Goal: Task Accomplishment & Management: Manage account settings

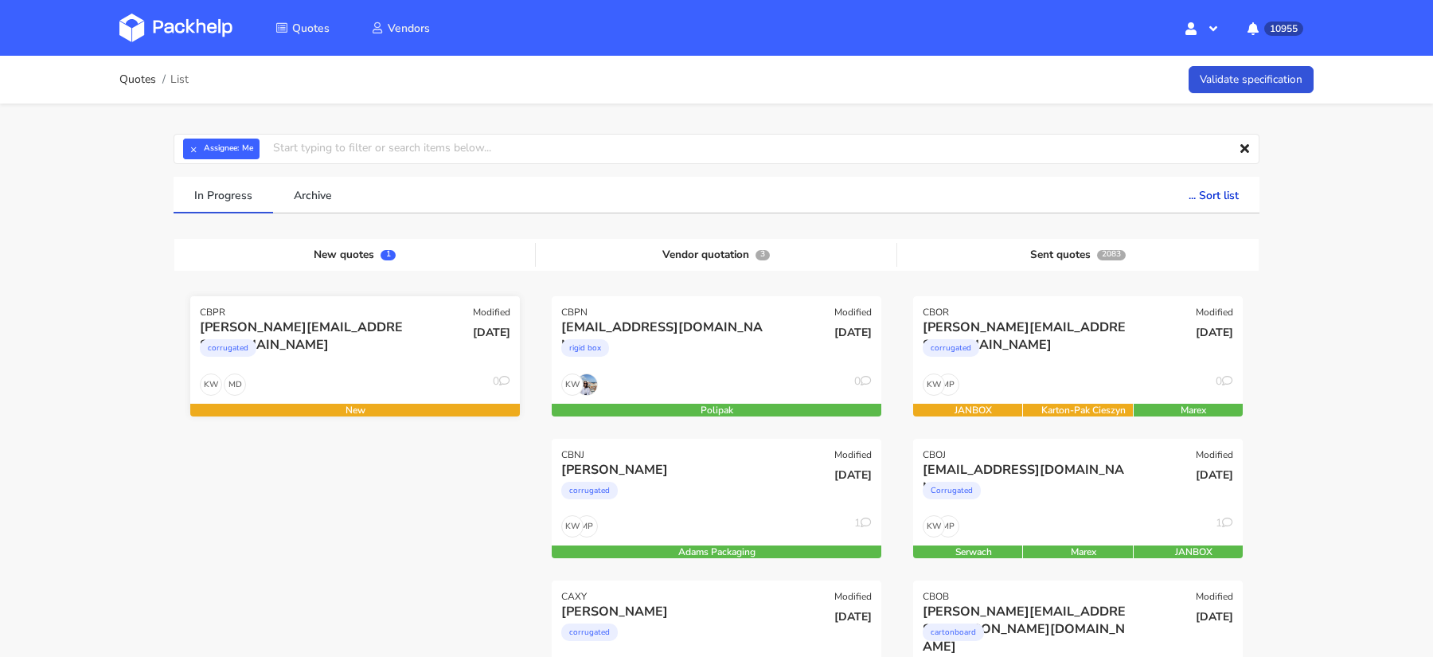
click at [346, 371] on div "c.bugatto@liderpapel.com corrugated" at bounding box center [300, 345] width 222 height 54
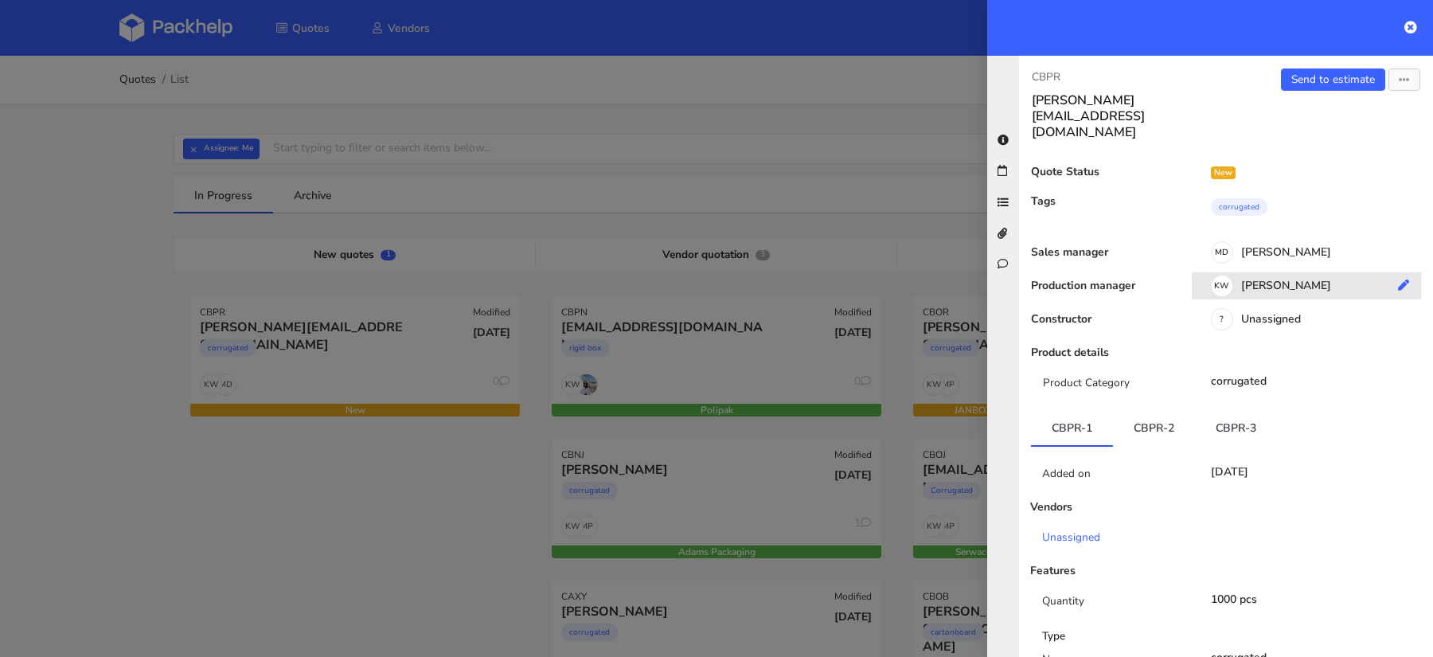
click at [1301, 279] on div "KW Klaudia Wiśniewska" at bounding box center [1312, 288] width 241 height 18
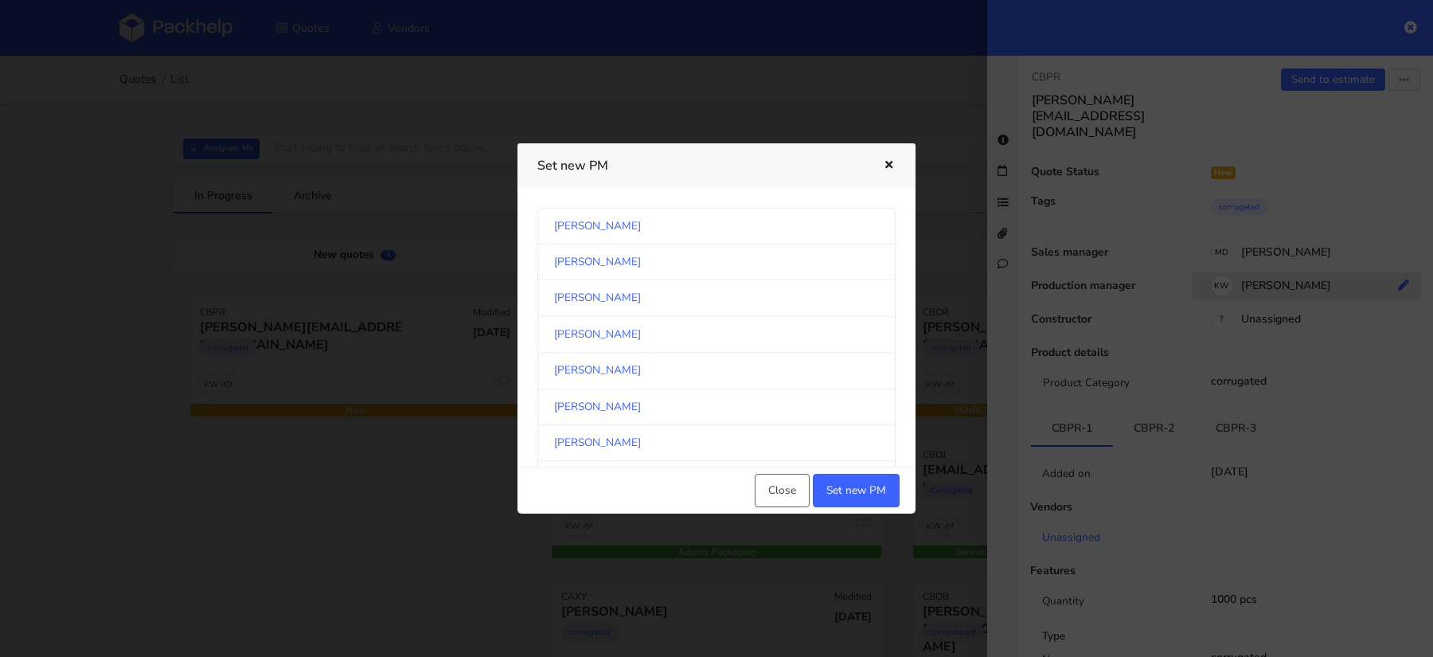
scroll to position [1439, 0]
click at [704, 325] on link "[PERSON_NAME]" at bounding box center [716, 340] width 358 height 36
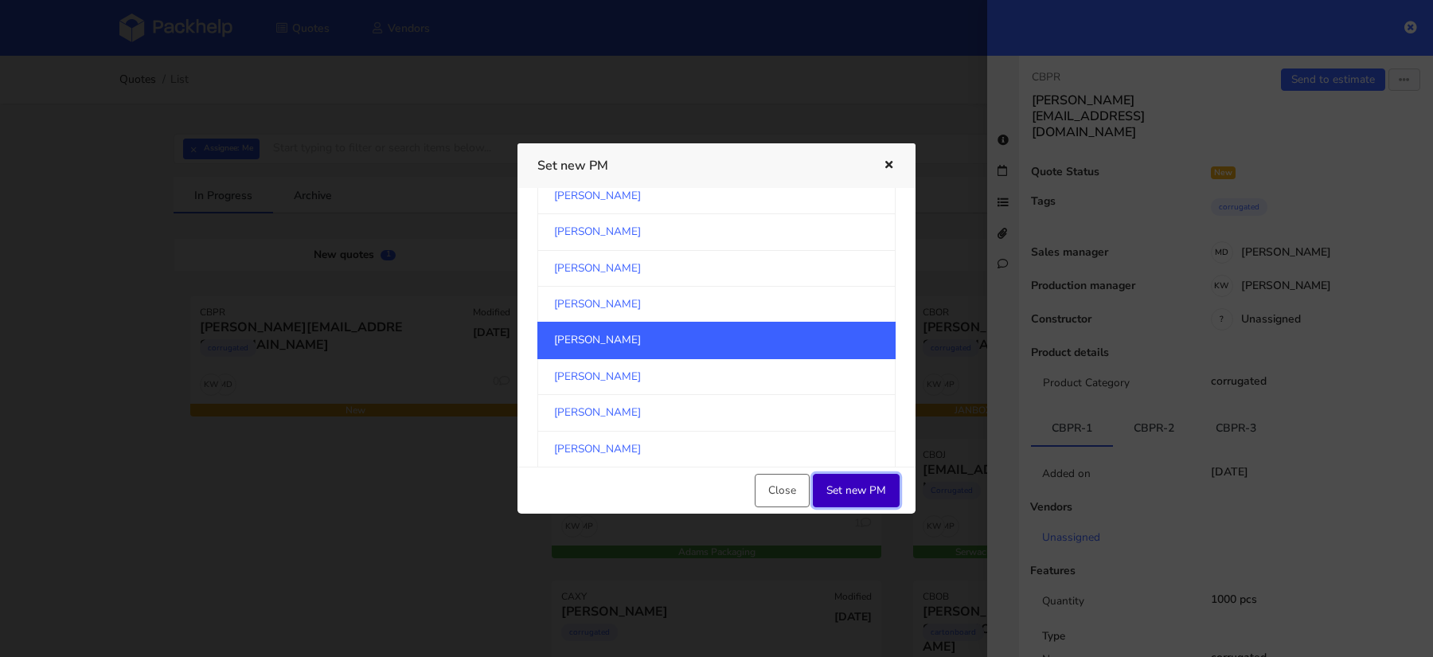
click at [875, 474] on button "Set new PM" at bounding box center [856, 490] width 87 height 33
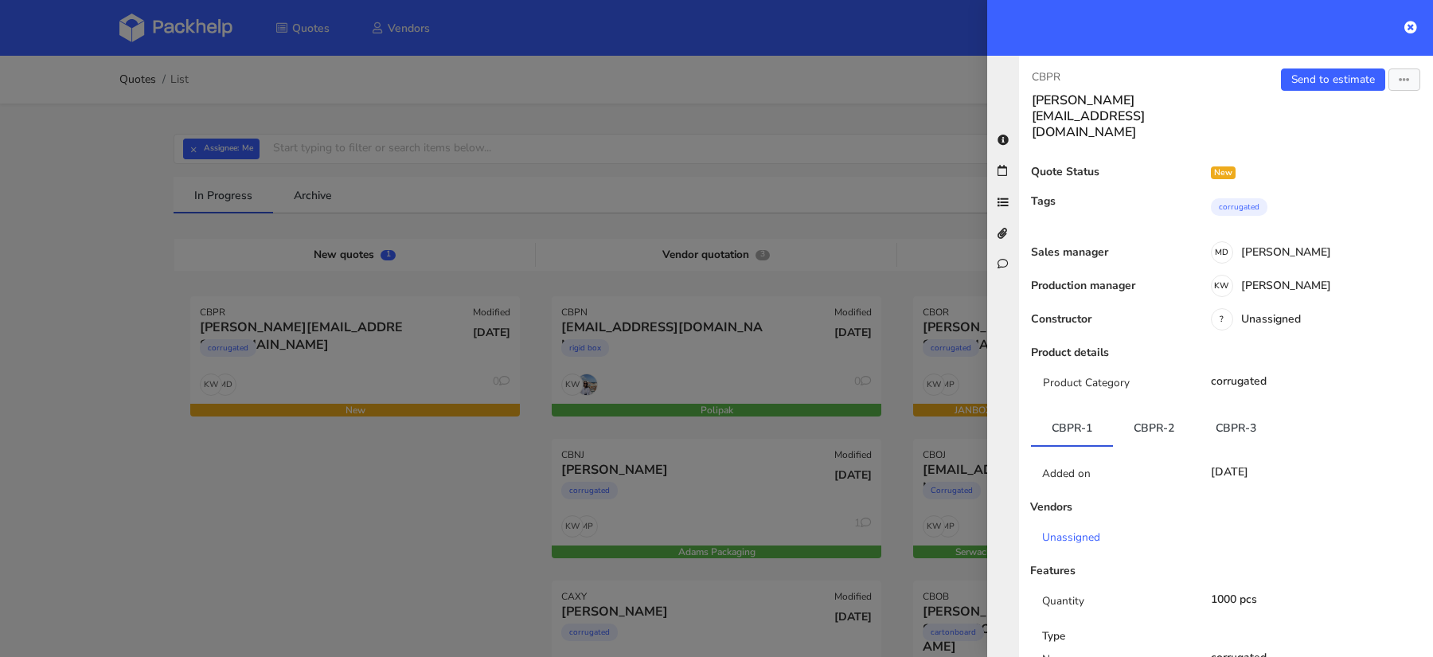
click at [463, 532] on div at bounding box center [716, 328] width 1433 height 657
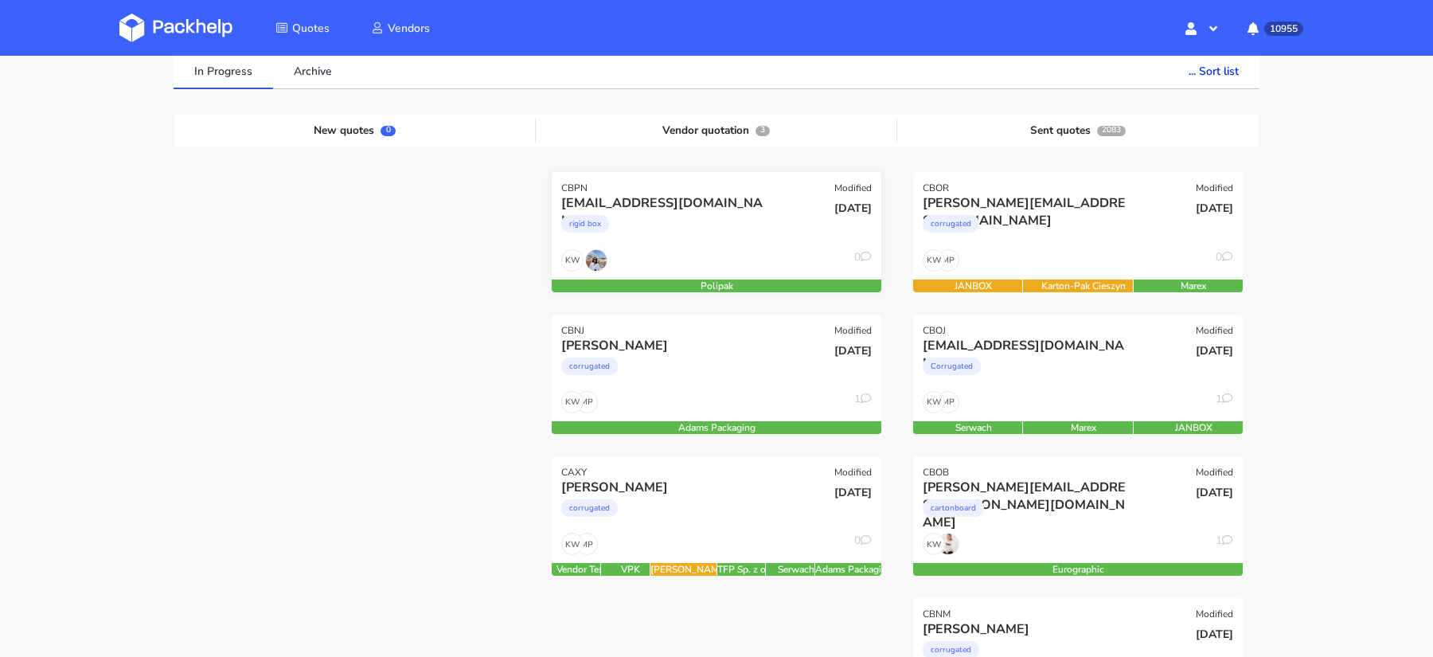
scroll to position [111, 0]
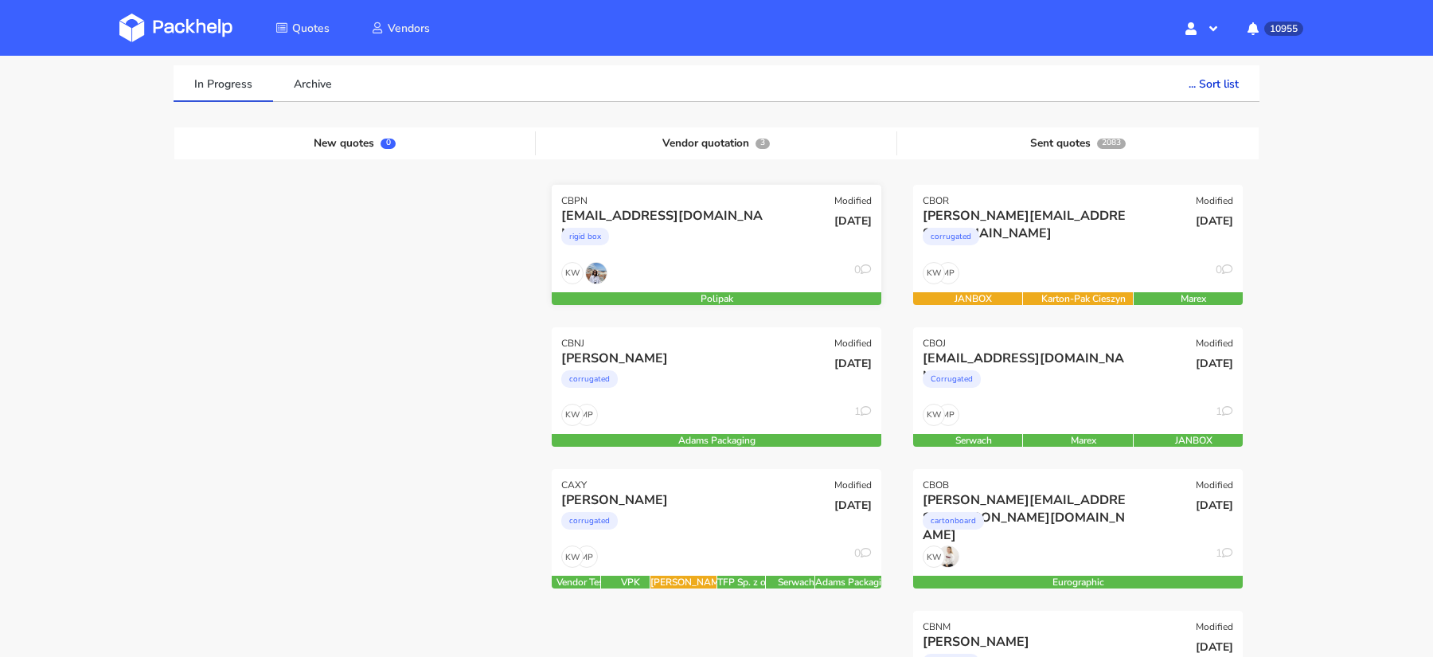
click at [728, 236] on div "rigid box" at bounding box center [666, 240] width 211 height 32
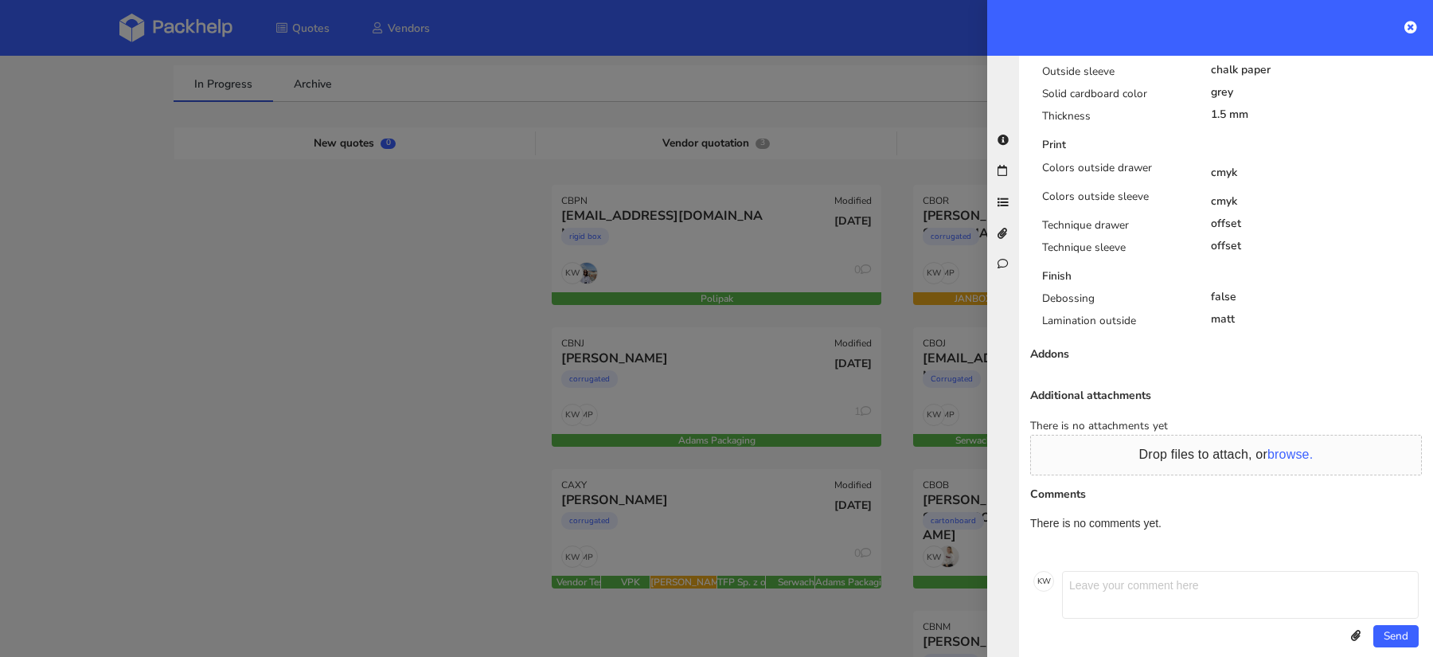
scroll to position [0, 0]
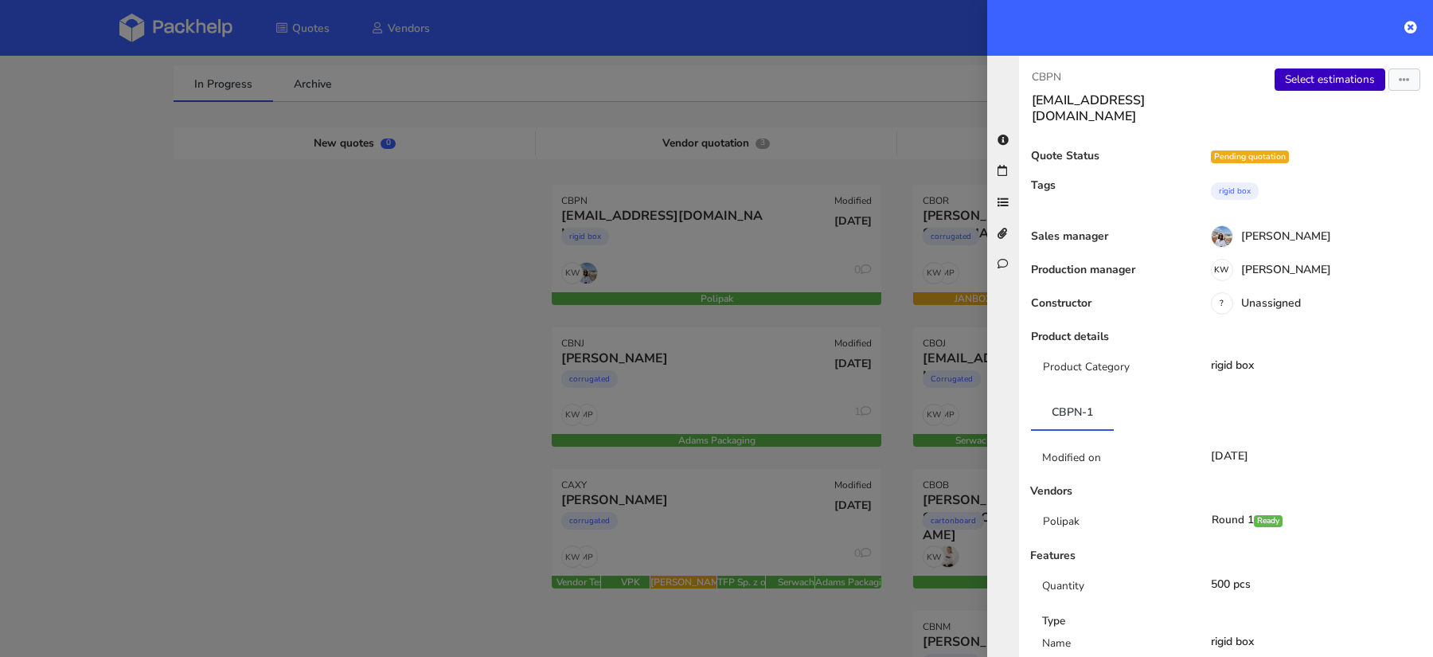
click at [1302, 72] on link "Select estimations" at bounding box center [1329, 79] width 111 height 22
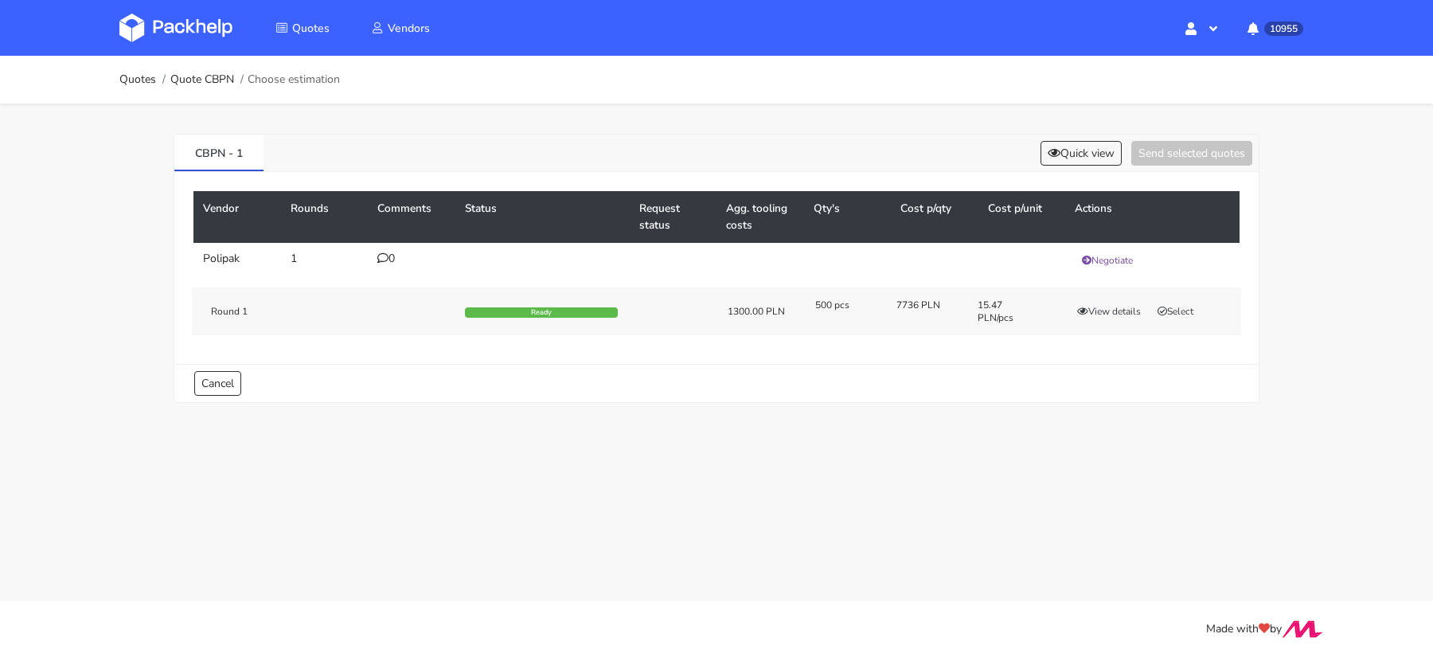
click at [1062, 165] on div "CBPN - 1 Quick view Send selected quotes" at bounding box center [716, 153] width 1084 height 37
click at [1069, 154] on button "Quick view" at bounding box center [1080, 153] width 81 height 25
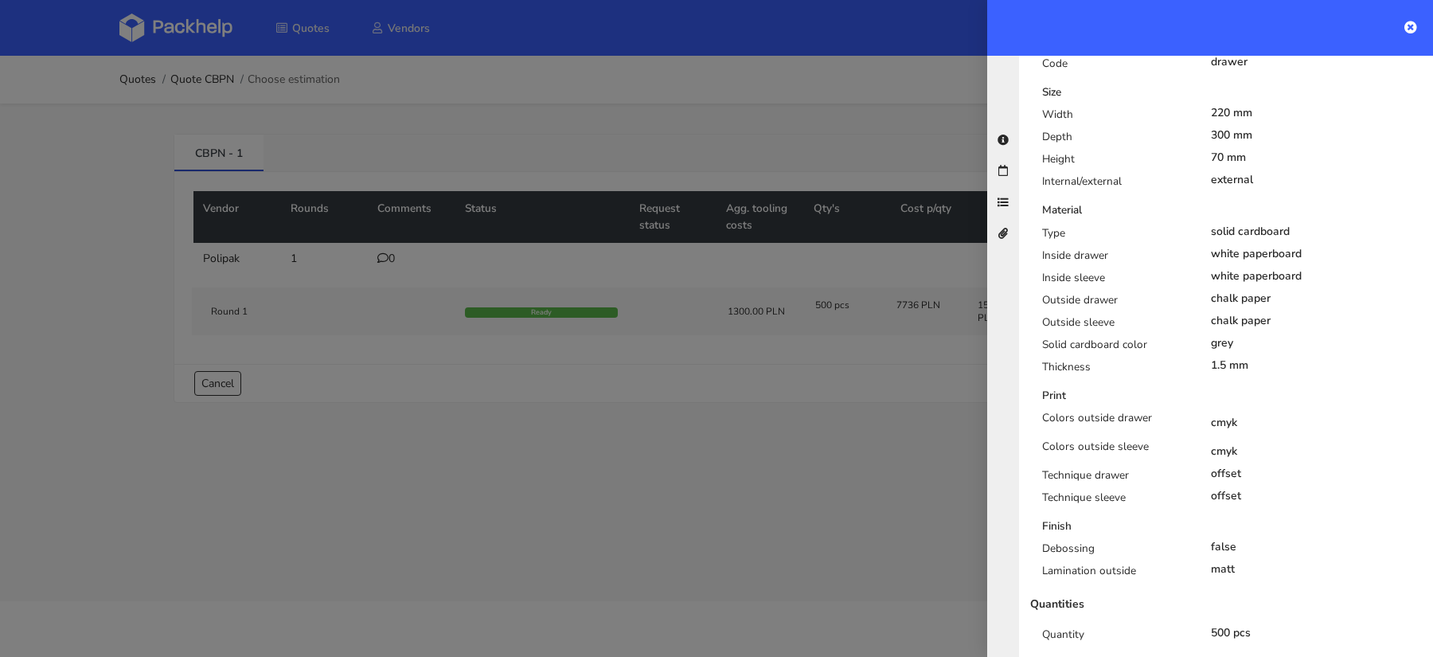
scroll to position [474, 0]
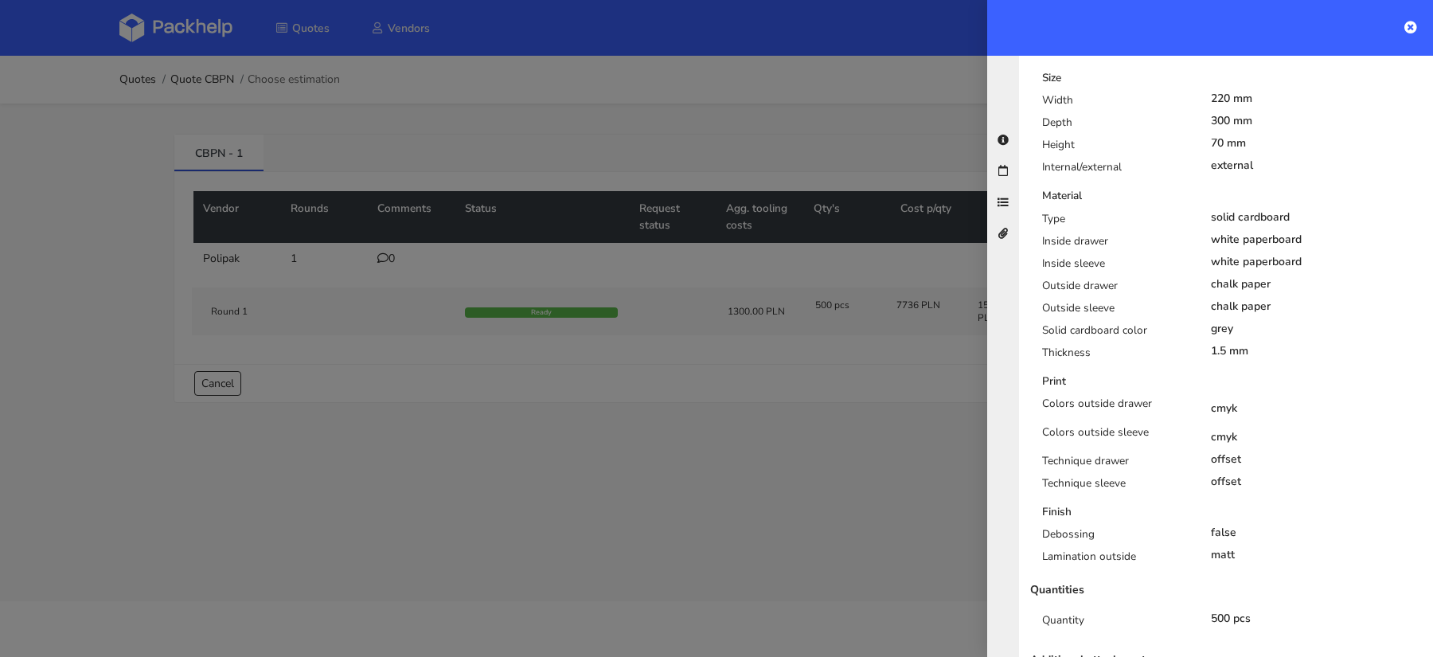
click at [864, 412] on div at bounding box center [716, 328] width 1433 height 657
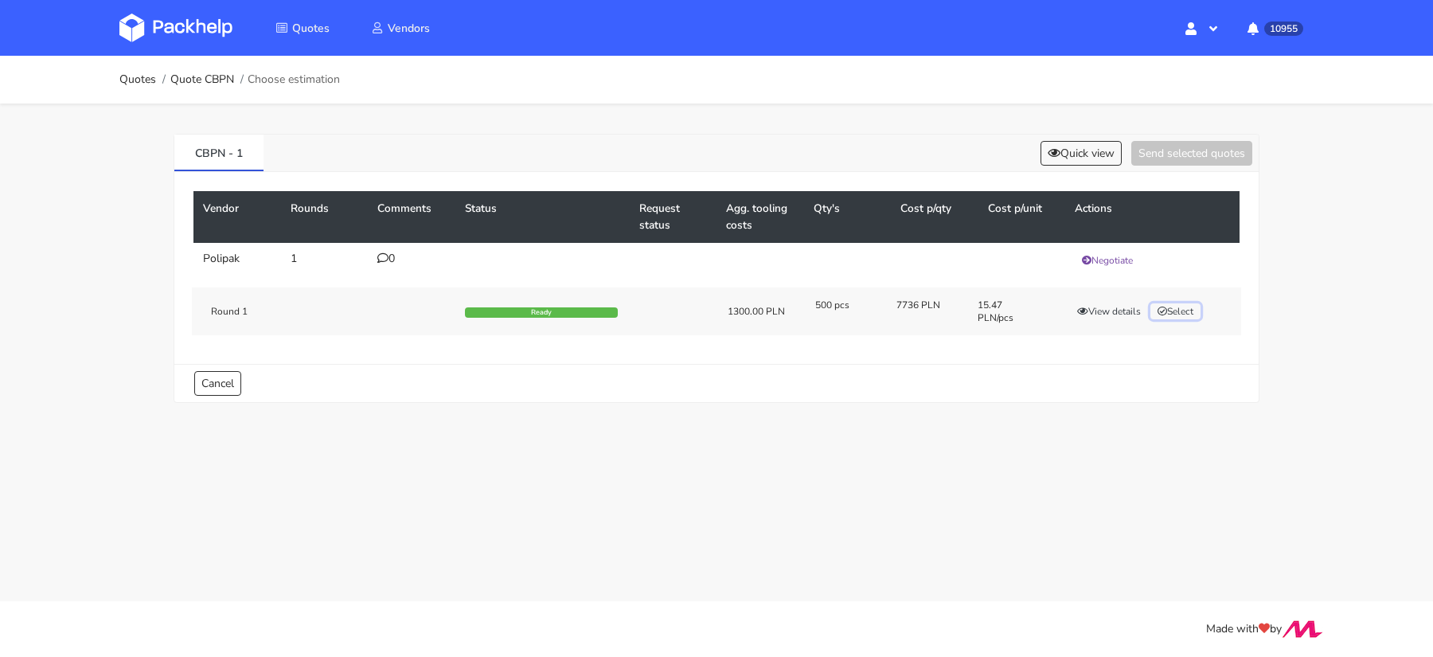
click at [1188, 310] on button "Select" at bounding box center [1175, 311] width 50 height 16
click at [1173, 162] on button "Send selected quotes ( 1 )" at bounding box center [1180, 153] width 143 height 25
click at [1131, 312] on button "View details" at bounding box center [1109, 311] width 78 height 16
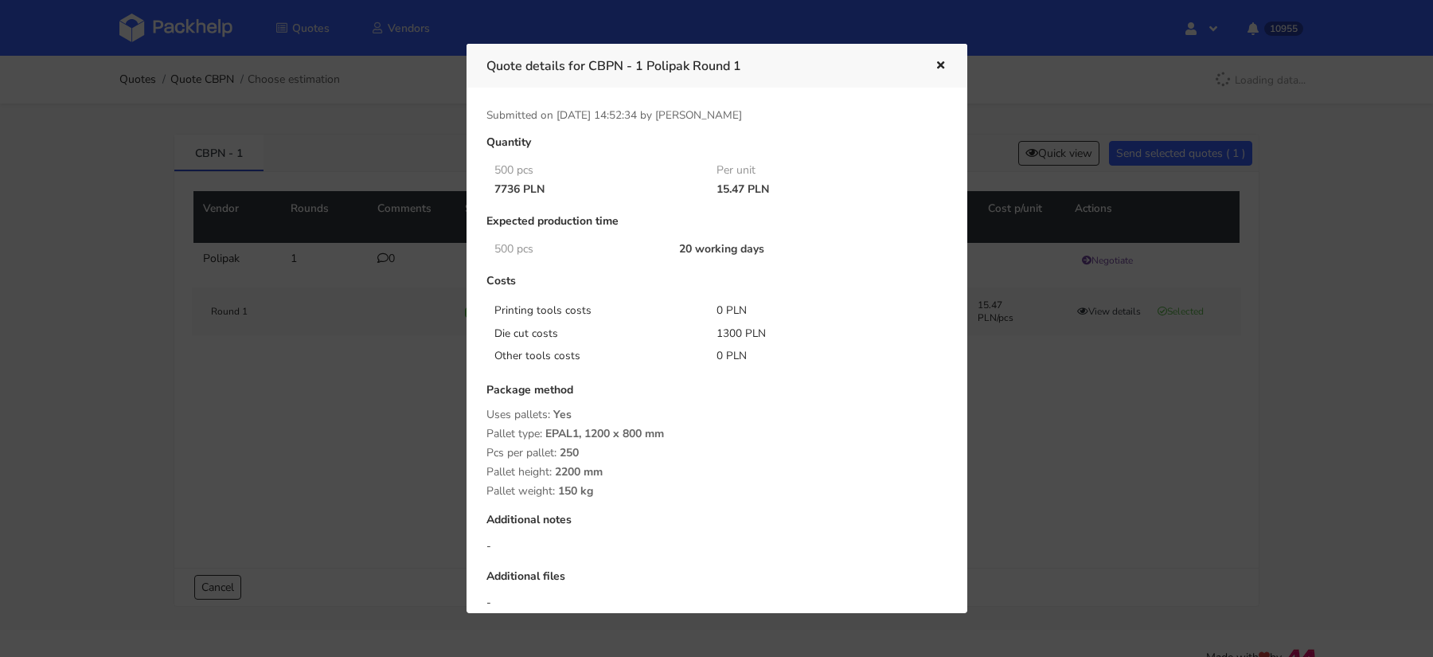
click at [1008, 359] on div at bounding box center [716, 328] width 1433 height 657
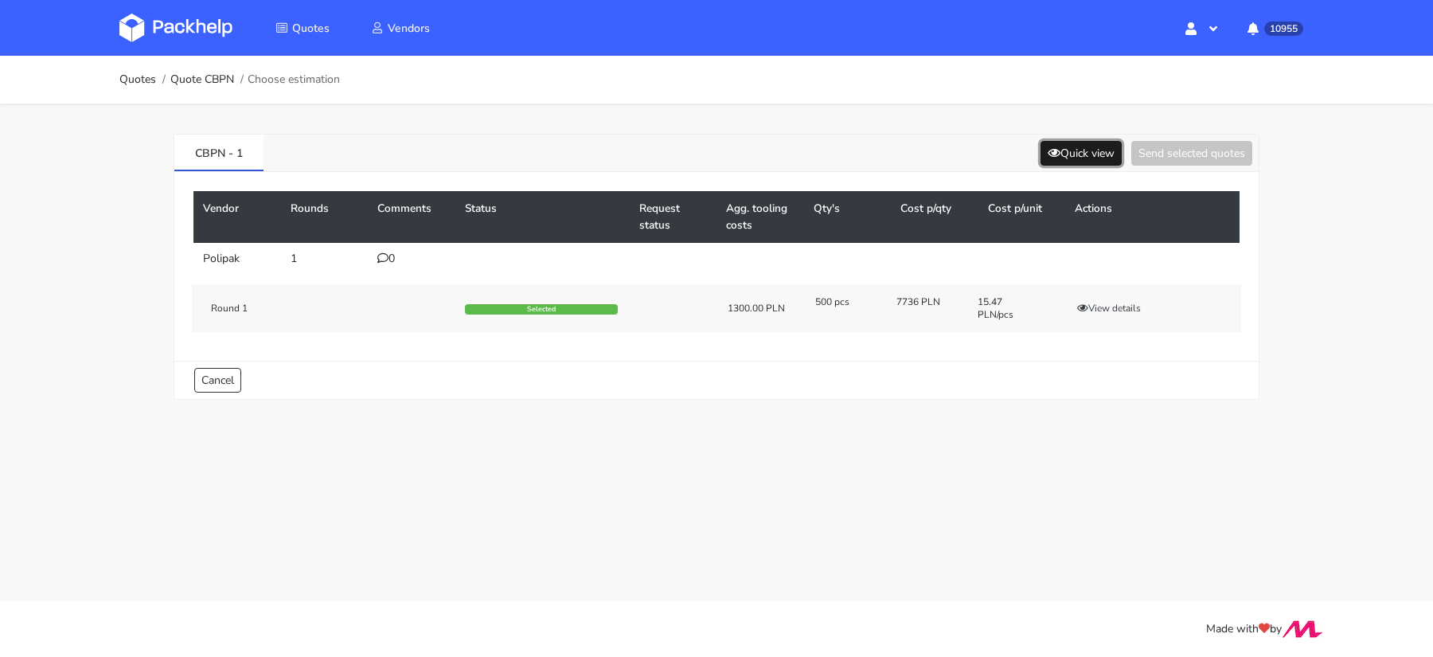
click at [1050, 148] on icon at bounding box center [1053, 152] width 13 height 11
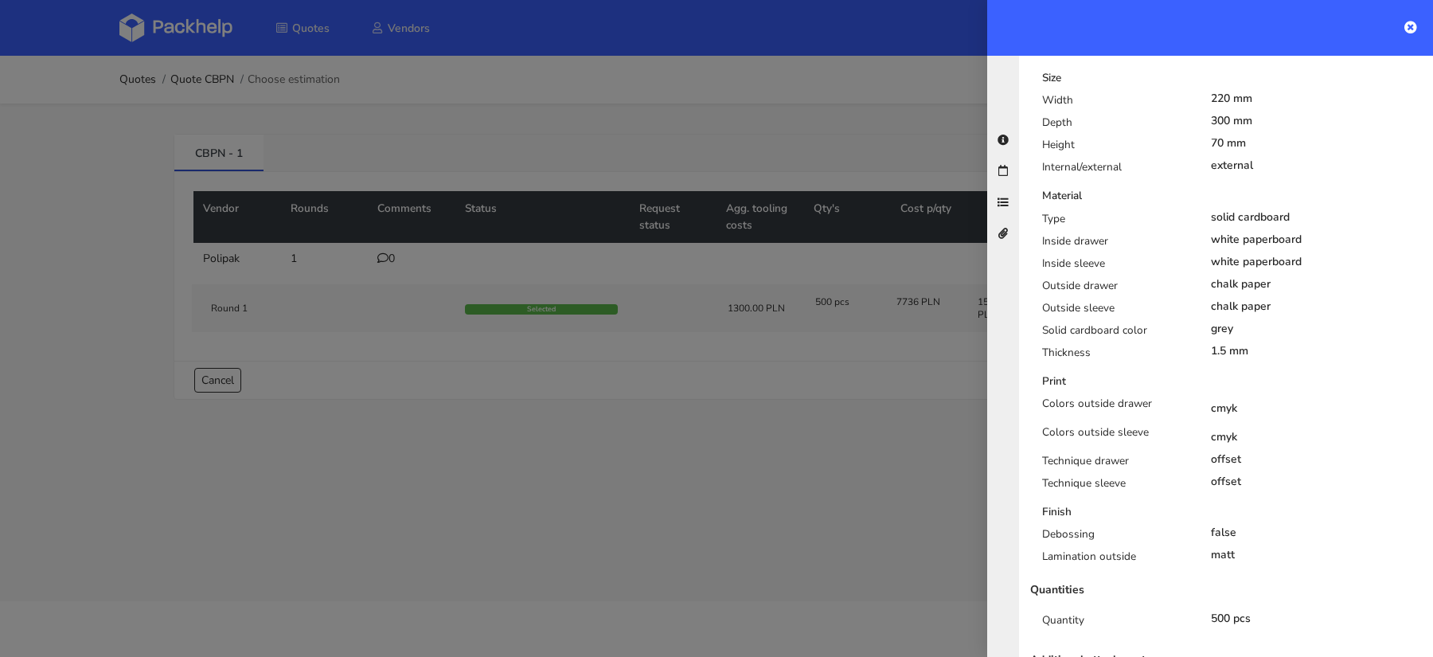
click at [869, 460] on div at bounding box center [716, 328] width 1433 height 657
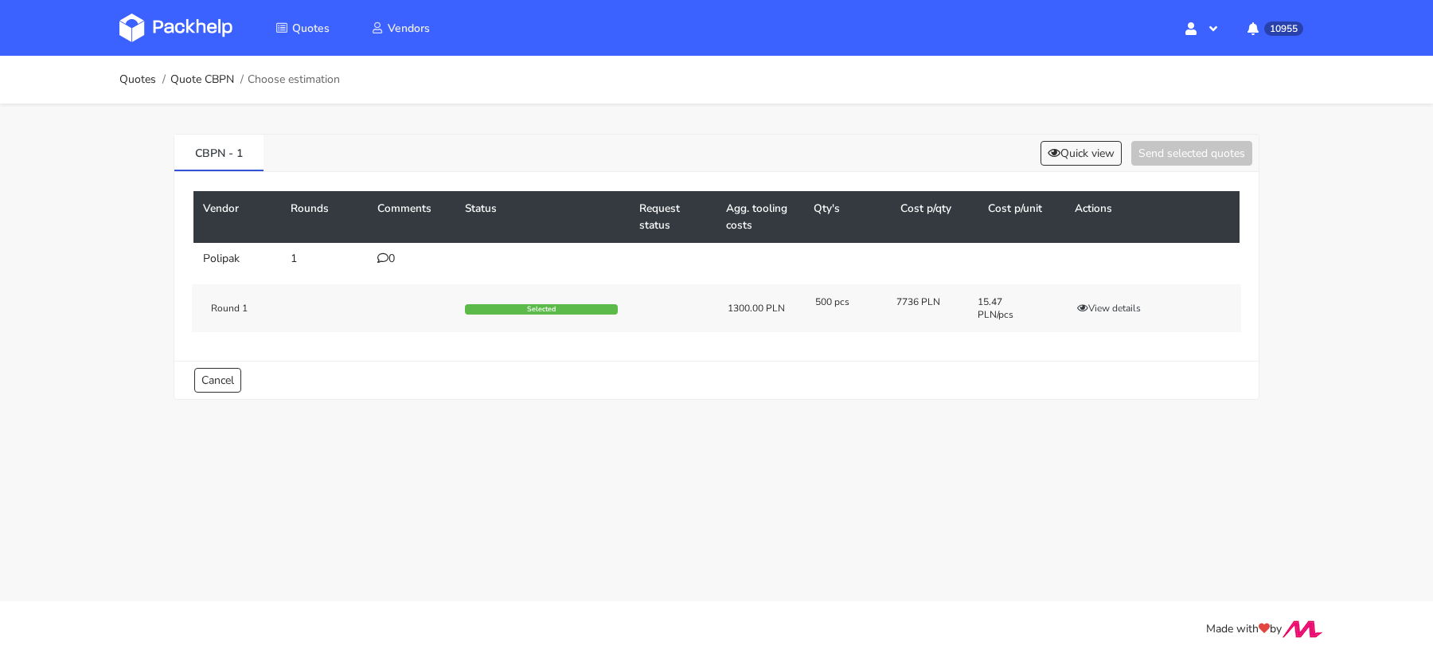
click at [187, 42] on link at bounding box center [187, 28] width 137 height 46
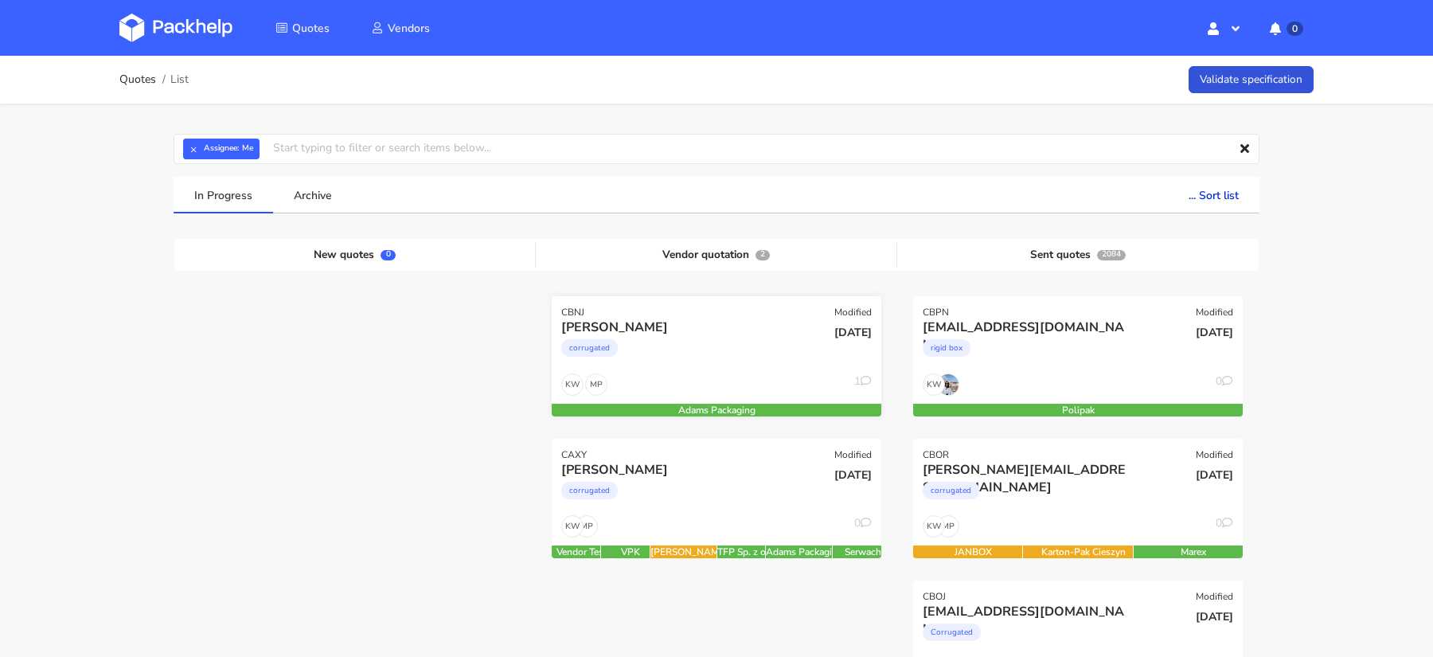
click at [711, 344] on div "corrugated" at bounding box center [666, 352] width 211 height 32
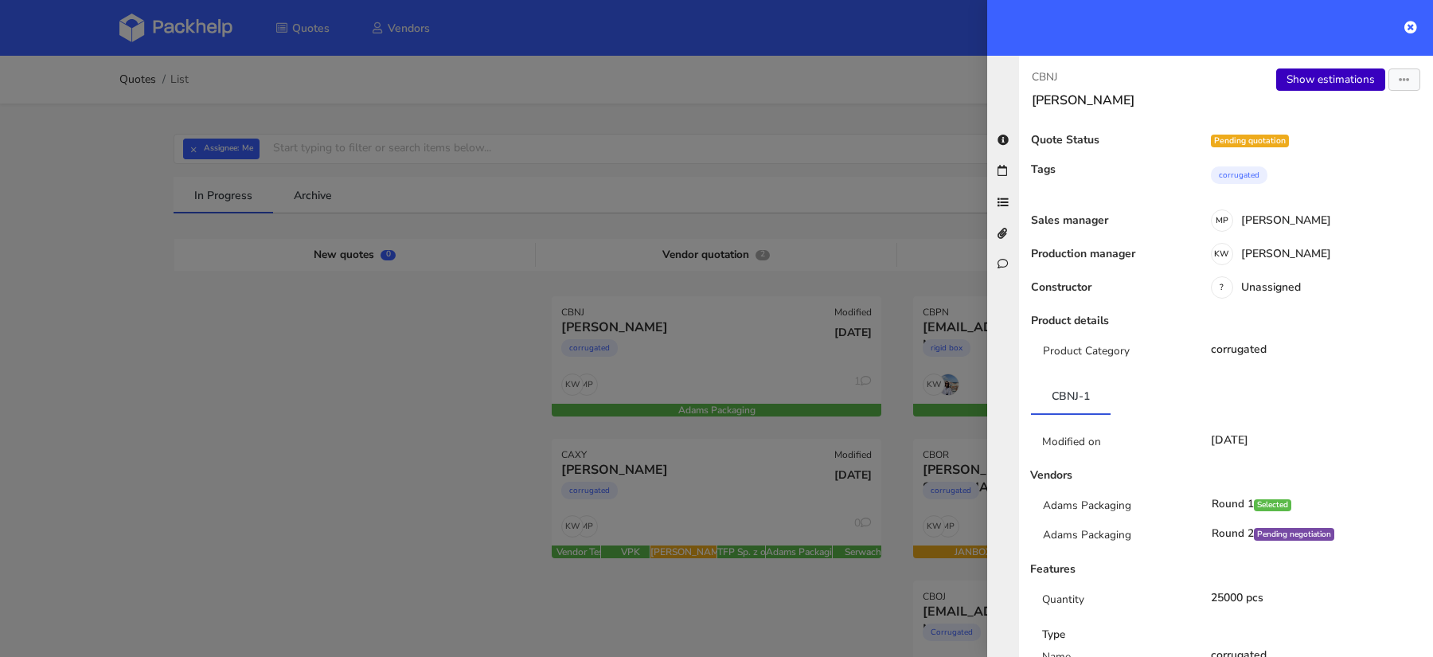
click at [1311, 70] on link "Show estimations" at bounding box center [1330, 79] width 109 height 22
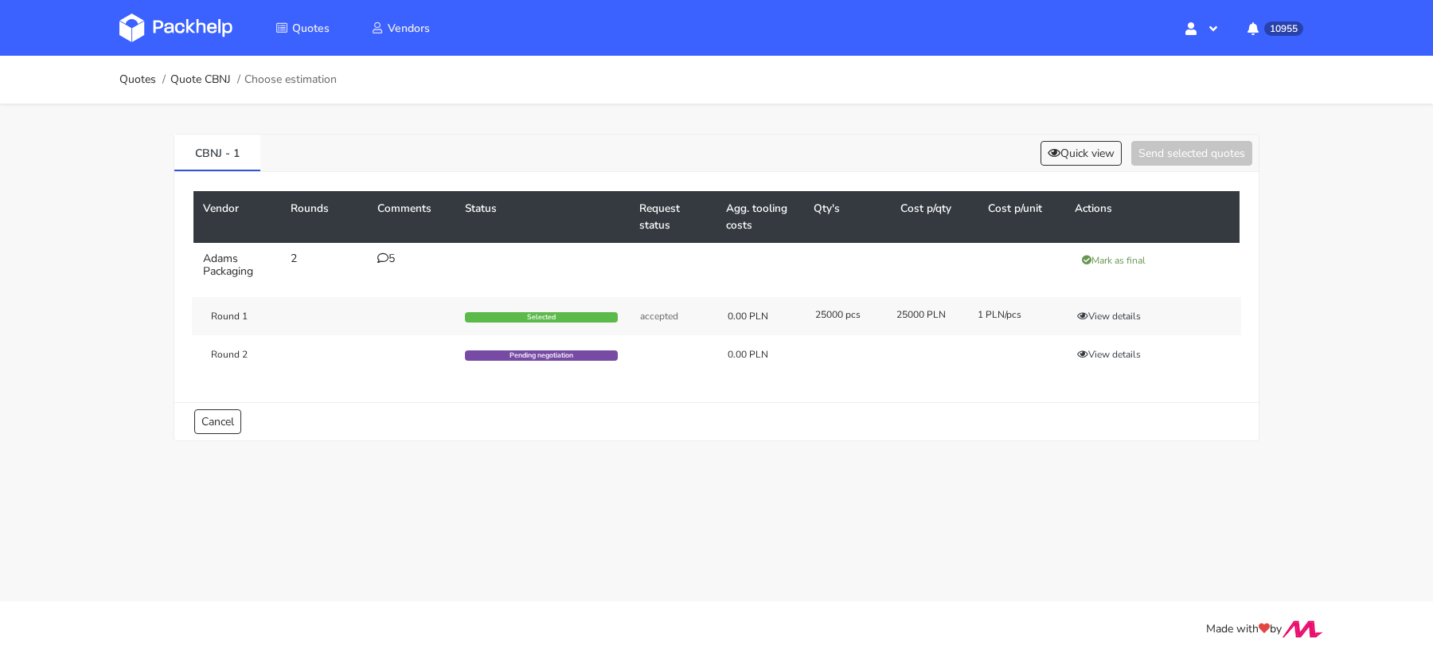
click at [382, 252] on icon at bounding box center [382, 257] width 11 height 11
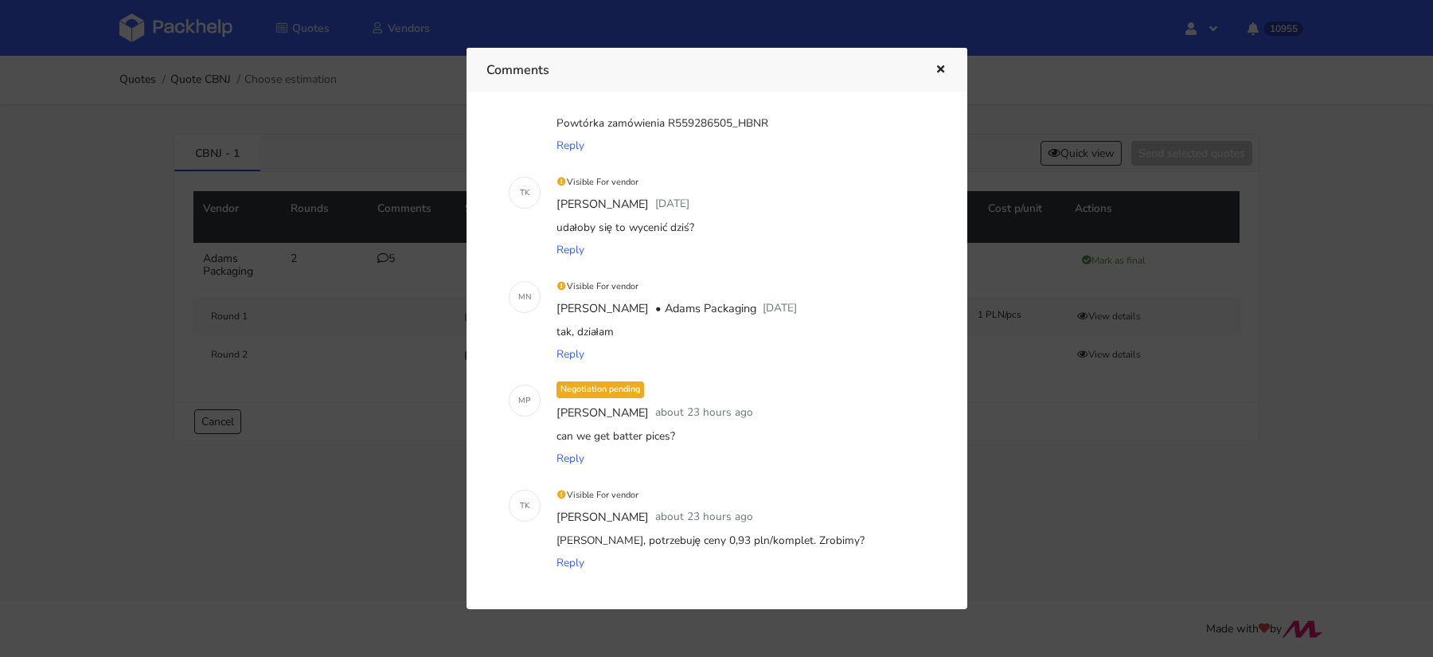
scroll to position [84, 0]
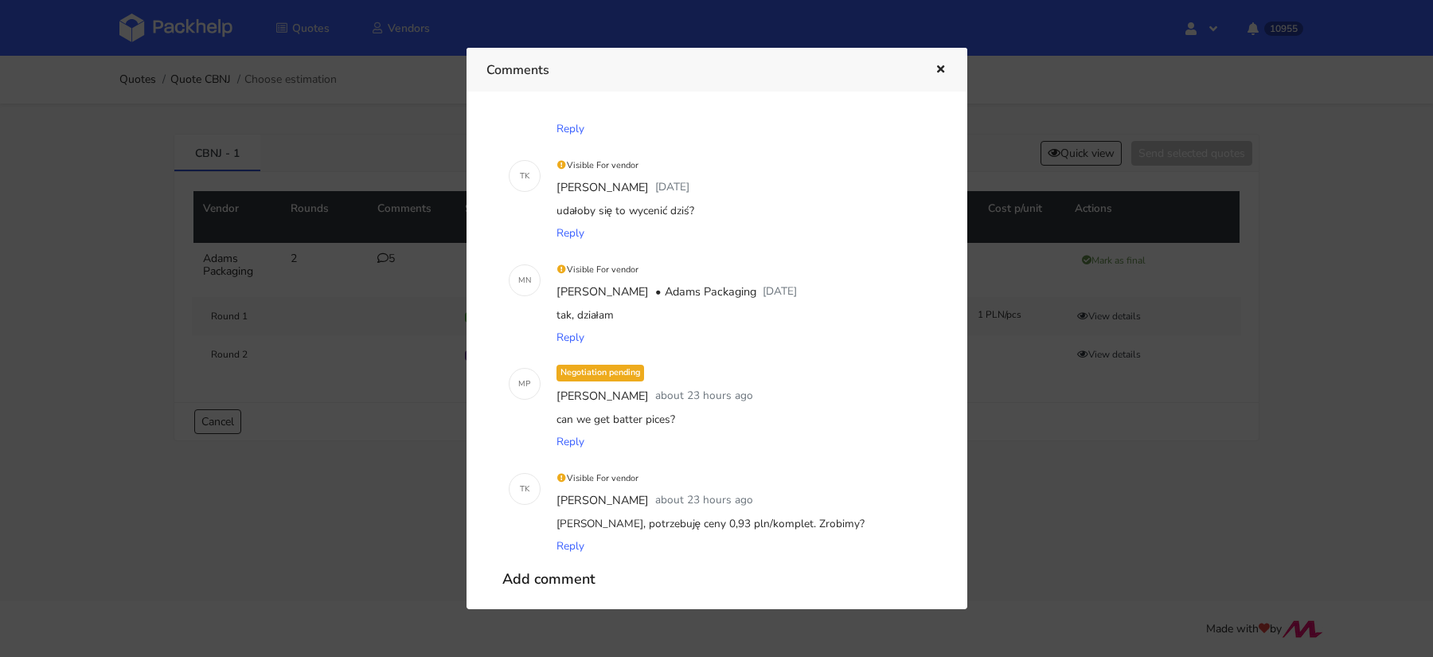
click at [294, 483] on div at bounding box center [716, 328] width 1433 height 657
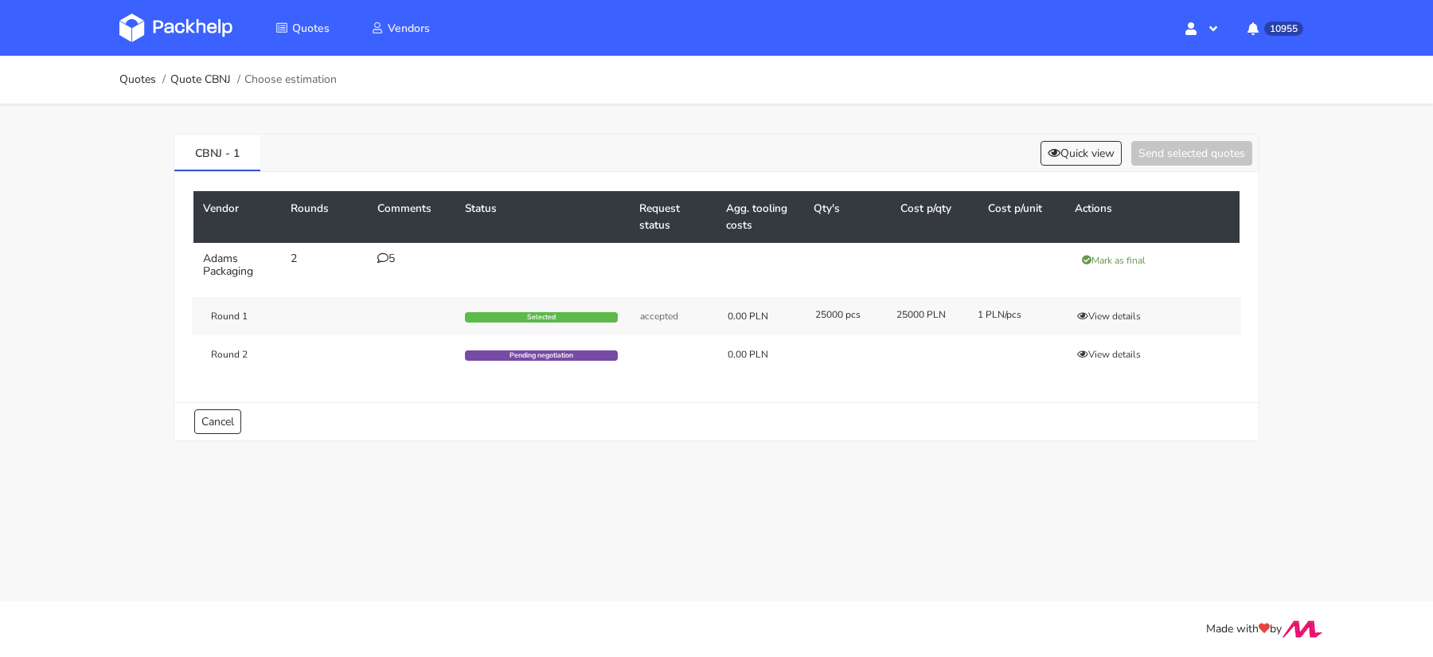
click at [192, 43] on link at bounding box center [187, 28] width 137 height 46
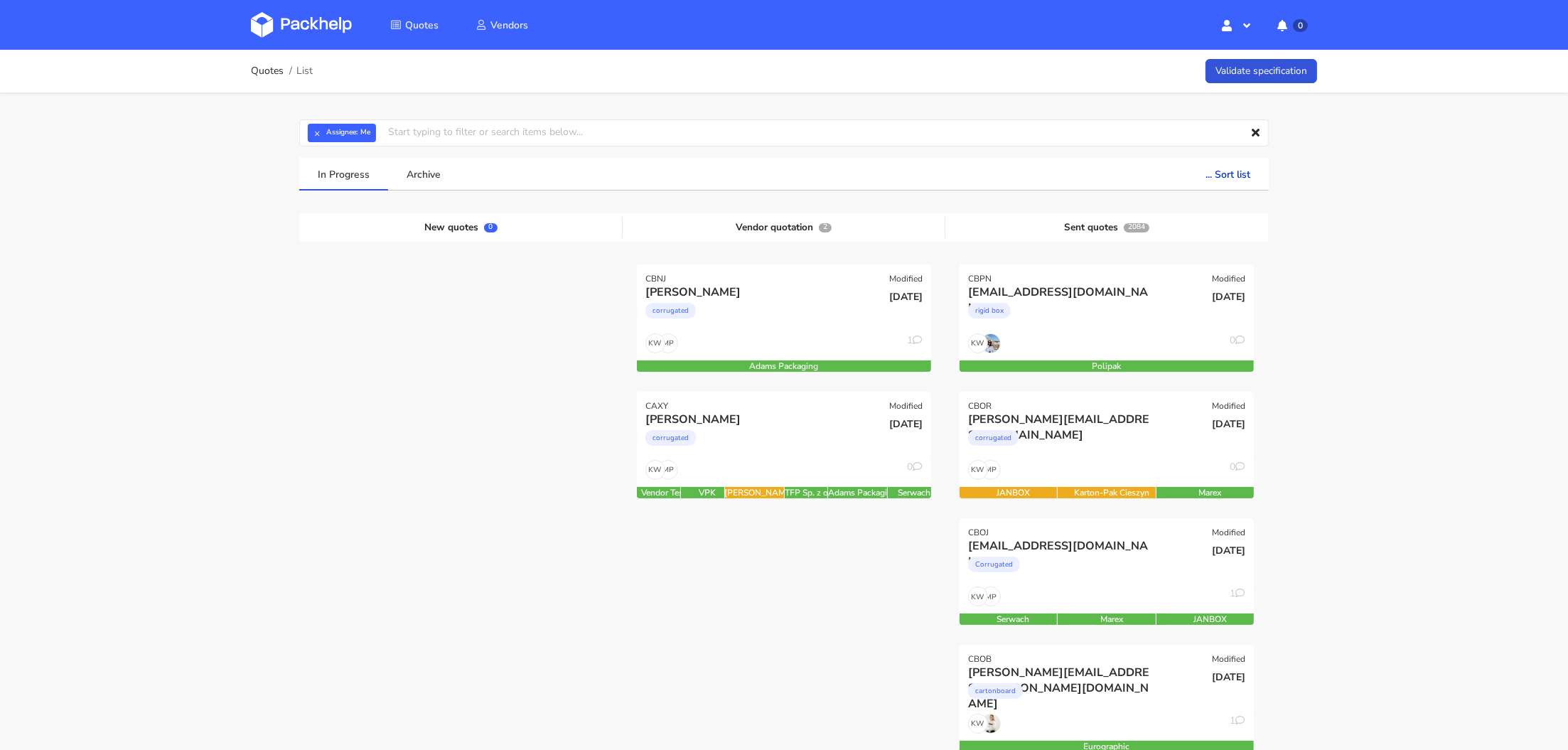
click at [291, 29] on img at bounding box center [301, 25] width 101 height 26
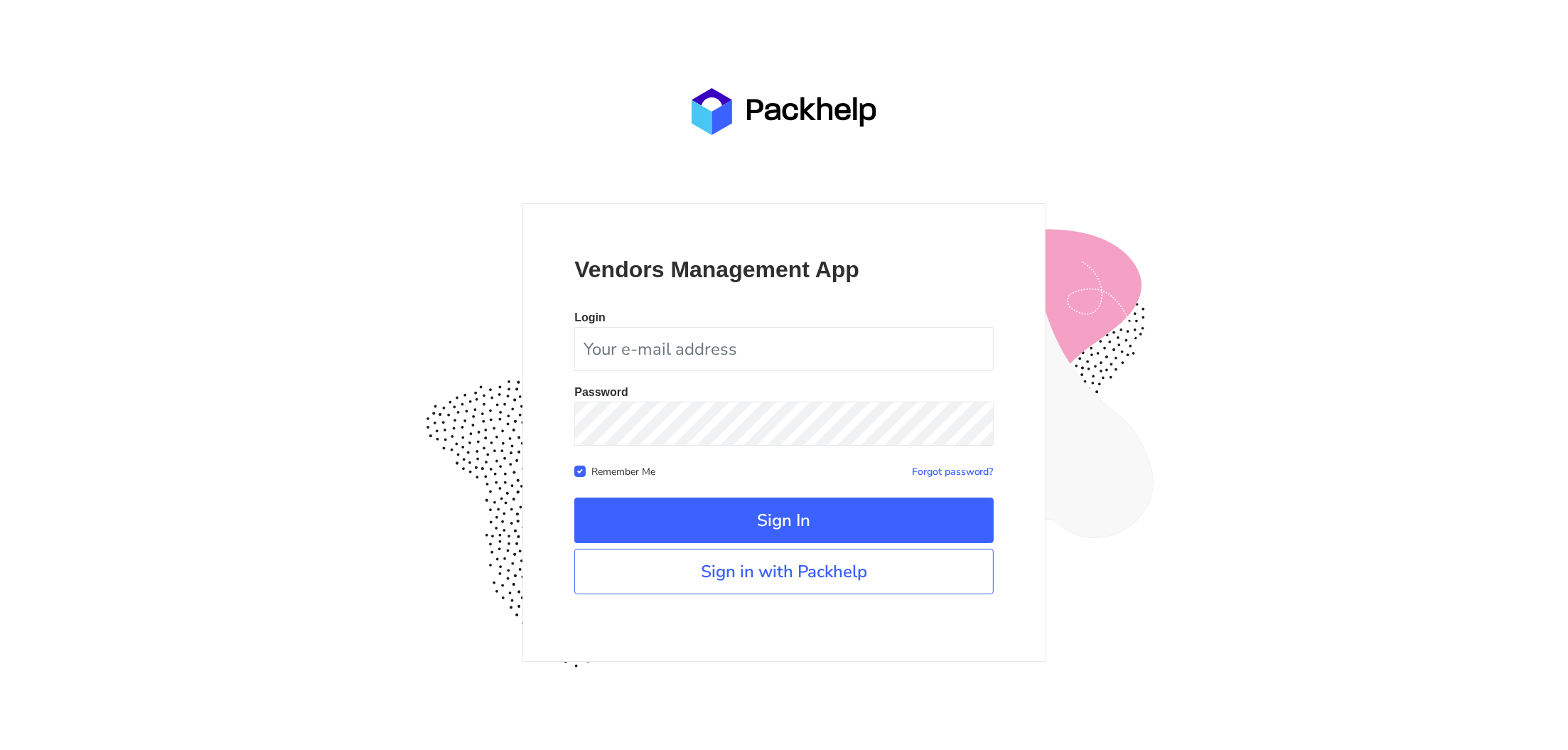
click at [705, 594] on div "Vendors Management App Login Password Remember Me Forgot password? Sign In" at bounding box center [783, 432] width 522 height 458
click at [705, 559] on link "Sign in with Packhelp" at bounding box center [783, 571] width 419 height 46
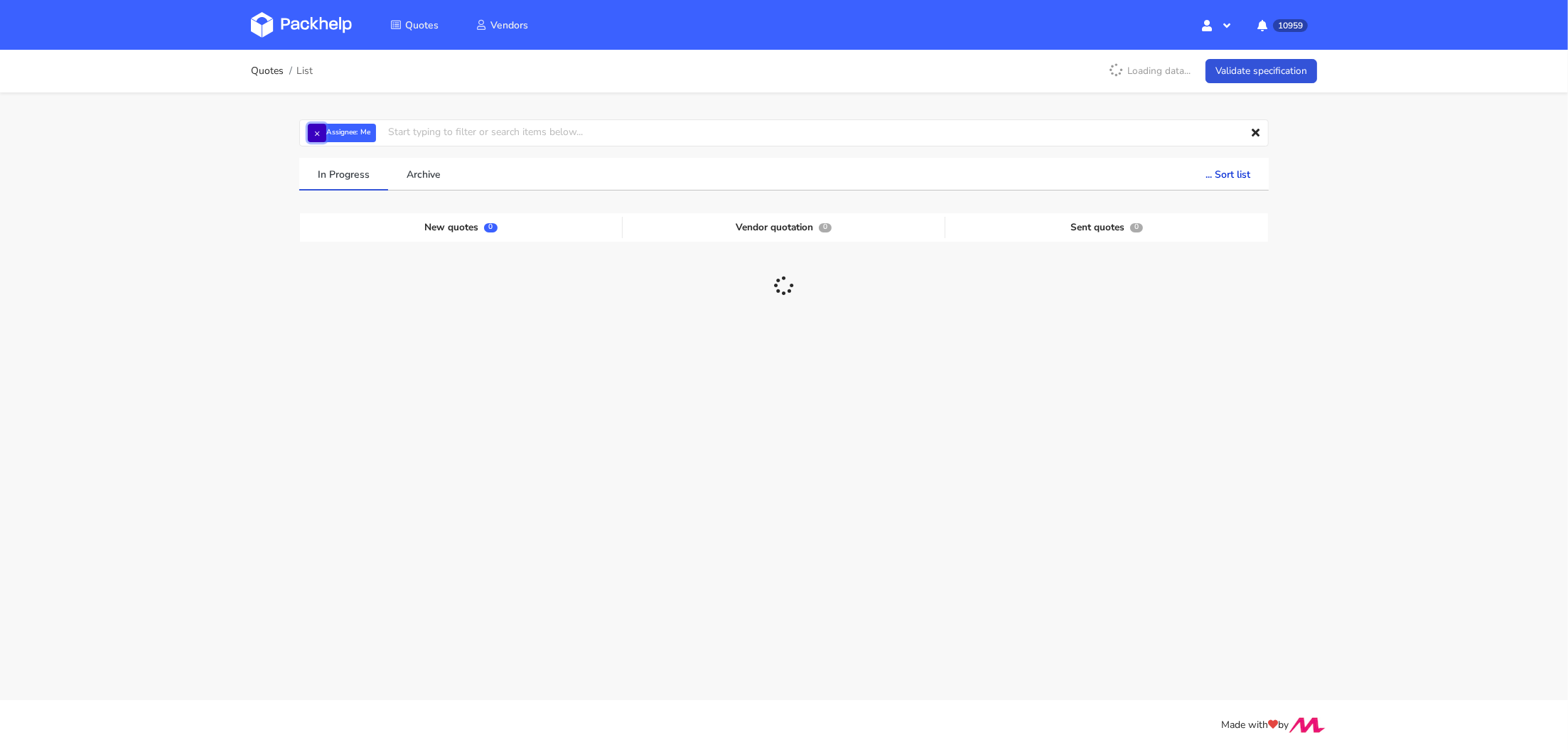
click at [314, 138] on button "×" at bounding box center [317, 132] width 19 height 19
click at [313, 138] on input "text" at bounding box center [784, 133] width 970 height 27
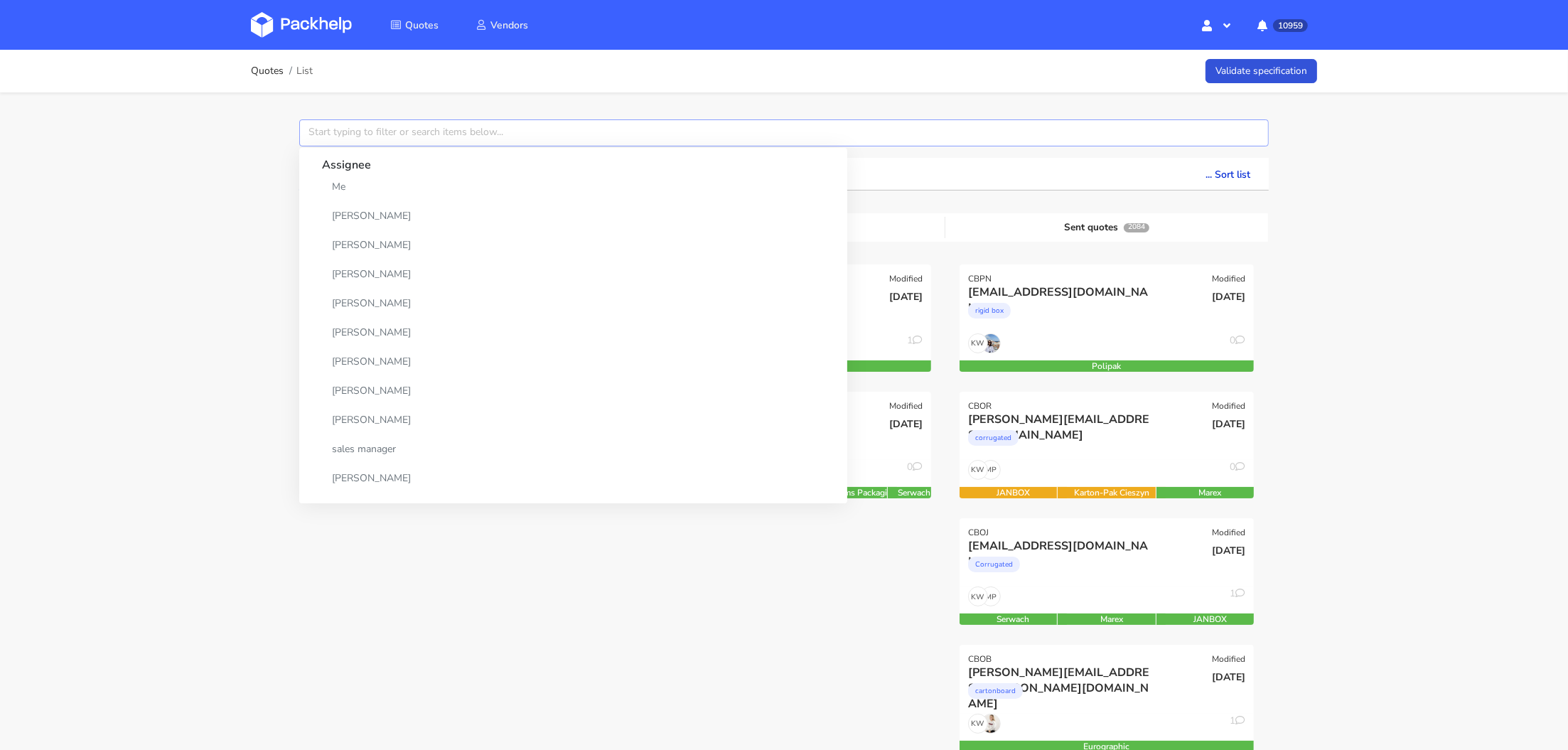
paste input "CBFZ"
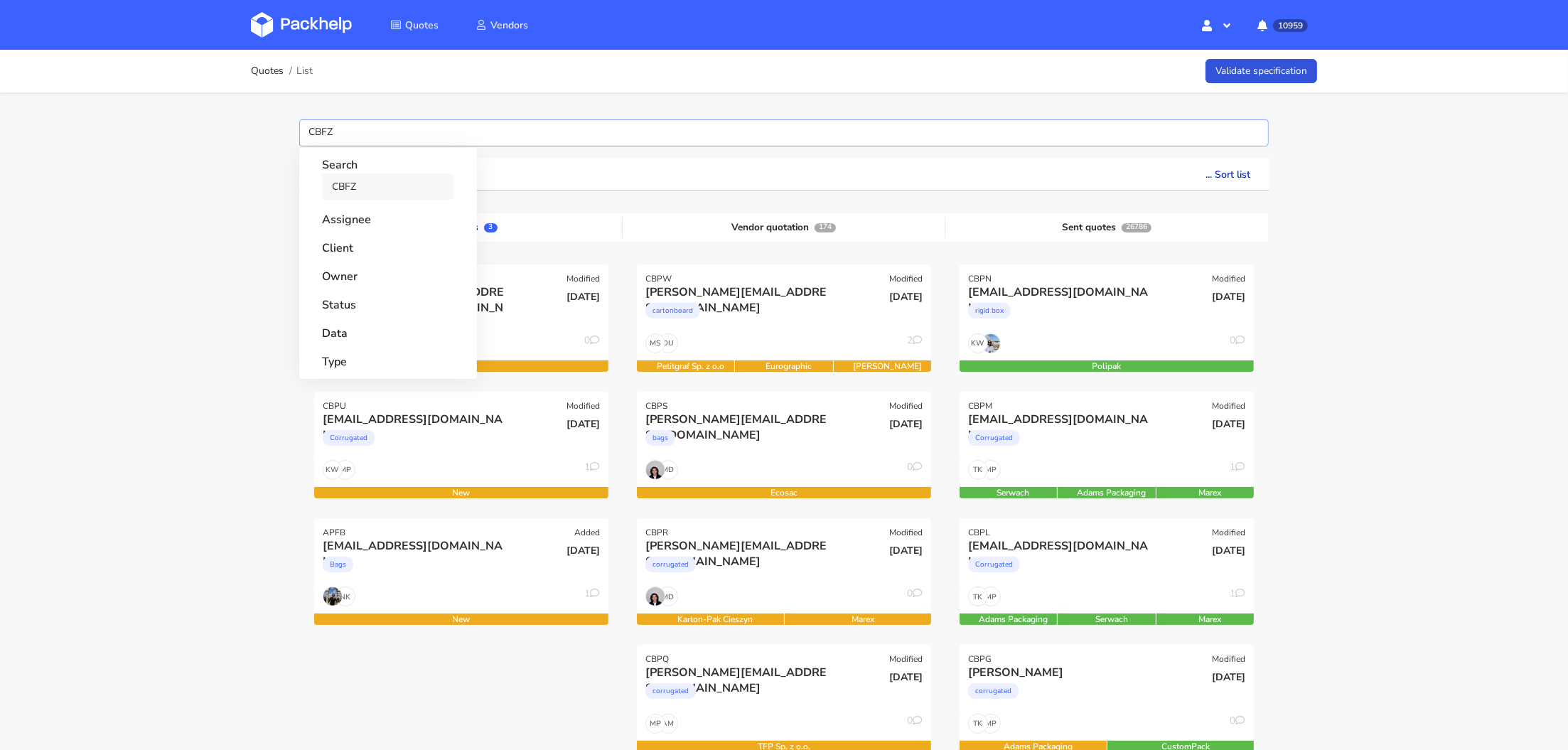
type input "CBFZ"
click at [355, 189] on link "CBFZ" at bounding box center [388, 186] width 132 height 26
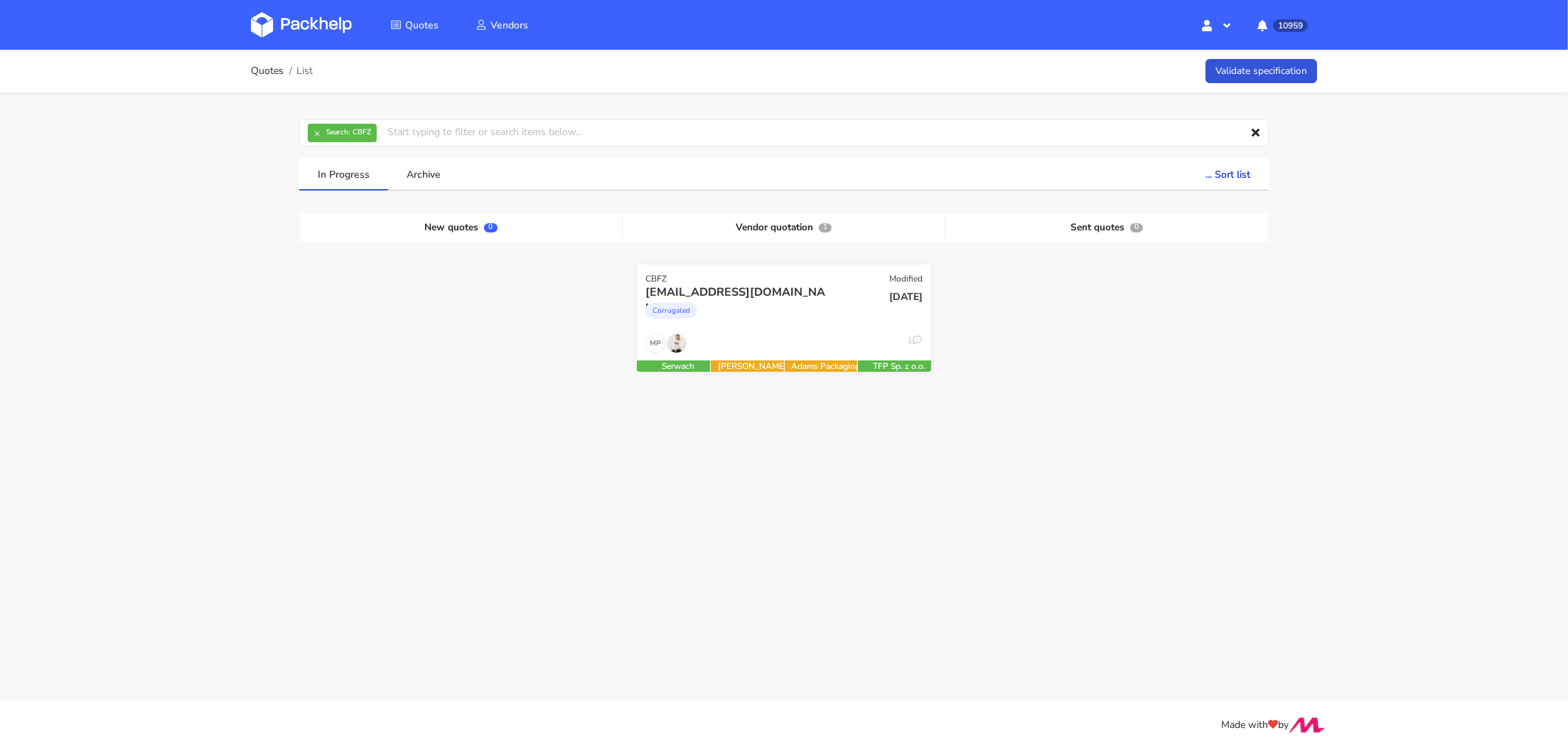
click at [796, 320] on div "Corrugated" at bounding box center [739, 314] width 188 height 29
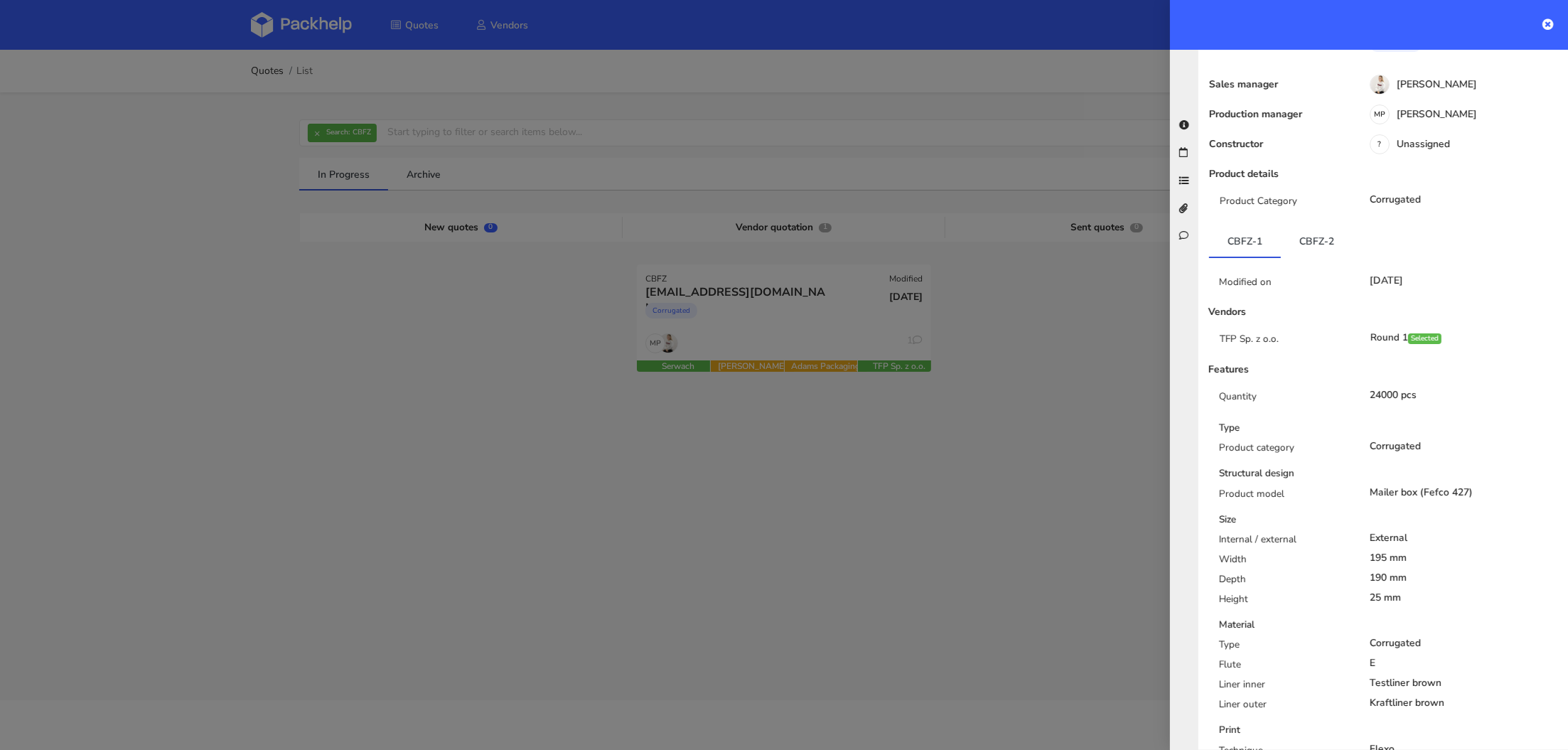
scroll to position [695, 0]
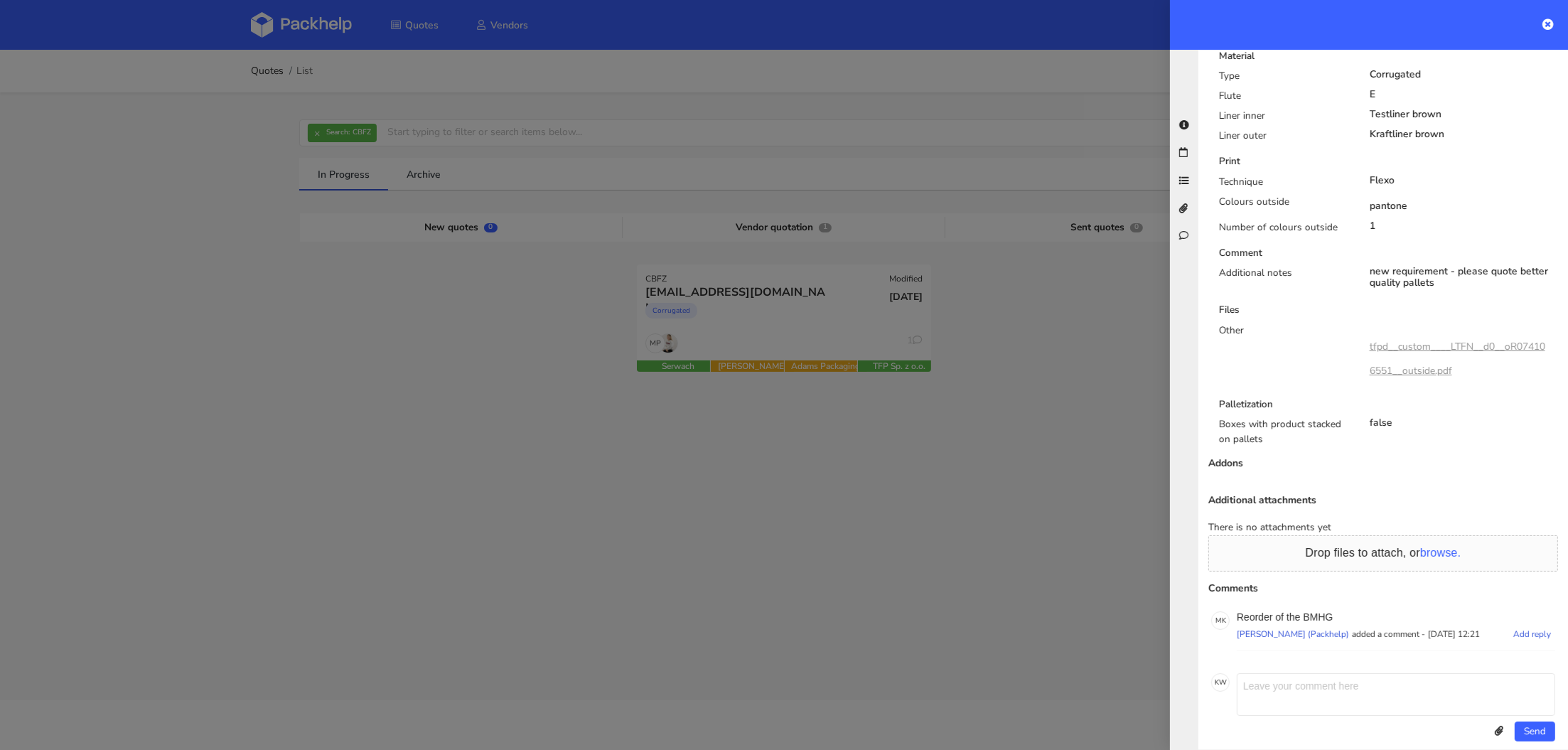
click at [1323, 612] on p "Reorder of the BMHG" at bounding box center [1396, 617] width 319 height 12
copy p "BMHG"
click at [458, 339] on div at bounding box center [784, 375] width 1568 height 750
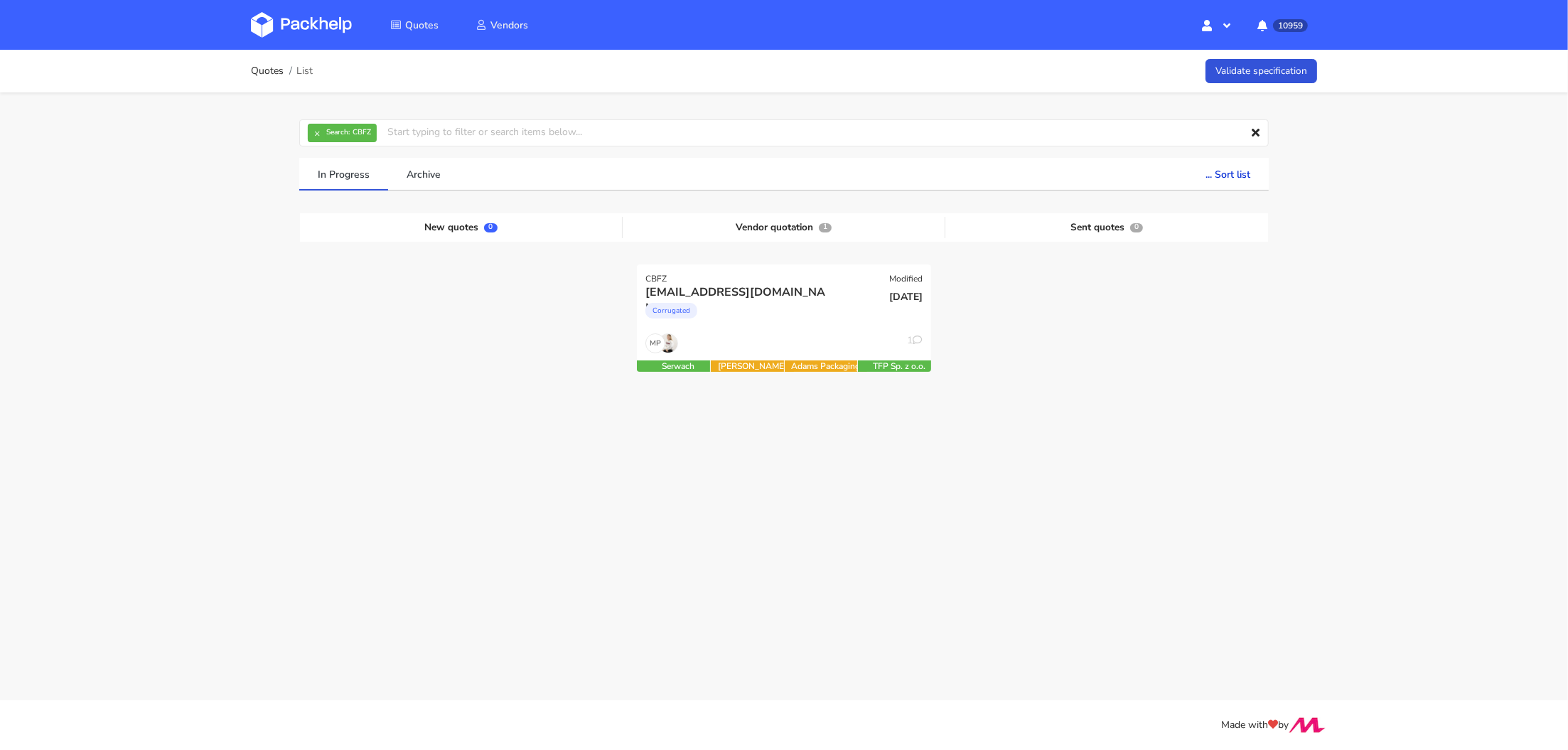
click at [308, 43] on link at bounding box center [312, 25] width 122 height 41
click at [318, 20] on img at bounding box center [301, 25] width 101 height 26
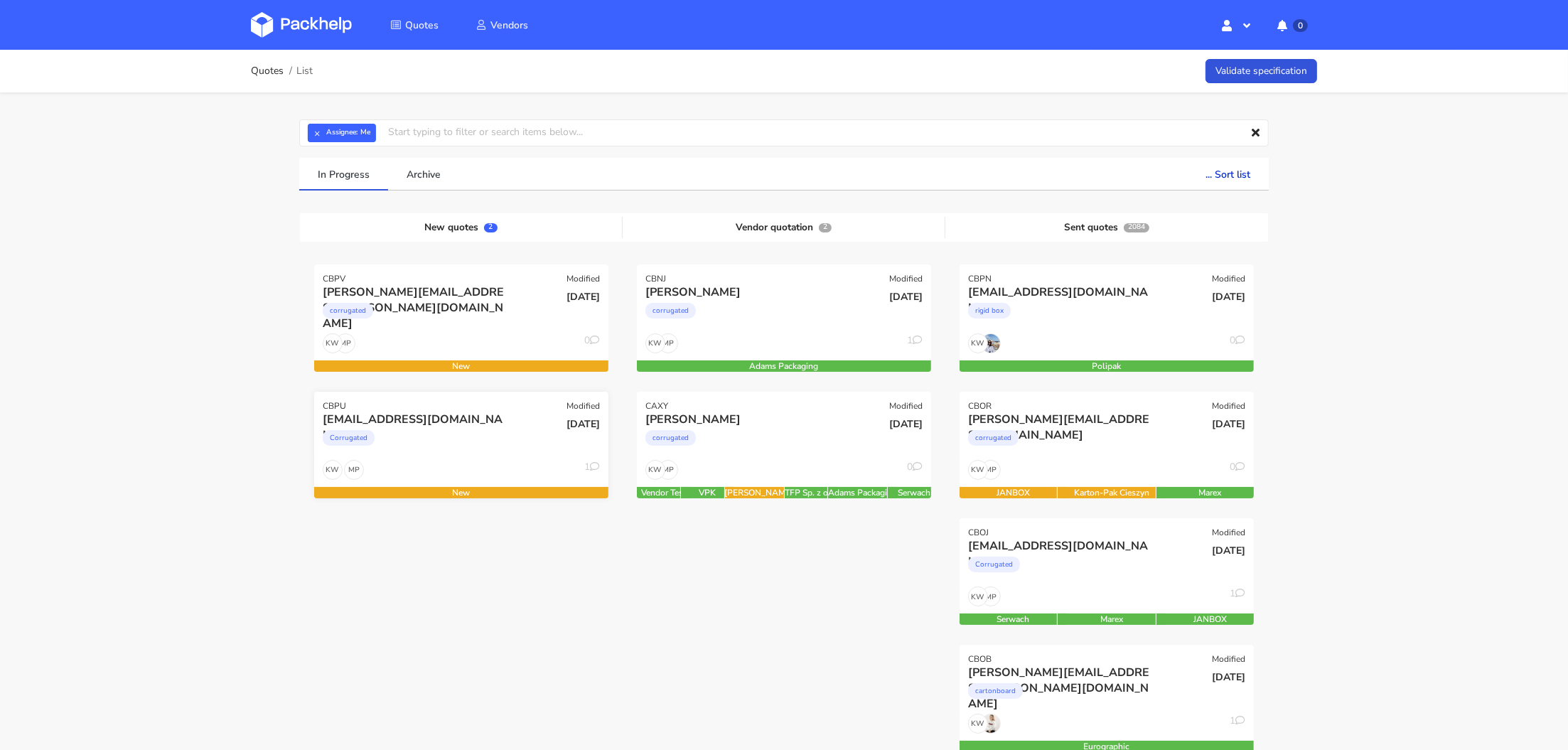
click at [432, 440] on div "Corrugated" at bounding box center [416, 441] width 188 height 29
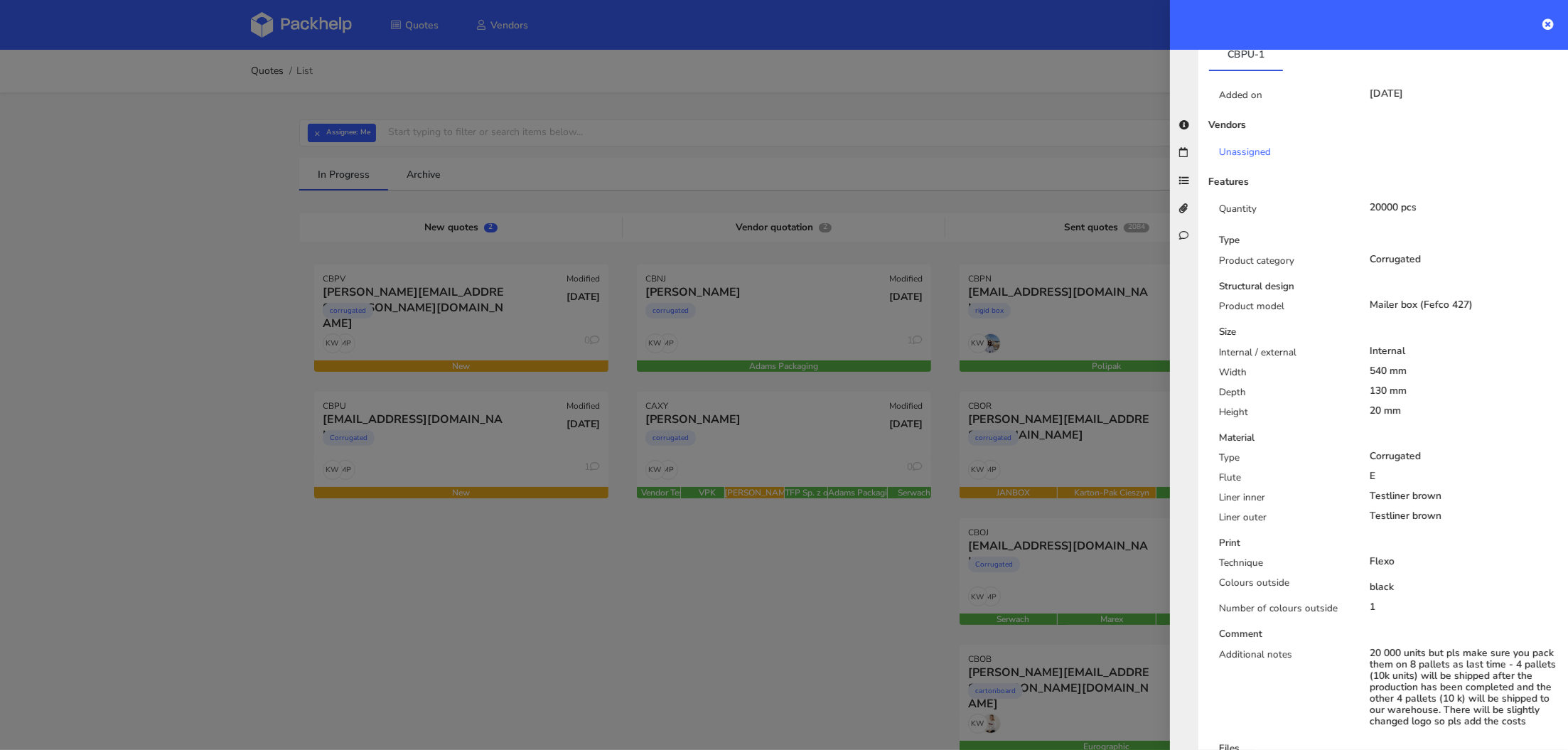
scroll to position [643, 0]
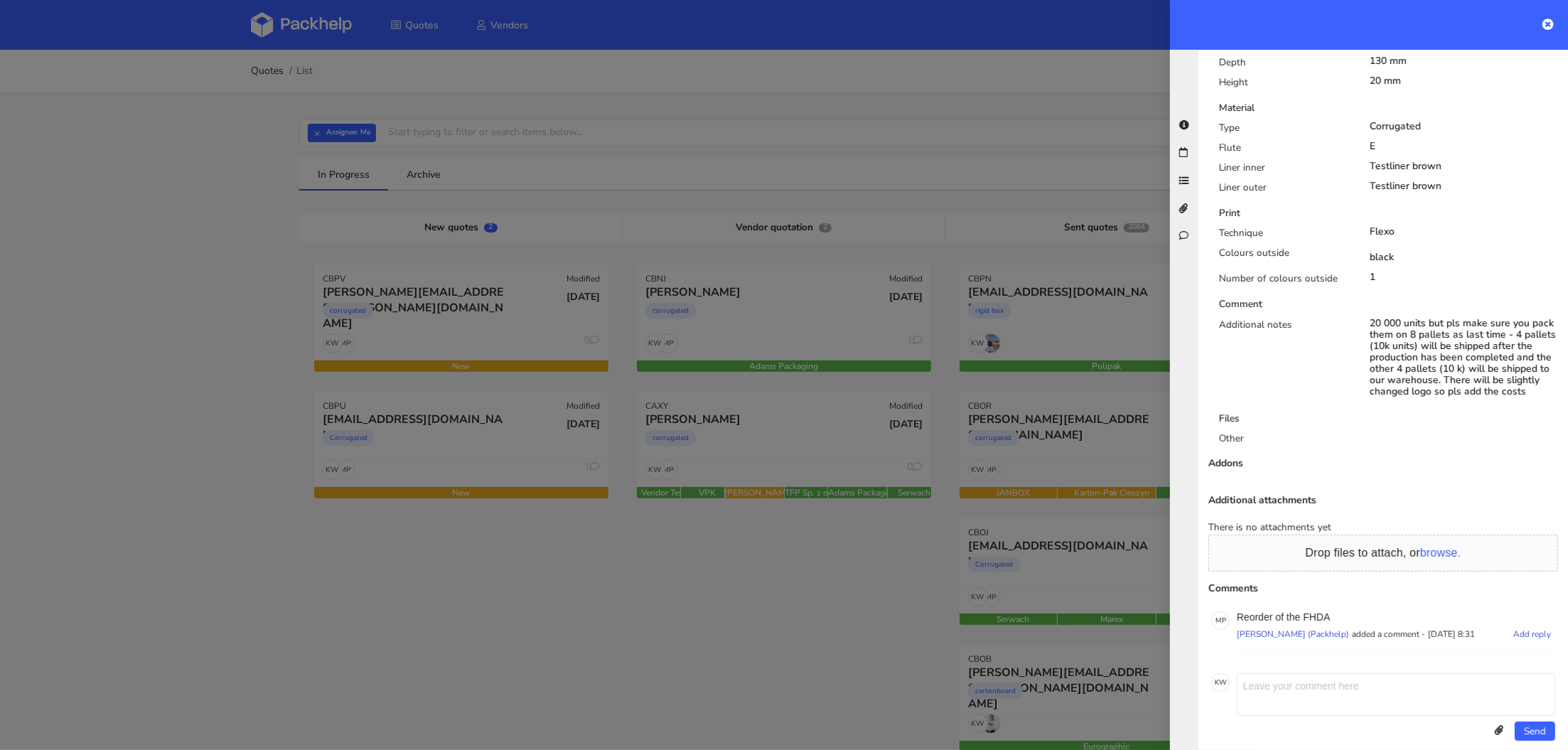
click at [1312, 612] on p "Reorder of the FHDA" at bounding box center [1396, 617] width 319 height 12
click at [1311, 612] on p "Reorder of the FHDA" at bounding box center [1396, 617] width 319 height 12
copy p "FHDA"
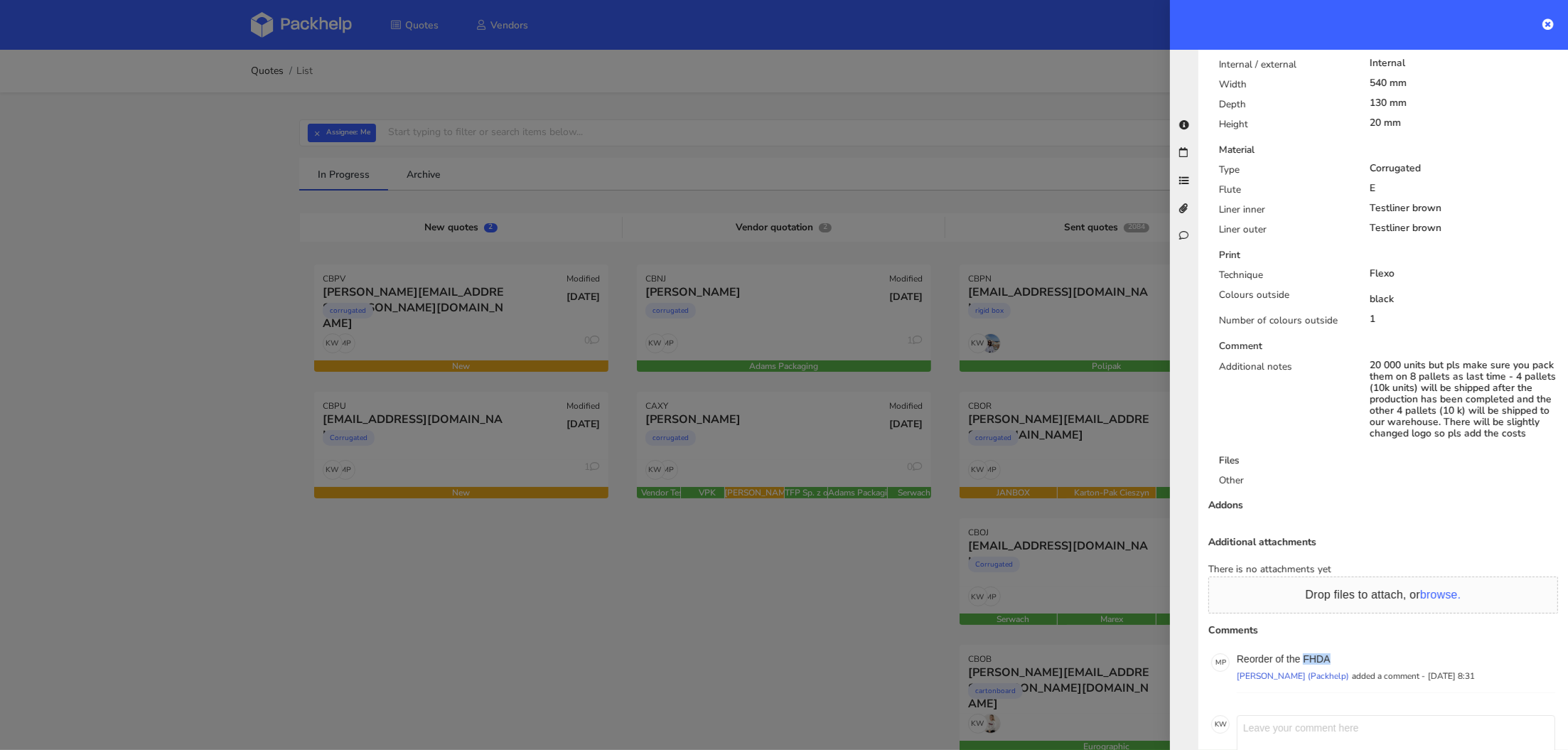
scroll to position [0, 0]
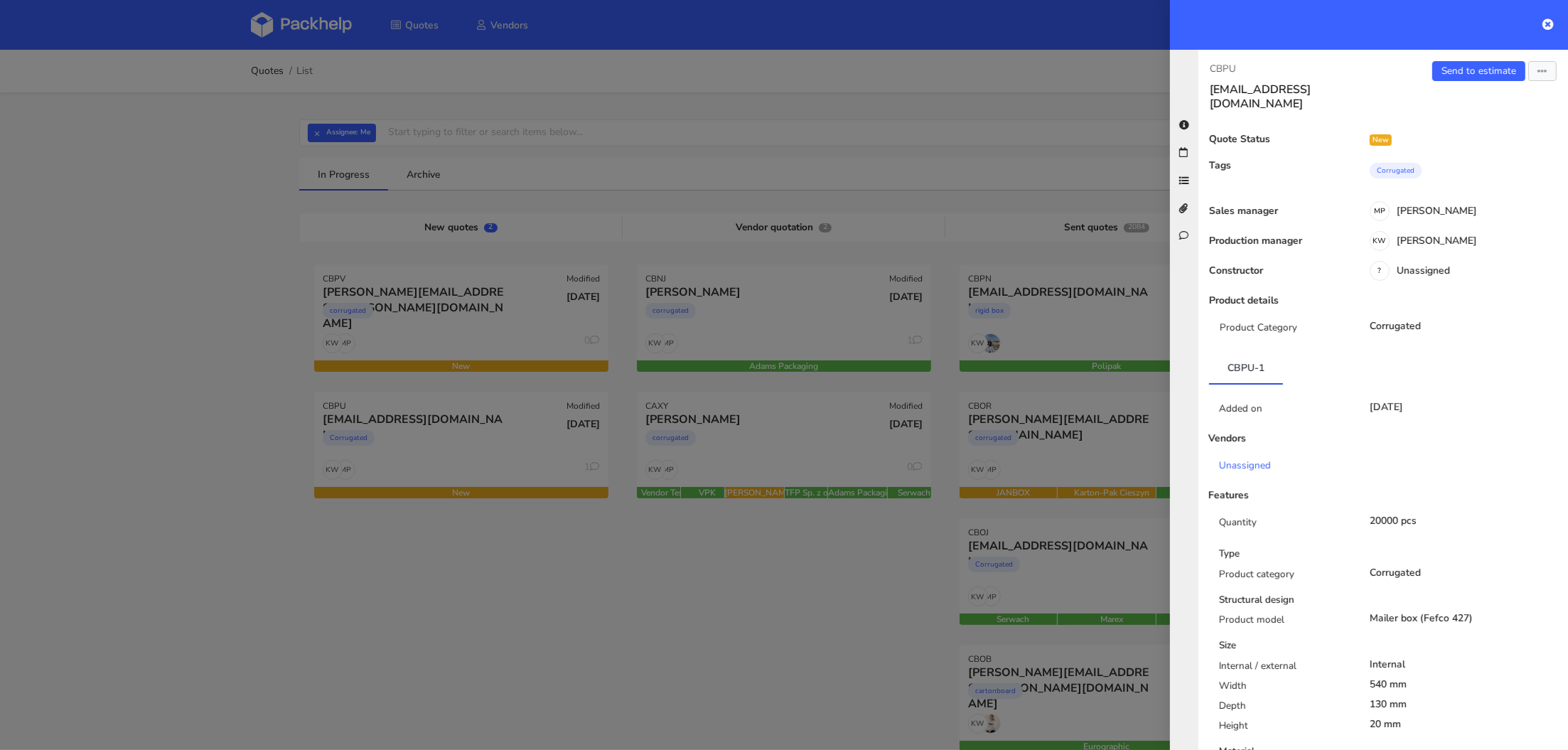
click at [1479, 58] on div "CBPU [EMAIL_ADDRESS][DOMAIN_NAME] Send to estimate View quote Edit quote Missin…" at bounding box center [1383, 400] width 370 height 700
click at [1471, 63] on link "Send to estimate" at bounding box center [1479, 71] width 93 height 20
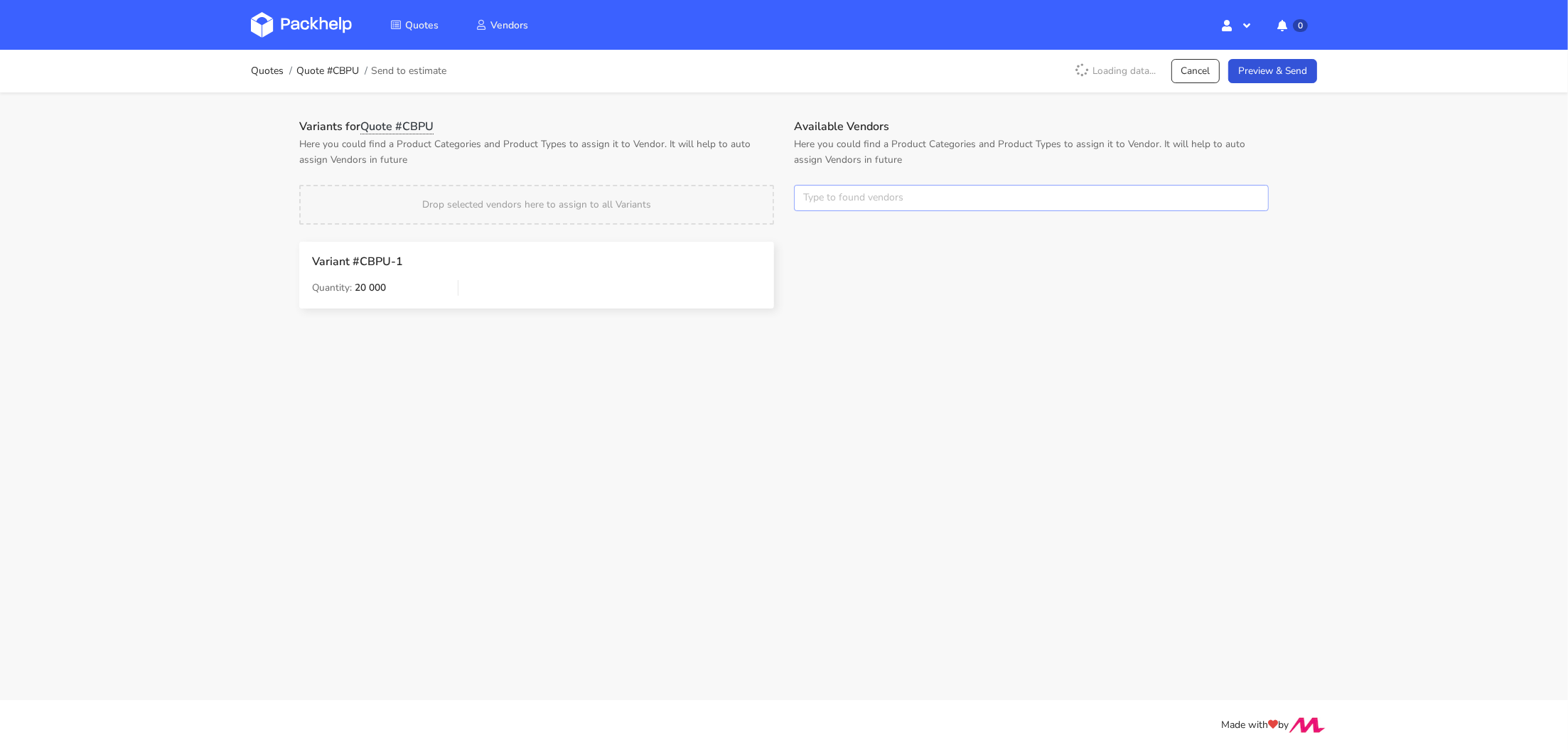
click at [878, 196] on input "text" at bounding box center [1031, 198] width 475 height 27
type input "serw"
click at [837, 238] on strong "Search" at bounding box center [883, 225] width 132 height 26
click at [825, 242] on link "serw" at bounding box center [883, 251] width 132 height 26
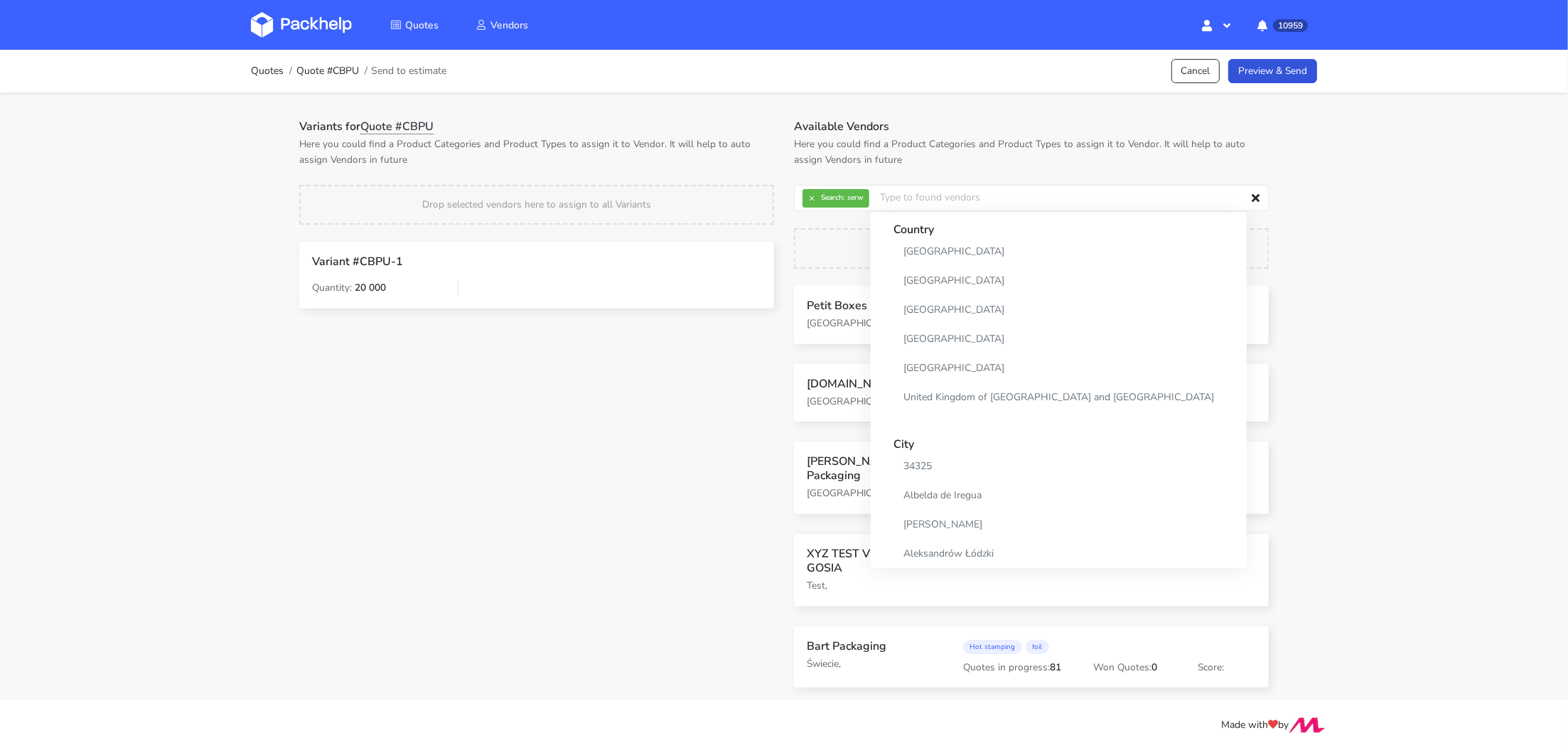
click at [687, 103] on div "Variants for Quote #CBPU Here you could find a Product Categories and Product T…" at bounding box center [784, 395] width 1023 height 606
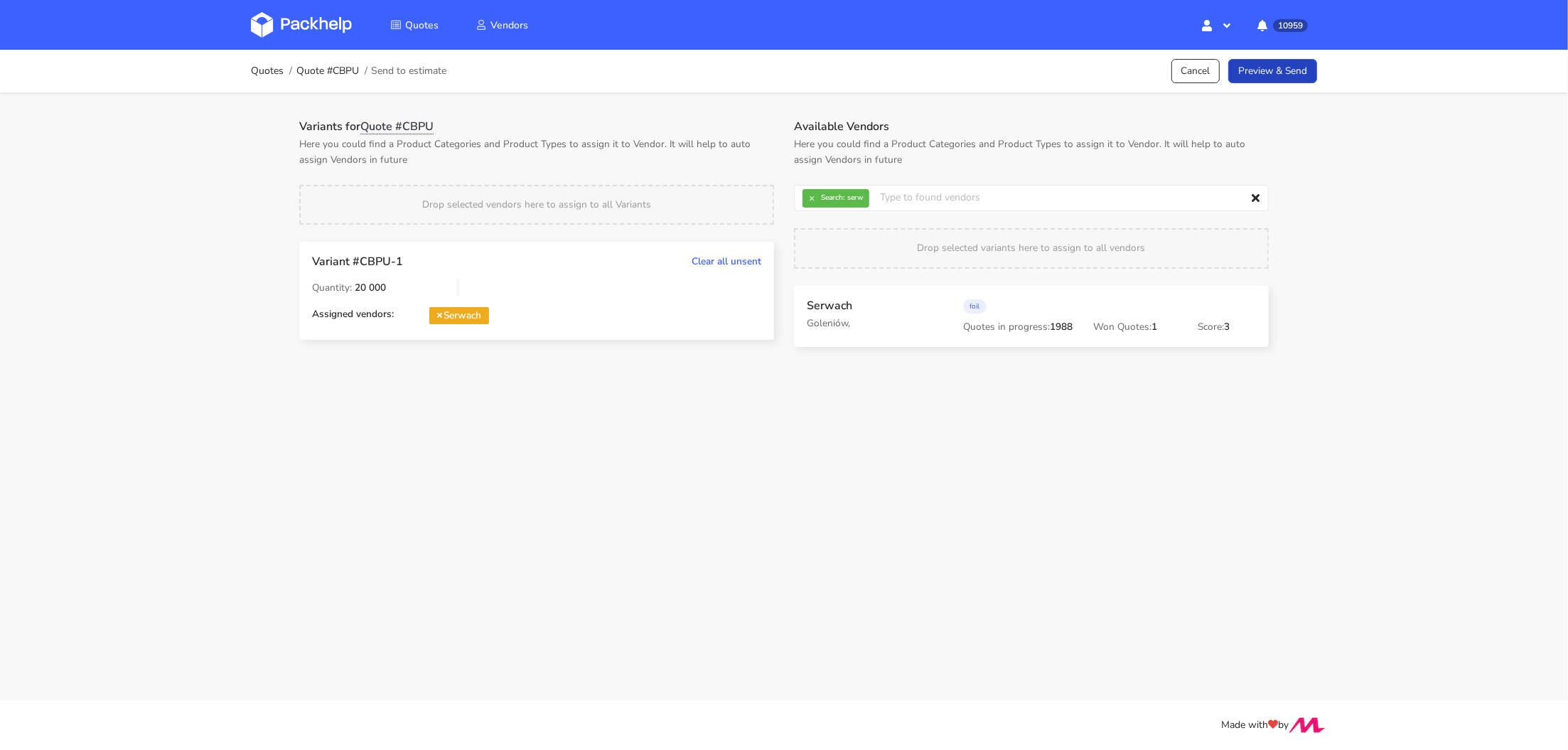
click at [1292, 67] on link "Preview & Send" at bounding box center [1272, 71] width 88 height 25
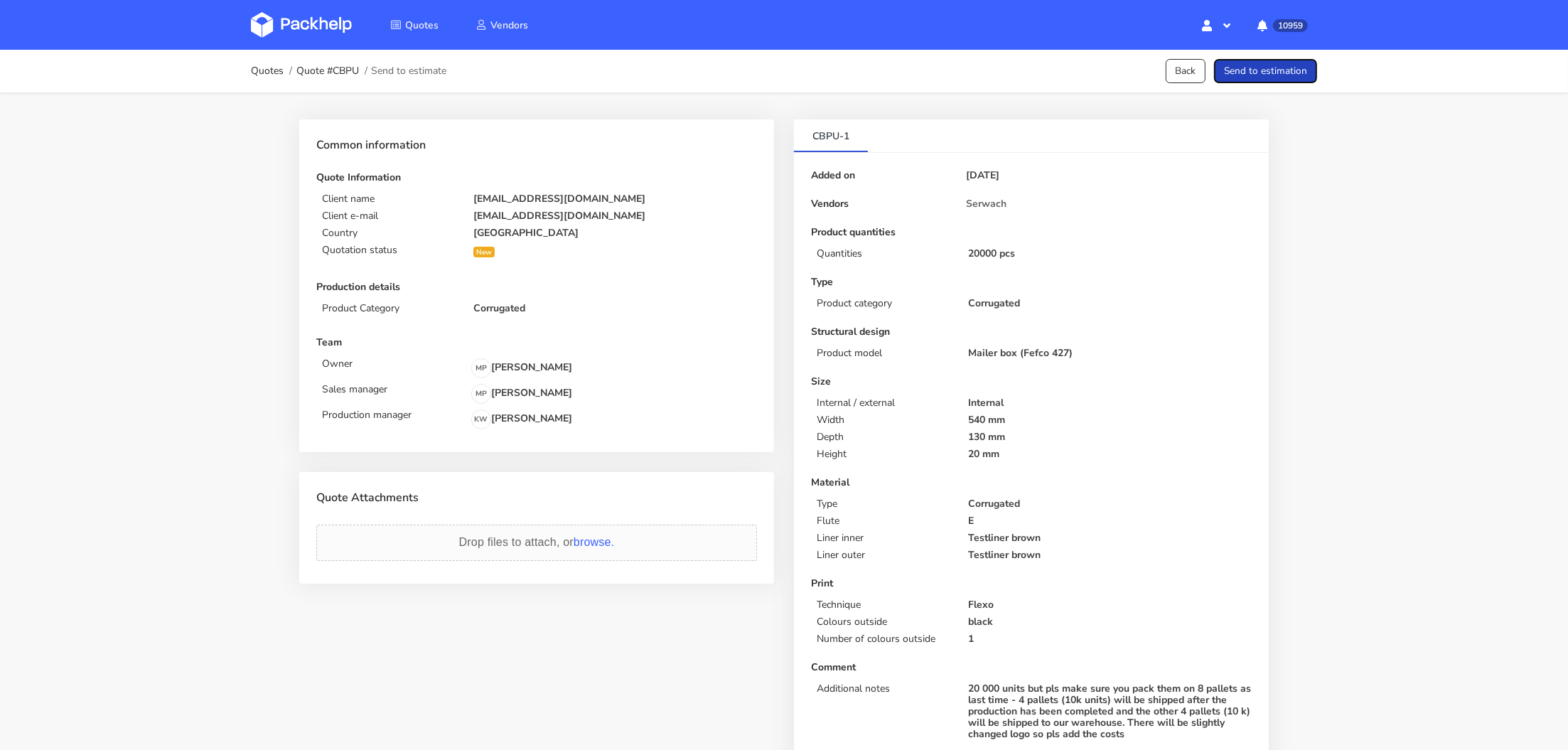
click at [1297, 67] on button "Send to estimation" at bounding box center [1265, 71] width 103 height 25
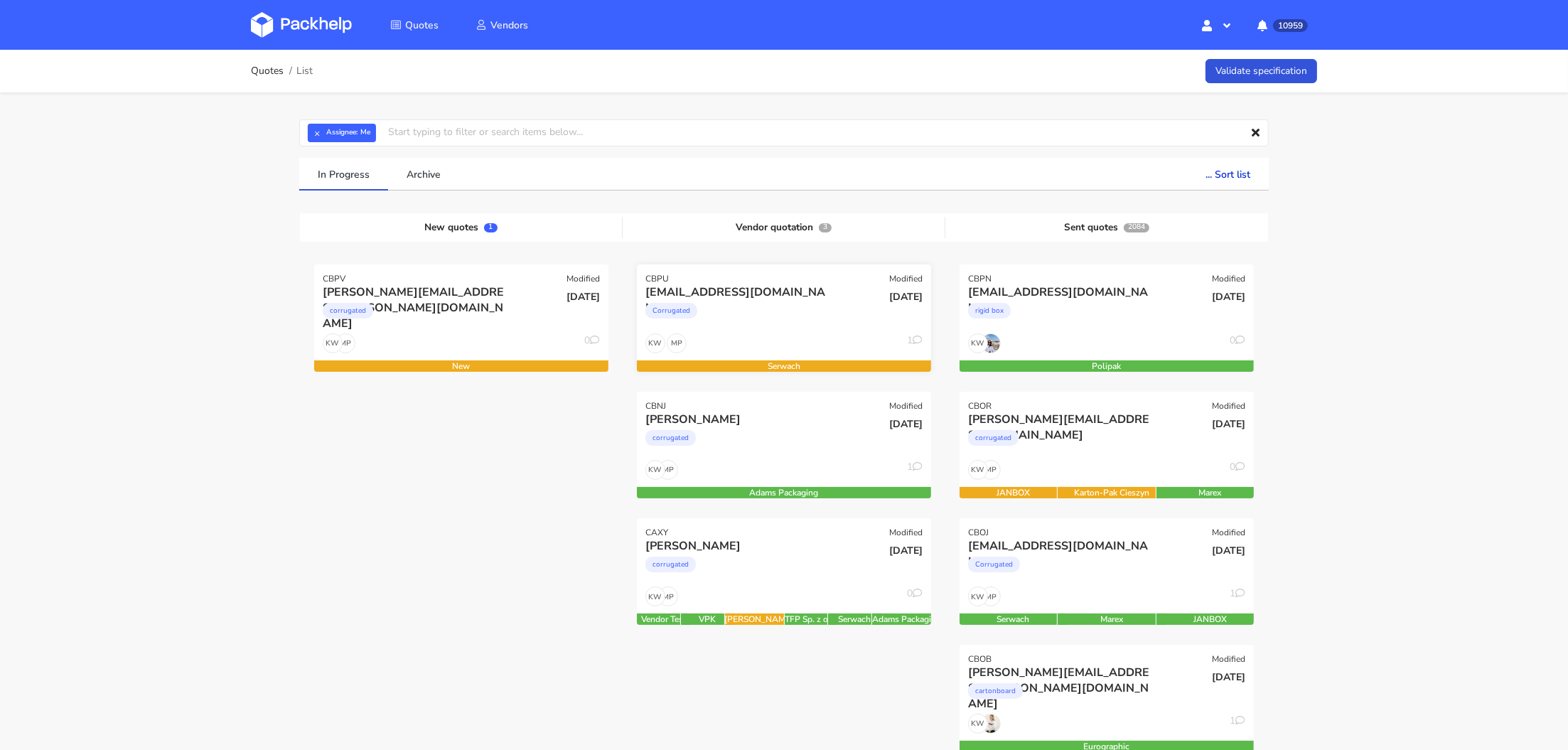
click at [803, 323] on div "Corrugated" at bounding box center [739, 314] width 188 height 29
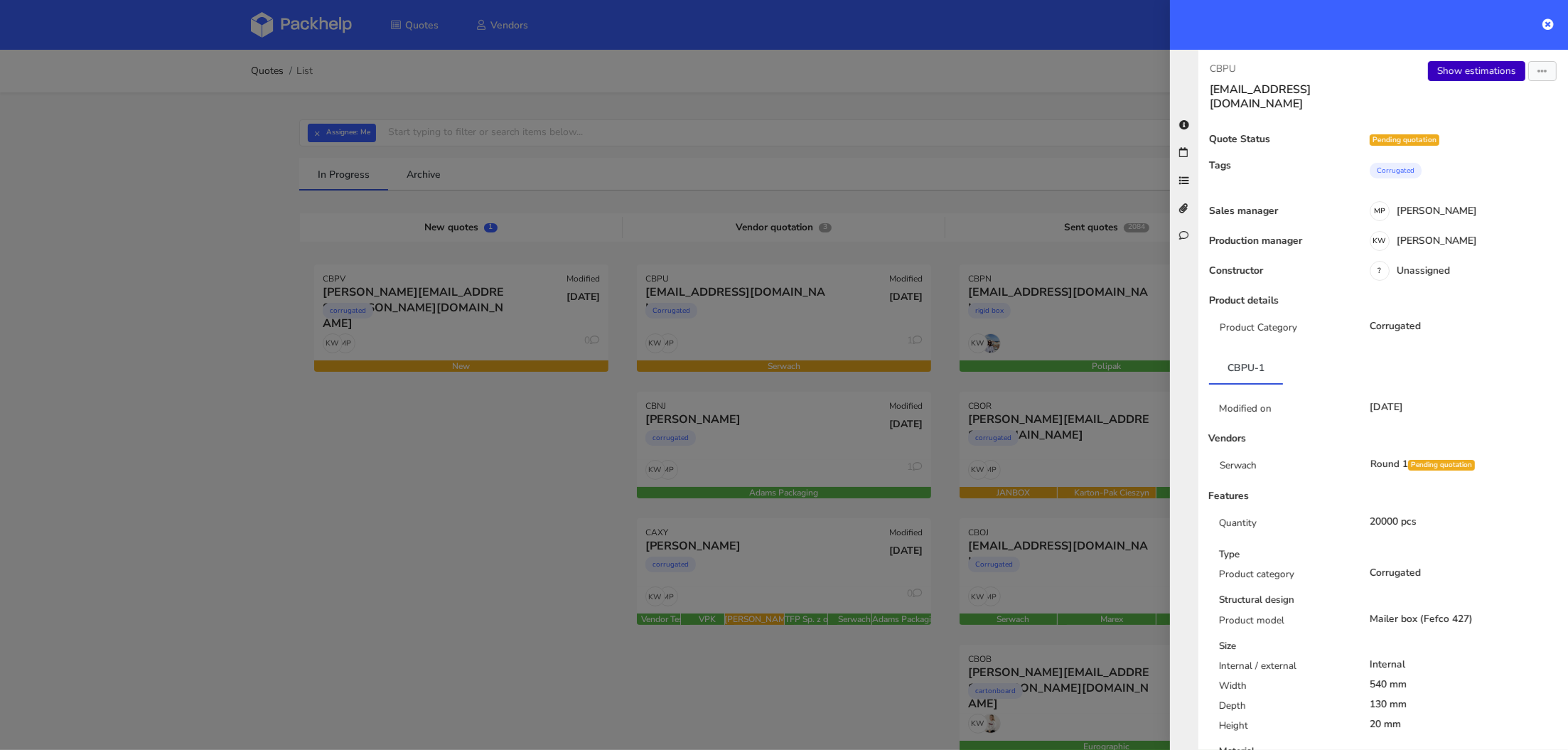
click at [1480, 61] on link "Show estimations" at bounding box center [1476, 71] width 97 height 20
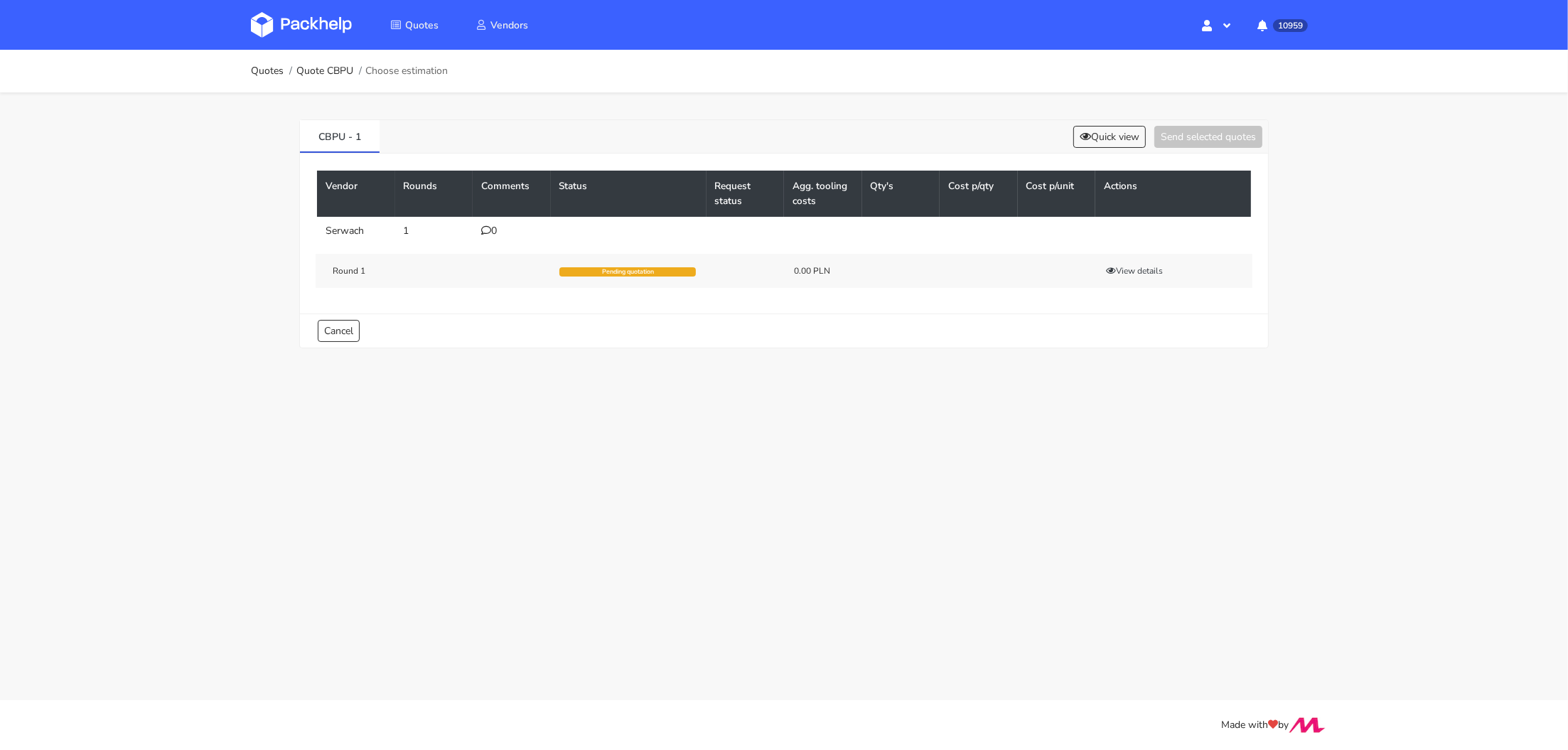
click at [498, 231] on div "0" at bounding box center [512, 230] width 61 height 12
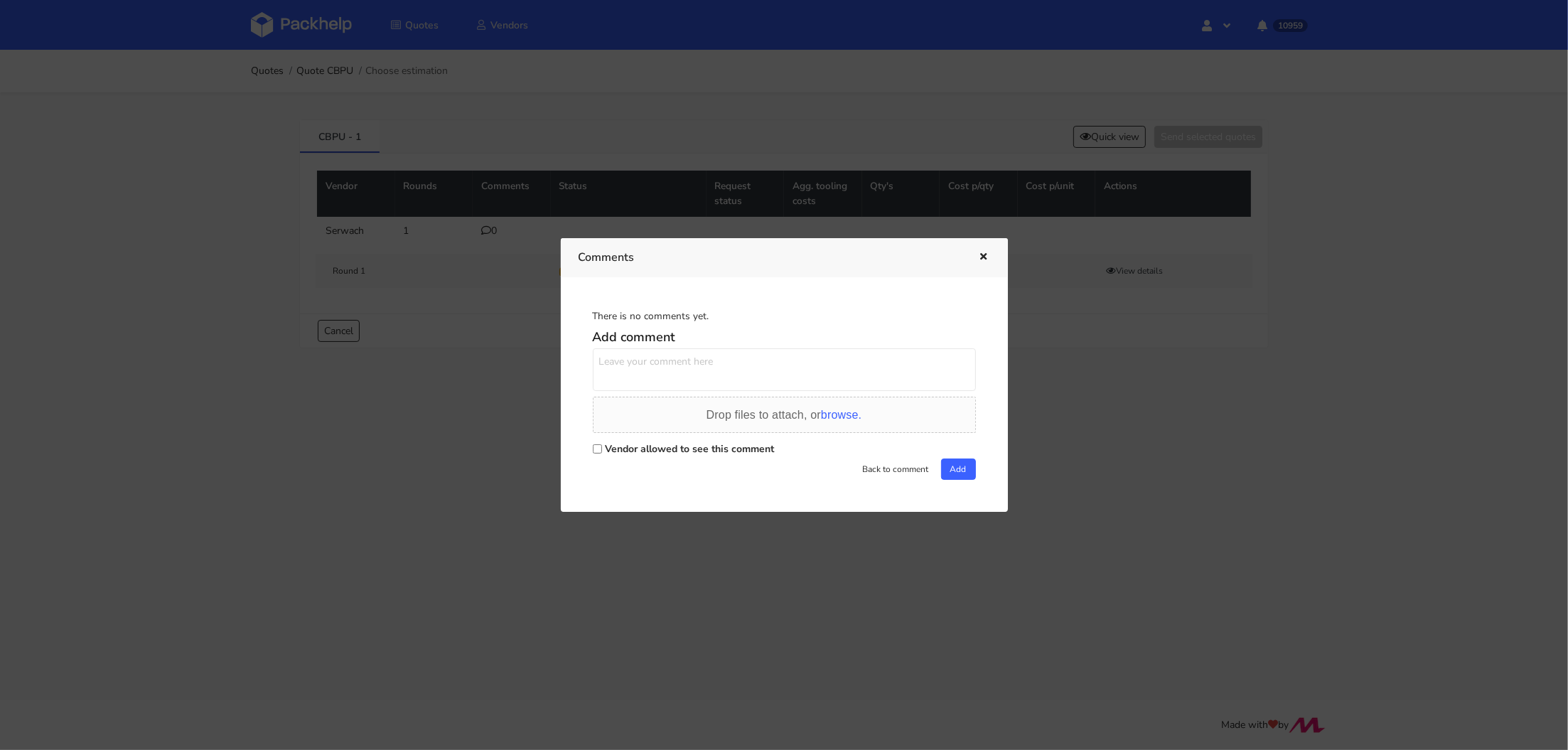
click at [601, 452] on div "Vendor allowed to see this comment" at bounding box center [784, 448] width 383 height 20
click at [601, 453] on input "Vendor allowed to see this comment" at bounding box center [597, 448] width 9 height 9
checkbox input "true"
click at [621, 378] on textarea at bounding box center [784, 370] width 383 height 43
type textarea "P"
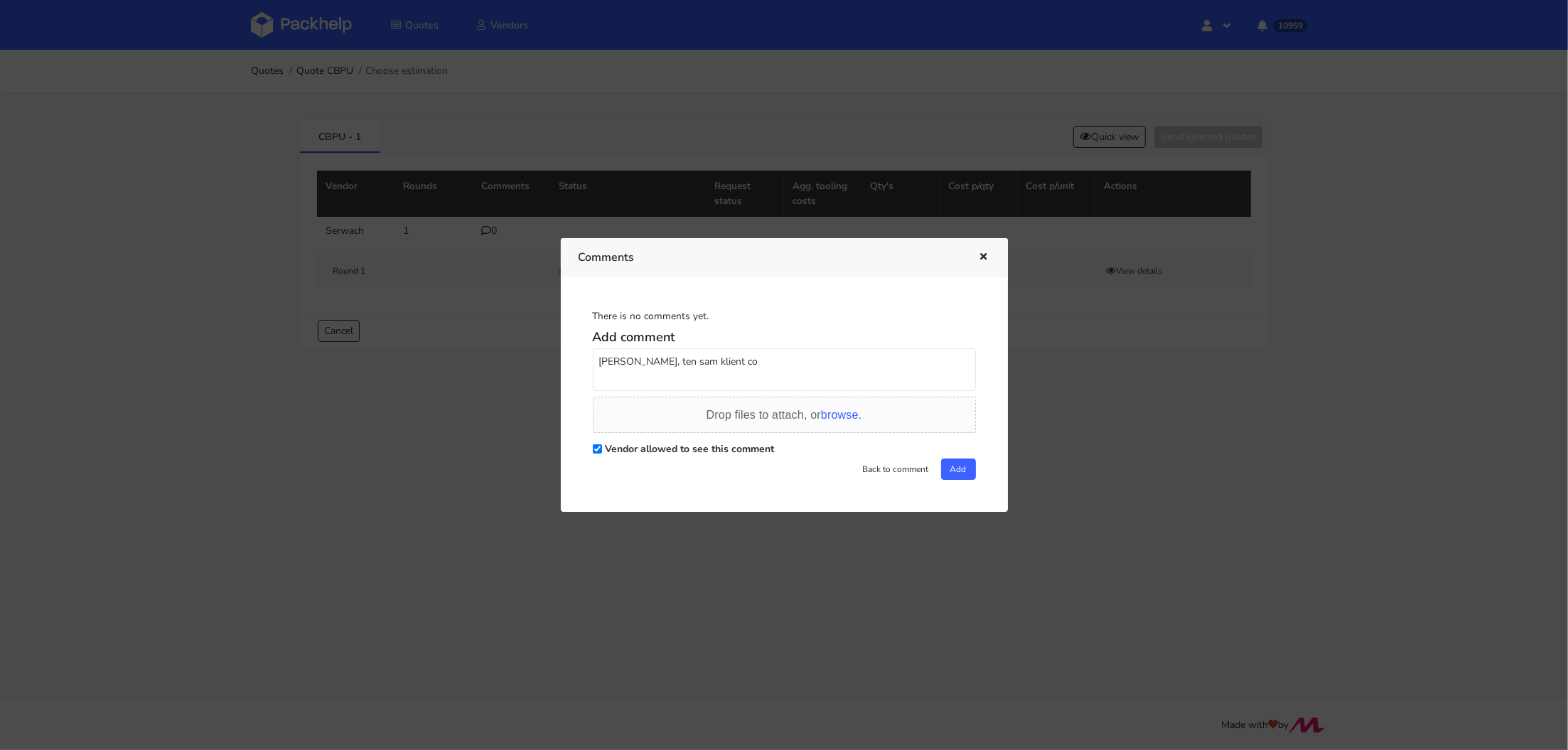
paste textarea "R430479207_FHDA"
drag, startPoint x: 900, startPoint y: 363, endPoint x: 671, endPoint y: 358, distance: 229.1
click at [670, 359] on textarea "[PERSON_NAME], ten sam klient co R430479207_FHDA ale będzie" at bounding box center [784, 370] width 383 height 43
paste textarea "R430479207_FHDA"
type textarea "[PERSON_NAME], prawie to samo co R430479207_FHDA ale będzie zmiana w grafice wi…"
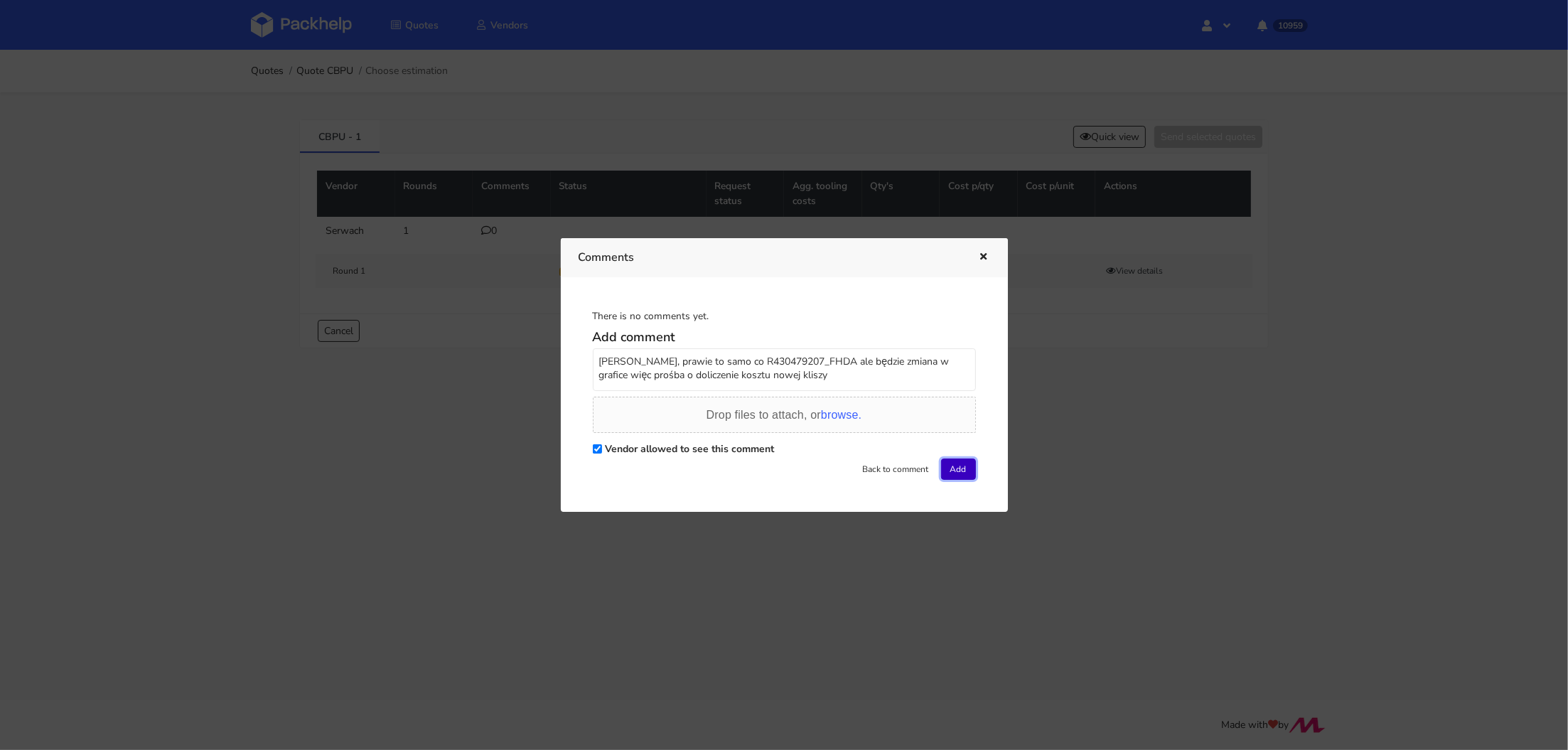
click at [956, 469] on button "Add" at bounding box center [958, 469] width 35 height 21
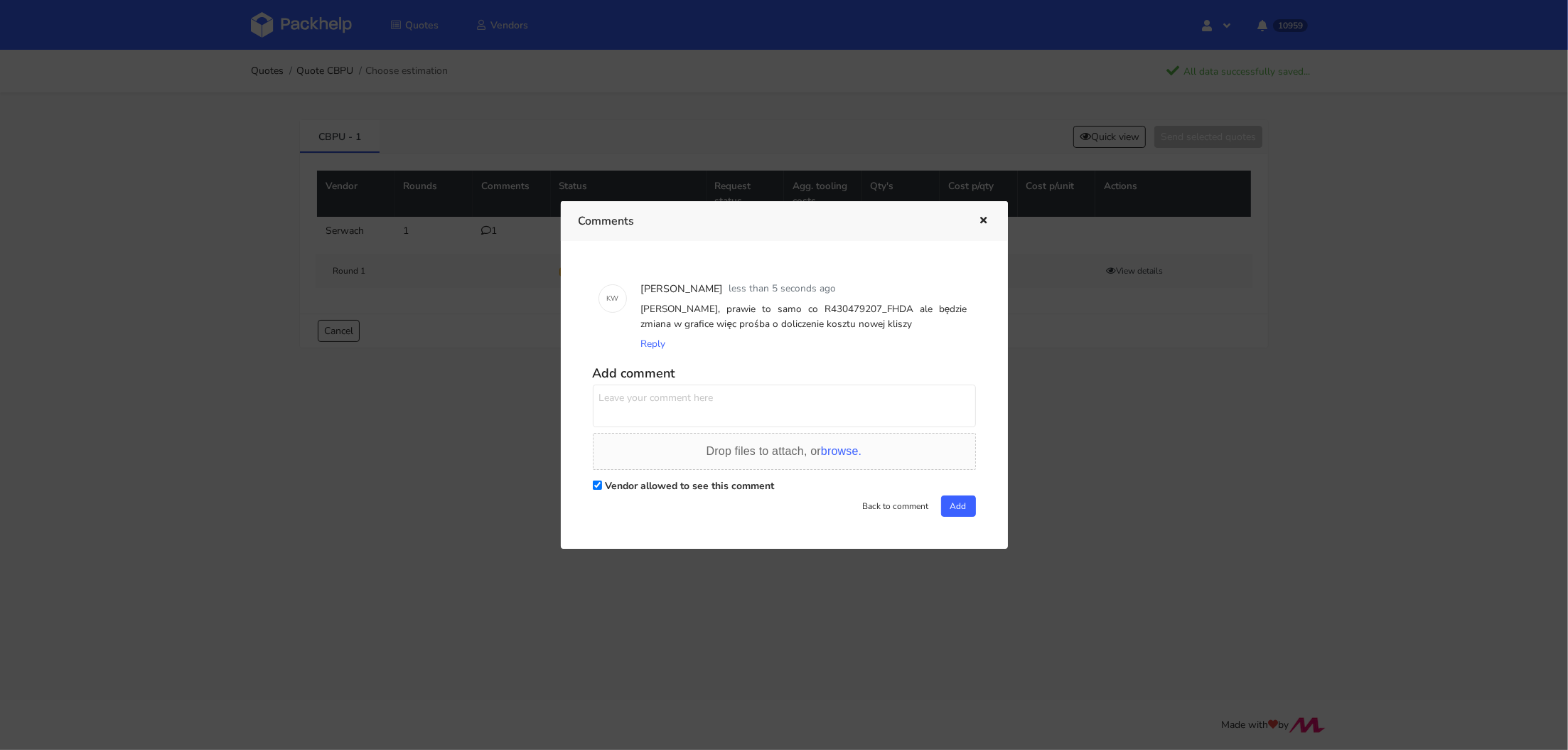
click at [256, 286] on div at bounding box center [784, 375] width 1568 height 750
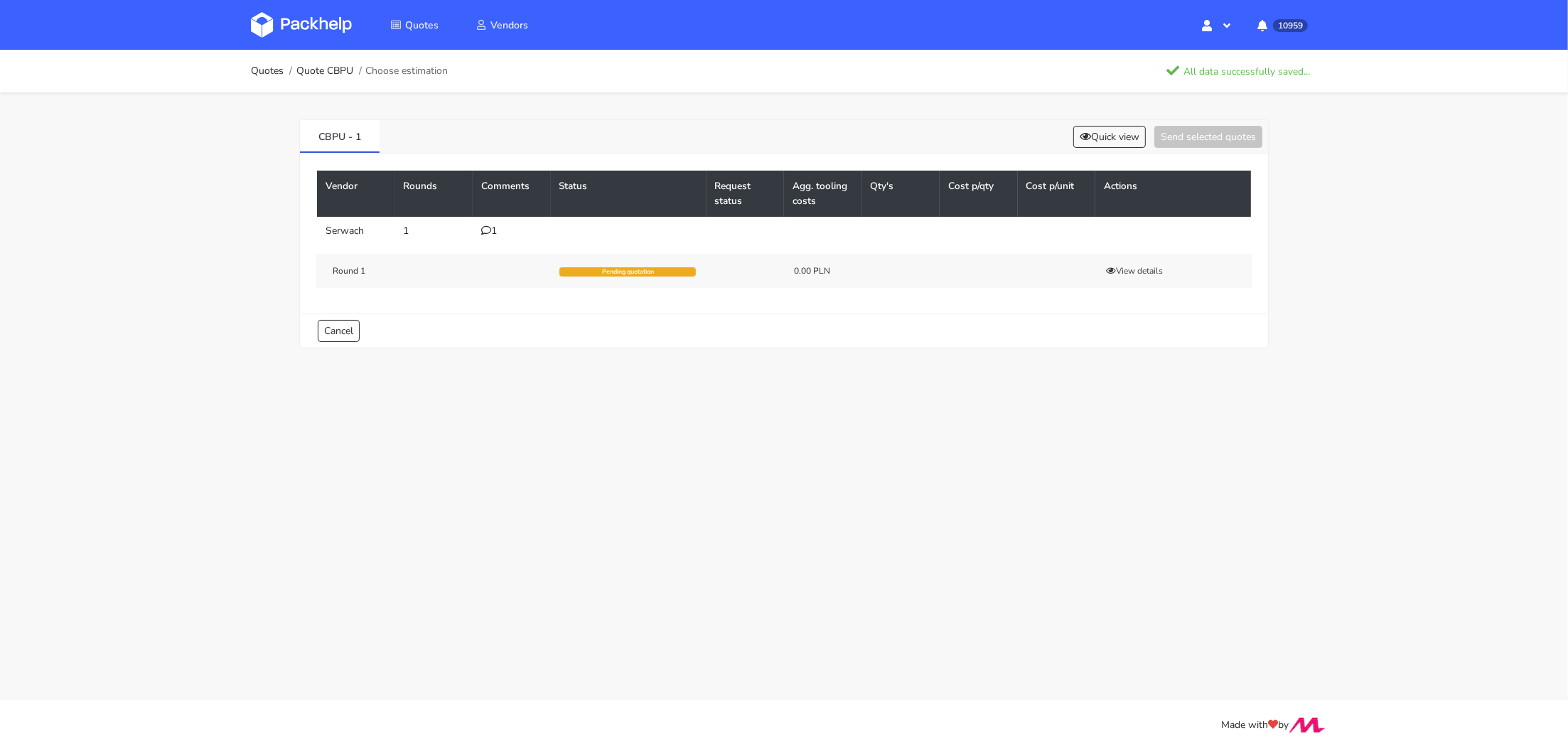
click at [312, 25] on img at bounding box center [301, 25] width 101 height 26
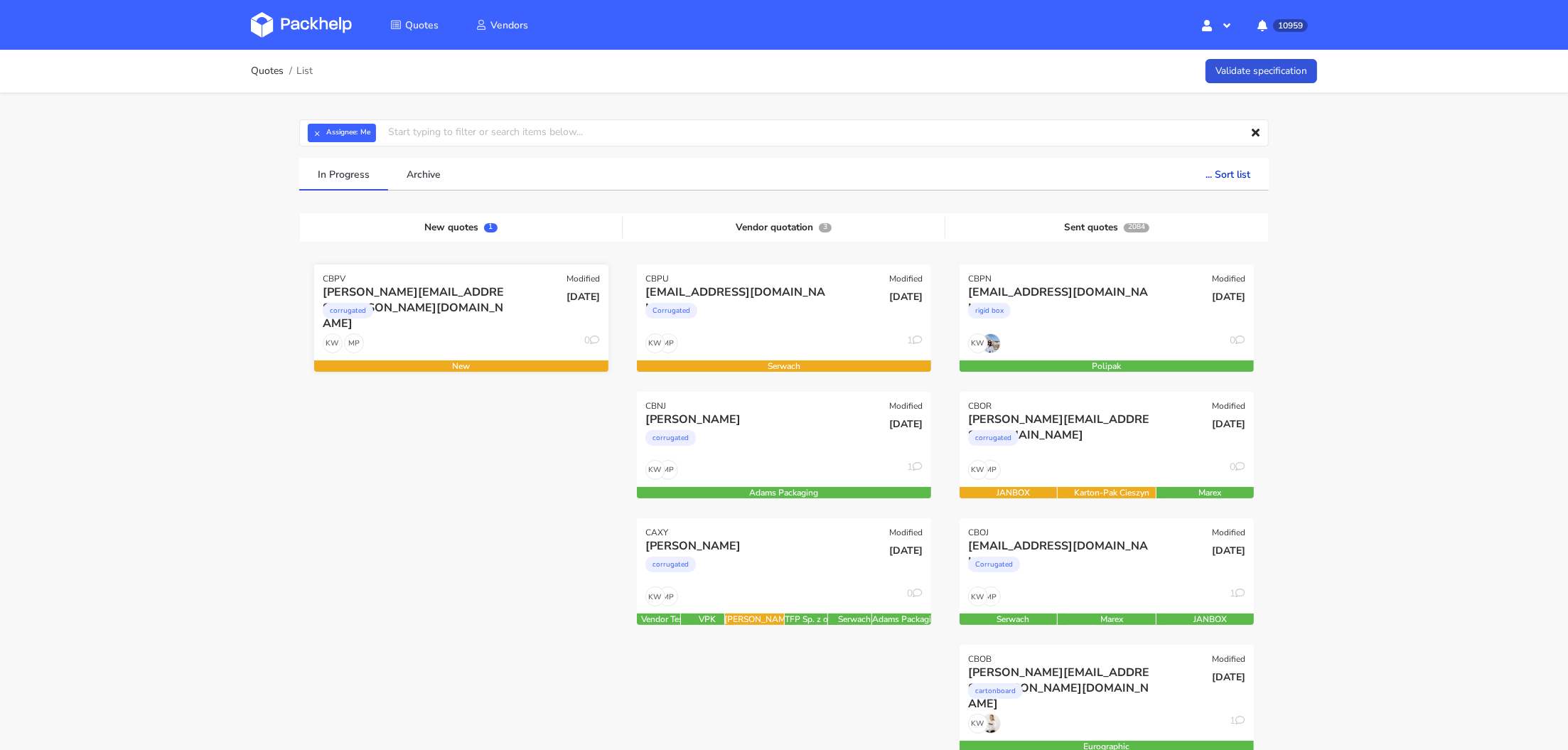
click at [451, 312] on div "corrugated" at bounding box center [416, 314] width 188 height 29
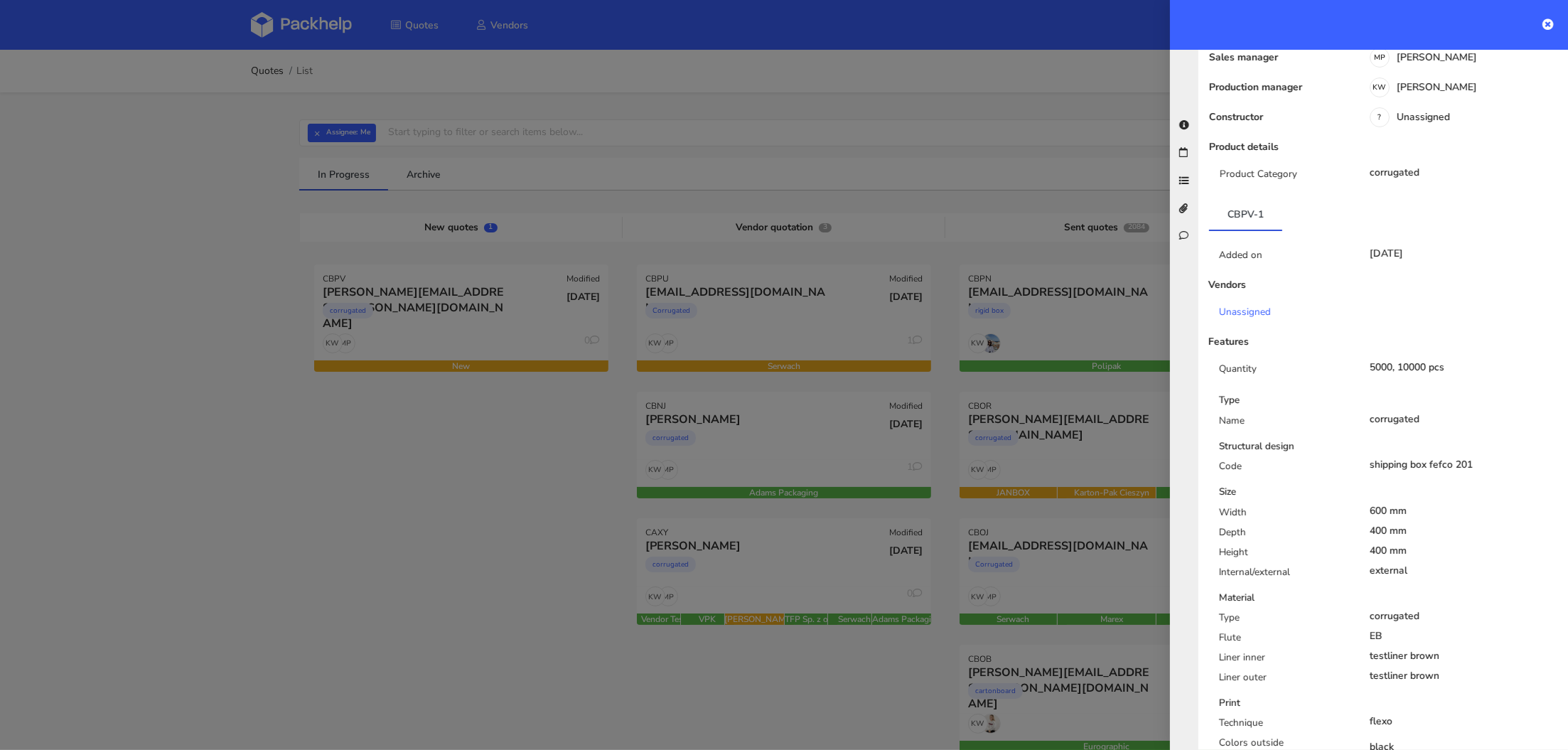
scroll to position [231, 0]
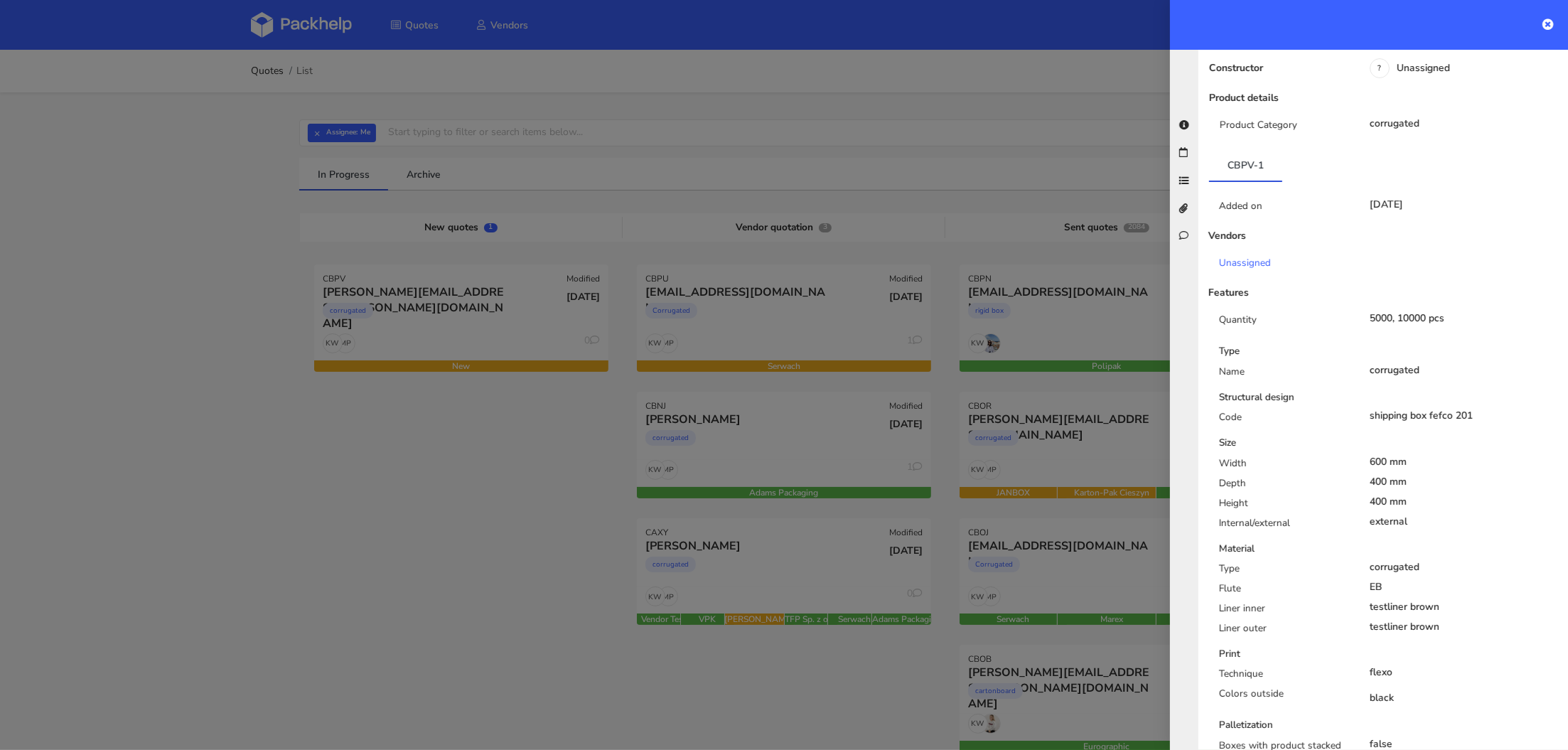
click at [1411, 516] on div "external" at bounding box center [1464, 521] width 189 height 12
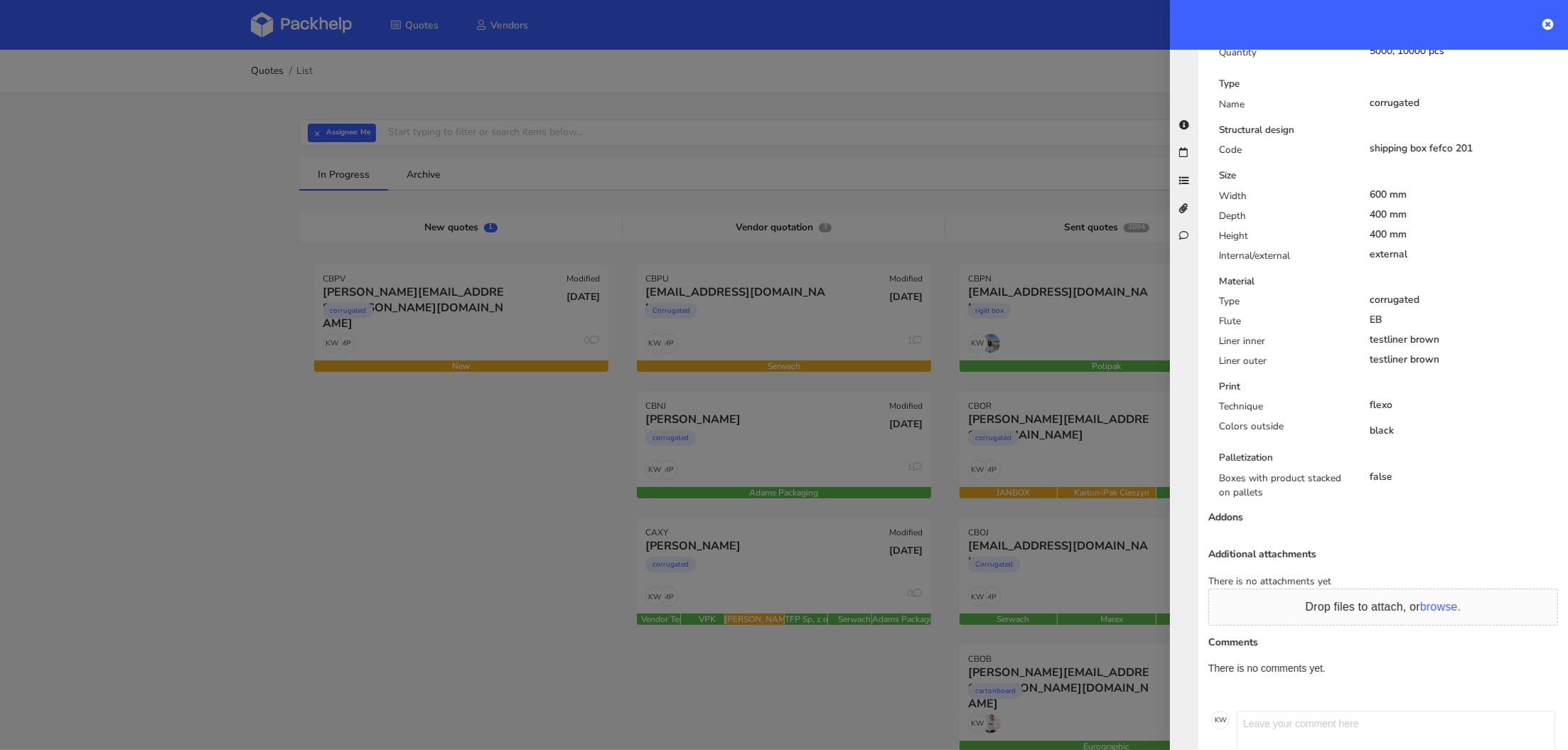
scroll to position [0, 0]
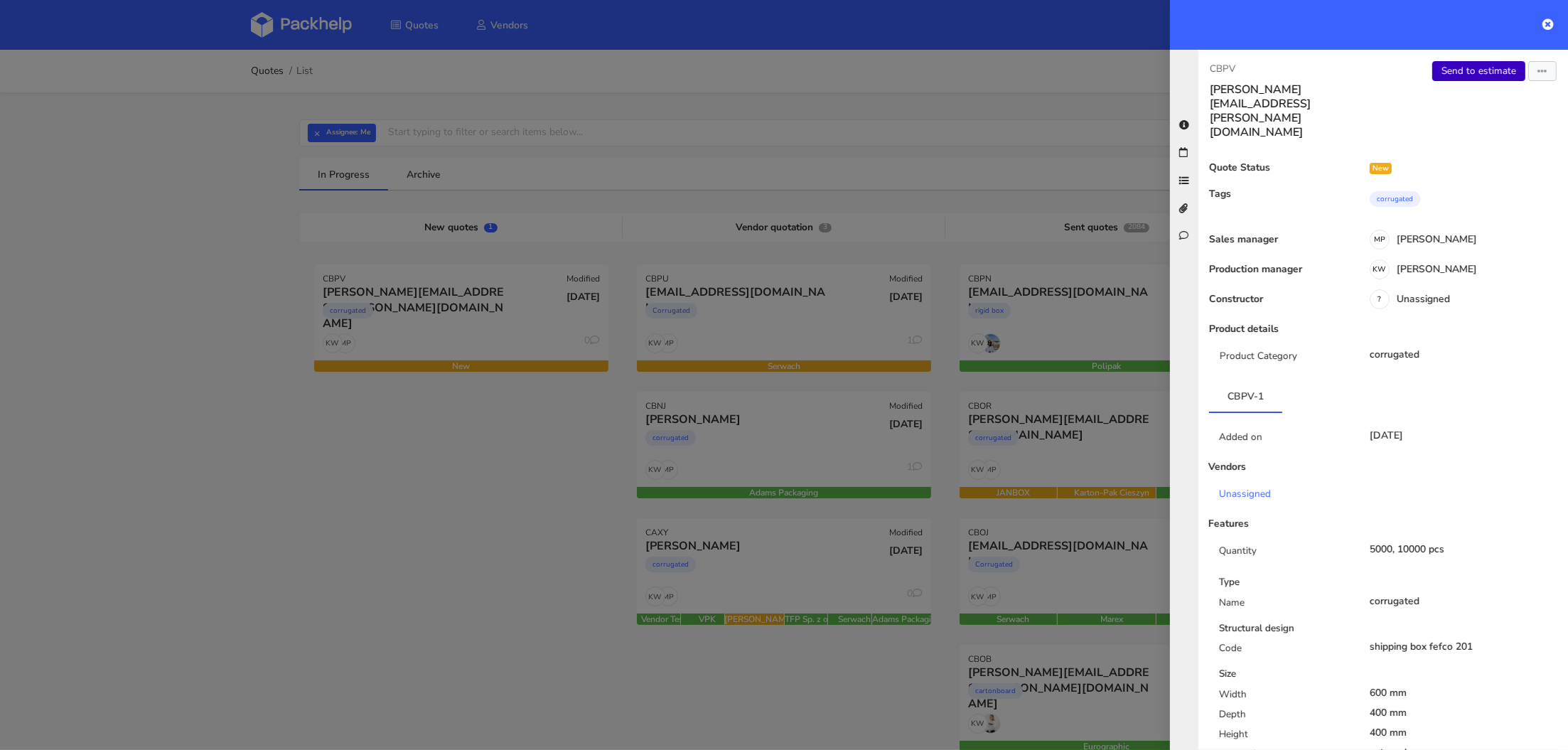
click at [1475, 76] on link "Send to estimate" at bounding box center [1479, 71] width 93 height 20
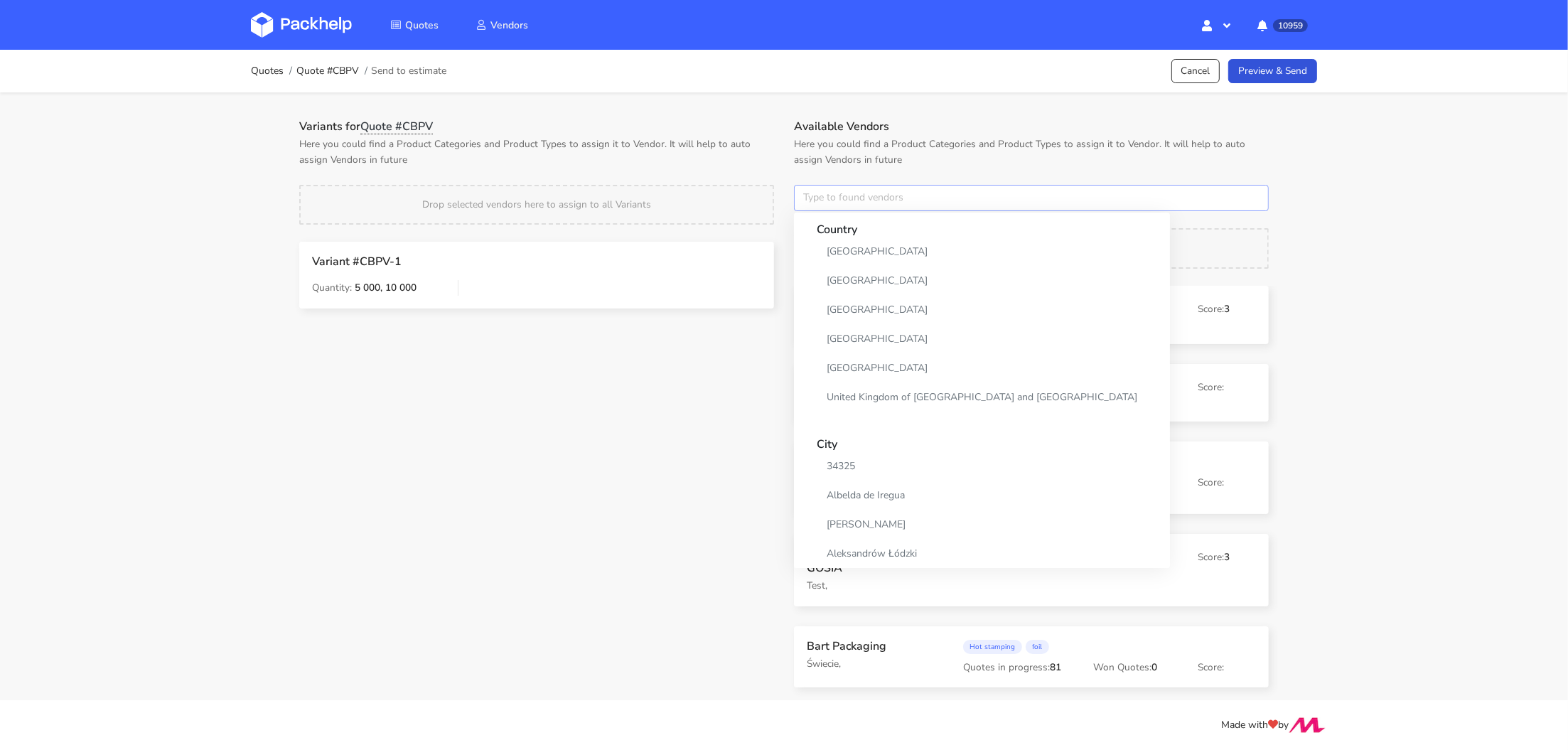
click at [817, 190] on input "text" at bounding box center [1031, 198] width 475 height 27
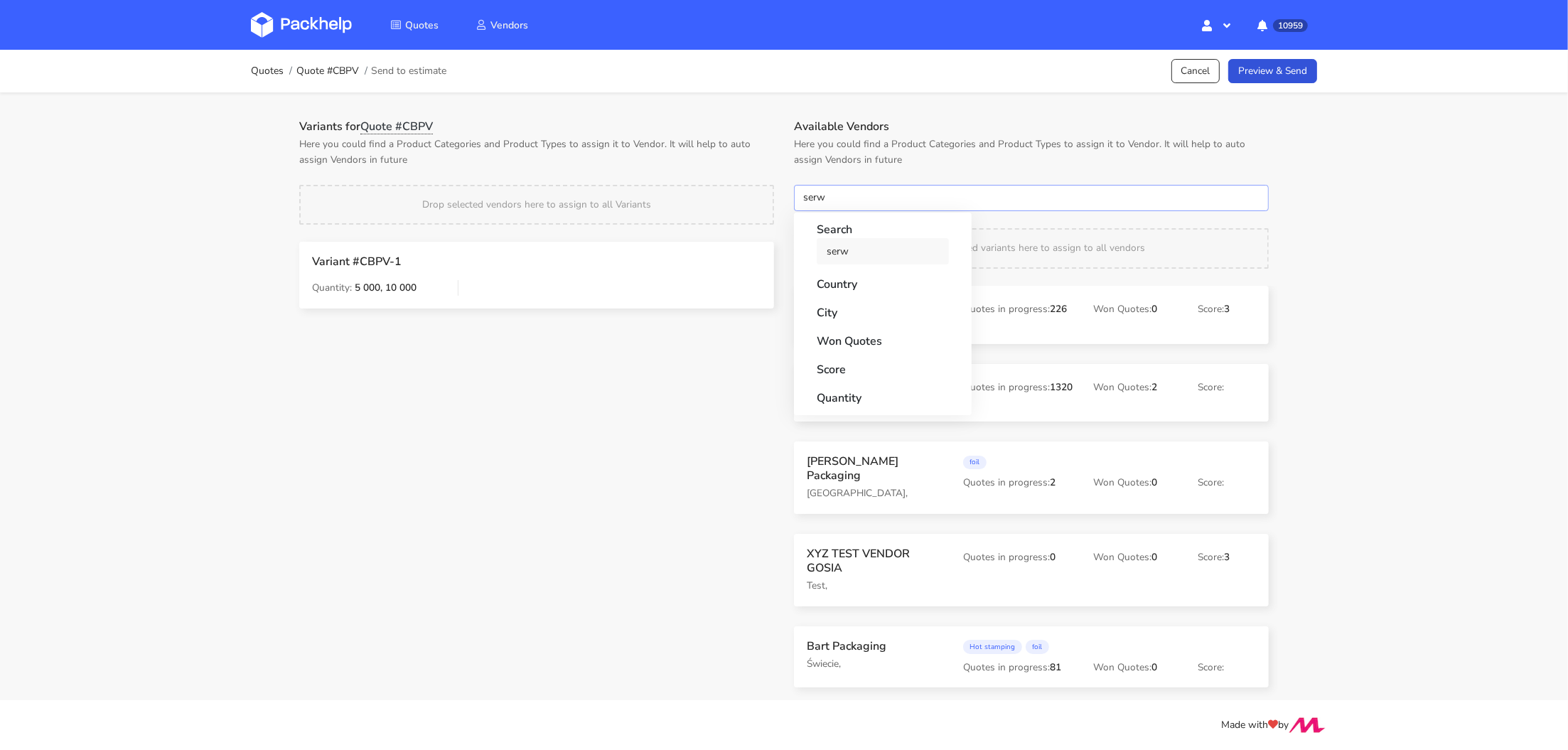
type input "serw"
drag, startPoint x: 832, startPoint y: 257, endPoint x: 810, endPoint y: 231, distance: 34.1
click at [832, 257] on link "serw" at bounding box center [883, 251] width 132 height 26
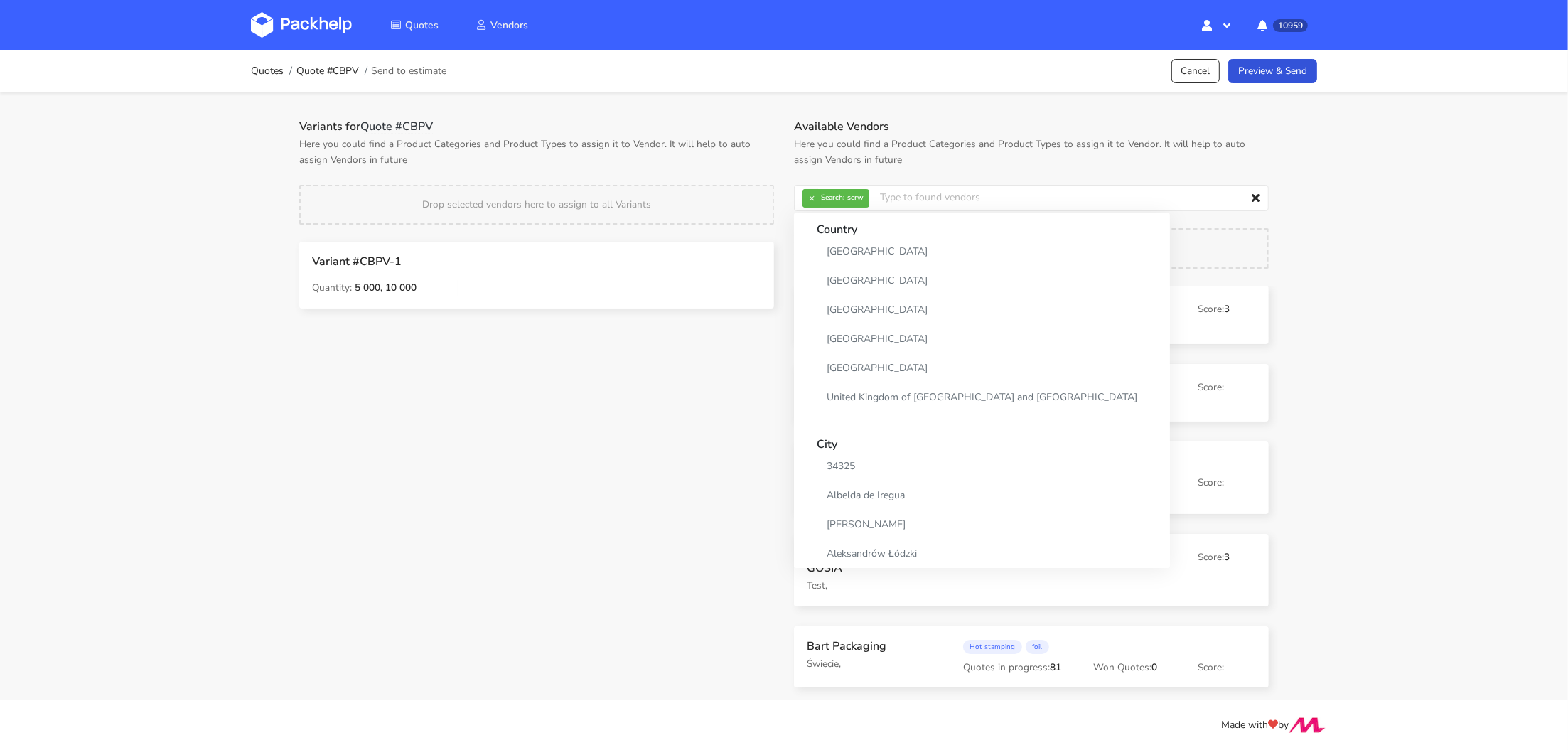
click at [775, 217] on div "Drop selected vendors here to assign to all Variants" at bounding box center [537, 204] width 495 height 40
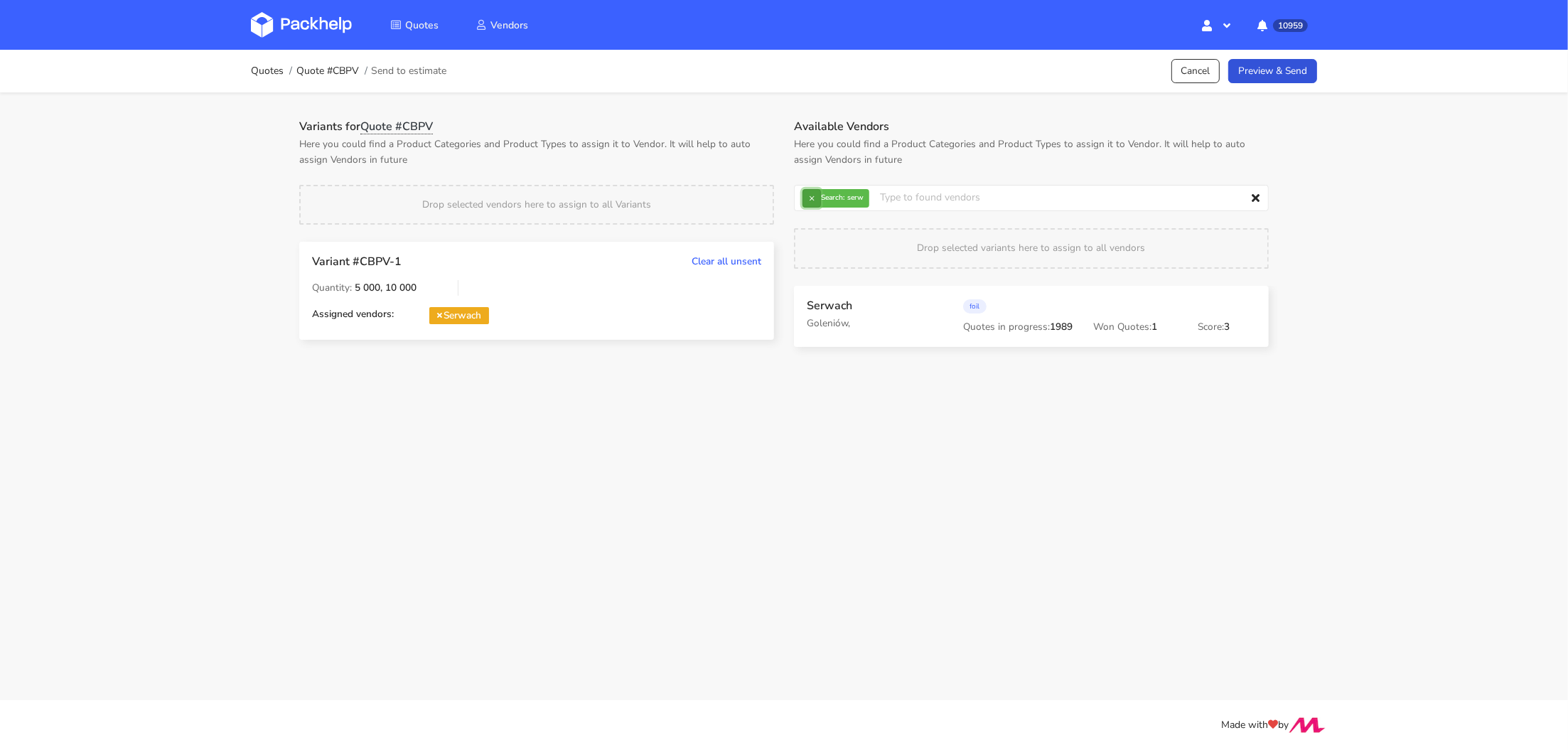
click at [807, 203] on button "×" at bounding box center [812, 198] width 19 height 19
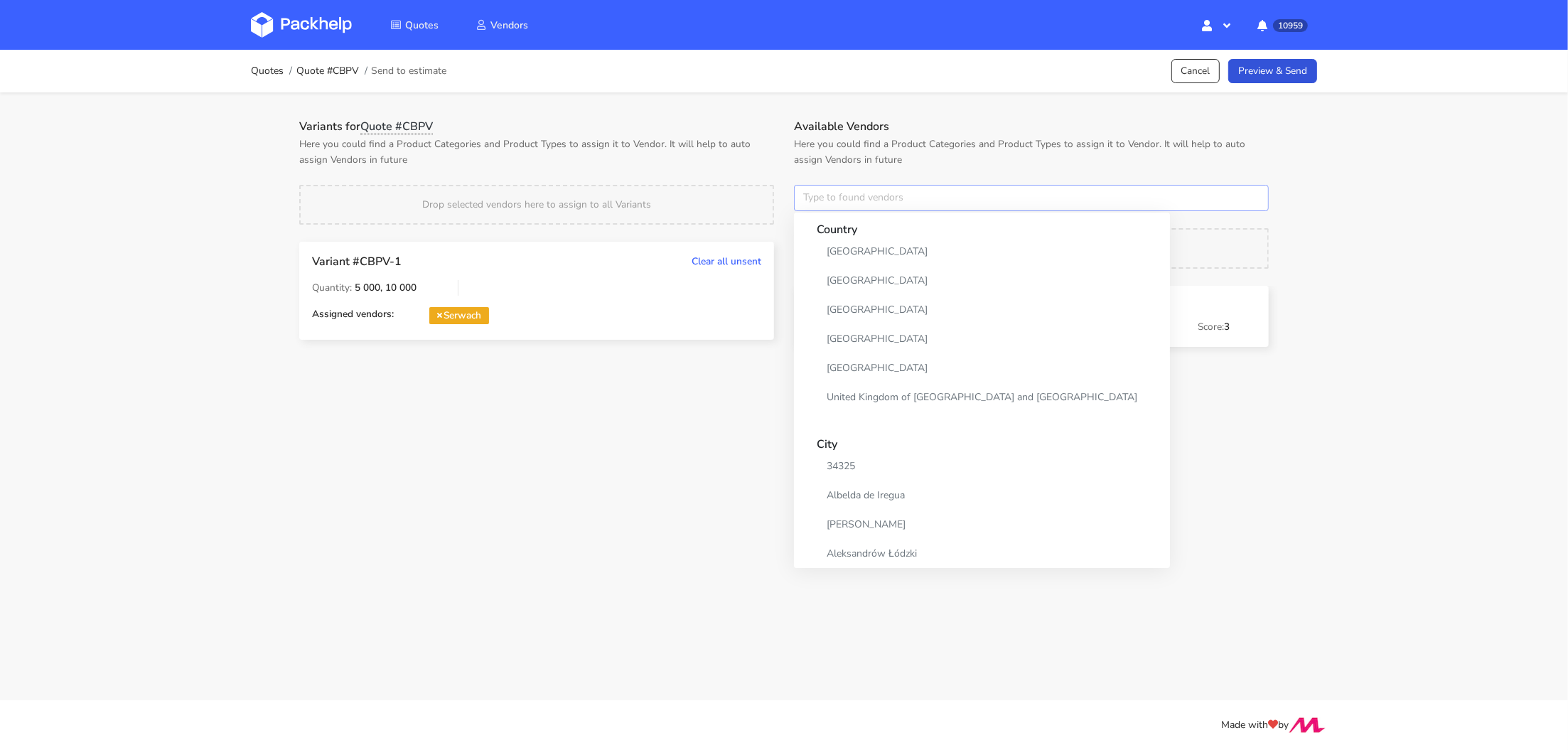
click at [809, 203] on input "text" at bounding box center [1031, 198] width 475 height 27
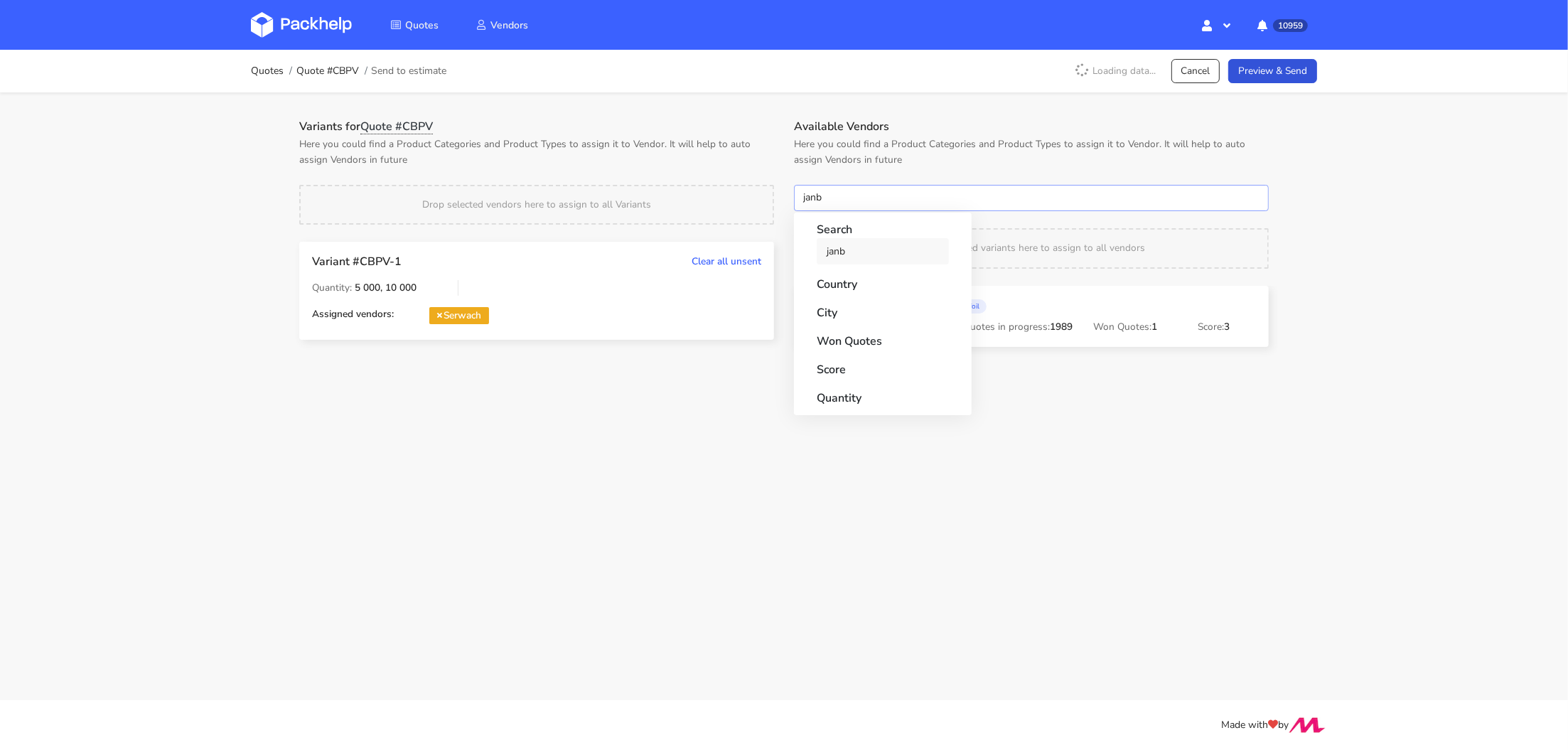
type input "janb"
click at [831, 246] on link "janb" at bounding box center [883, 251] width 132 height 26
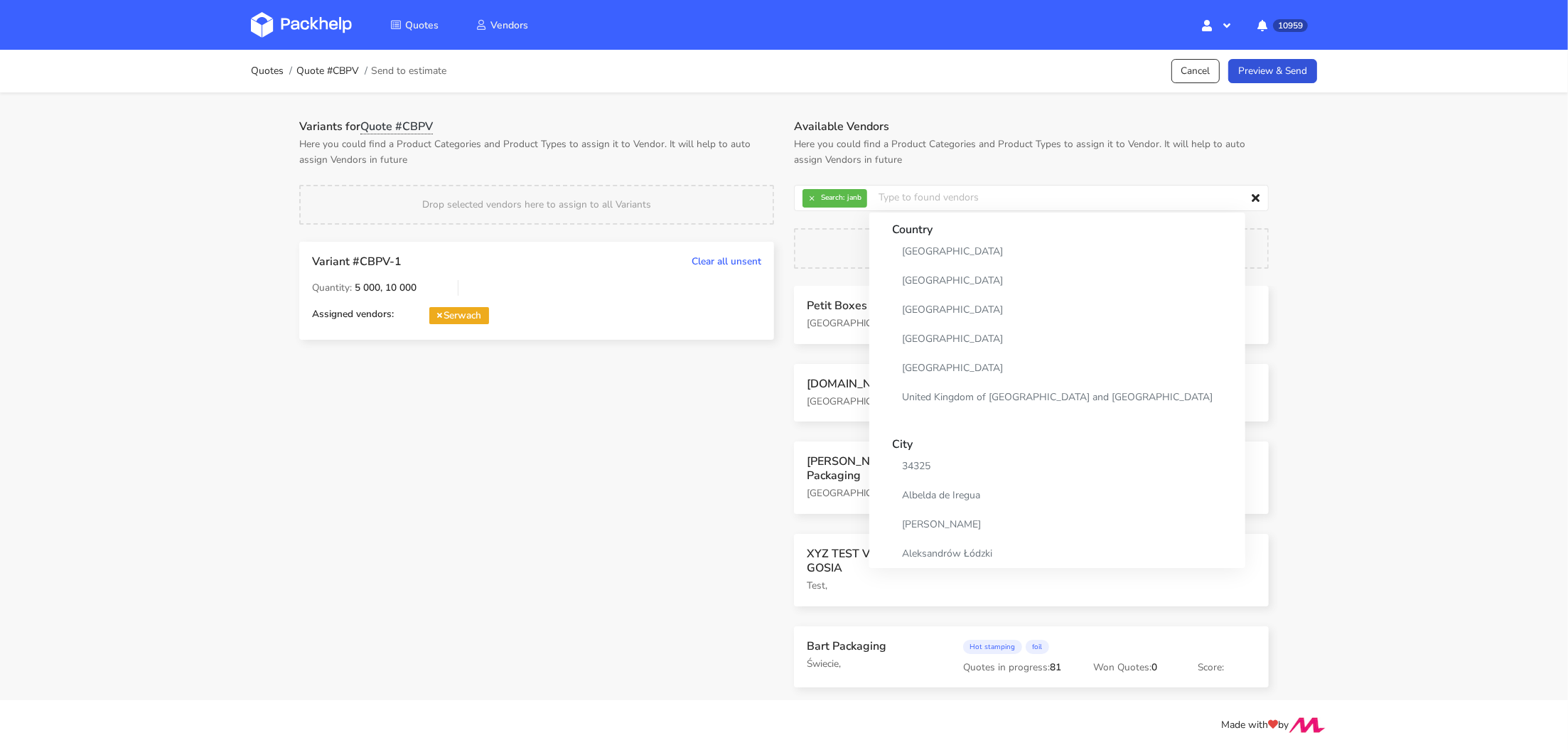
click at [709, 143] on p "Here you could find a Product Categories and Product Types to assign it to Vend…" at bounding box center [537, 152] width 475 height 31
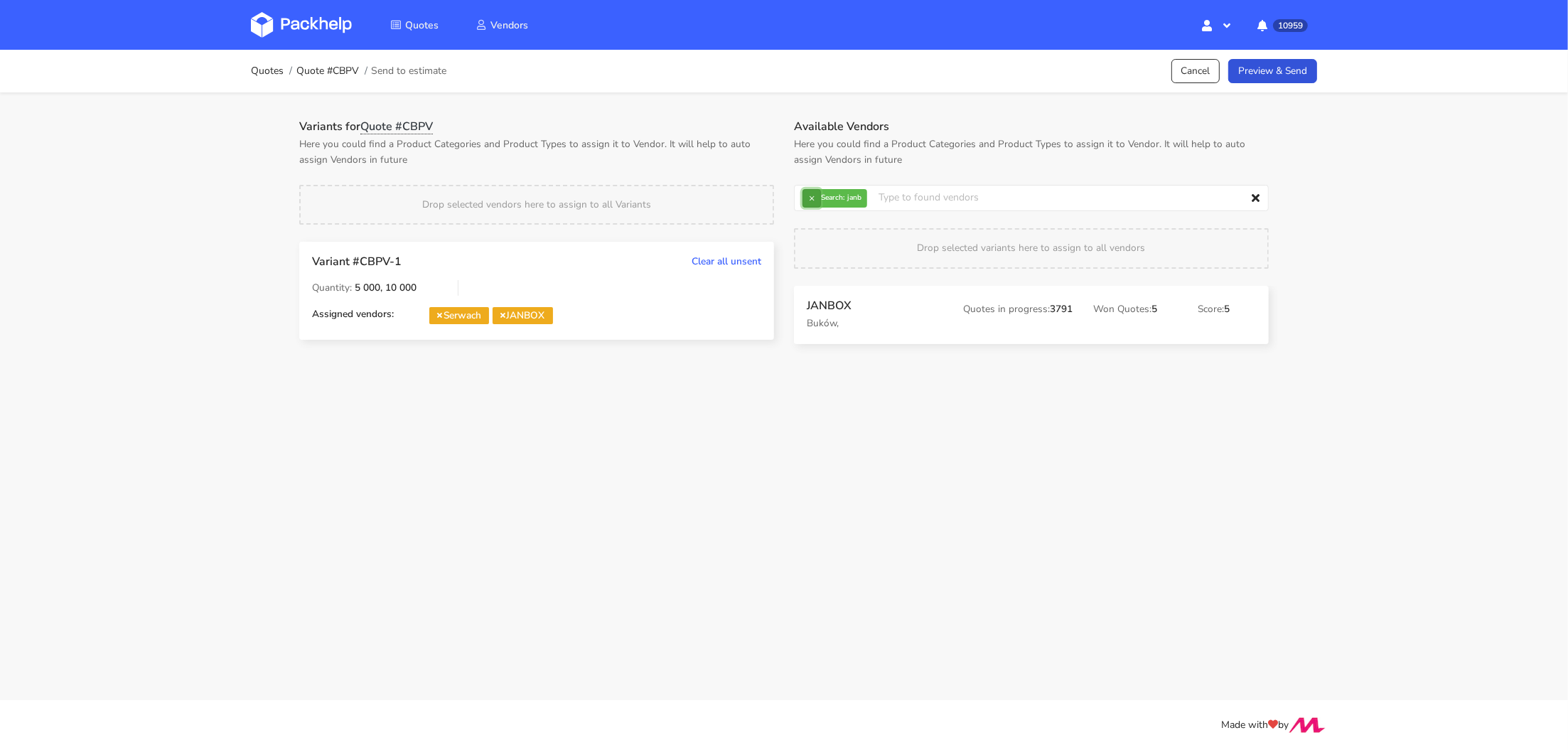
click at [817, 199] on button "×" at bounding box center [812, 198] width 19 height 19
click at [816, 200] on input "text" at bounding box center [1031, 198] width 475 height 27
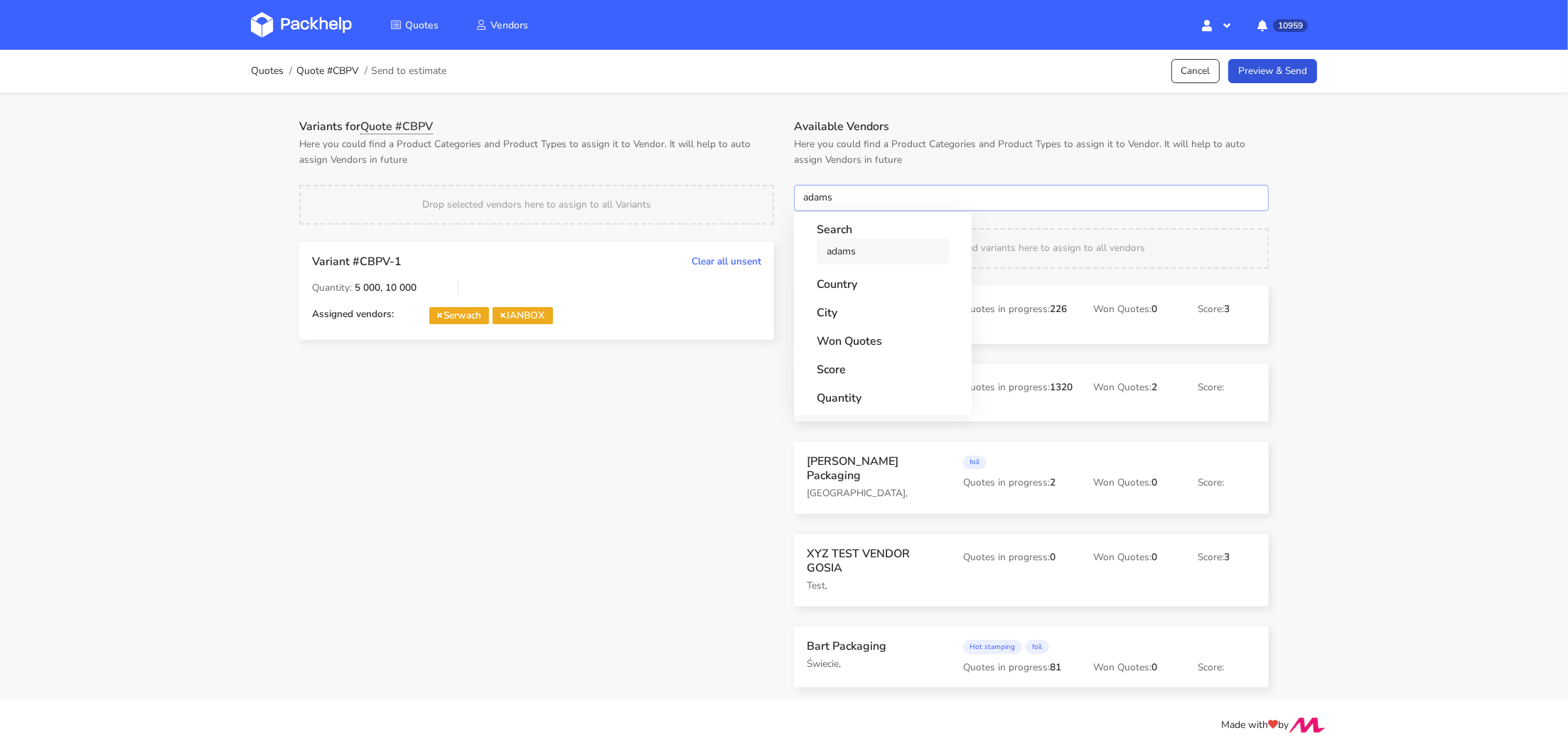
type input "adams"
click at [827, 244] on link "adams" at bounding box center [883, 251] width 132 height 26
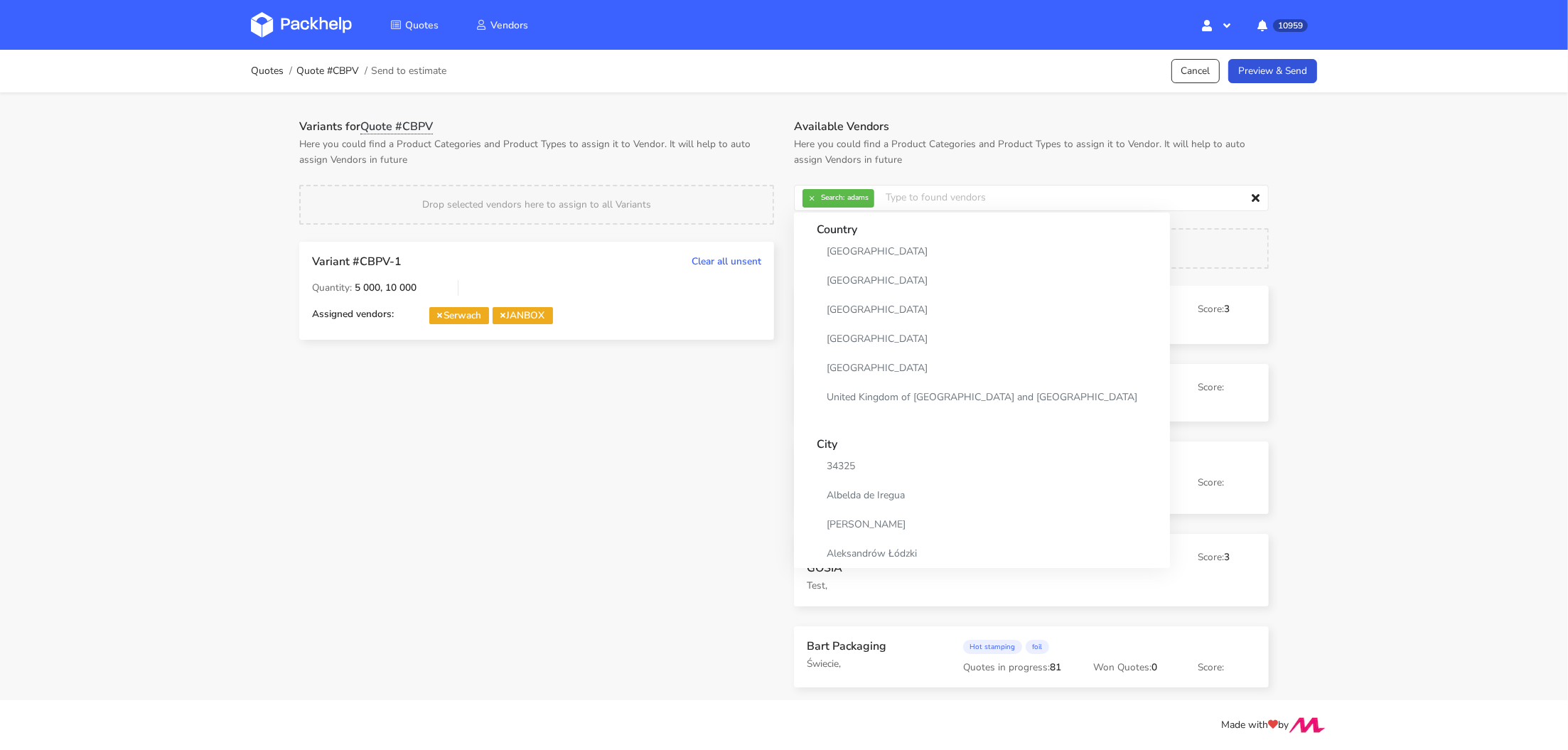
click at [766, 179] on div "Variants for Quote #CBPV Here you could find a Product Categories and Product T…" at bounding box center [537, 239] width 495 height 240
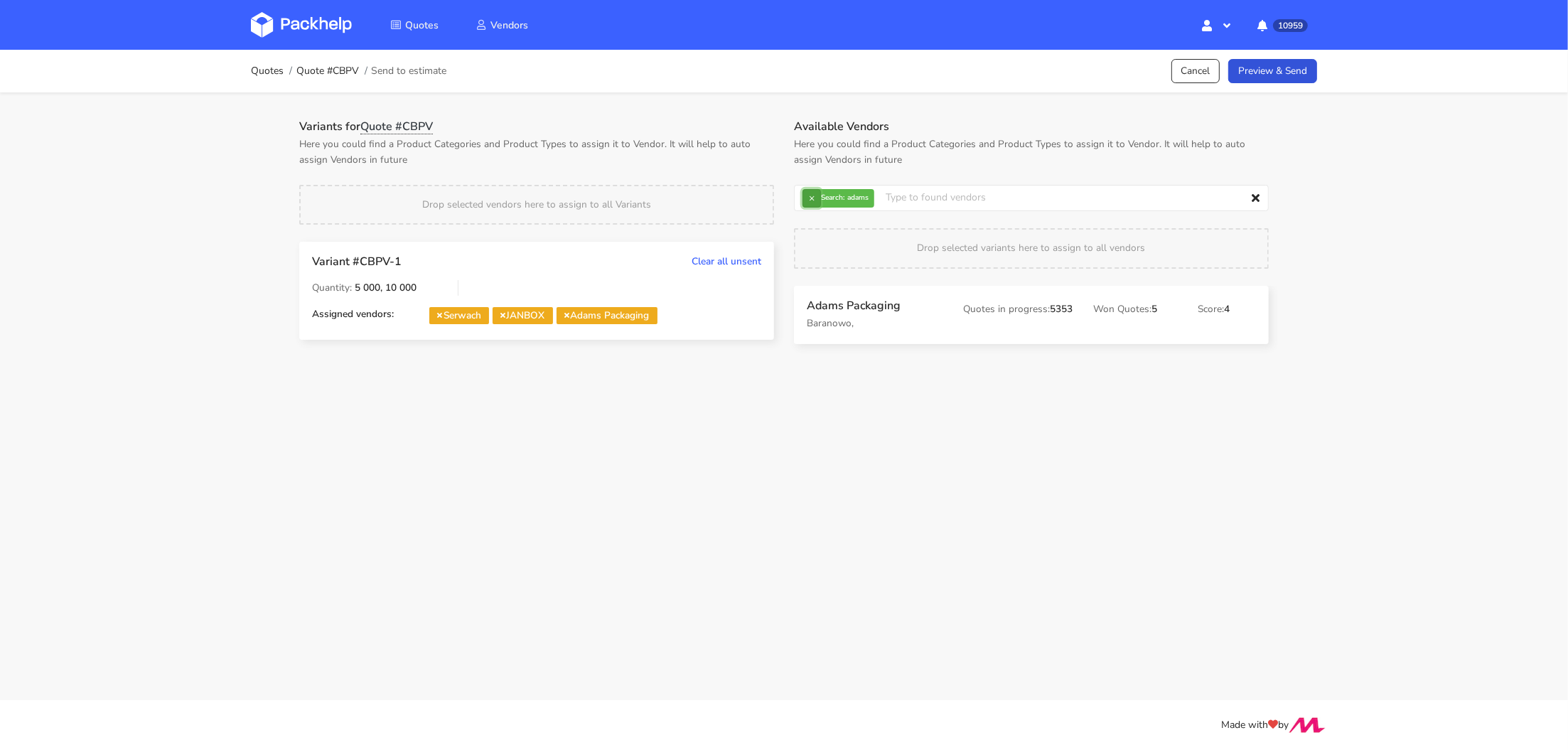
click at [813, 195] on button "×" at bounding box center [812, 198] width 19 height 19
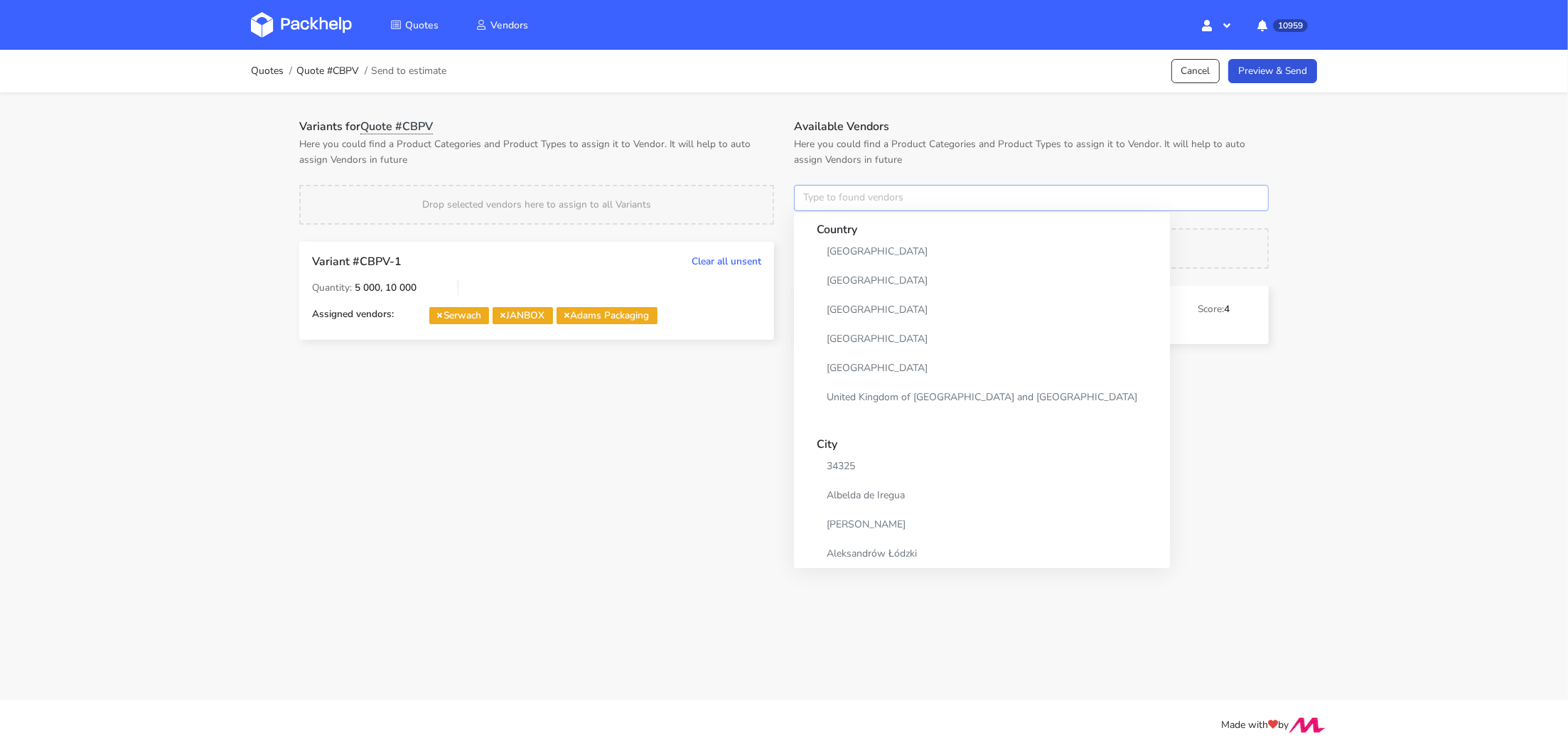
click at [813, 195] on input "text" at bounding box center [1031, 198] width 475 height 27
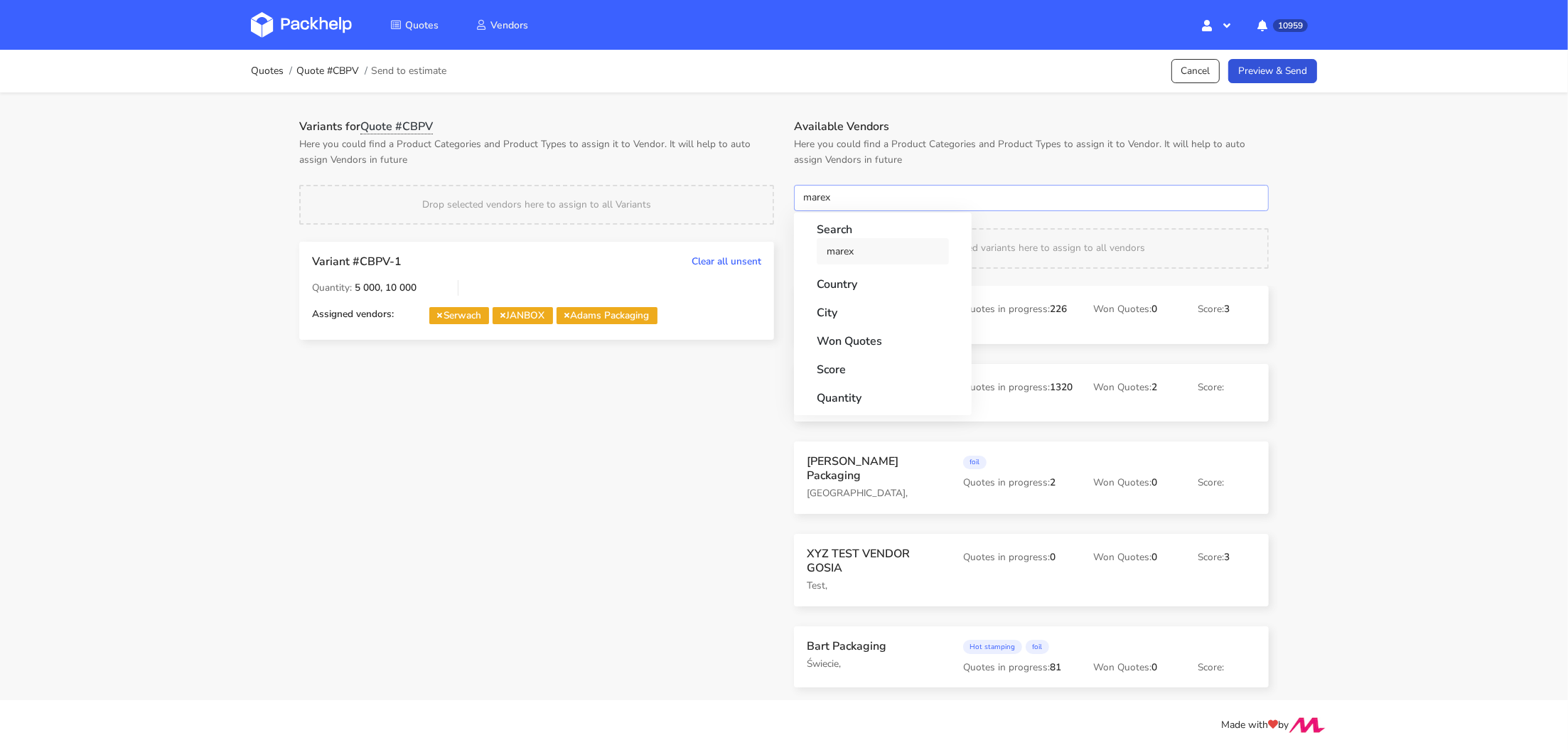
type input "marex"
drag, startPoint x: 822, startPoint y: 256, endPoint x: 816, endPoint y: 235, distance: 21.8
click at [822, 256] on link "marex" at bounding box center [883, 251] width 132 height 26
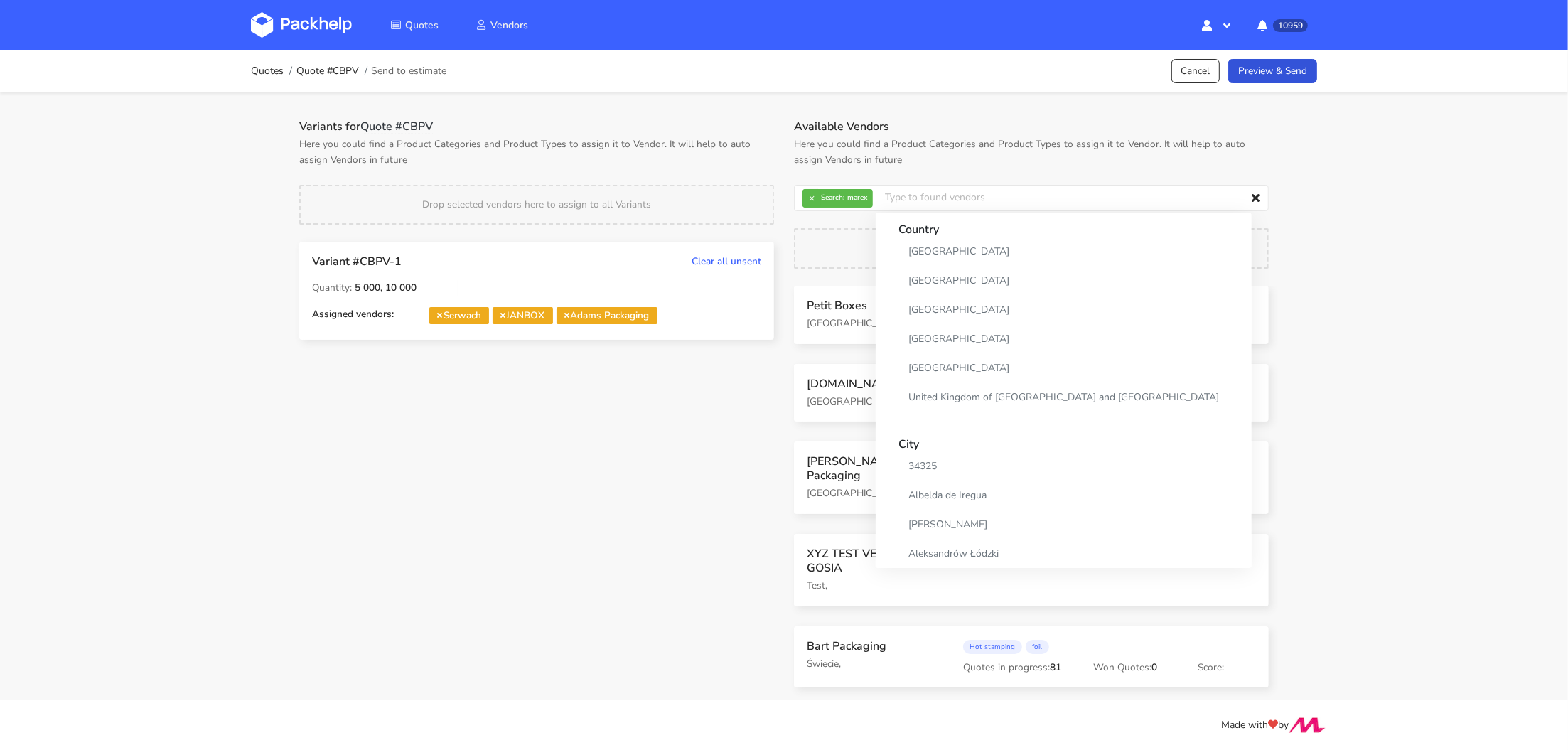
click at [764, 189] on div "Drop selected vendors here to assign to all Variants" at bounding box center [537, 204] width 475 height 40
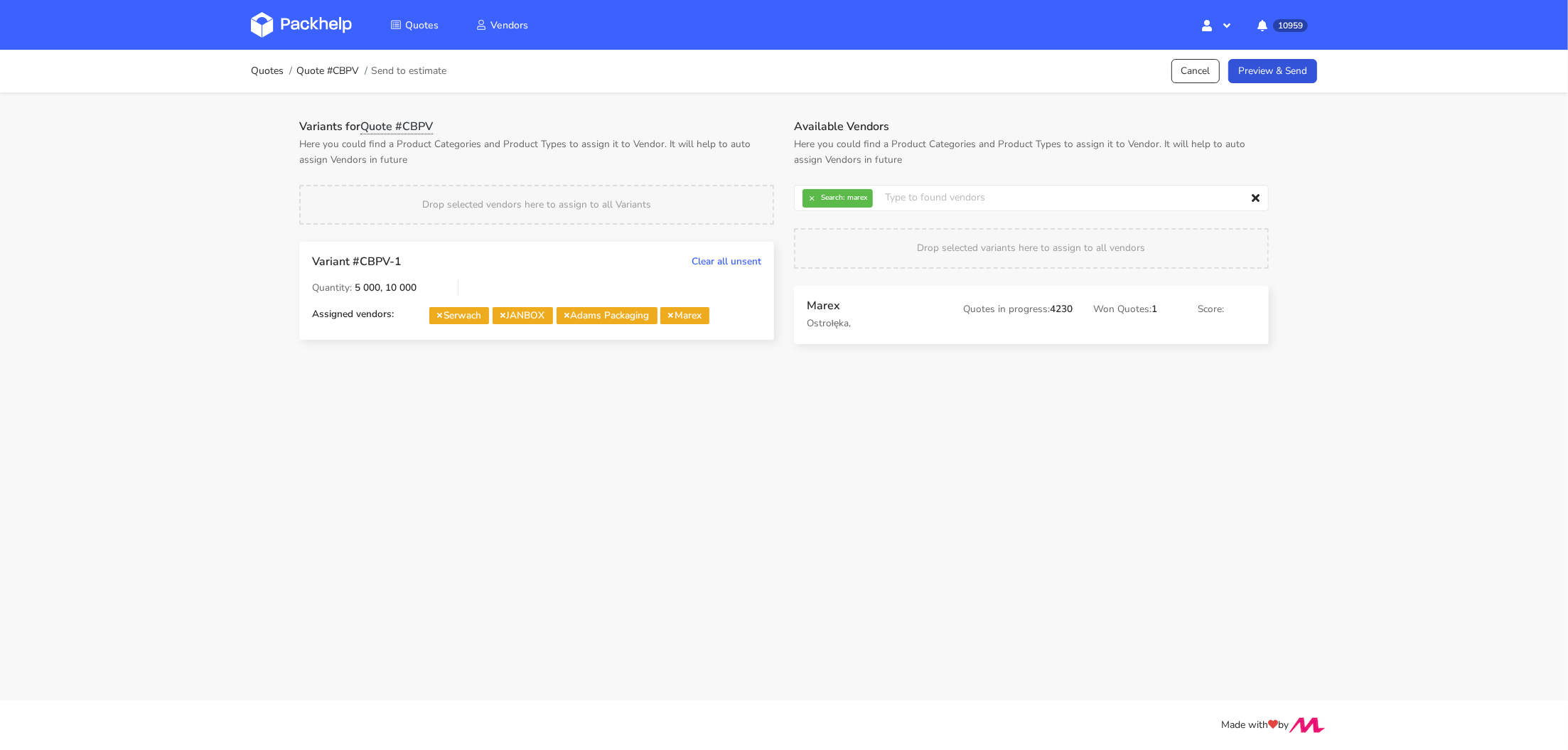
click at [1294, 88] on div "Quotes Quote #CBPV Send to estimate Cancel Preview & Send" at bounding box center [784, 71] width 1138 height 43
click at [1297, 79] on link "Preview & Send" at bounding box center [1272, 71] width 88 height 25
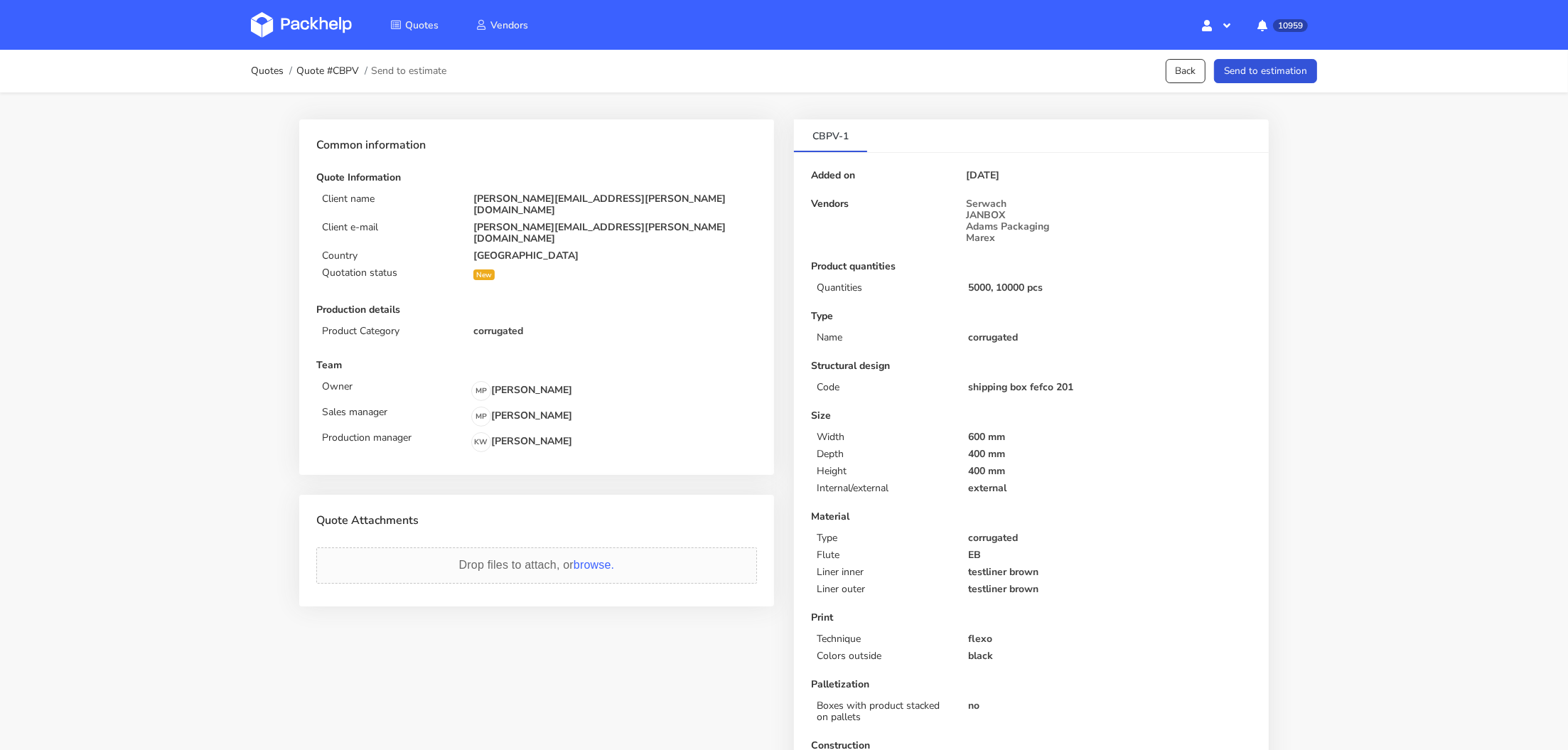
click at [1297, 79] on button "Send to estimation" at bounding box center [1265, 71] width 103 height 25
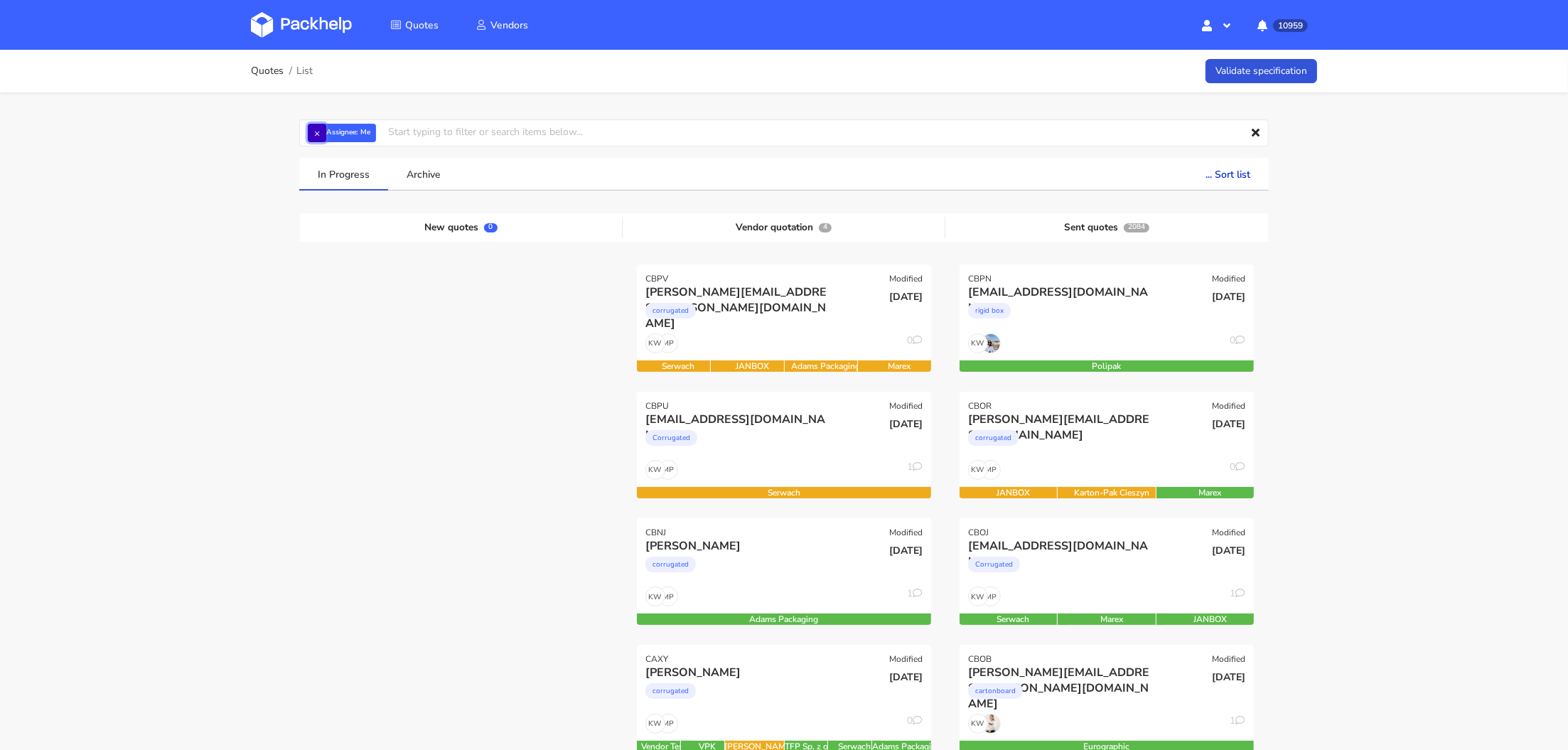
click at [319, 128] on button "×" at bounding box center [317, 132] width 19 height 19
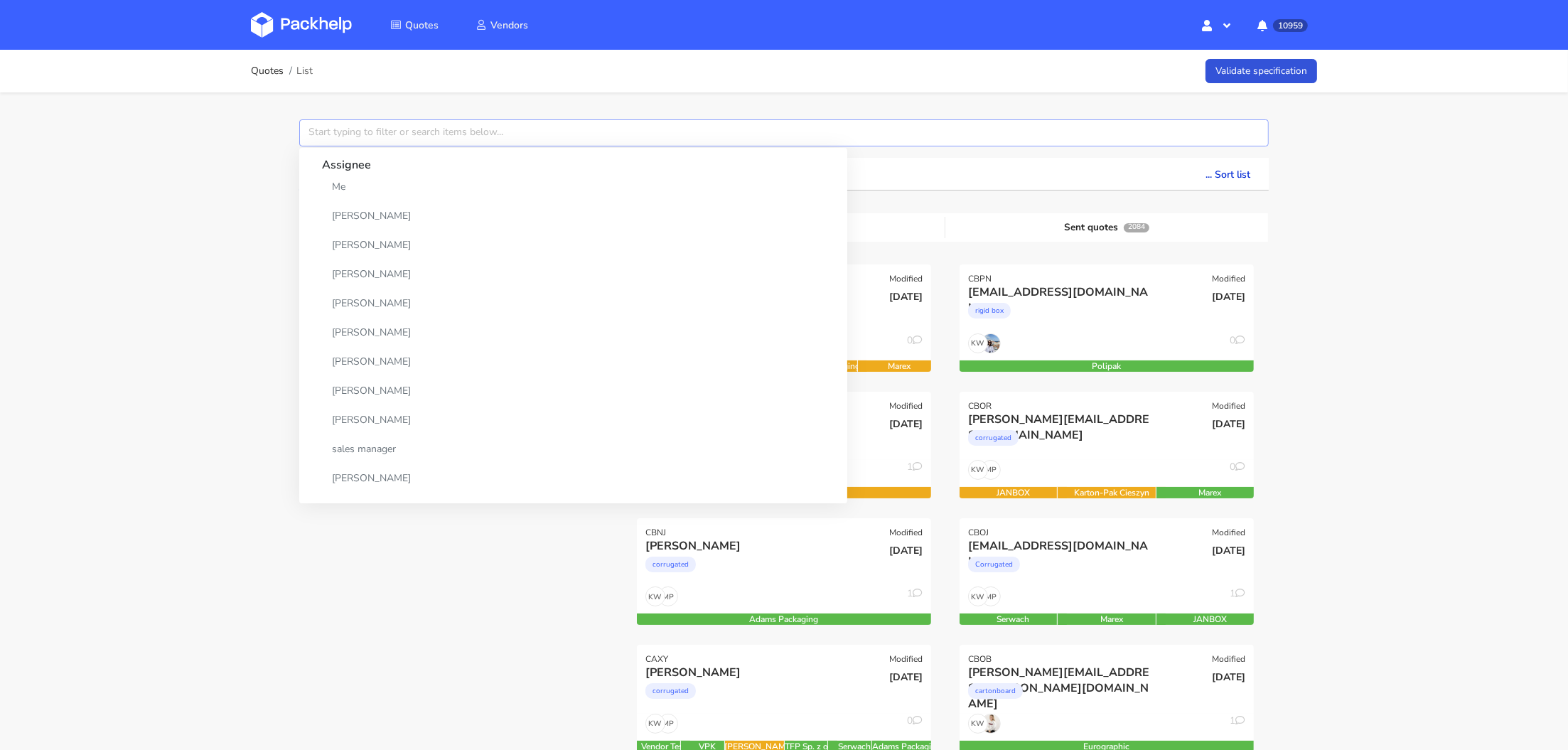
click at [318, 129] on input "text" at bounding box center [784, 133] width 970 height 27
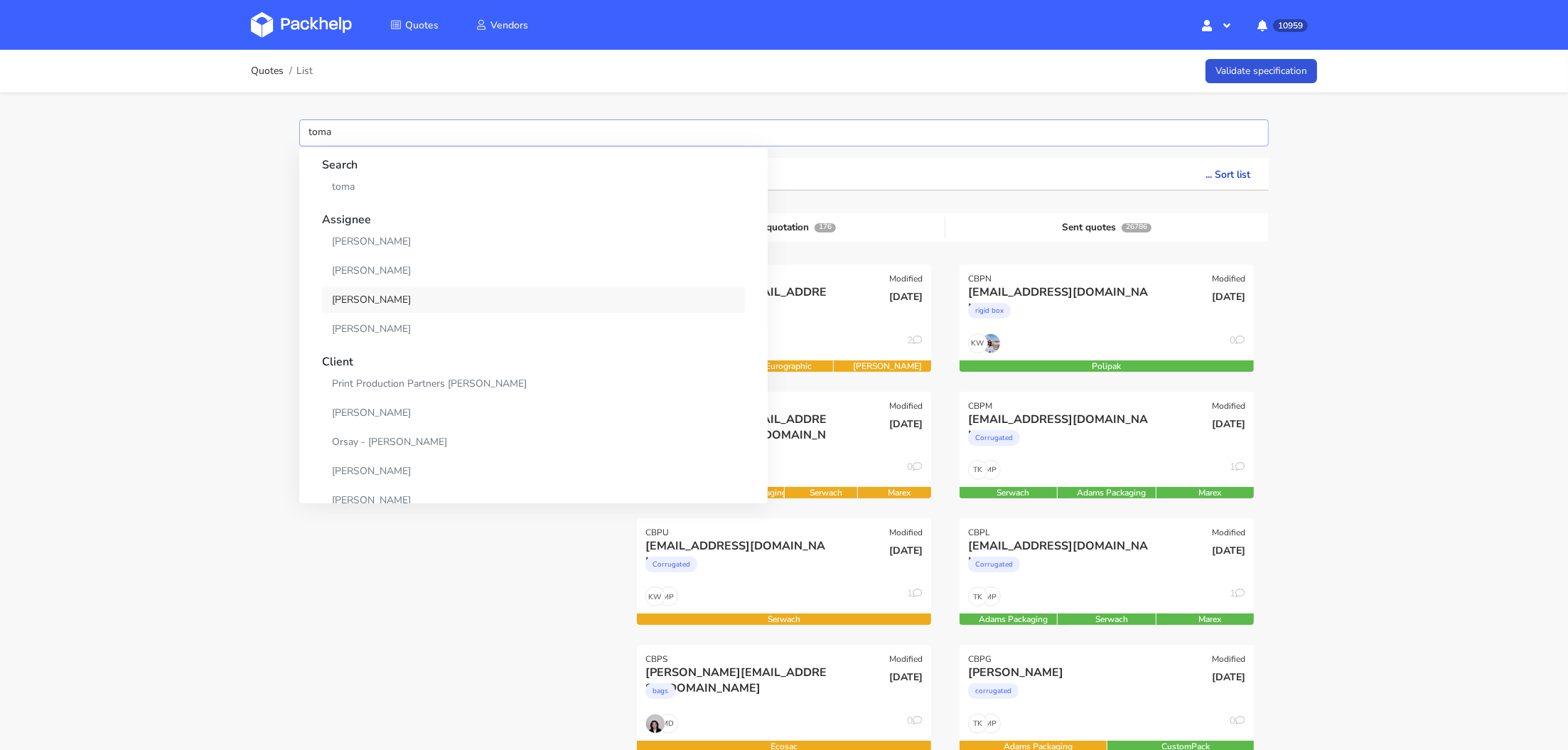
type input "toma"
click at [385, 301] on link "[PERSON_NAME]" at bounding box center [534, 299] width 423 height 26
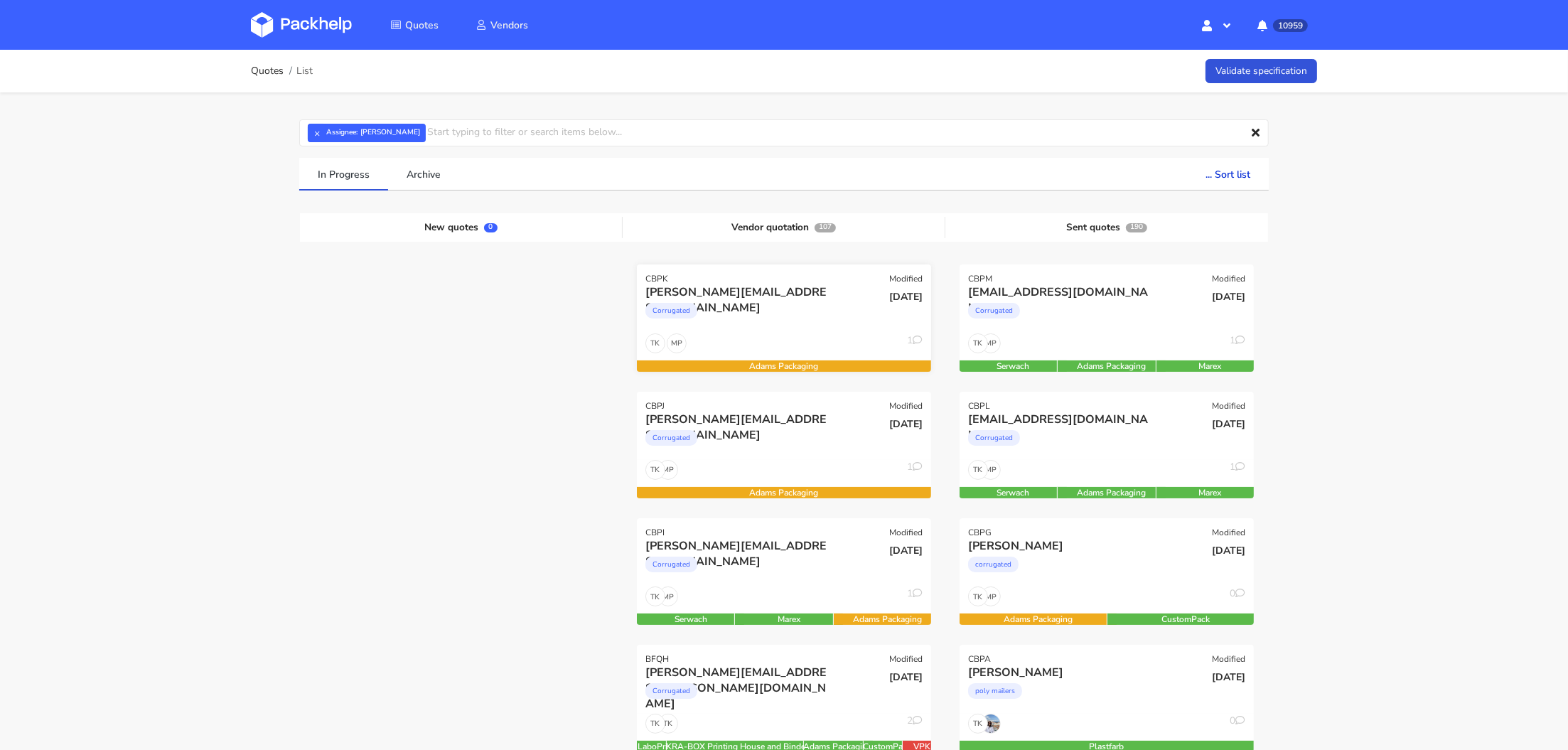
click at [785, 313] on div "Corrugated" at bounding box center [739, 314] width 188 height 29
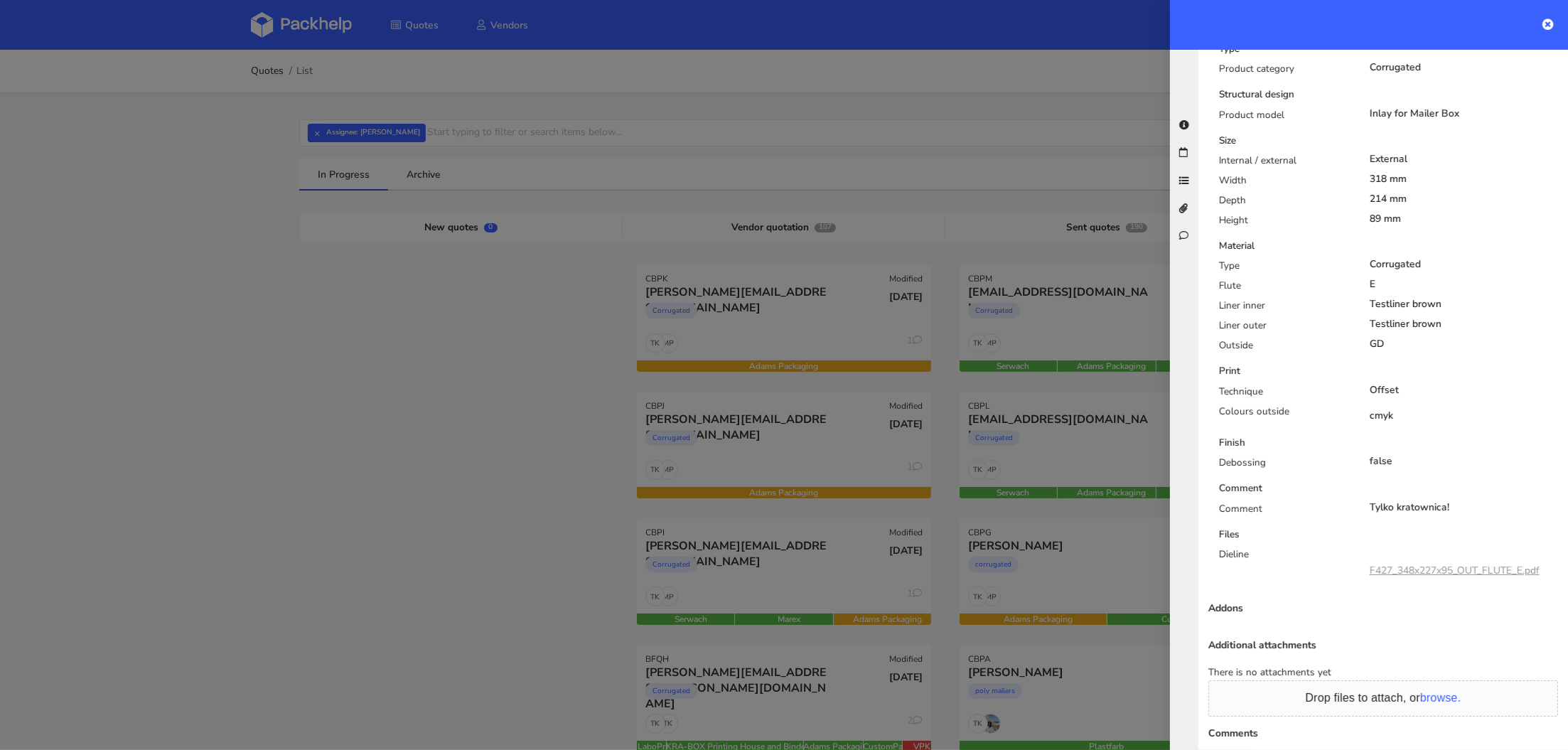
scroll to position [520, 0]
click at [779, 487] on div at bounding box center [784, 375] width 1568 height 750
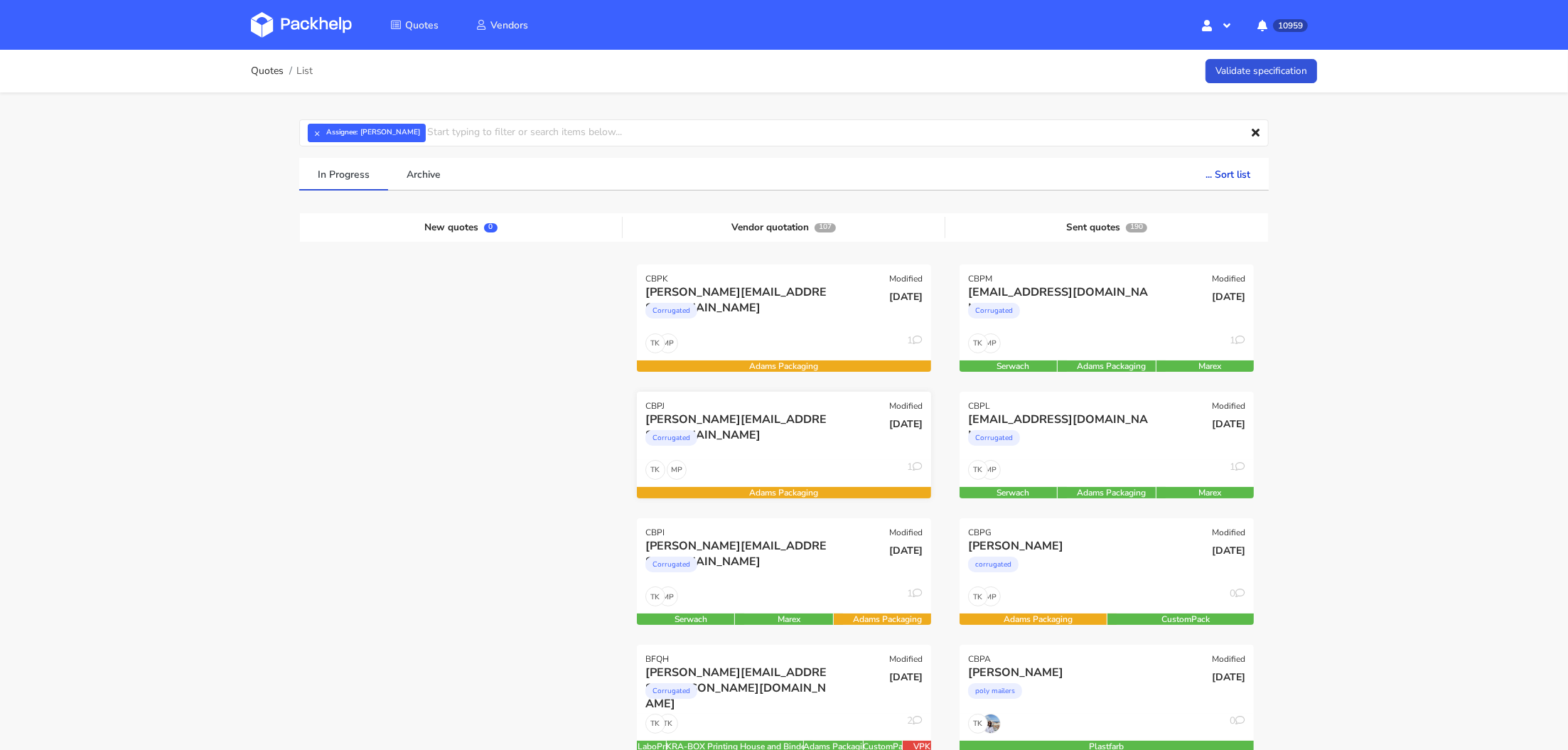
click at [751, 451] on div "Corrugated" at bounding box center [739, 441] width 188 height 29
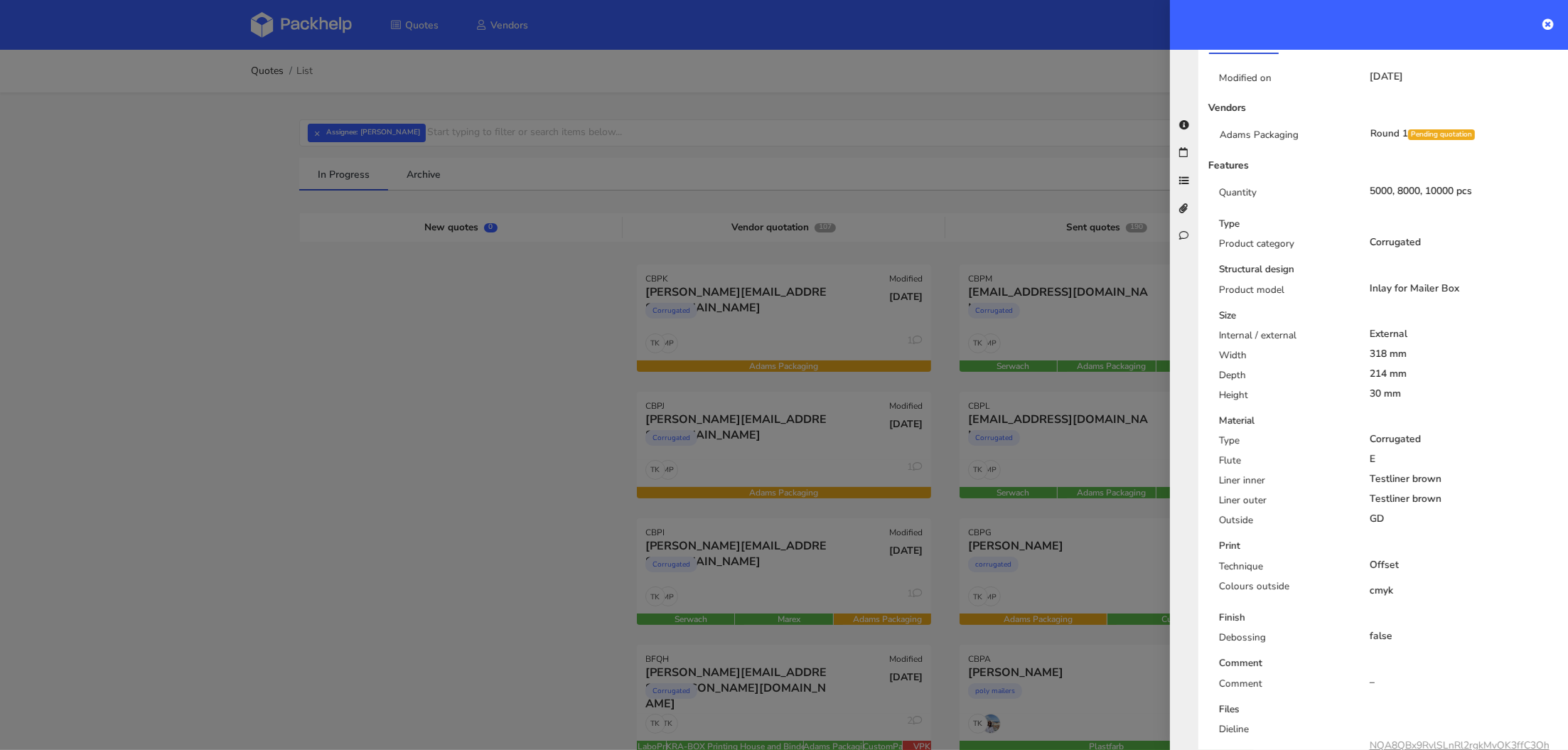
scroll to position [729, 0]
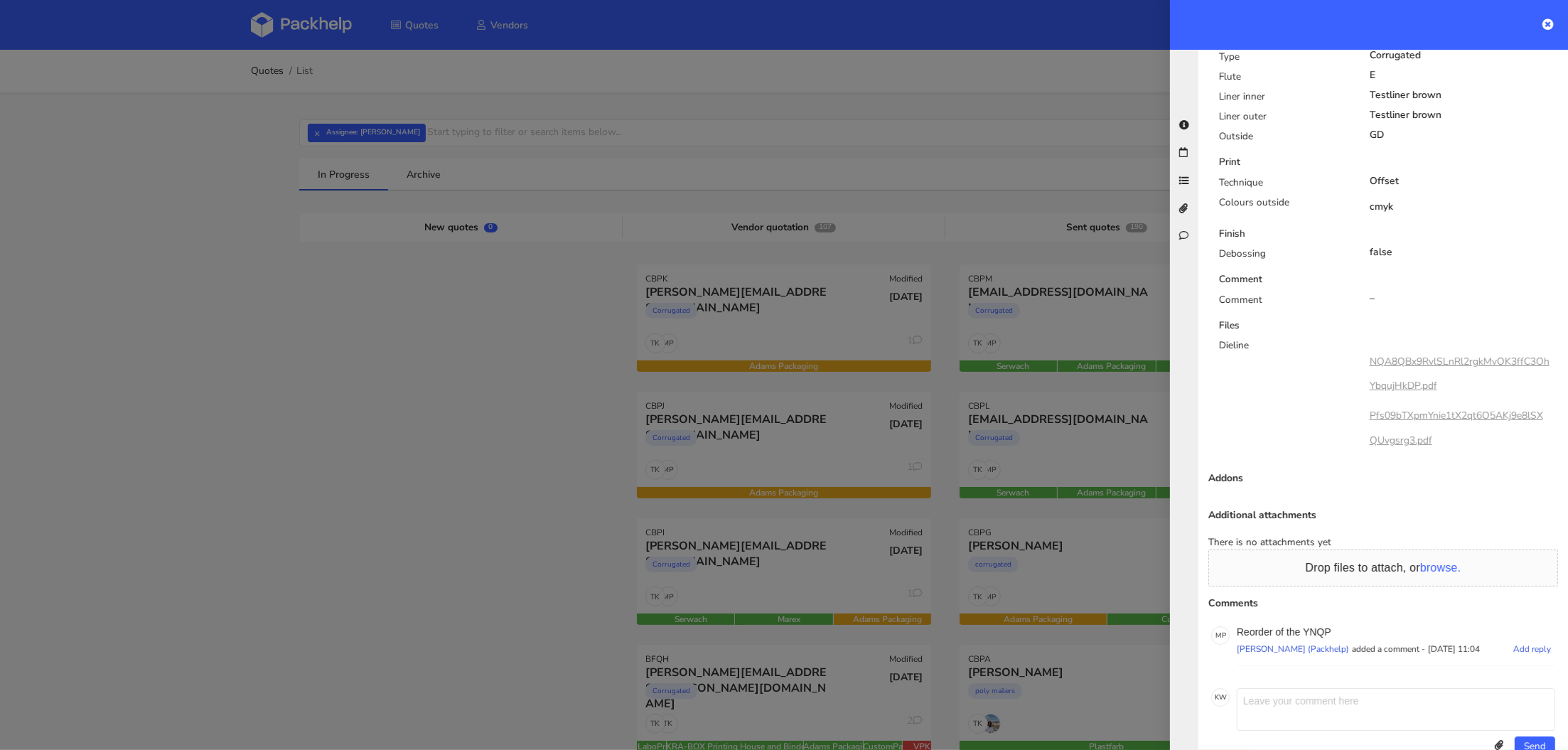
click at [1315, 626] on p "Reorder of the YNQP" at bounding box center [1396, 631] width 319 height 12
copy p "YNQP"
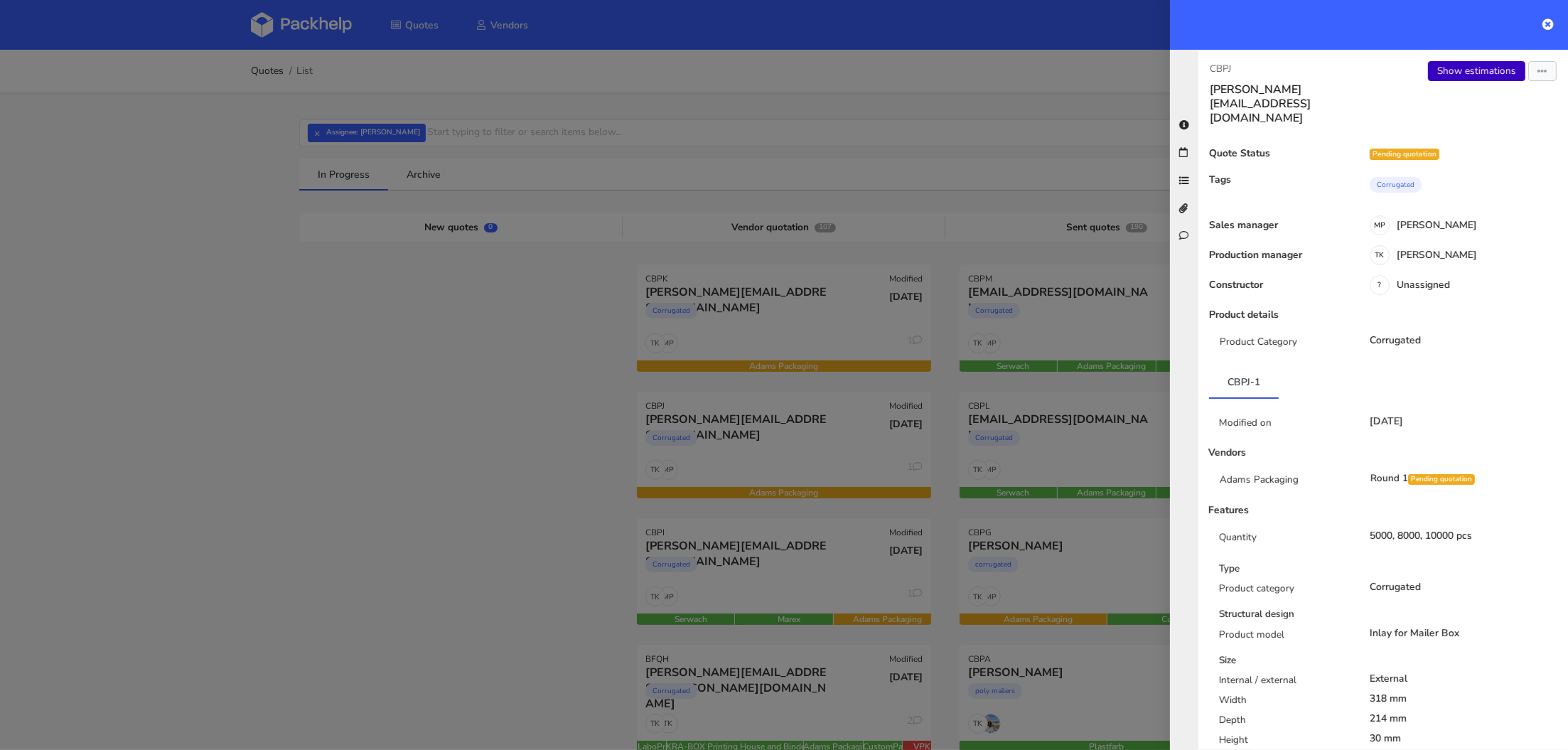
click at [1493, 71] on link "Show estimations" at bounding box center [1476, 71] width 97 height 20
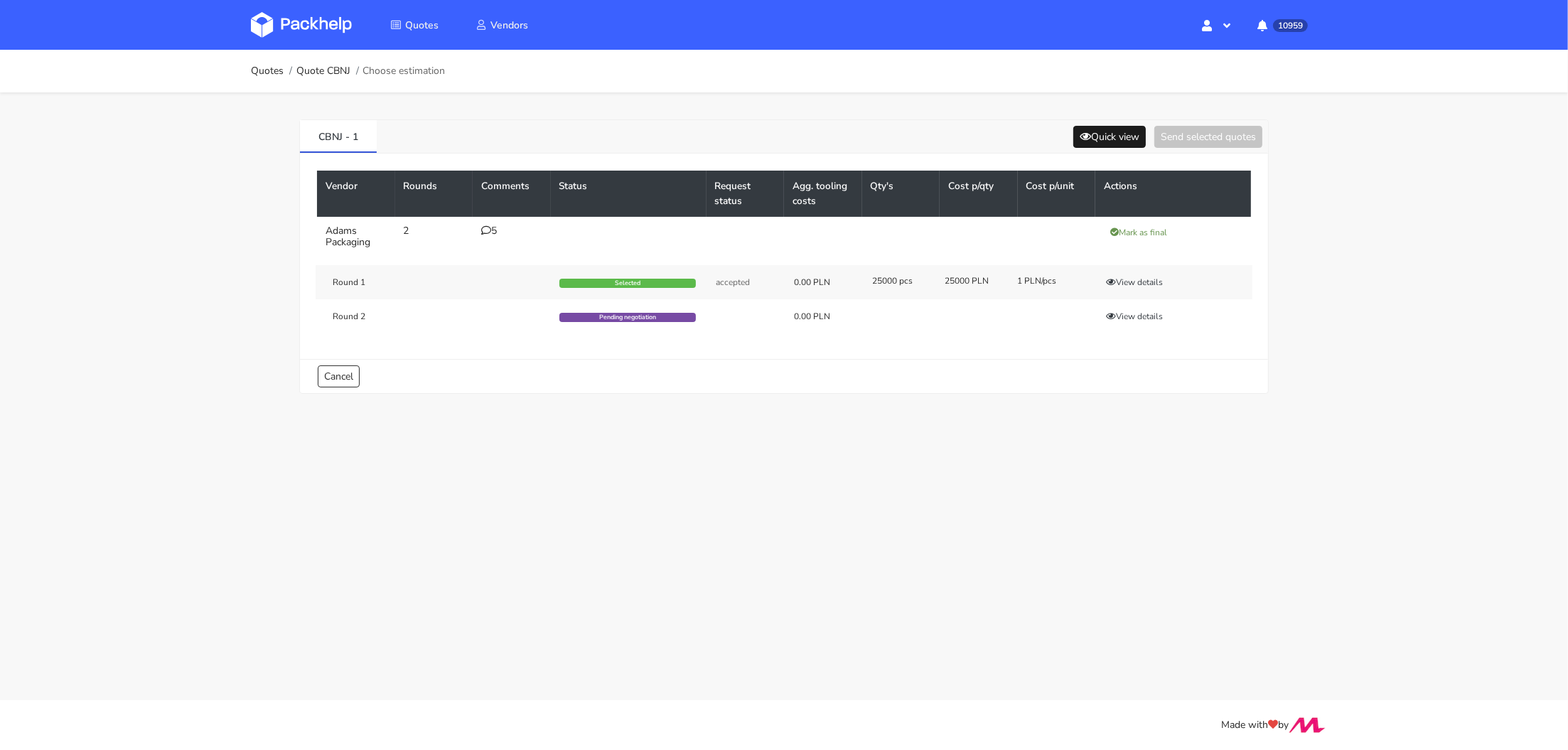
click at [1088, 123] on div "CBNJ - 1 Quick view Send selected quotes" at bounding box center [784, 137] width 968 height 33
click at [1080, 135] on icon at bounding box center [1085, 136] width 12 height 10
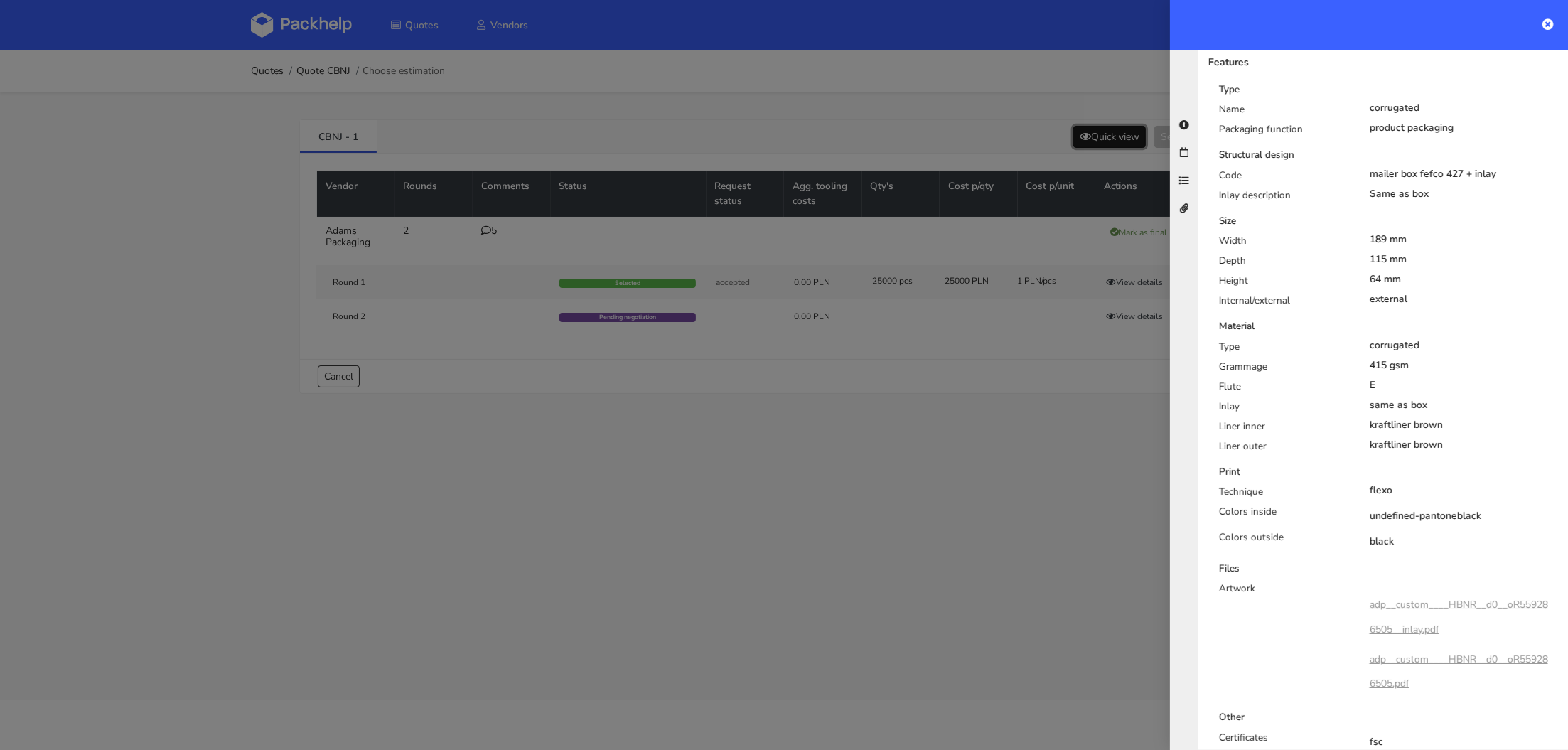
scroll to position [469, 0]
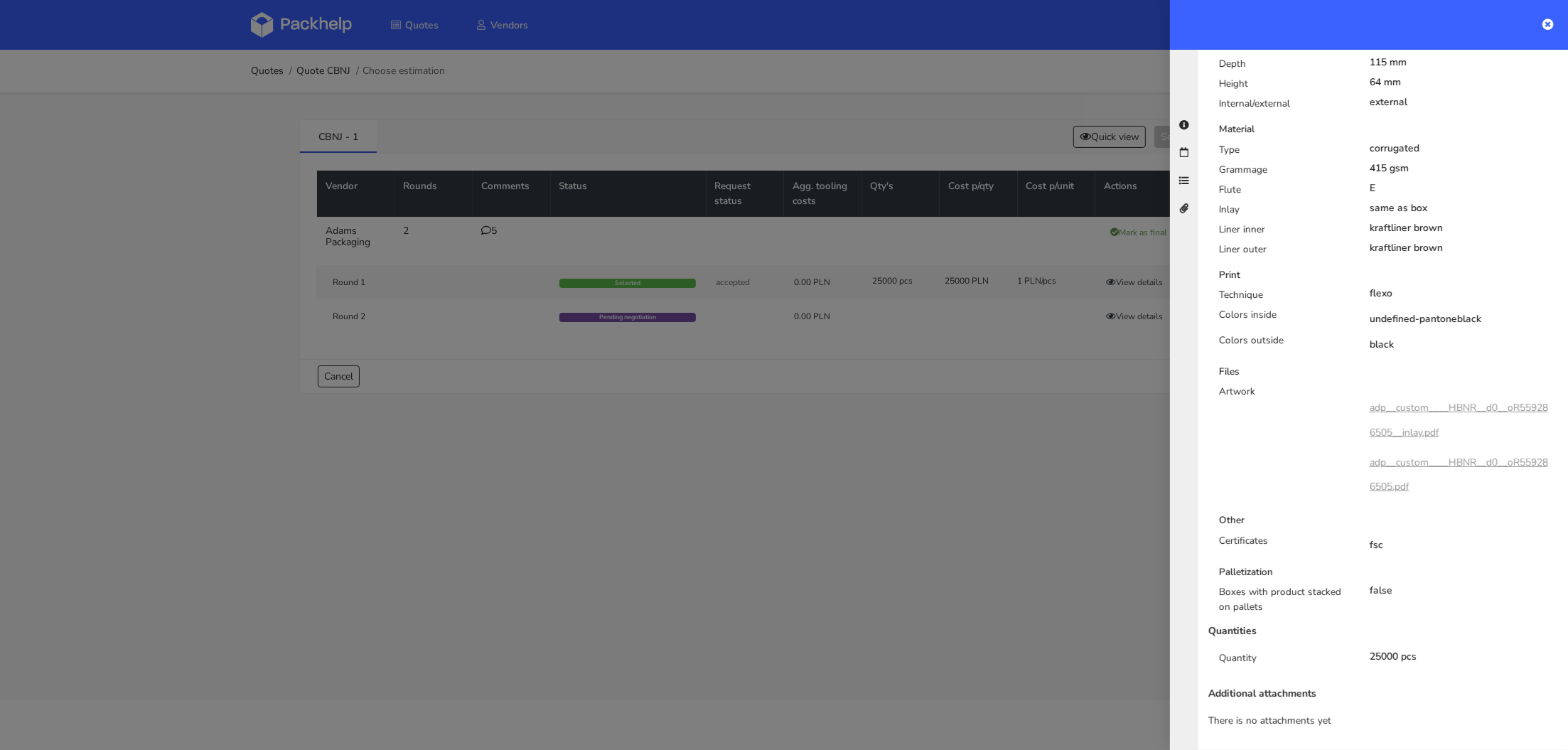
click at [1055, 537] on div at bounding box center [784, 375] width 1568 height 750
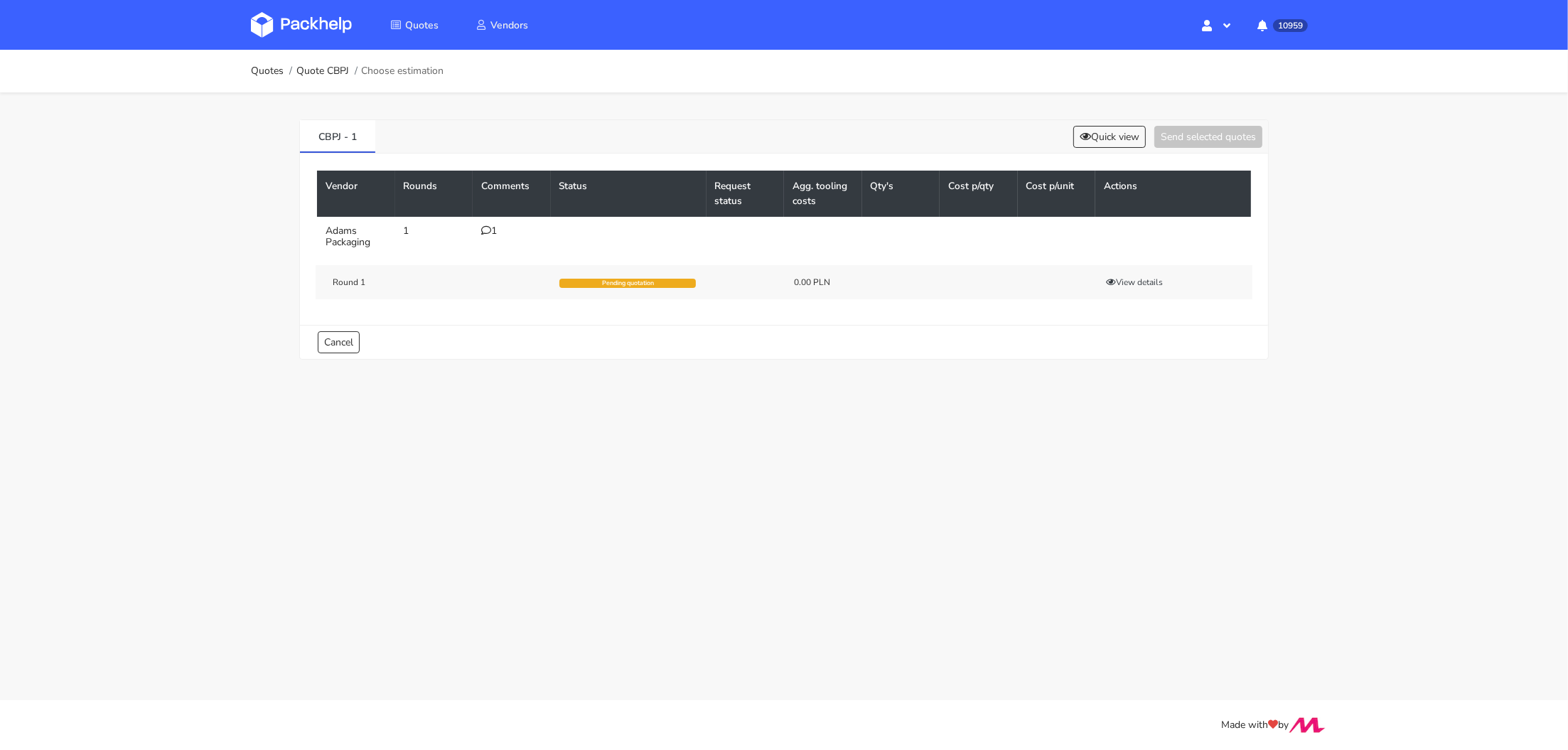
click at [490, 233] on div "1" at bounding box center [512, 230] width 61 height 12
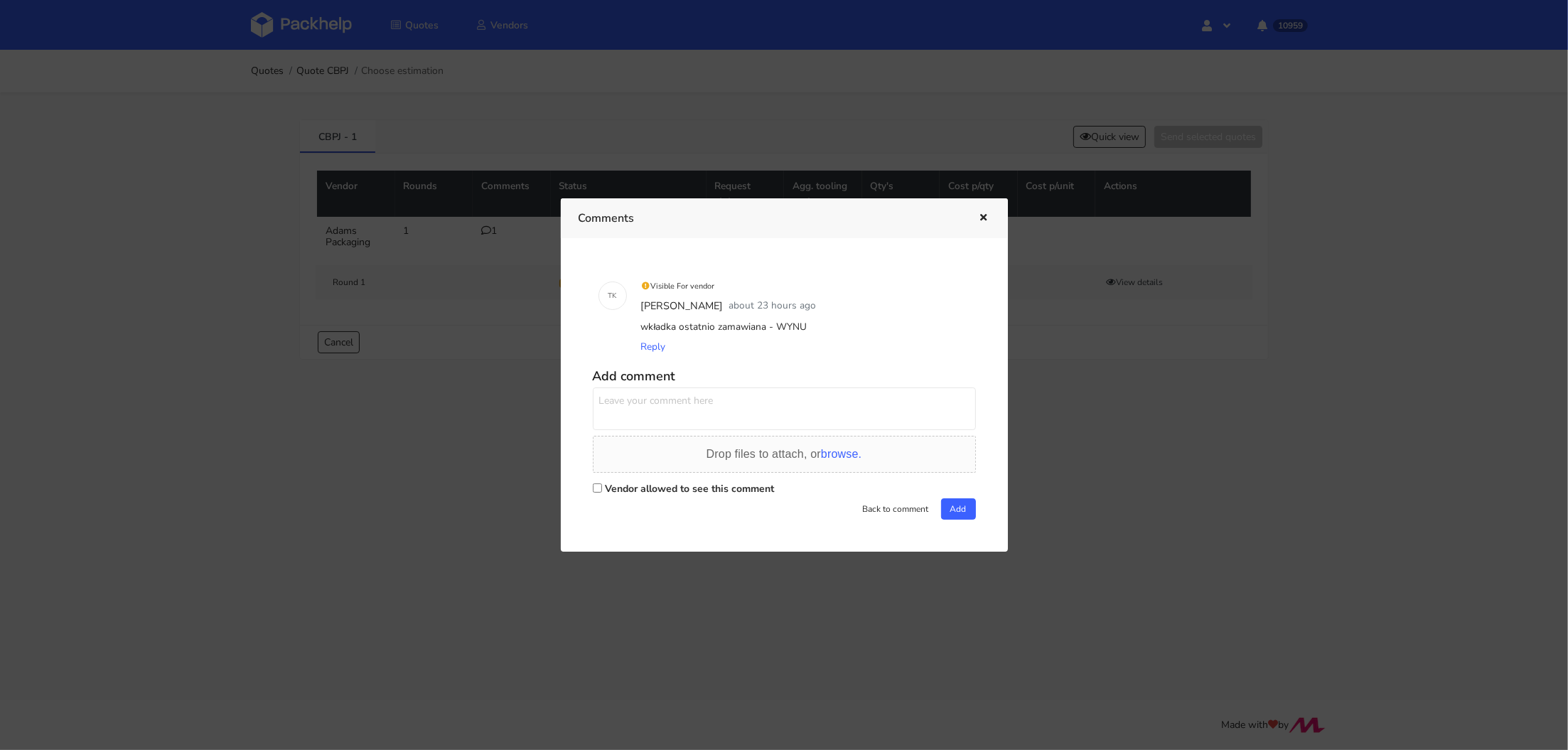
click at [797, 322] on div "wkładka ostatnio zamawiana - WYNU" at bounding box center [805, 327] width 332 height 20
click at [788, 325] on div "wkładka ostatnio zamawiana - WYNU" at bounding box center [805, 327] width 332 height 20
click at [787, 326] on div "wkładka ostatnio zamawiana - WYNU" at bounding box center [805, 327] width 332 height 20
copy div "WYNU"
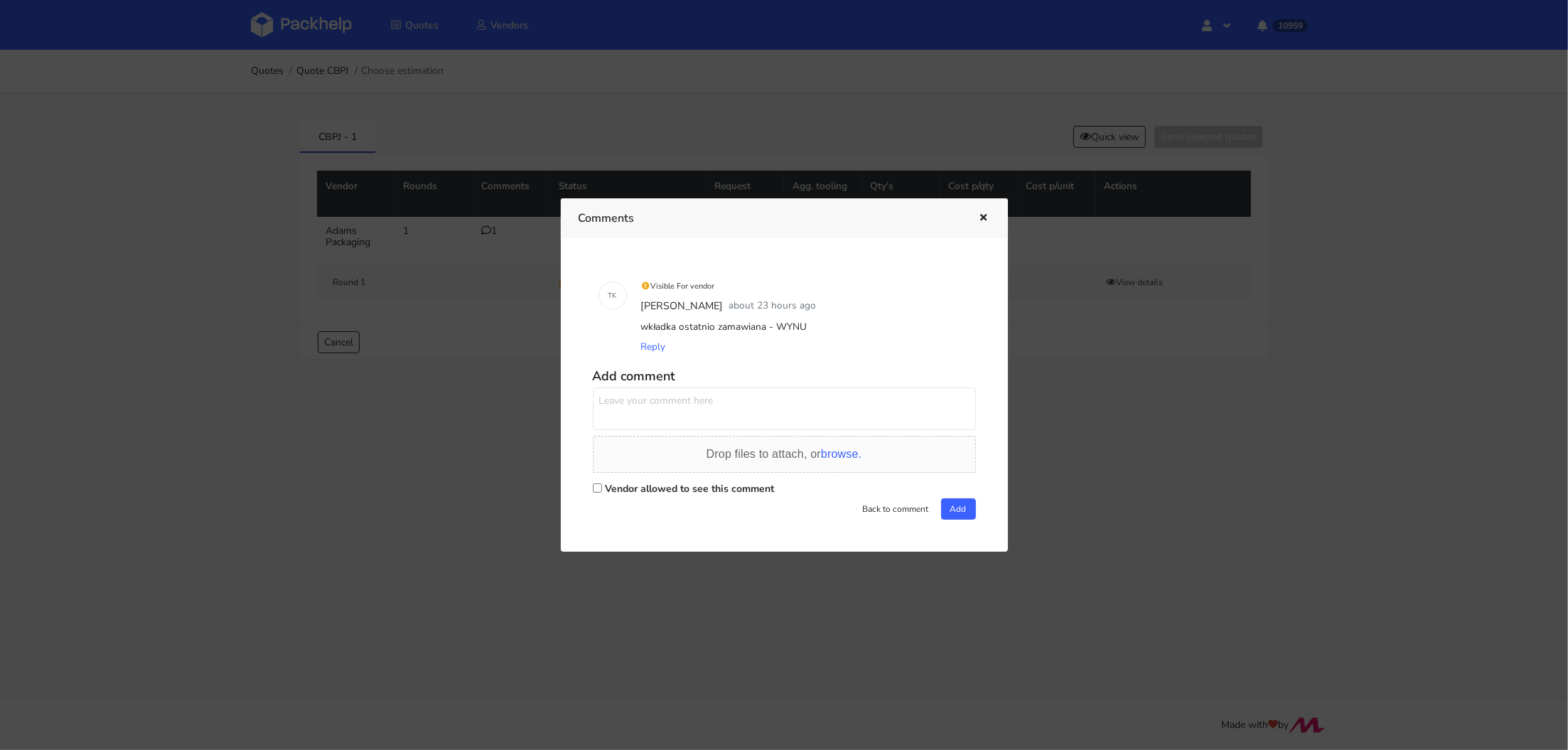
click at [403, 467] on div at bounding box center [784, 375] width 1568 height 750
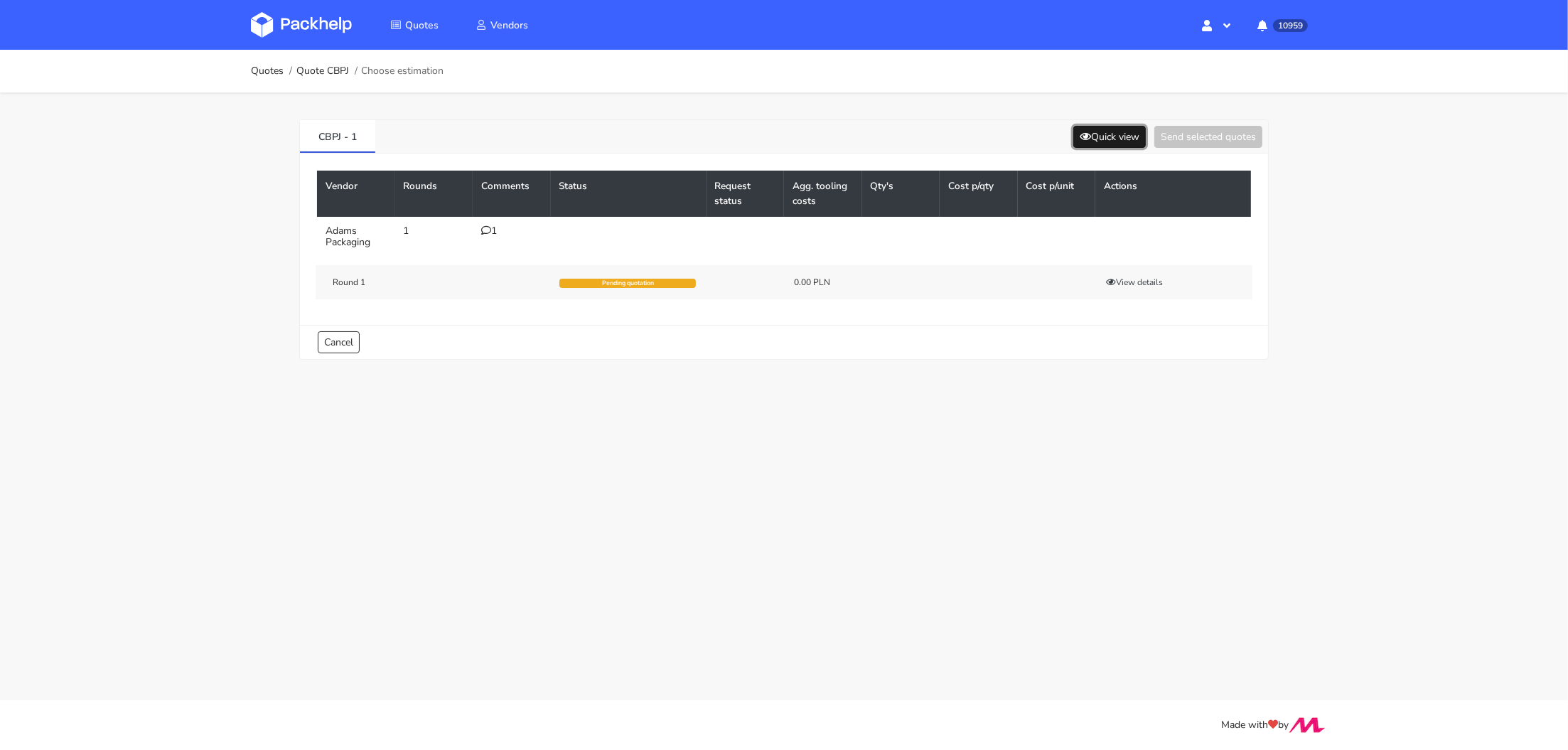
click at [1085, 138] on icon at bounding box center [1085, 136] width 12 height 10
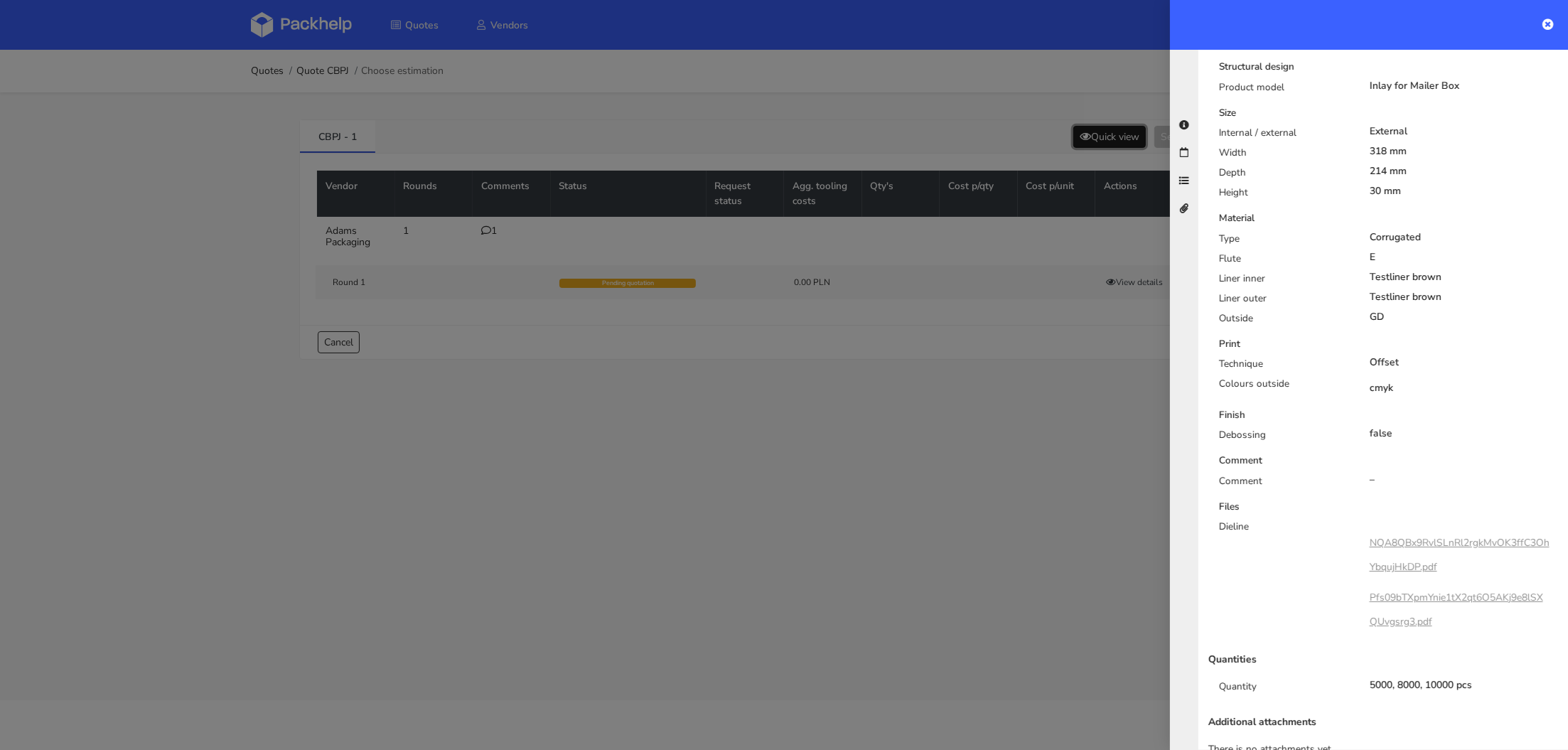
scroll to position [368, 0]
click at [1423, 537] on link "NQA8QBx9RvlSLnRl2rgkMvOK3ffC3OhYbqujHkDP.pdf" at bounding box center [1459, 555] width 179 height 38
click at [1493, 591] on link "Pfs09bTXpmYnie1tX2qt6O5AKj9e8lSXQUvgsrg3.pdf" at bounding box center [1456, 610] width 173 height 38
click at [319, 29] on div at bounding box center [784, 375] width 1568 height 750
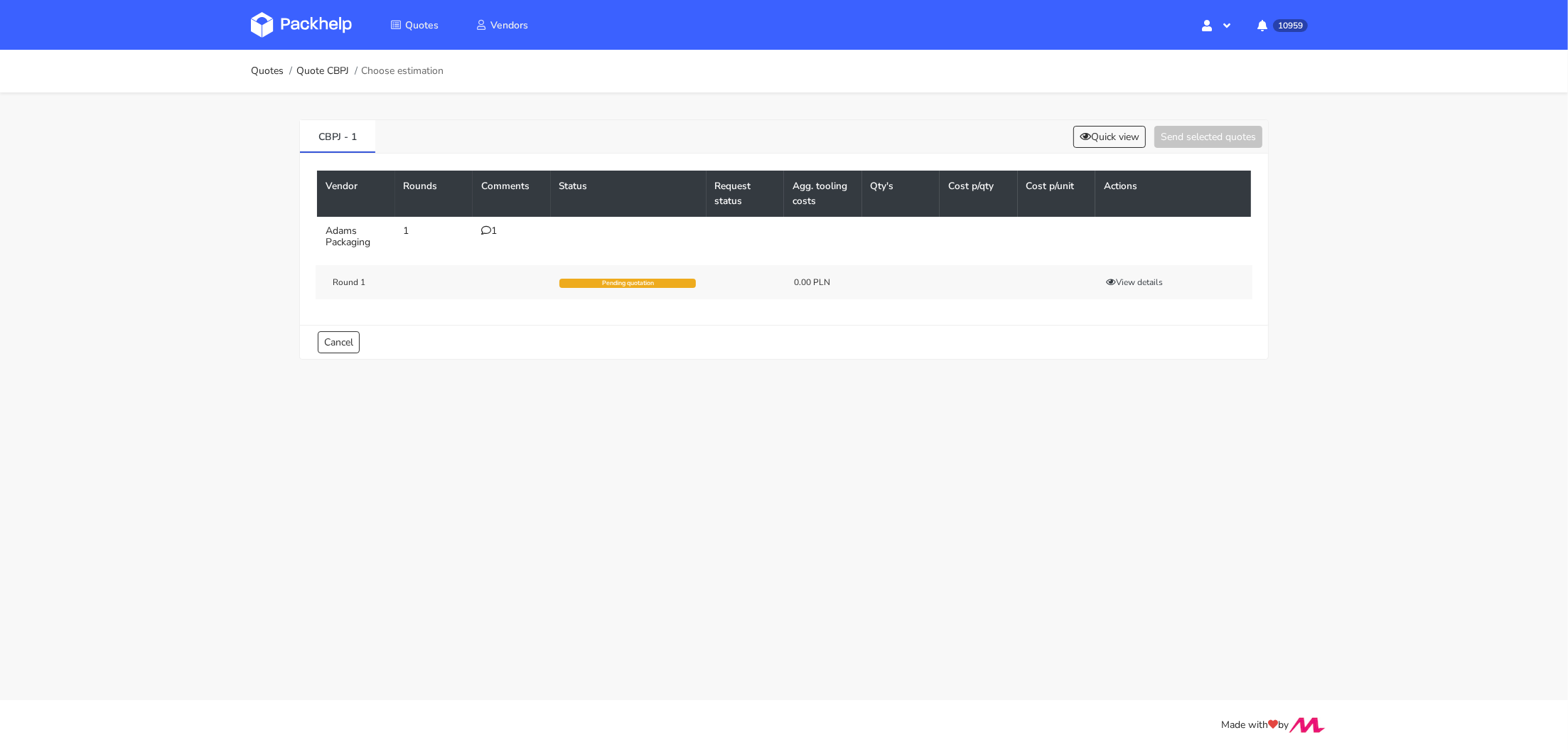
click at [306, 21] on img at bounding box center [301, 25] width 101 height 26
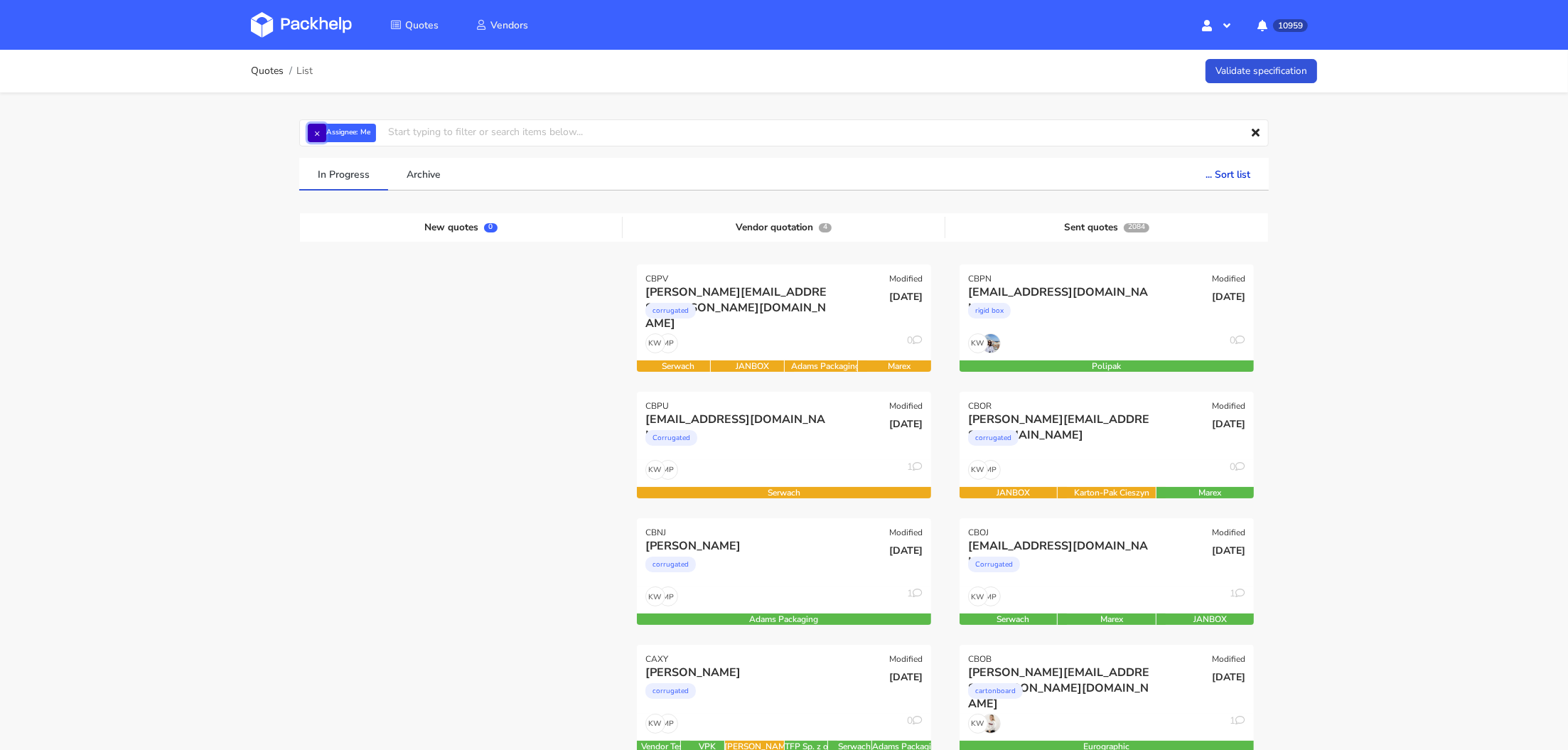
click at [321, 129] on button "×" at bounding box center [317, 132] width 19 height 19
click at [320, 129] on input "text" at bounding box center [784, 133] width 970 height 27
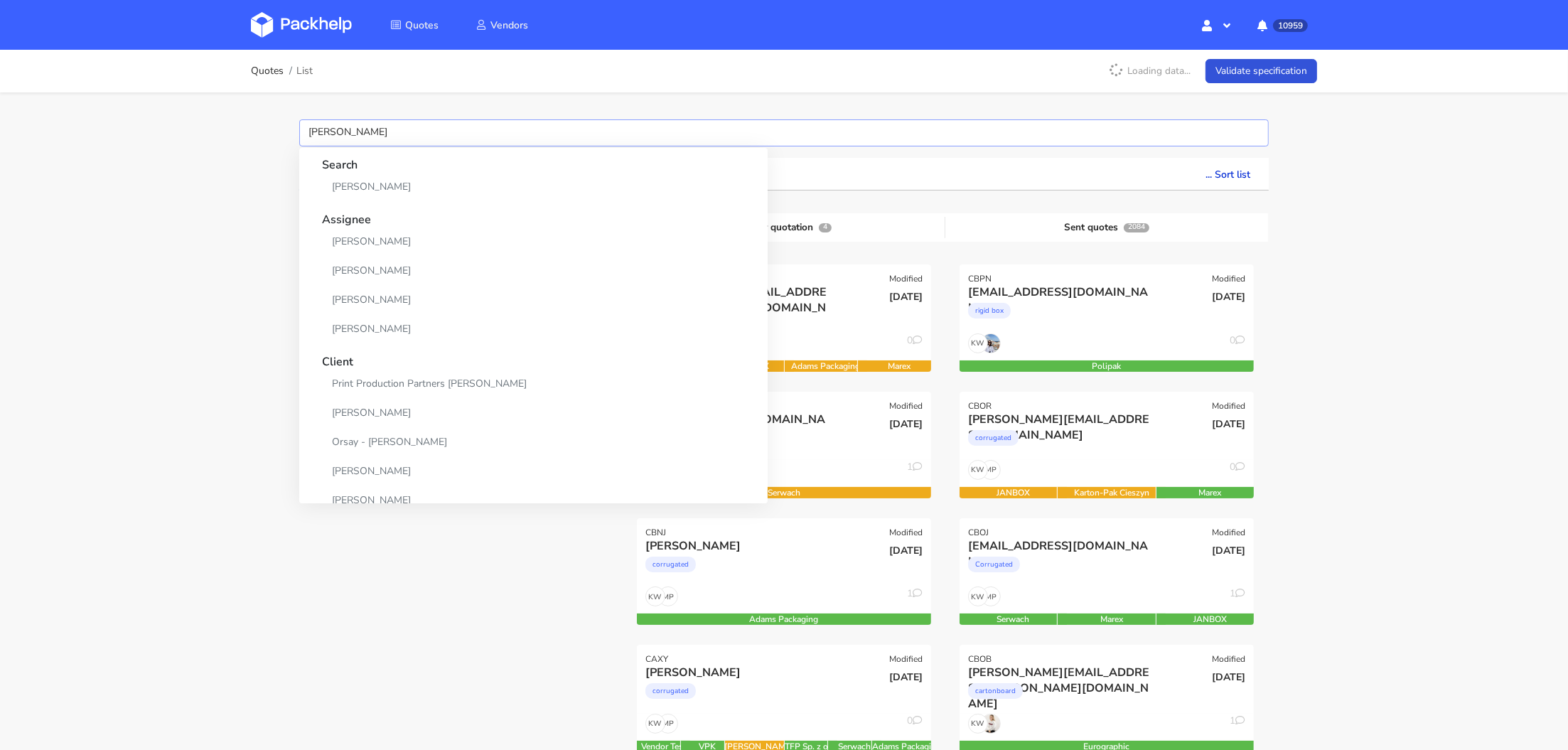
type input "[PERSON_NAME]"
click at [368, 292] on link "[PERSON_NAME]" at bounding box center [534, 299] width 423 height 26
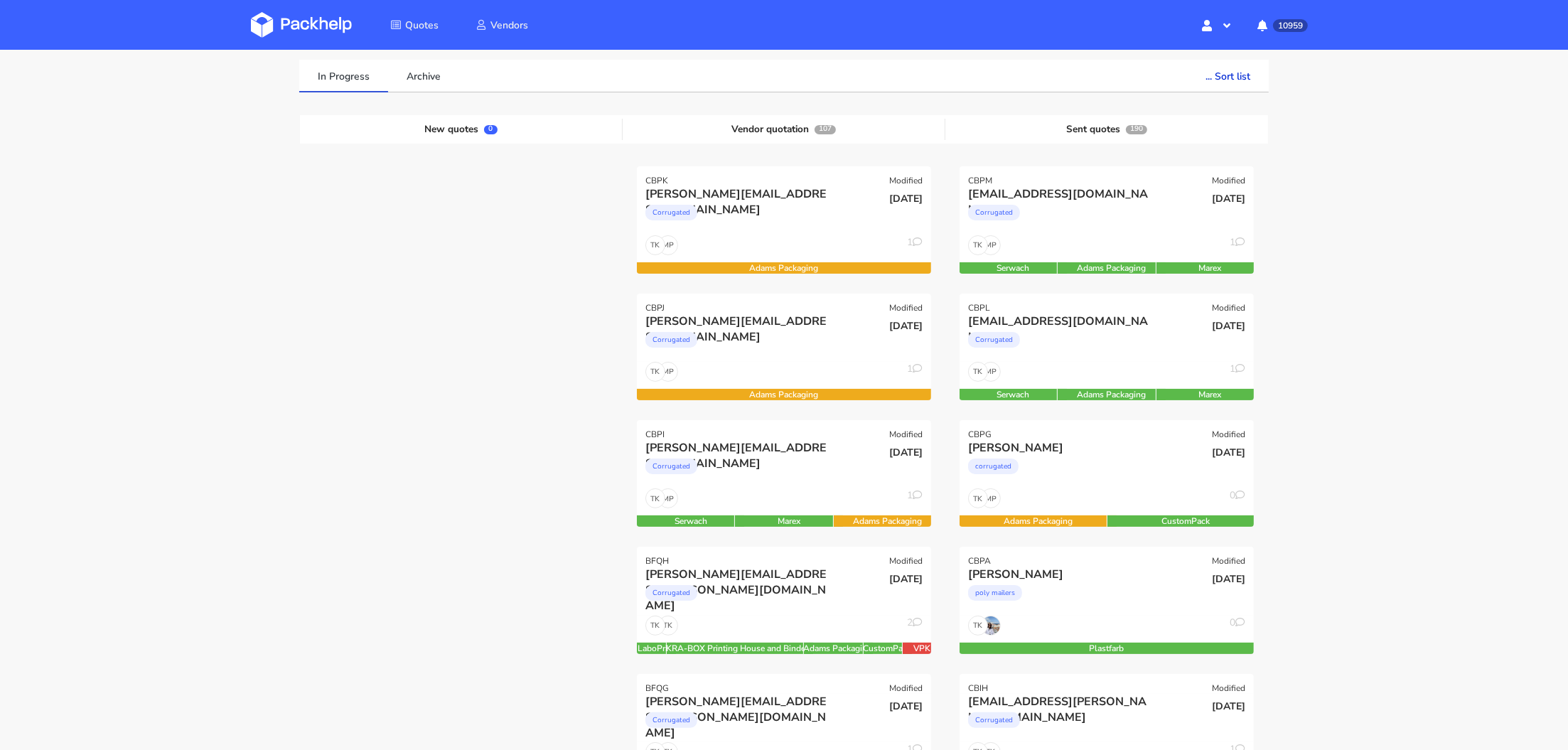
scroll to position [108, 0]
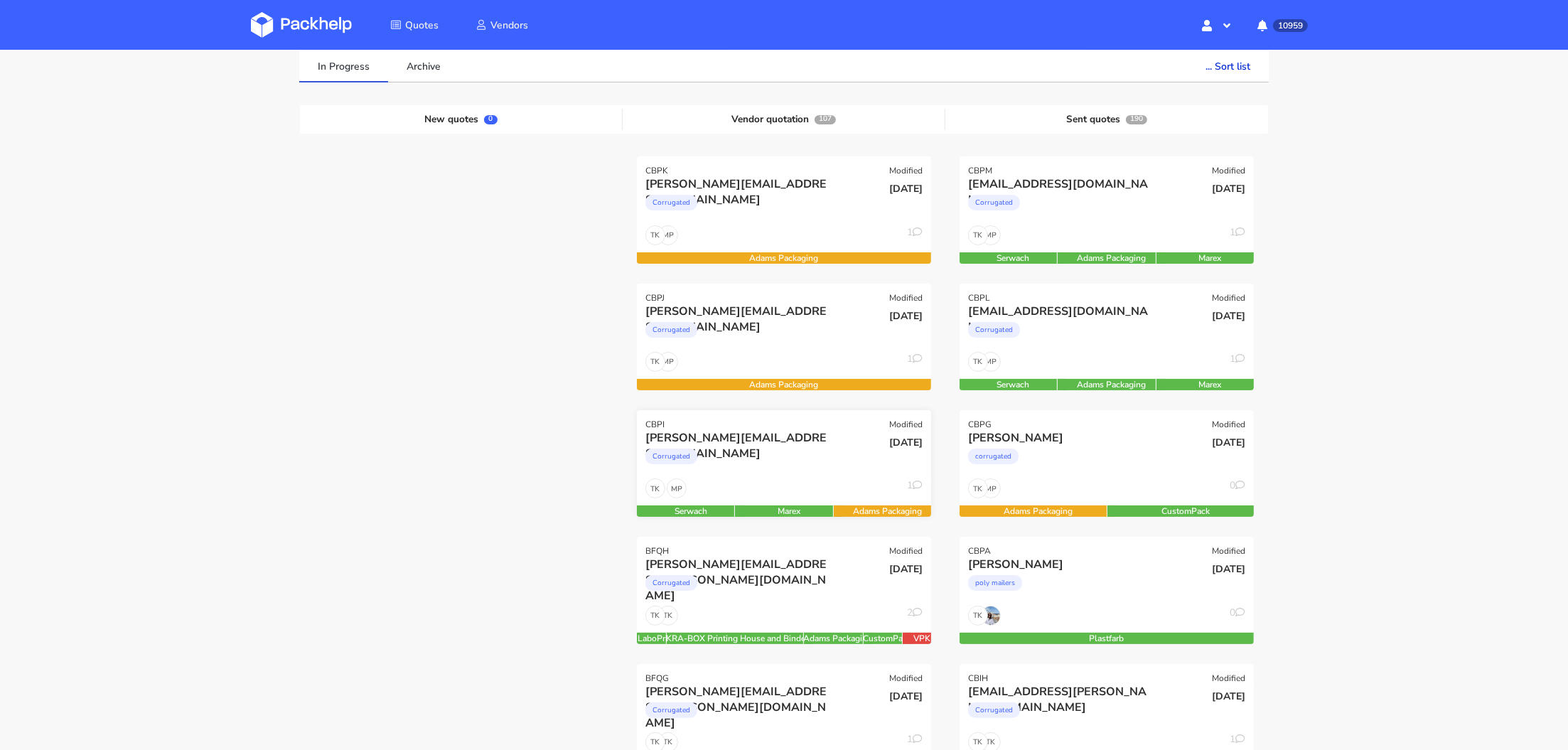
click at [806, 465] on div "Corrugated" at bounding box center [739, 460] width 188 height 29
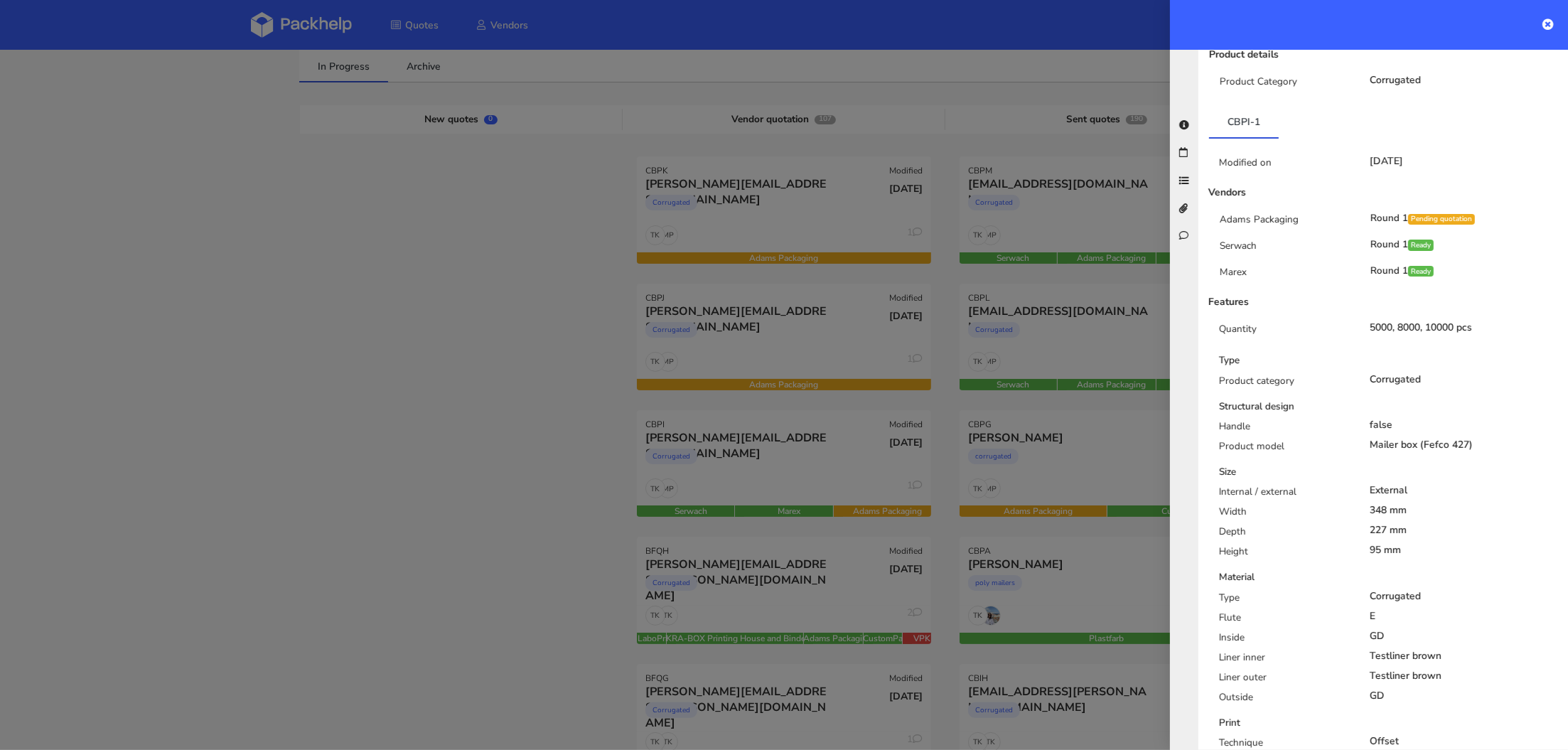
scroll to position [737, 0]
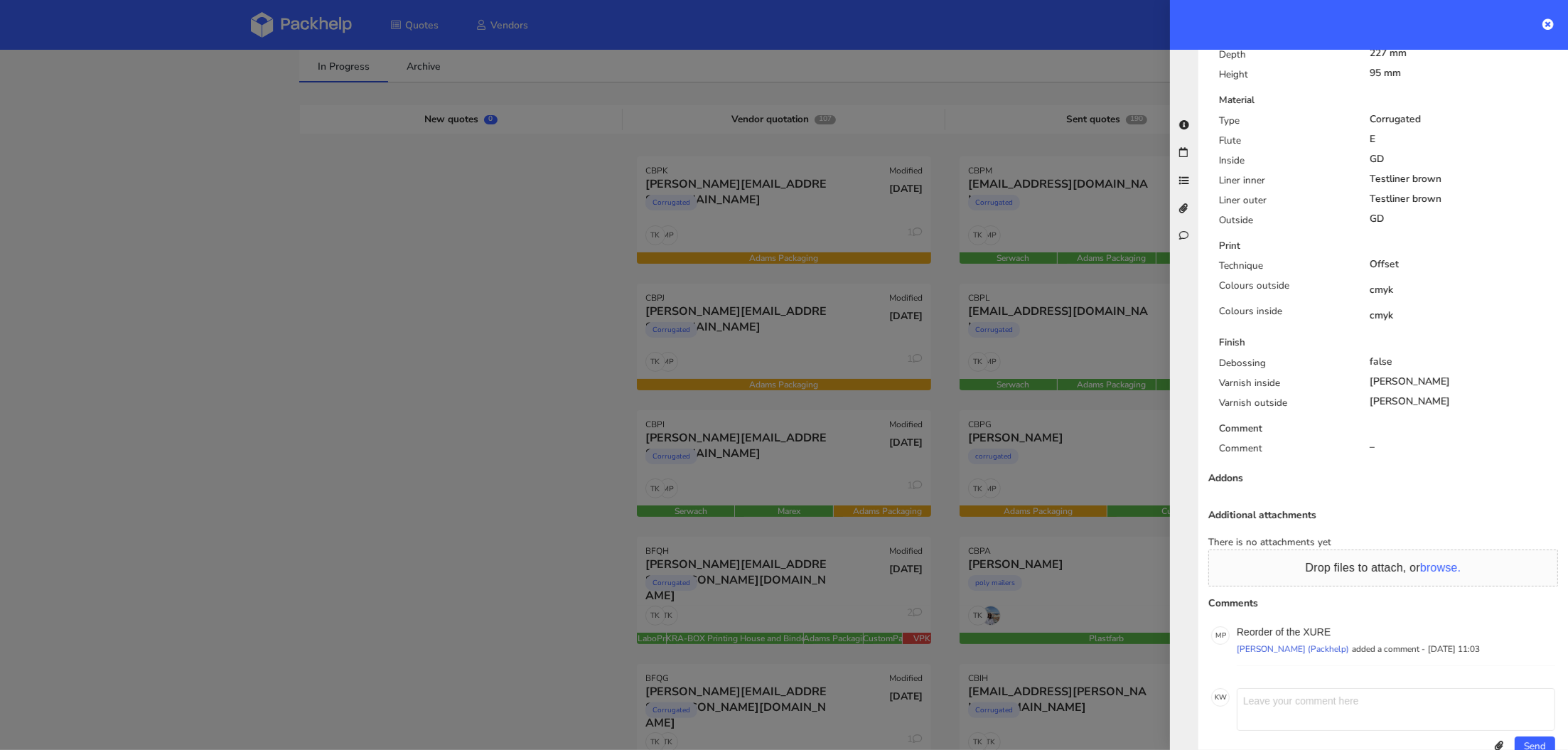
click at [779, 354] on div at bounding box center [784, 375] width 1568 height 750
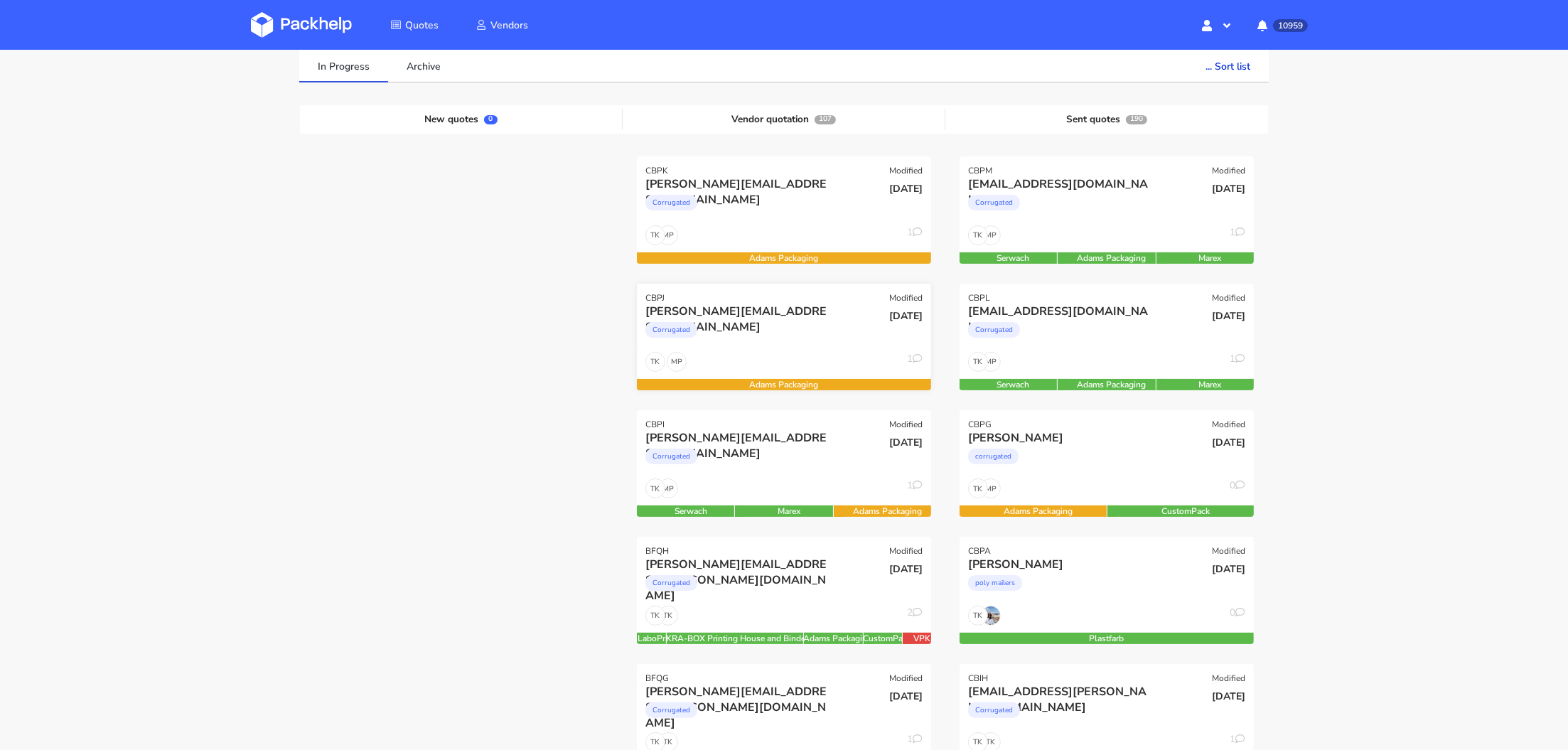
click at [771, 333] on div "Corrugated" at bounding box center [739, 333] width 188 height 29
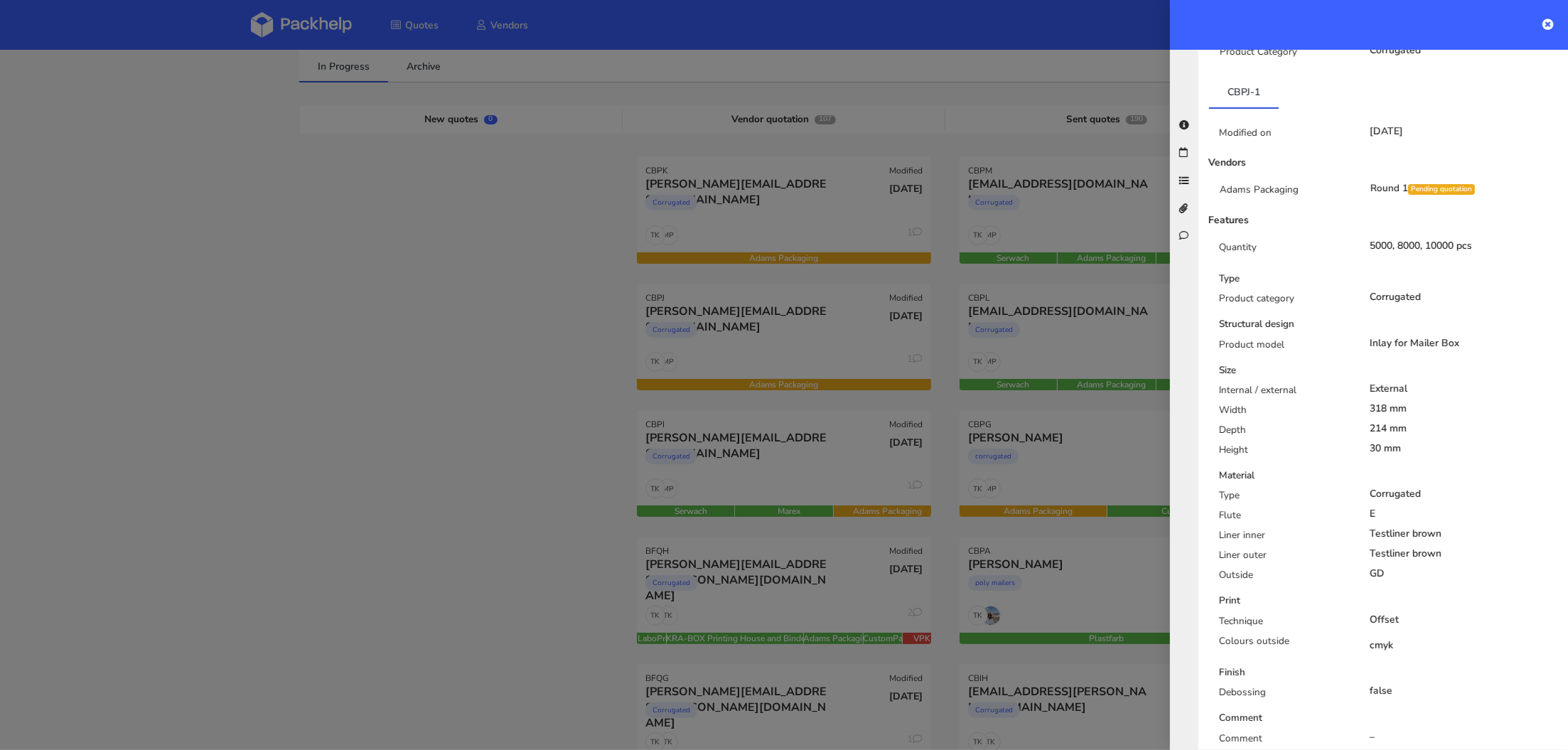
scroll to position [0, 0]
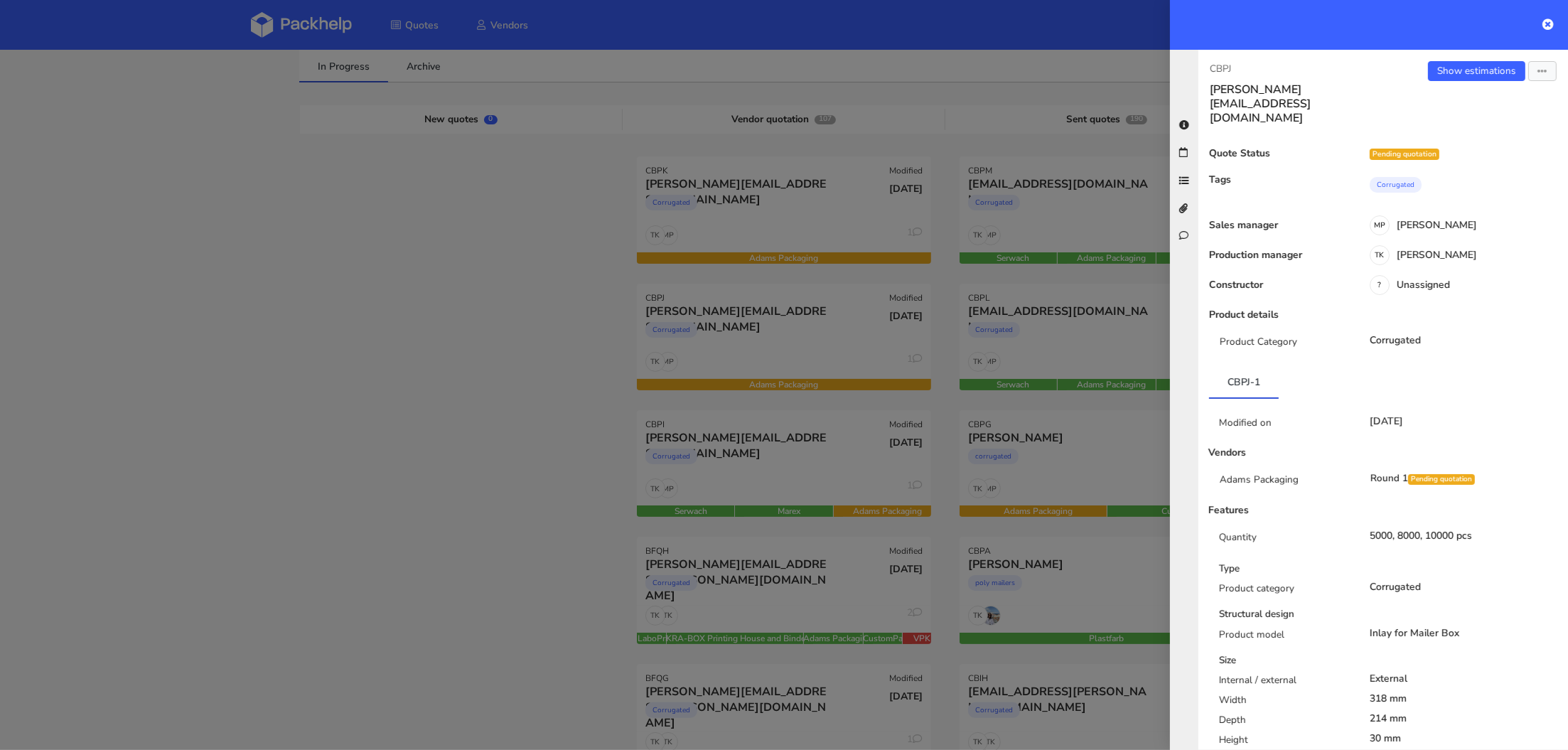
click at [746, 204] on div at bounding box center [784, 375] width 1568 height 750
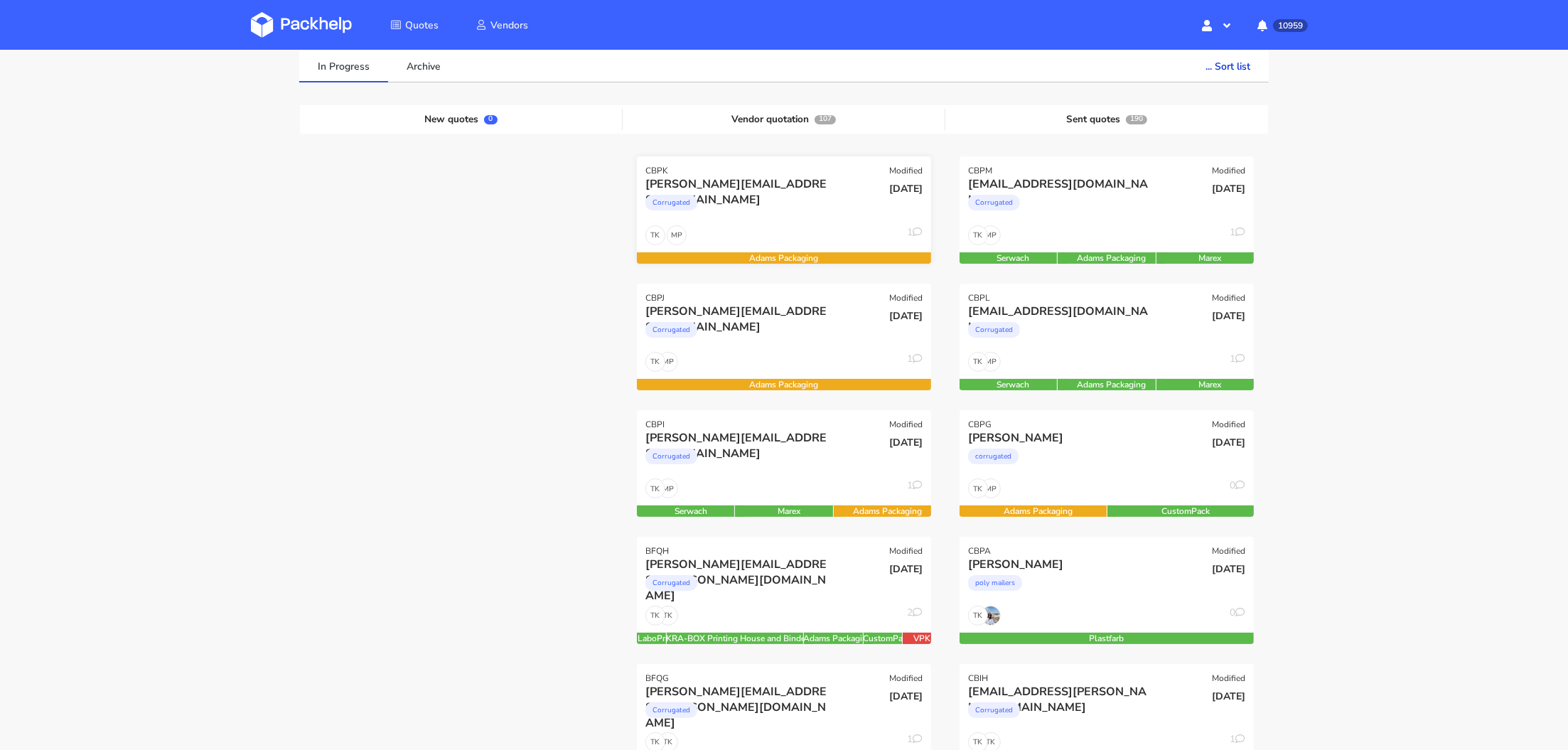
click at [799, 219] on div "tom@doughnuttime.co.uk Corrugated" at bounding box center [735, 200] width 198 height 48
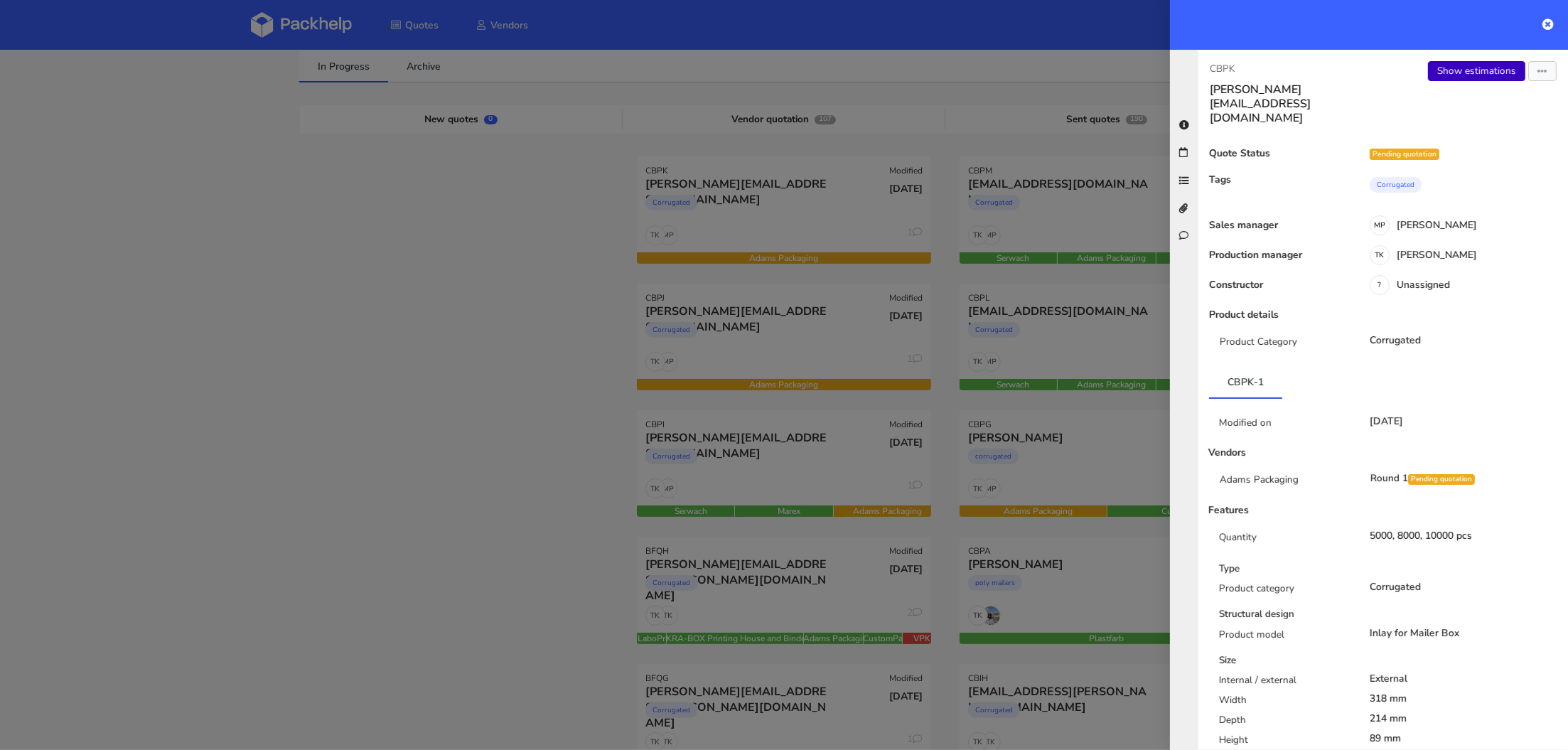
click at [1473, 68] on link "Show estimations" at bounding box center [1476, 71] width 97 height 20
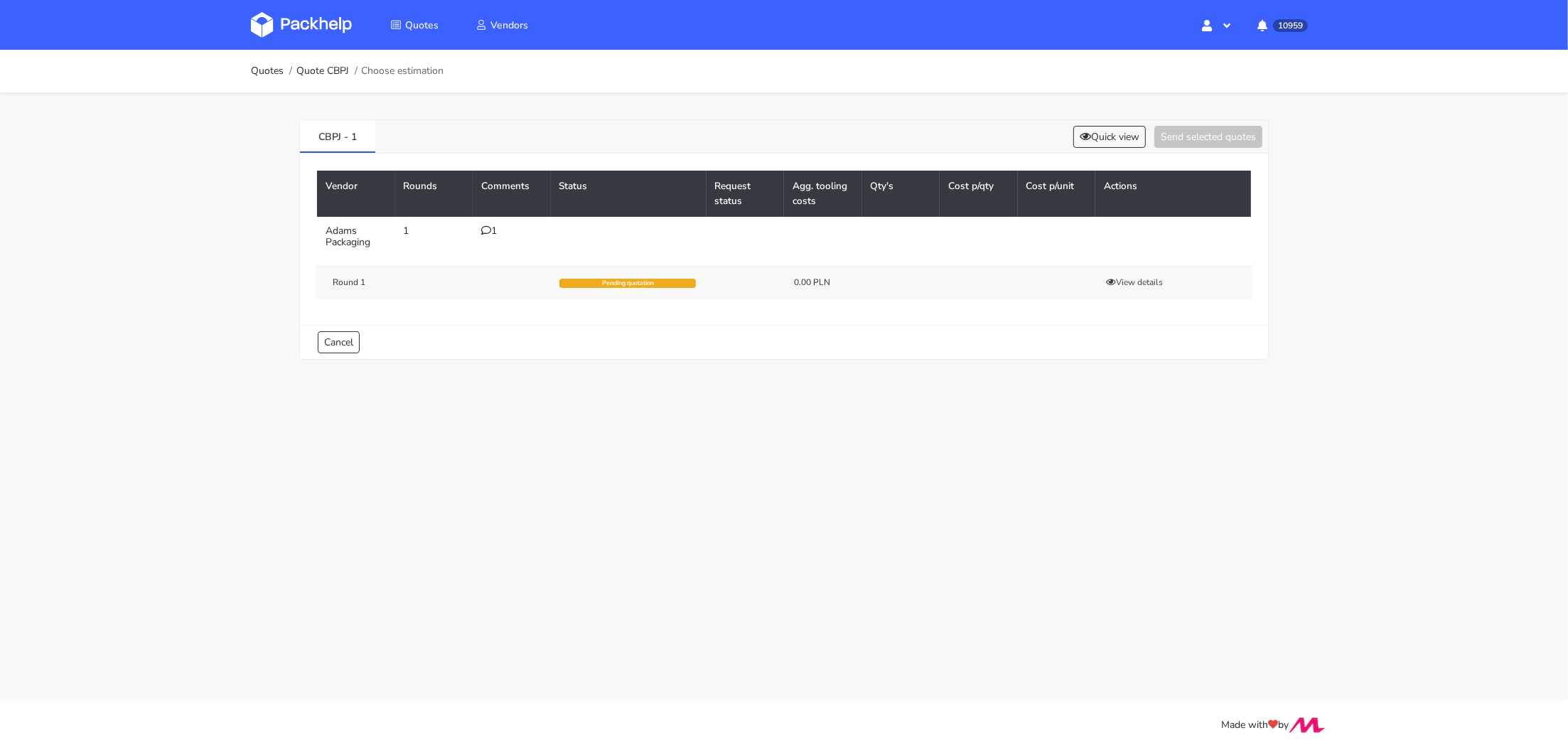
click at [493, 229] on div "1" at bounding box center [512, 230] width 61 height 12
click at [491, 229] on div "1" at bounding box center [512, 230] width 61 height 12
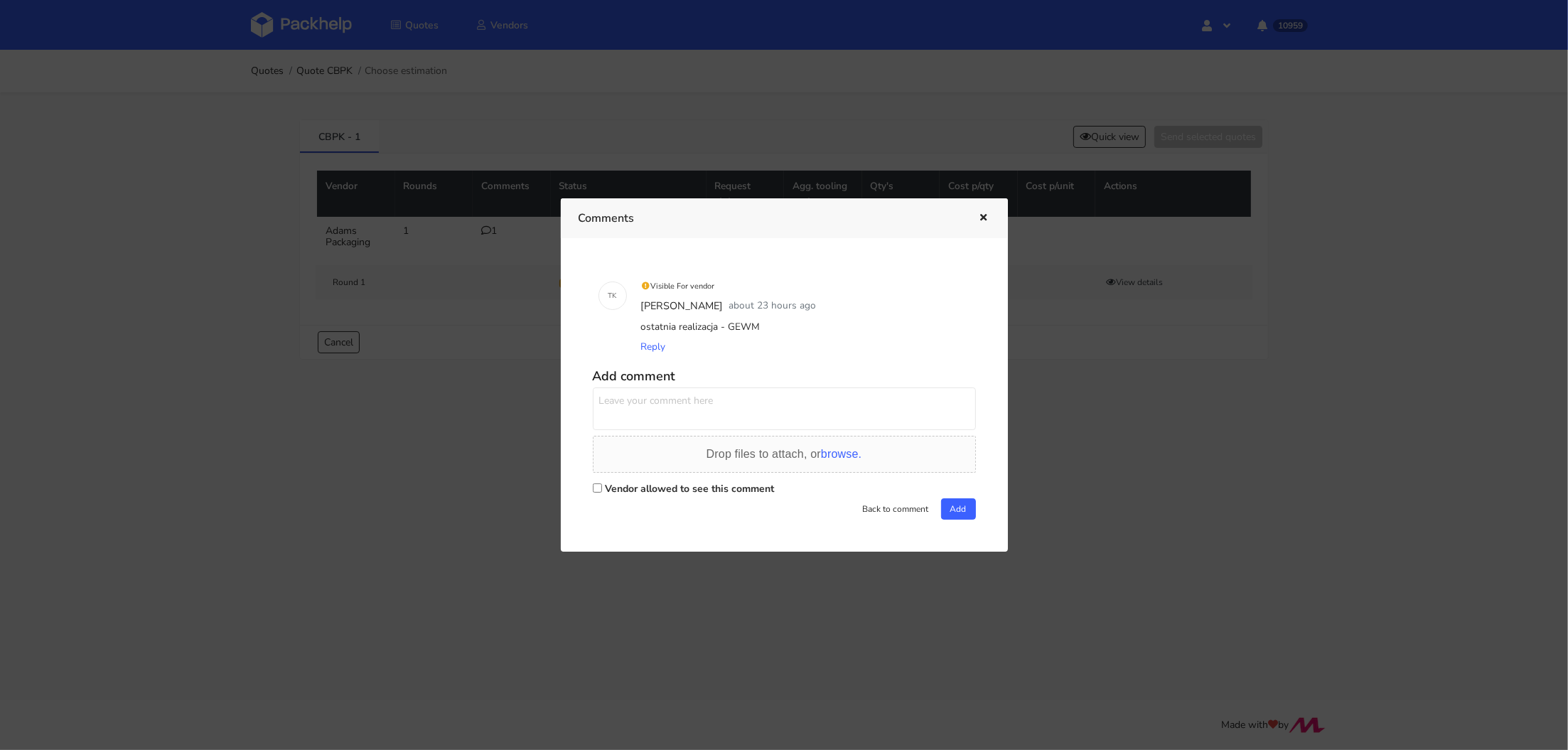
click at [744, 329] on div "ostatnia realizacja - GEWM" at bounding box center [805, 327] width 332 height 20
copy div "GEWM"
click at [320, 29] on div at bounding box center [784, 375] width 1568 height 750
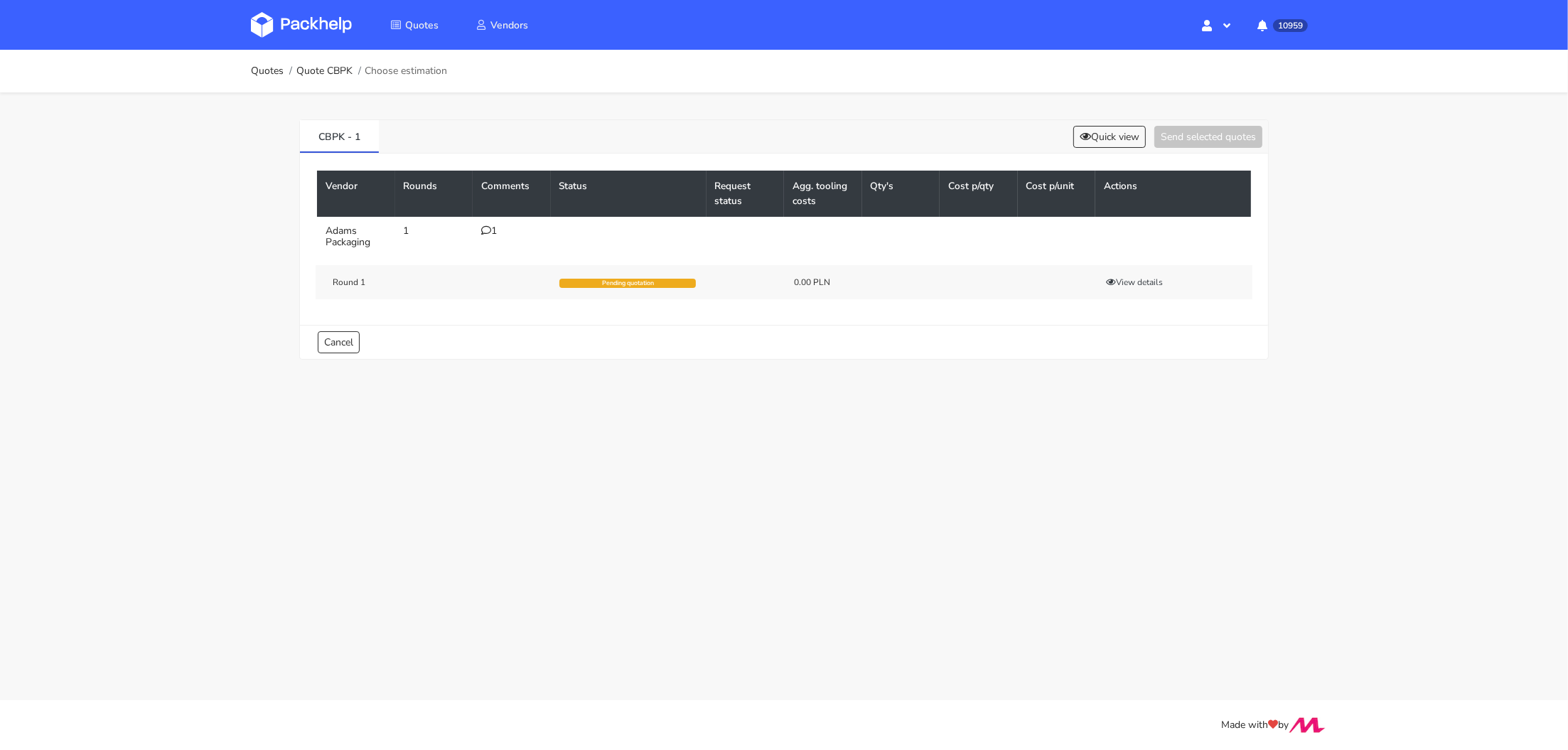
click at [312, 22] on img at bounding box center [301, 25] width 101 height 26
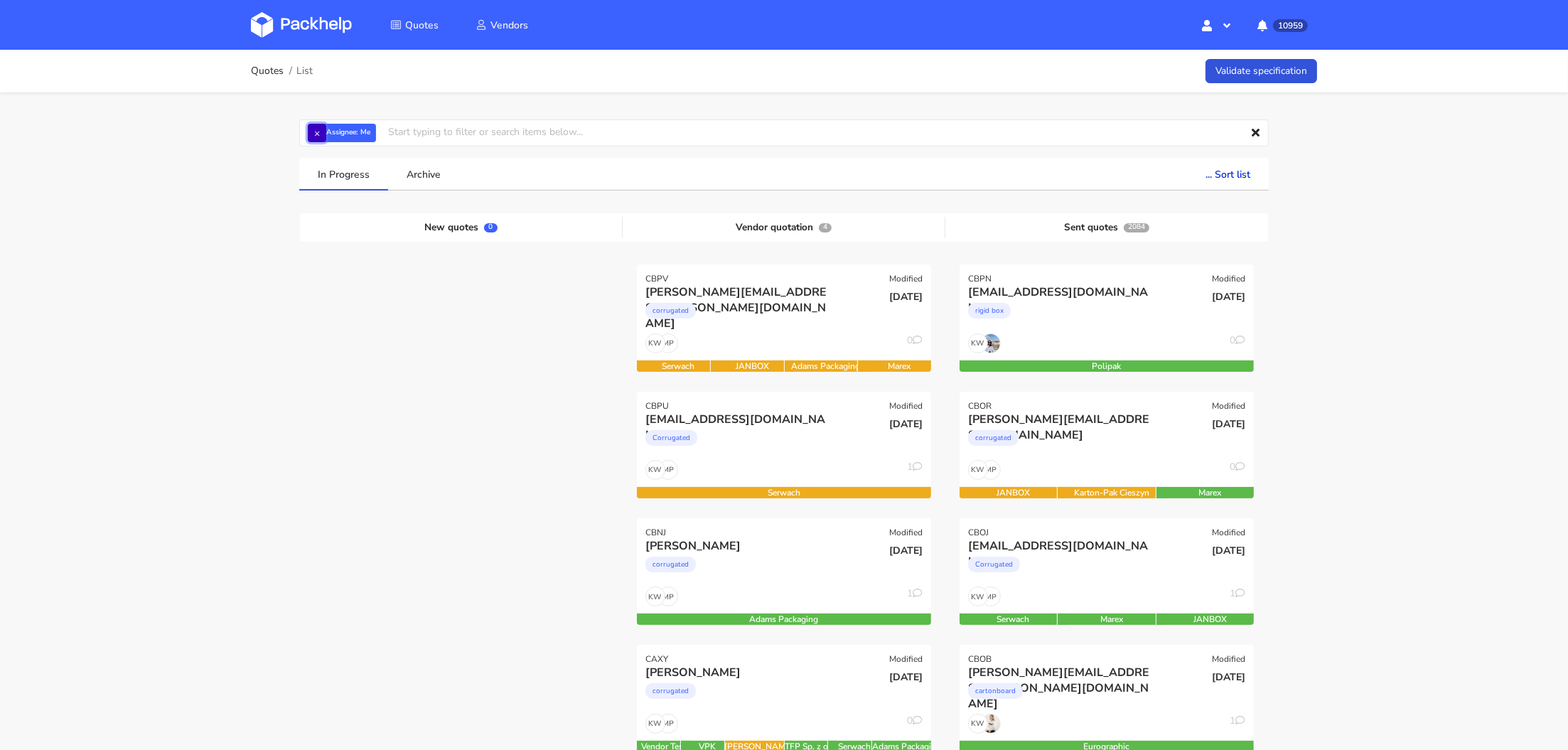
click at [313, 130] on button "×" at bounding box center [317, 132] width 19 height 19
click at [347, 133] on input "text" at bounding box center [784, 133] width 970 height 27
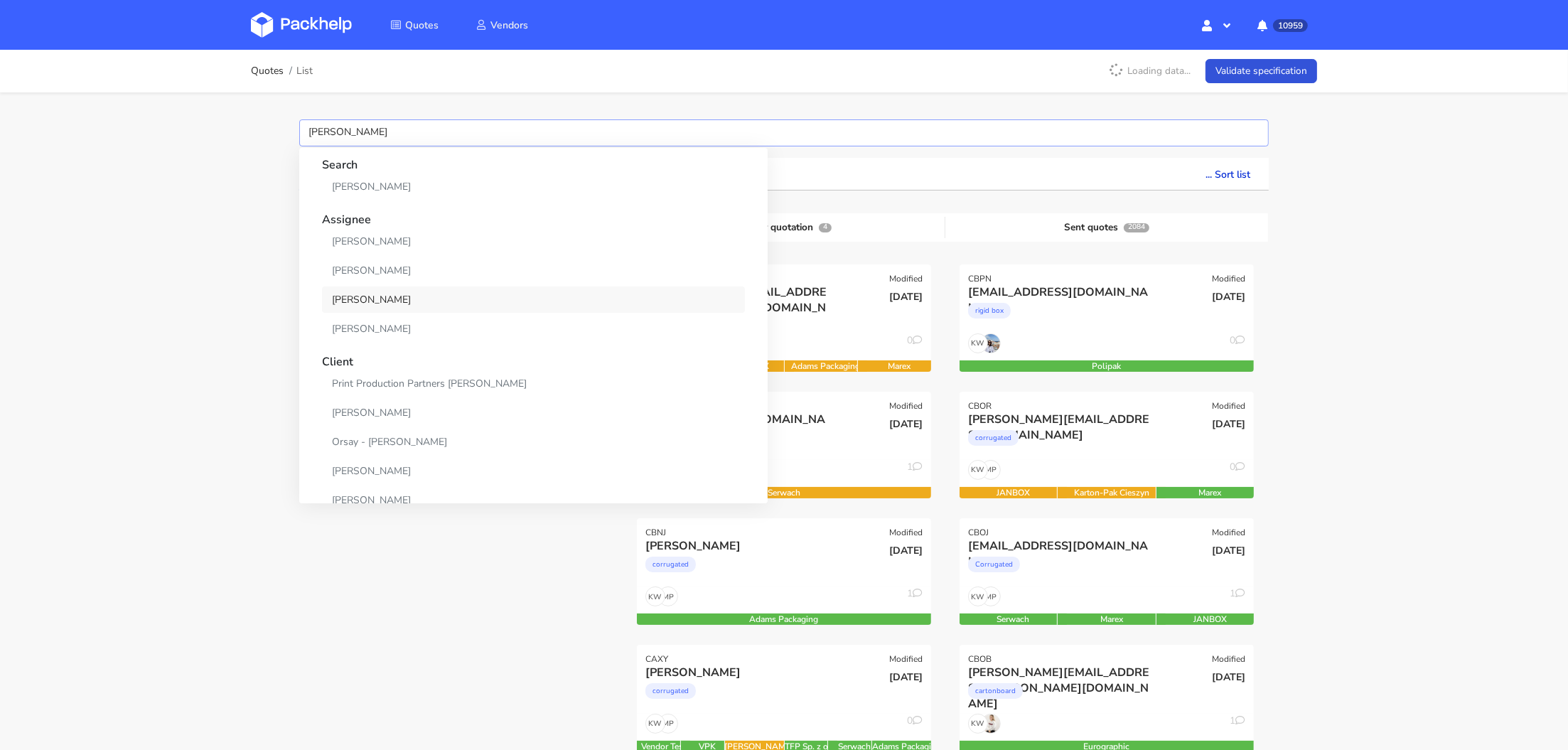
type input "tomasz"
click at [383, 307] on link "[PERSON_NAME]" at bounding box center [534, 299] width 423 height 26
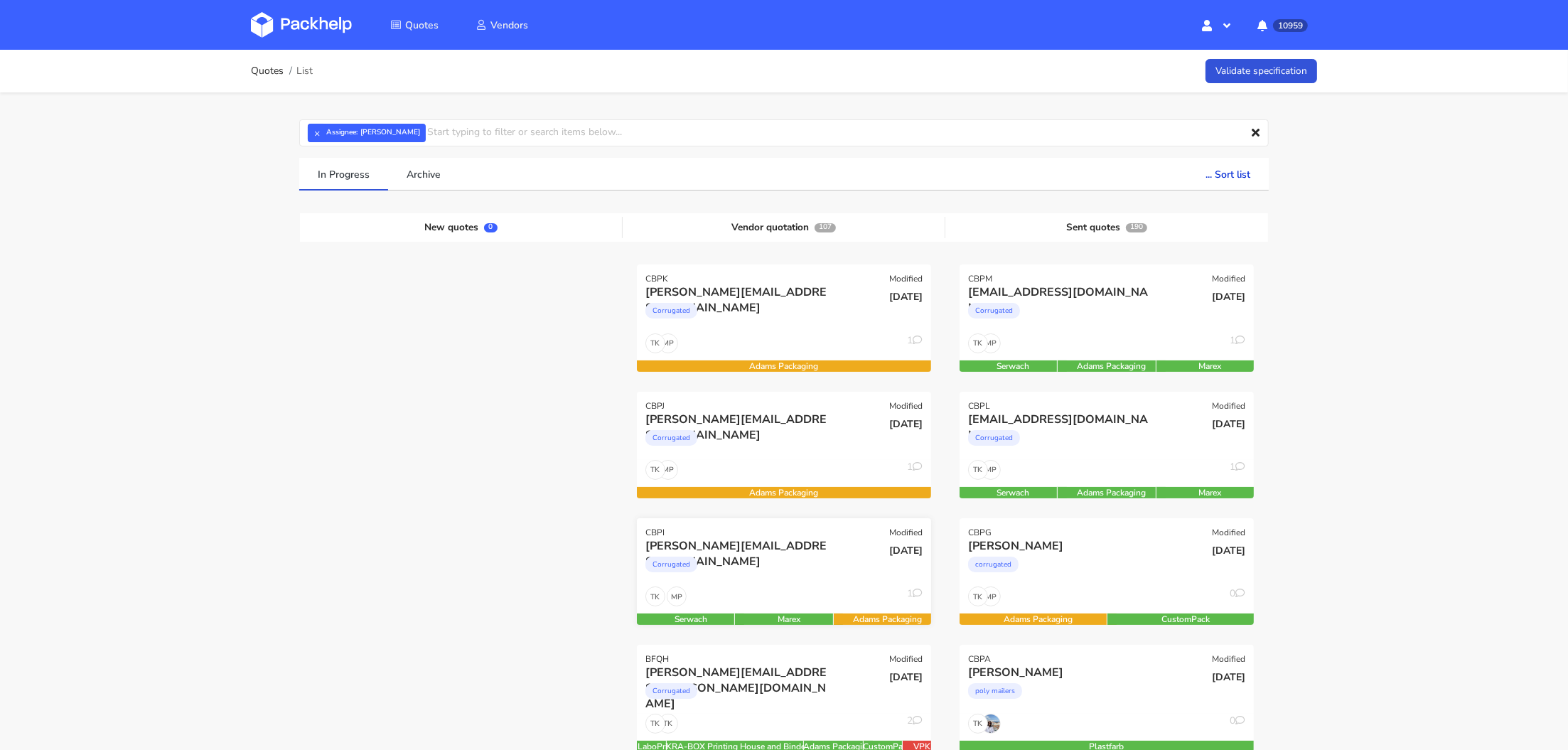
click at [813, 604] on div "MP TK 1" at bounding box center [784, 600] width 295 height 27
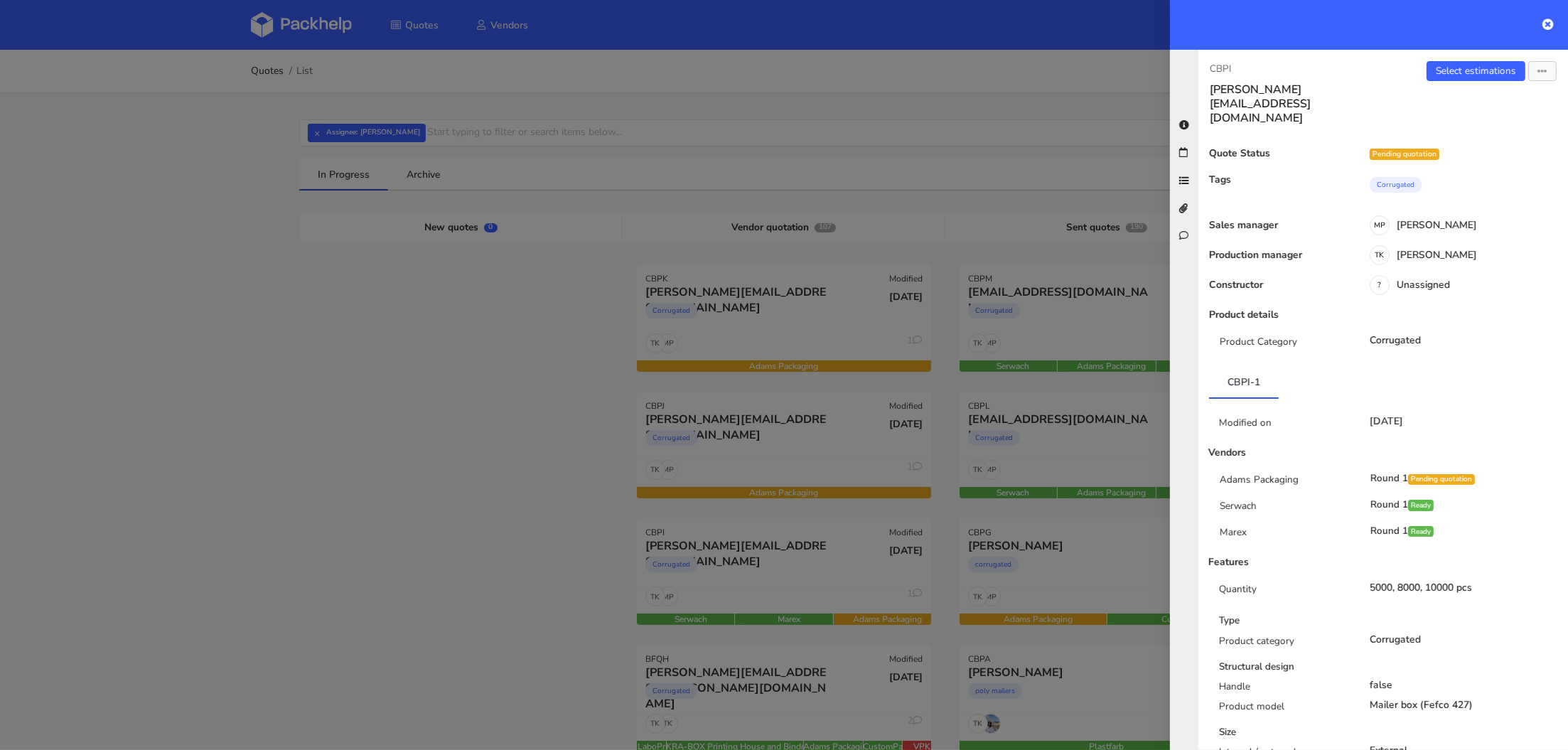
click at [469, 483] on div at bounding box center [784, 375] width 1568 height 750
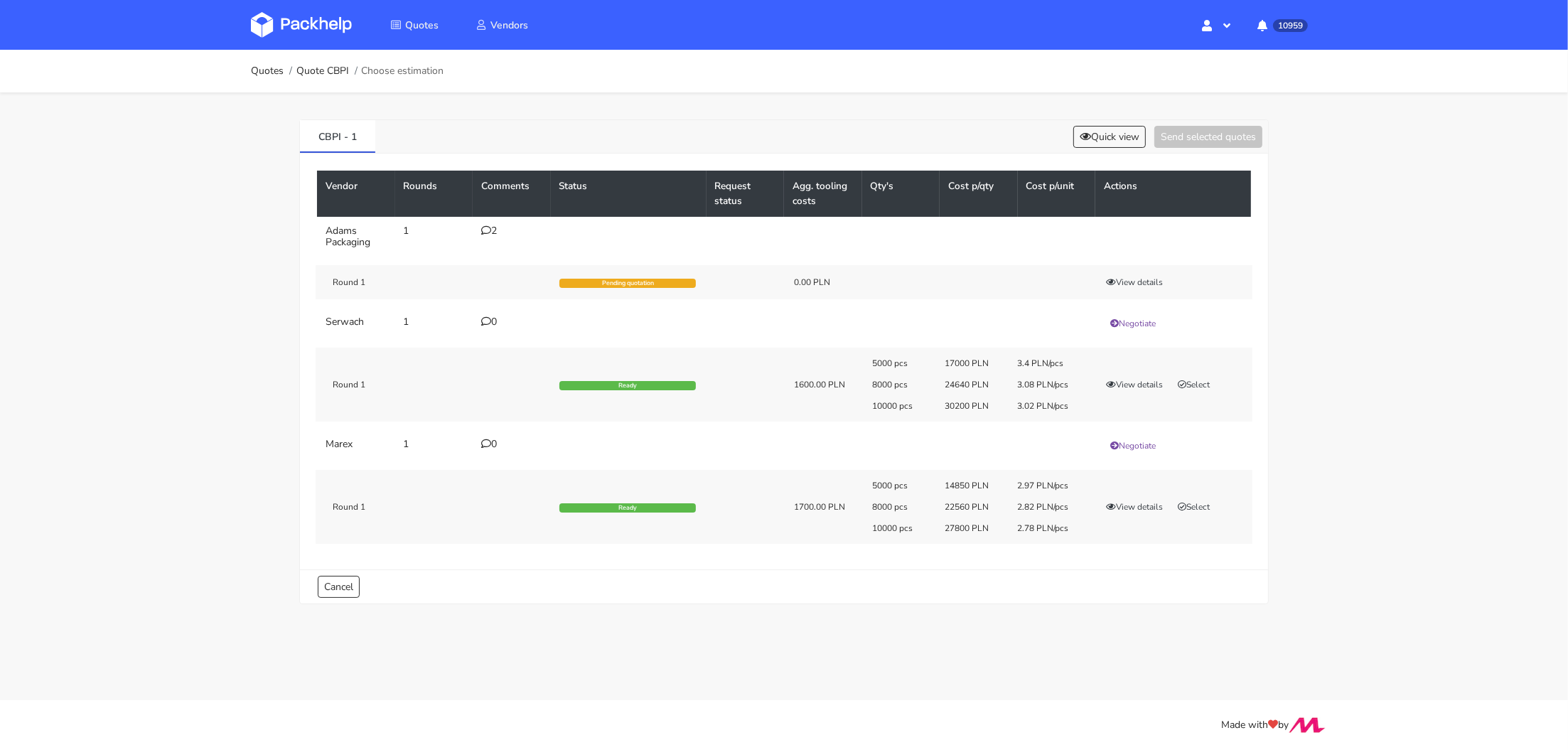
click at [488, 231] on icon at bounding box center [486, 229] width 10 height 10
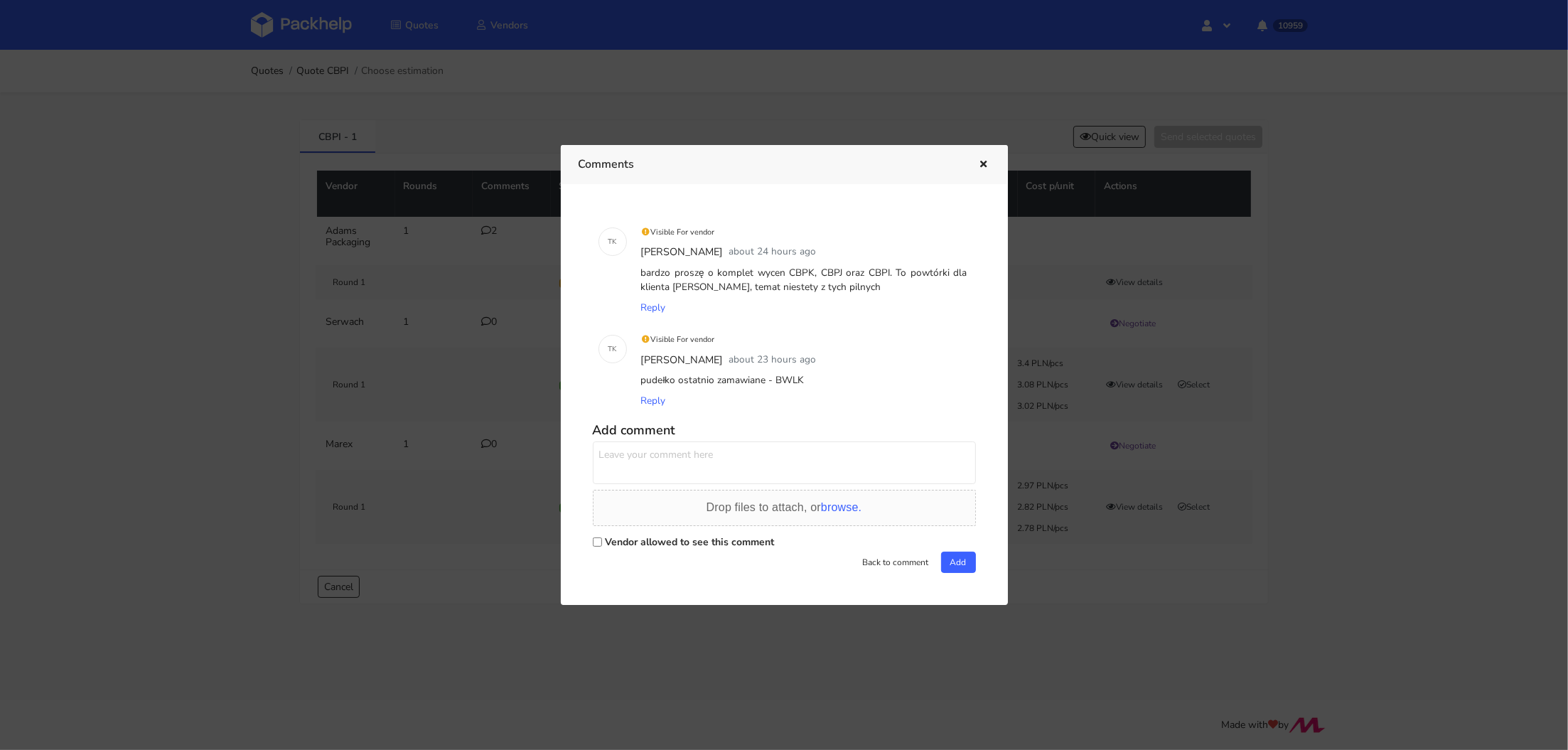
click at [786, 378] on div "pudełko ostatnio zamawiane - BWLK" at bounding box center [805, 380] width 332 height 20
copy div "BWLK"
click at [236, 348] on div at bounding box center [784, 375] width 1568 height 750
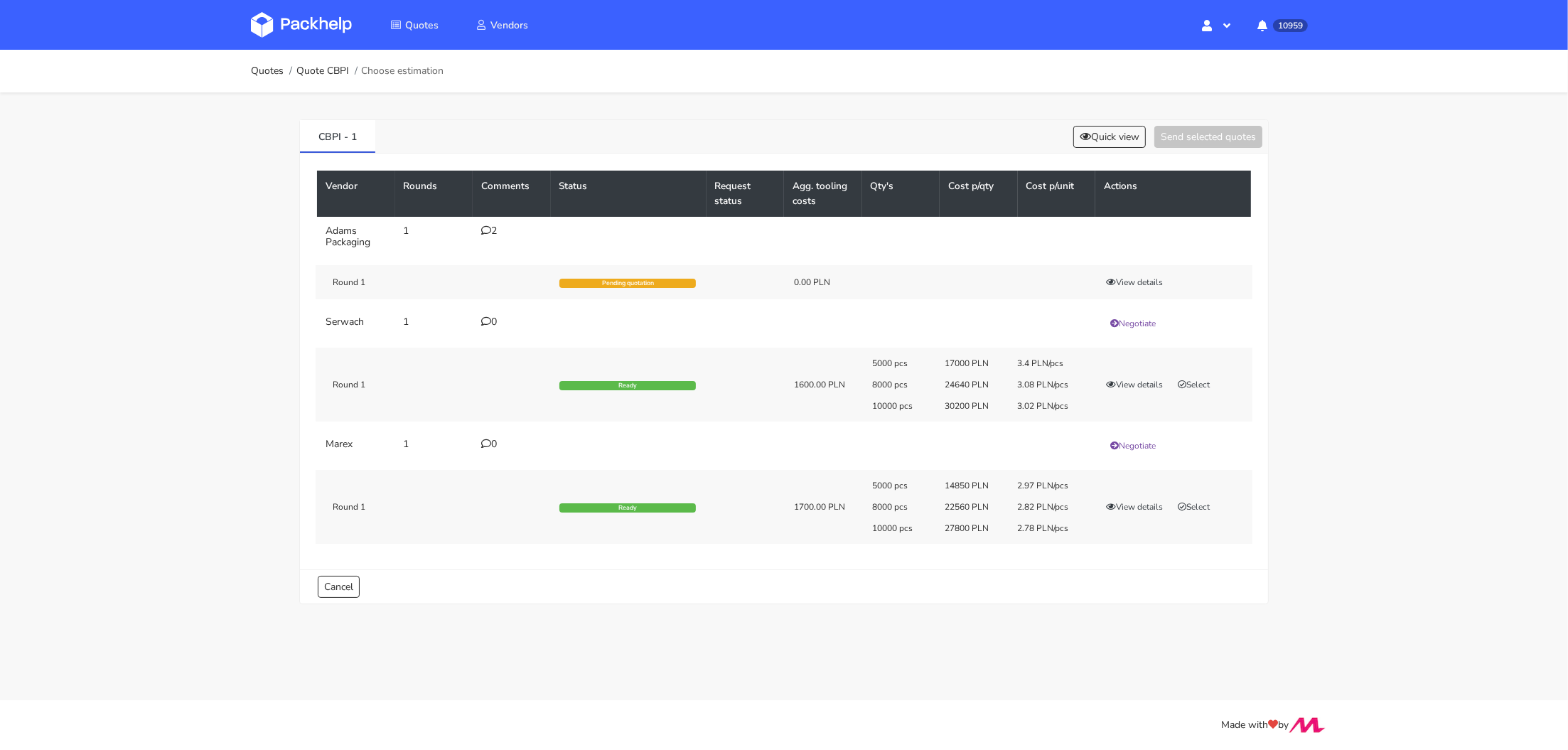
click at [323, 41] on link at bounding box center [312, 25] width 122 height 41
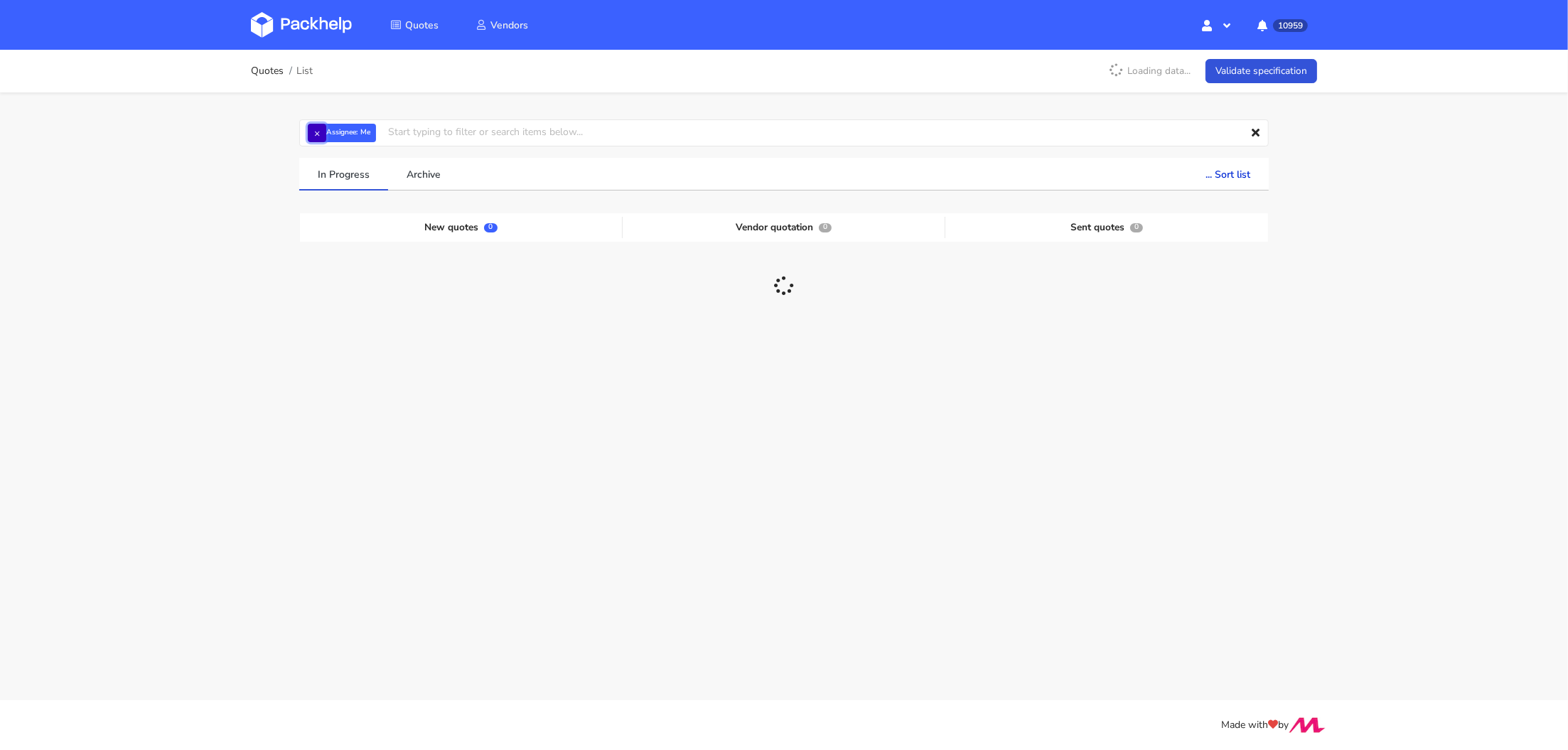
click at [322, 136] on button "×" at bounding box center [317, 132] width 19 height 19
click at [313, 136] on input "text" at bounding box center [784, 133] width 970 height 27
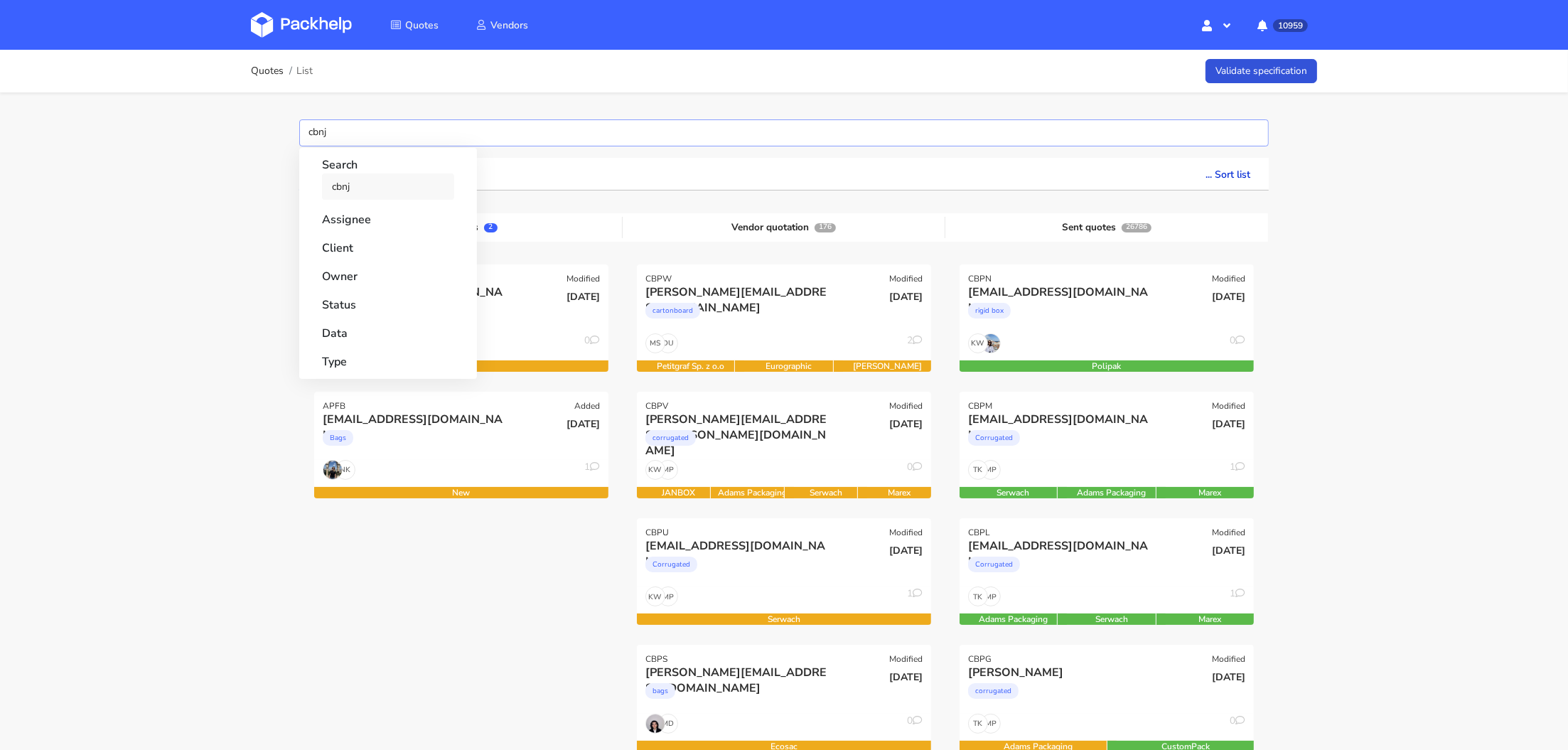
type input "cbnj"
click at [354, 180] on link "cbnj" at bounding box center [388, 186] width 132 height 26
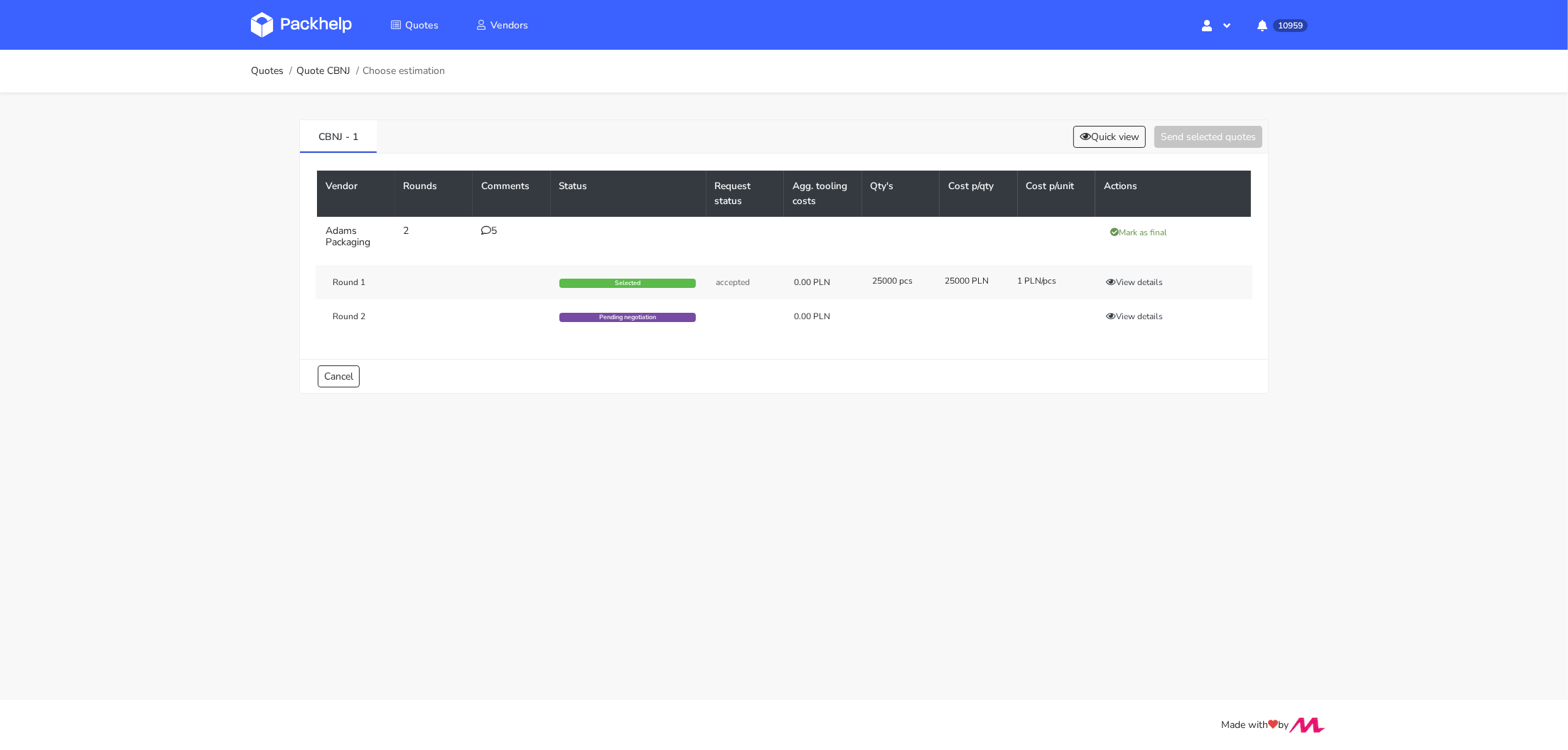
click at [486, 228] on icon at bounding box center [486, 229] width 10 height 10
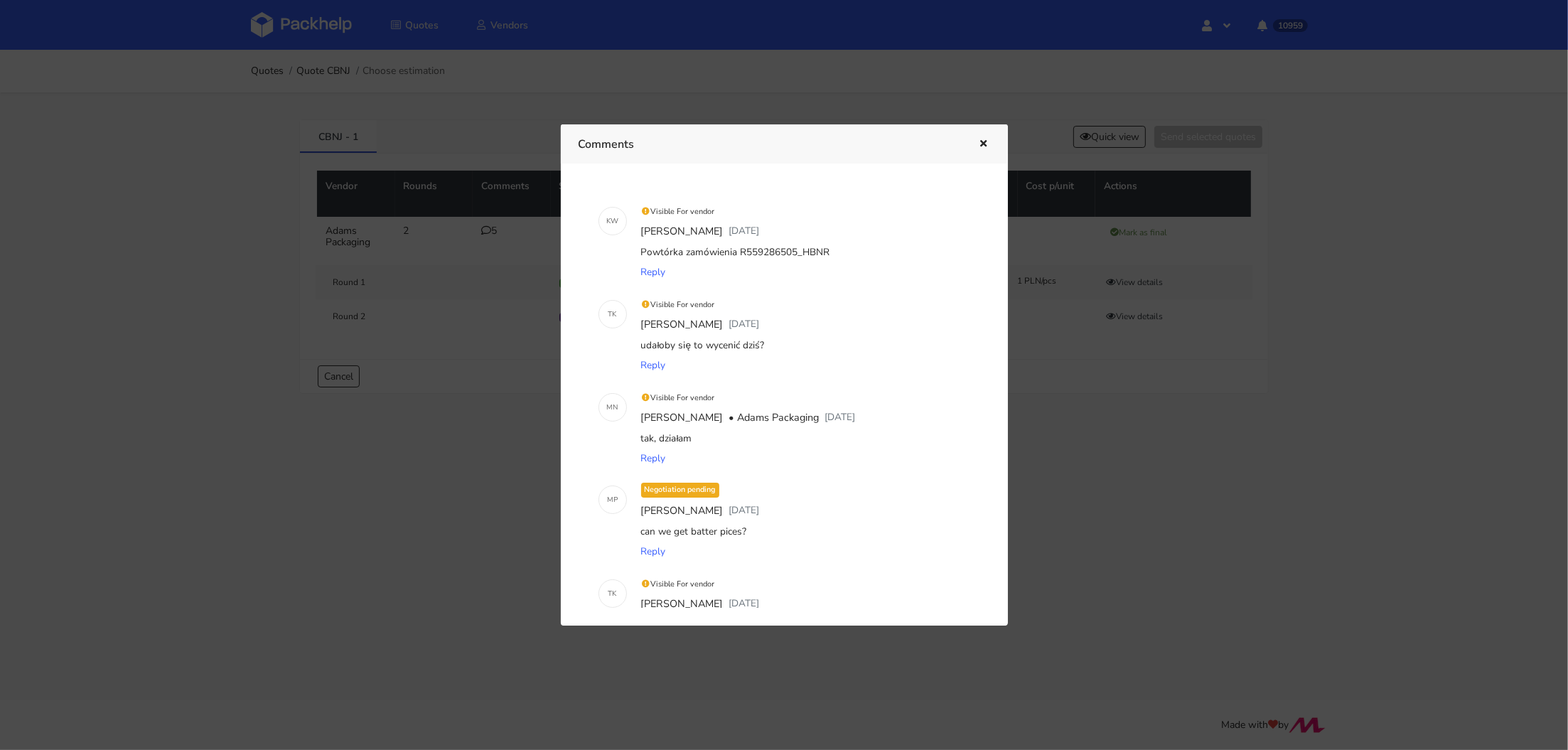
drag, startPoint x: 796, startPoint y: 252, endPoint x: 836, endPoint y: 250, distance: 40.0
click at [835, 251] on div "Powtórka zamówienia R559286505_HBNR" at bounding box center [805, 252] width 332 height 20
copy div "HBNR"
click at [1079, 483] on div at bounding box center [784, 375] width 1568 height 750
click at [1079, 483] on main "Quotes Quote CBNJ Choose estimation CBNJ - 1 Quick view Send selected quotes Ve…" at bounding box center [784, 350] width 1568 height 700
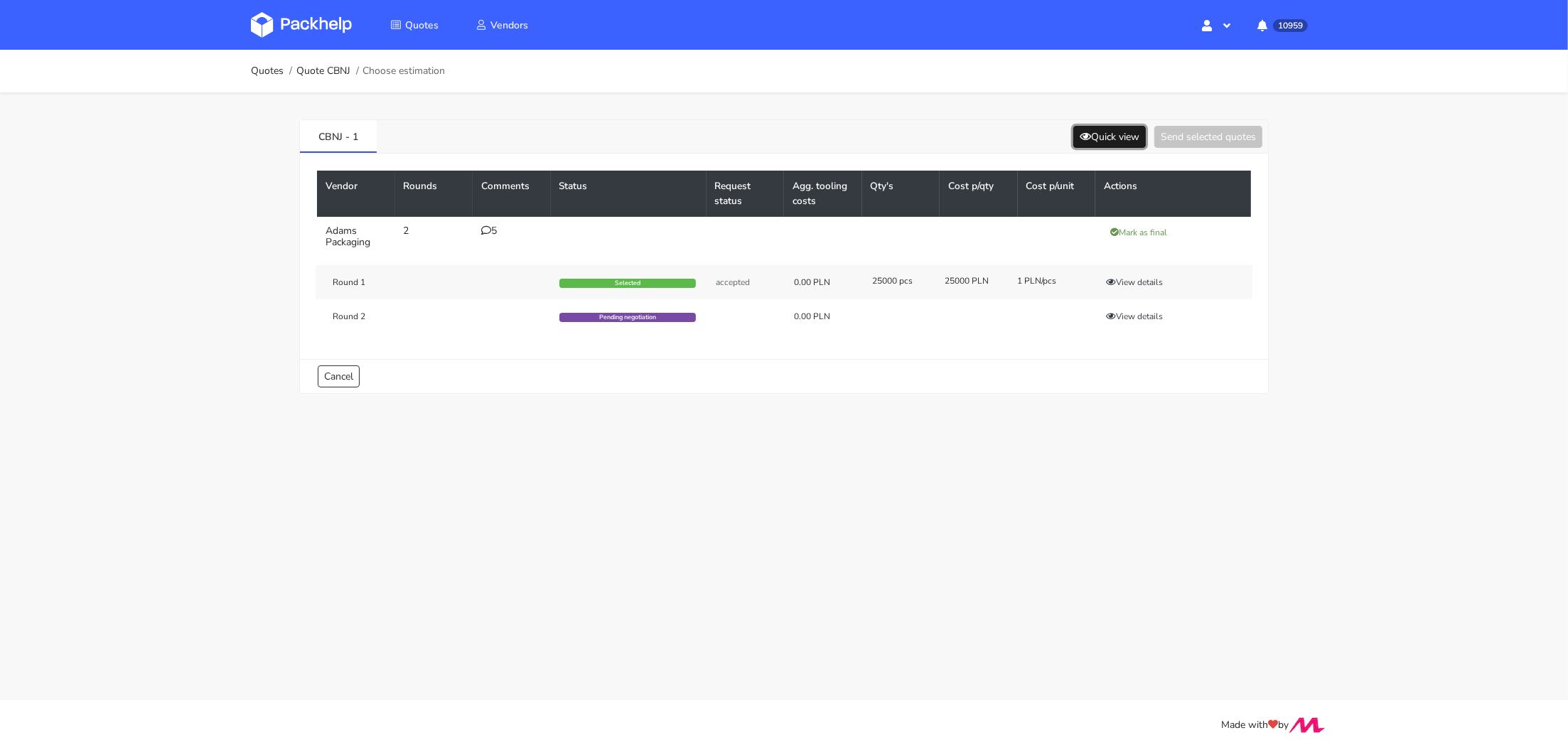
click at [1099, 138] on button "Quick view" at bounding box center [1109, 137] width 72 height 22
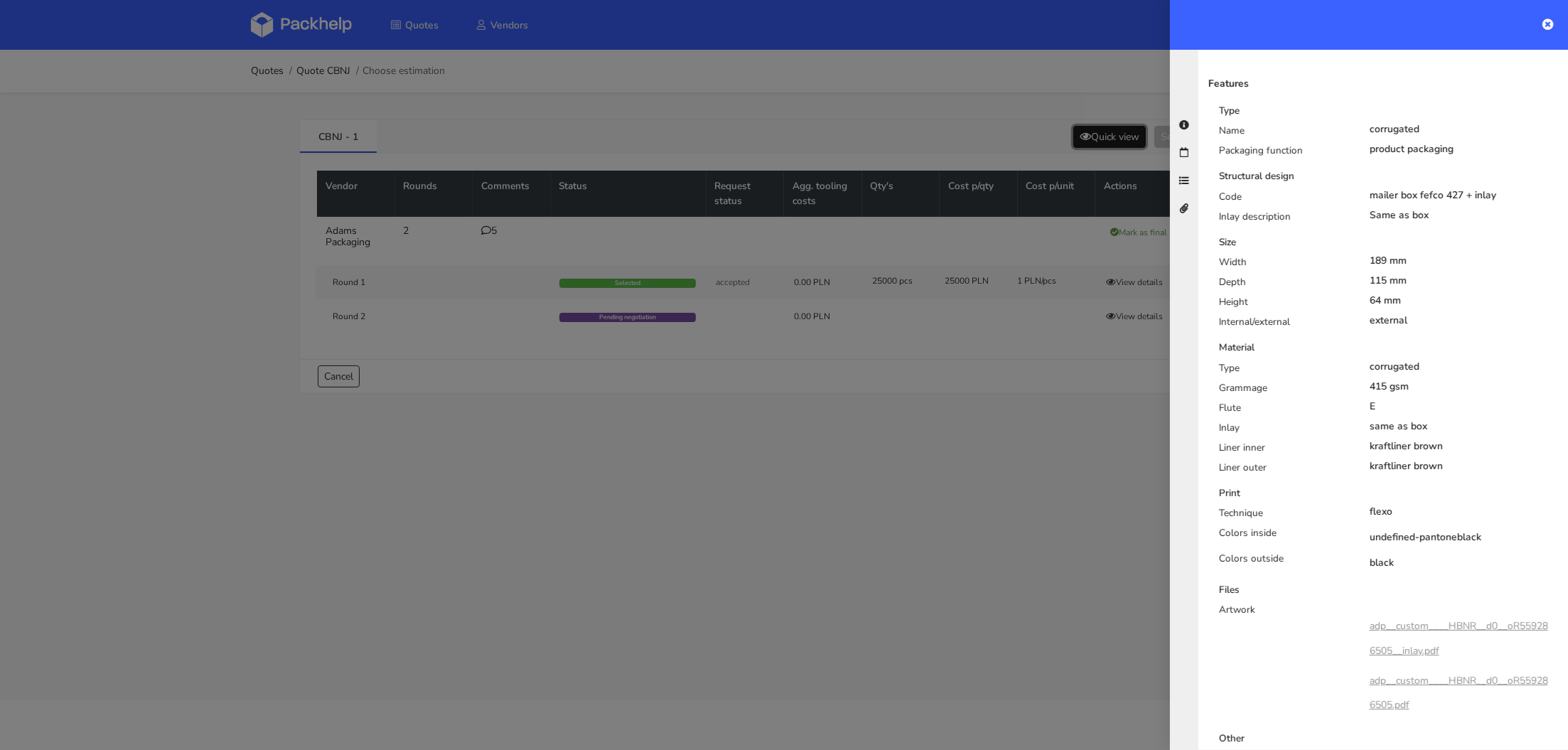
scroll to position [253, 0]
click at [775, 469] on div at bounding box center [784, 375] width 1568 height 750
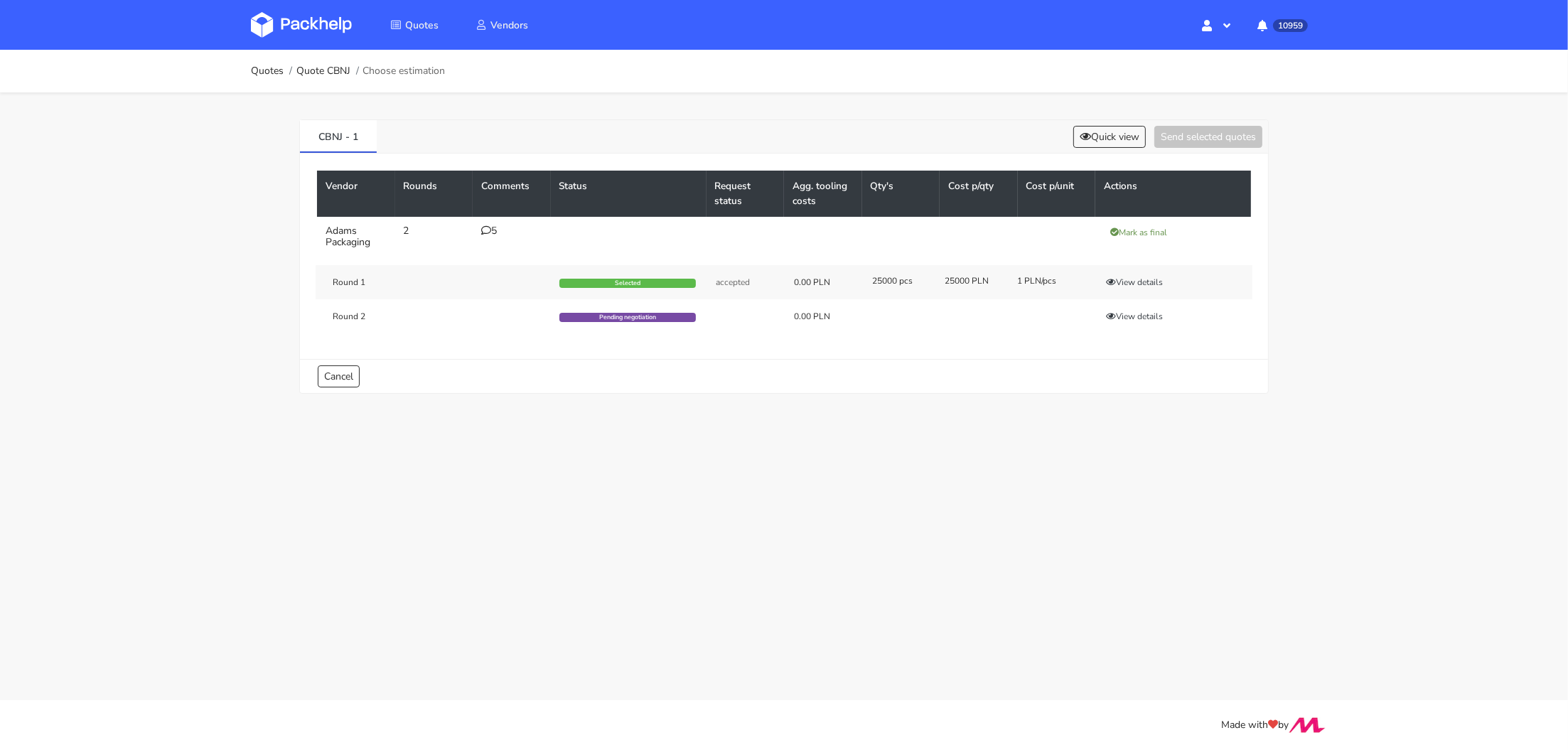
click at [490, 231] on div "5" at bounding box center [512, 230] width 61 height 12
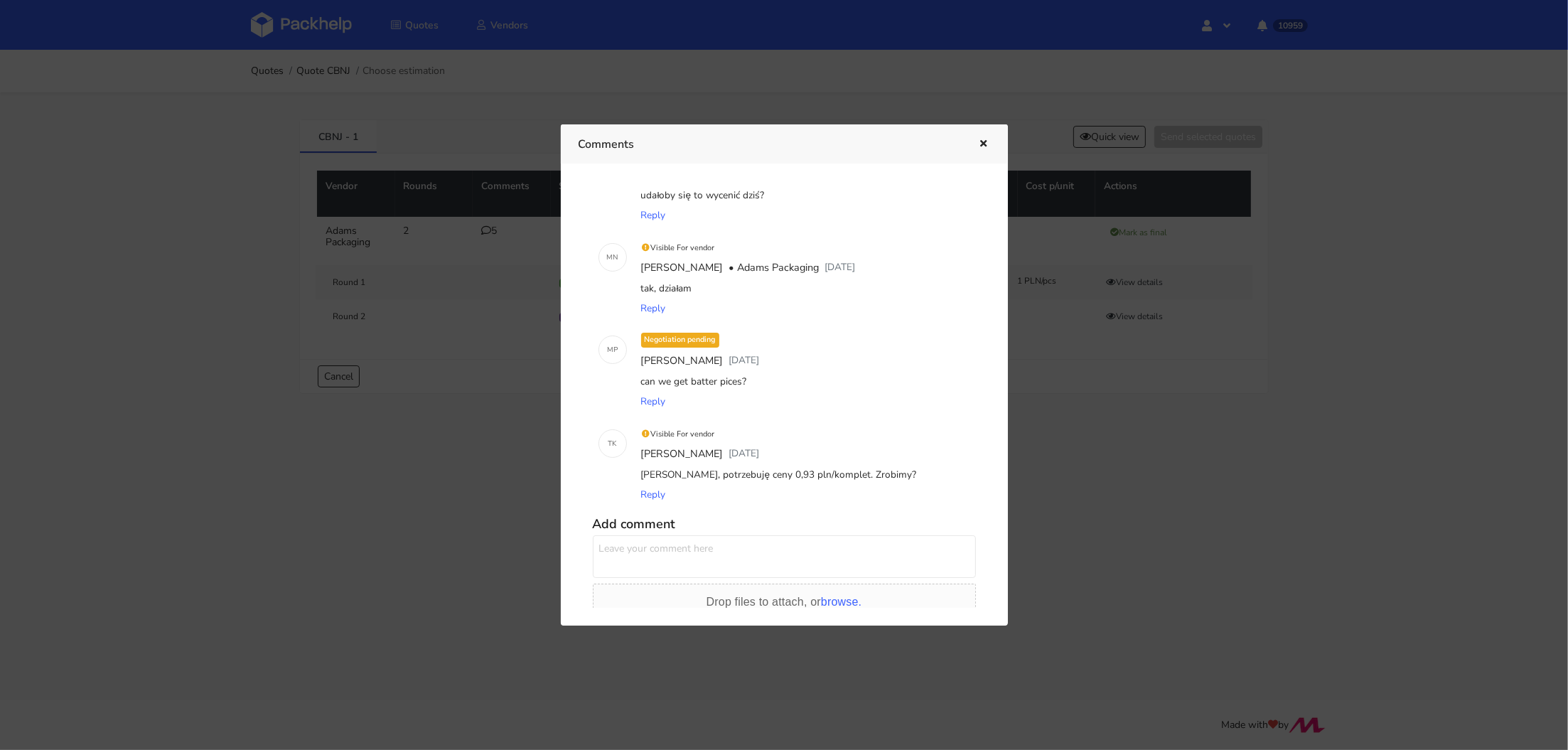
scroll to position [0, 0]
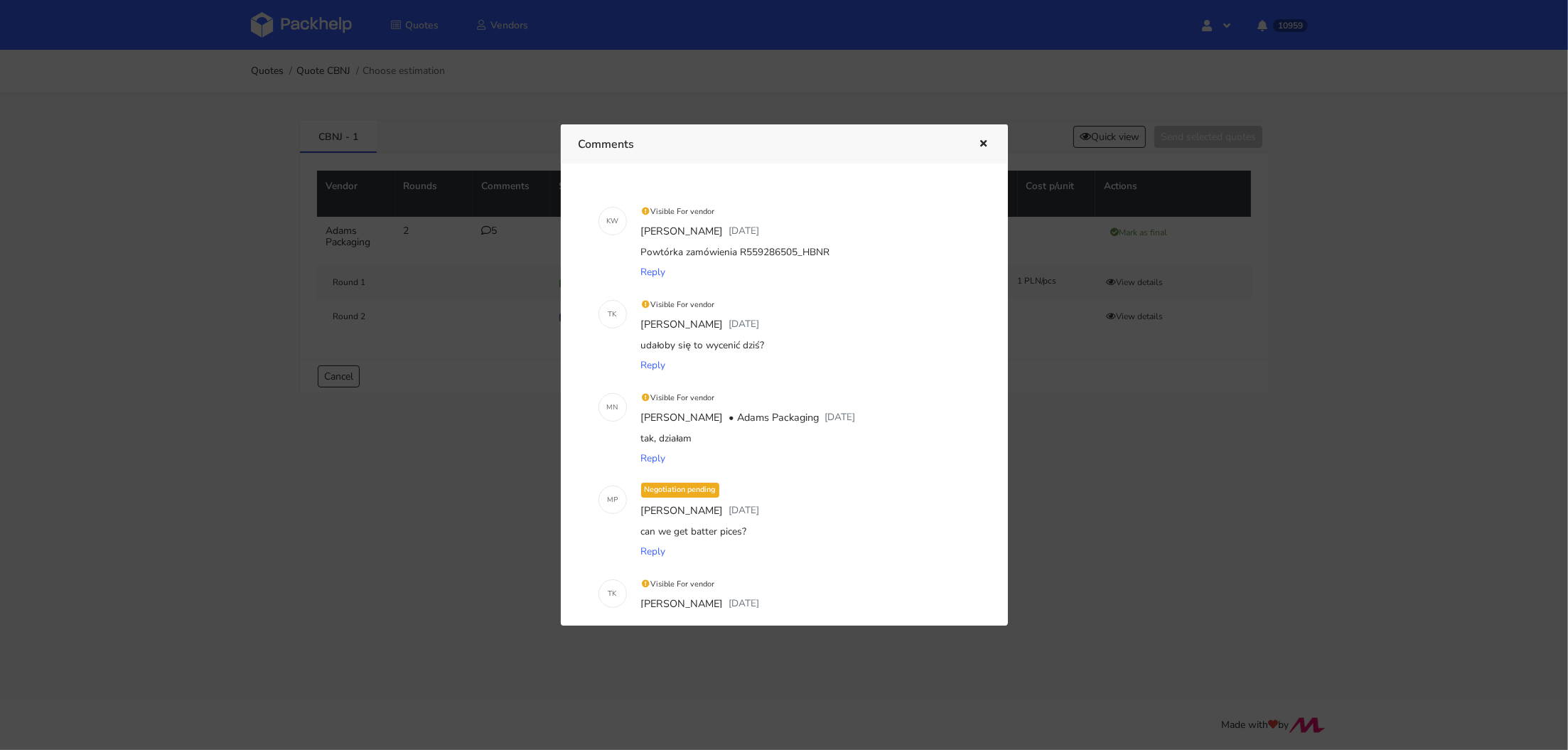
click at [1198, 629] on div at bounding box center [784, 375] width 1568 height 750
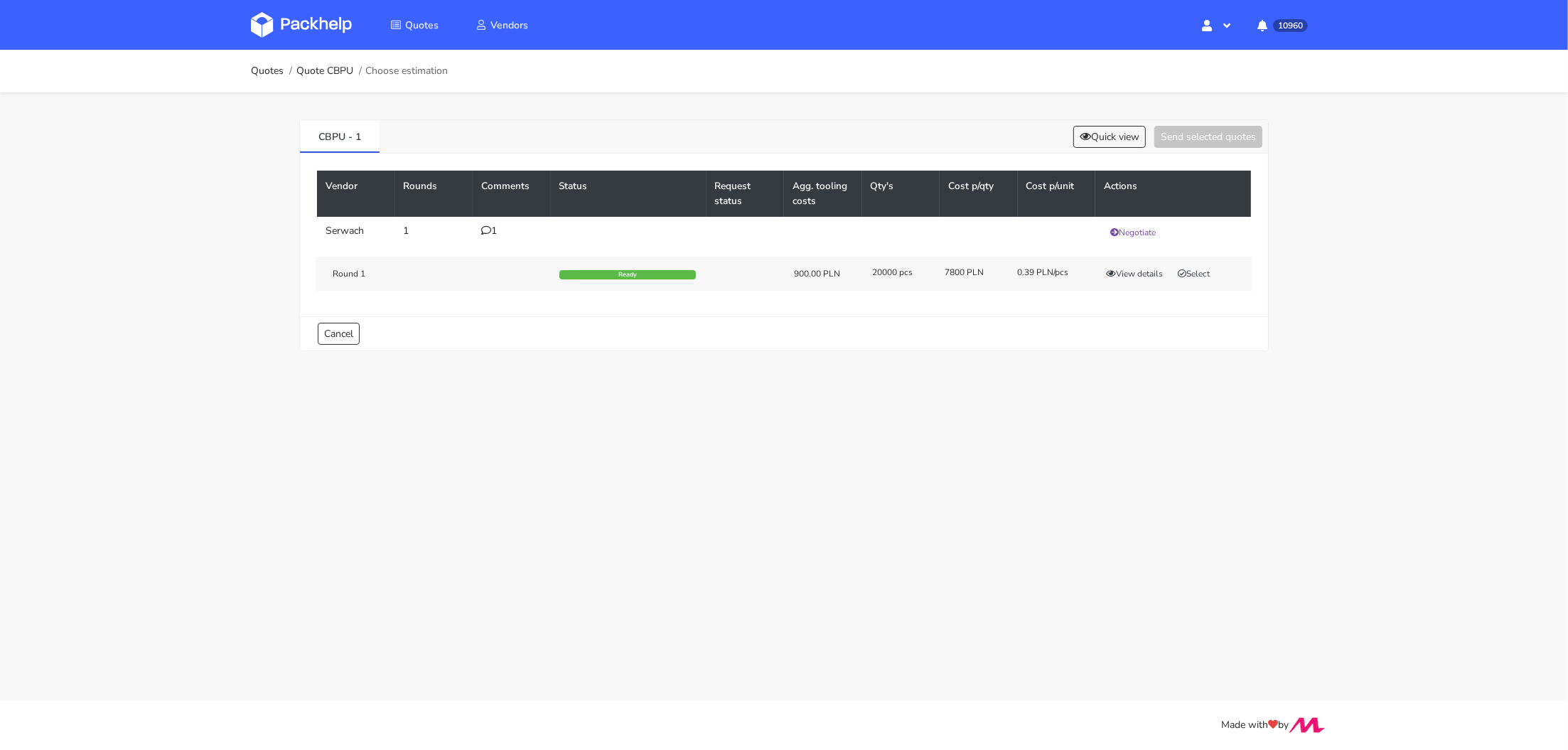
click at [472, 229] on td "1" at bounding box center [512, 232] width 79 height 31
click at [493, 229] on div "1" at bounding box center [512, 230] width 61 height 12
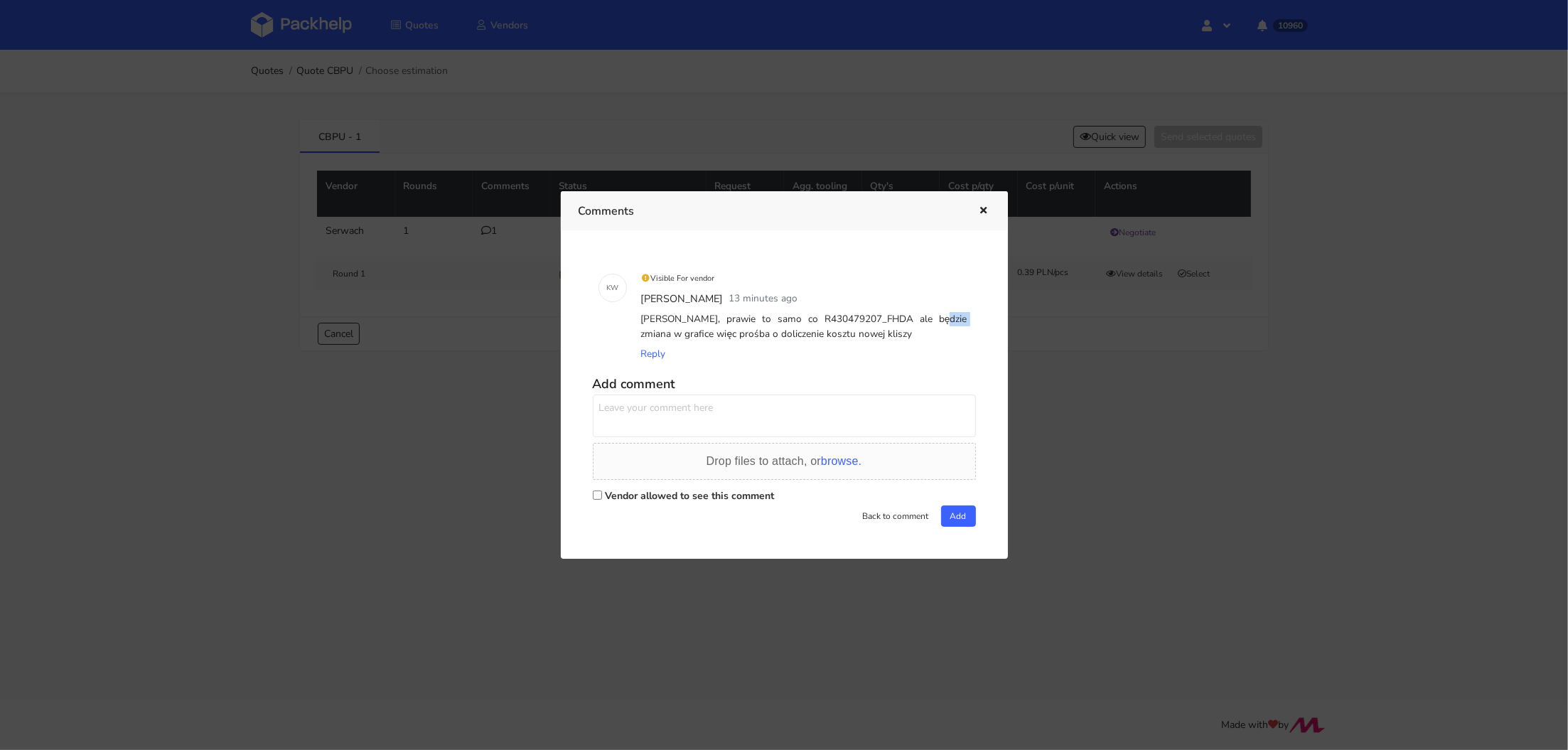
drag, startPoint x: 855, startPoint y: 319, endPoint x: 882, endPoint y: 319, distance: 27.0
click at [882, 319] on div "Panie Łukaszu, prawie to samo co R430479207_FHDA ale będzie zmiana w grafice wi…" at bounding box center [805, 326] width 332 height 35
copy div "FHDA"
click at [984, 211] on icon "button" at bounding box center [984, 211] width 13 height 10
click at [984, 211] on th "Cost p/qty" at bounding box center [979, 194] width 79 height 46
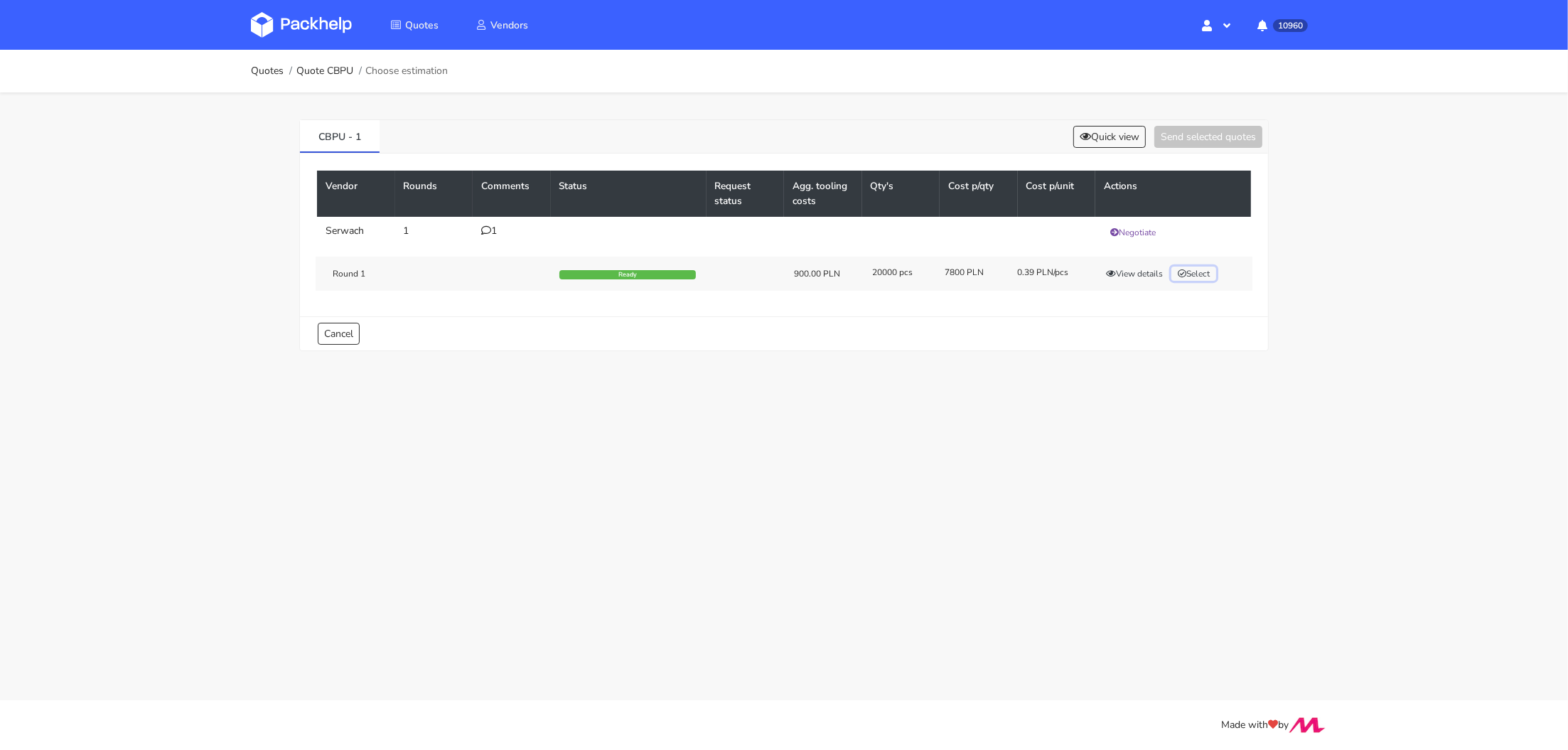
click at [1202, 278] on button "Select" at bounding box center [1194, 273] width 45 height 14
click at [1208, 138] on button "Send selected quotes ( 1 )" at bounding box center [1197, 137] width 128 height 22
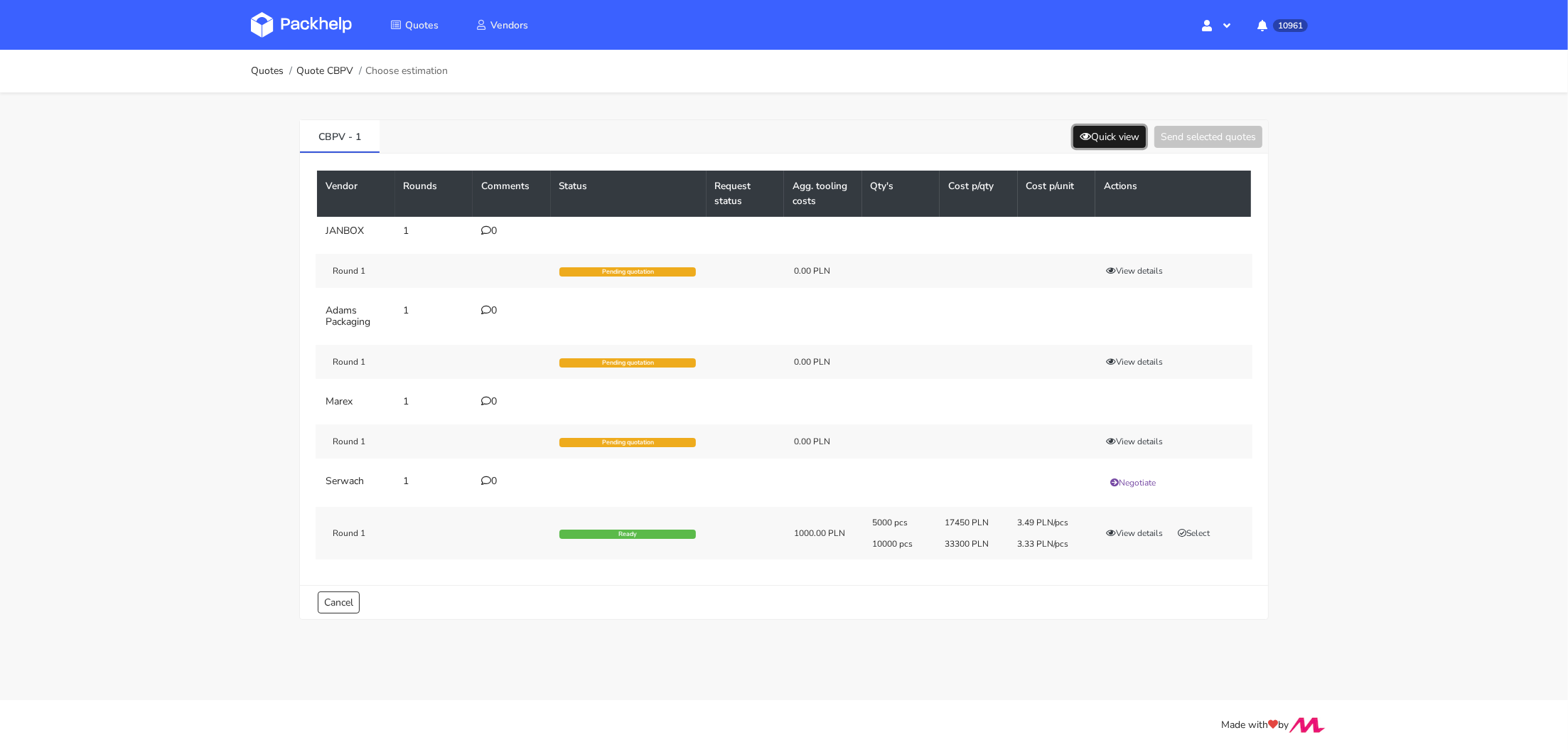
click at [1089, 135] on button "Quick view" at bounding box center [1109, 137] width 72 height 22
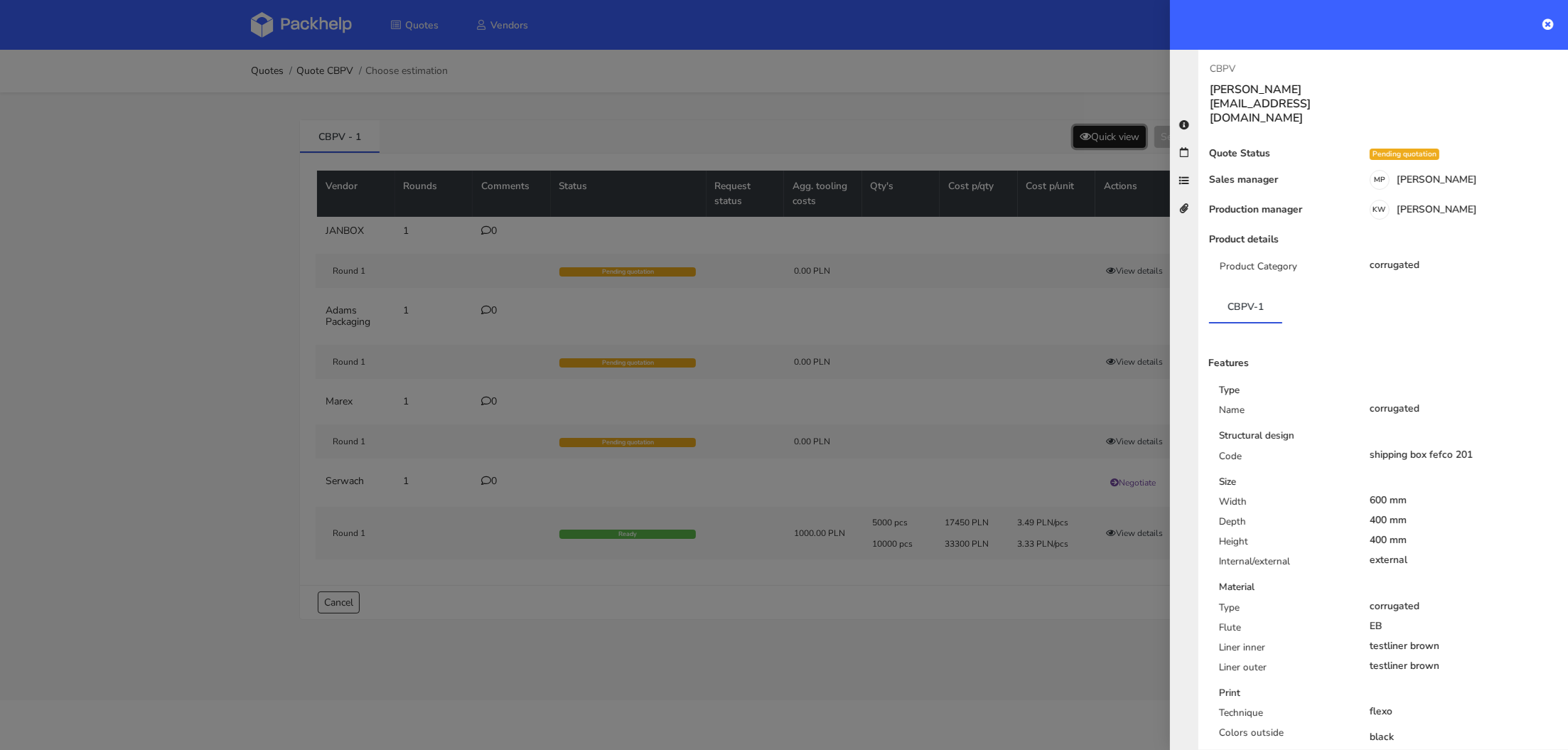
scroll to position [163, 0]
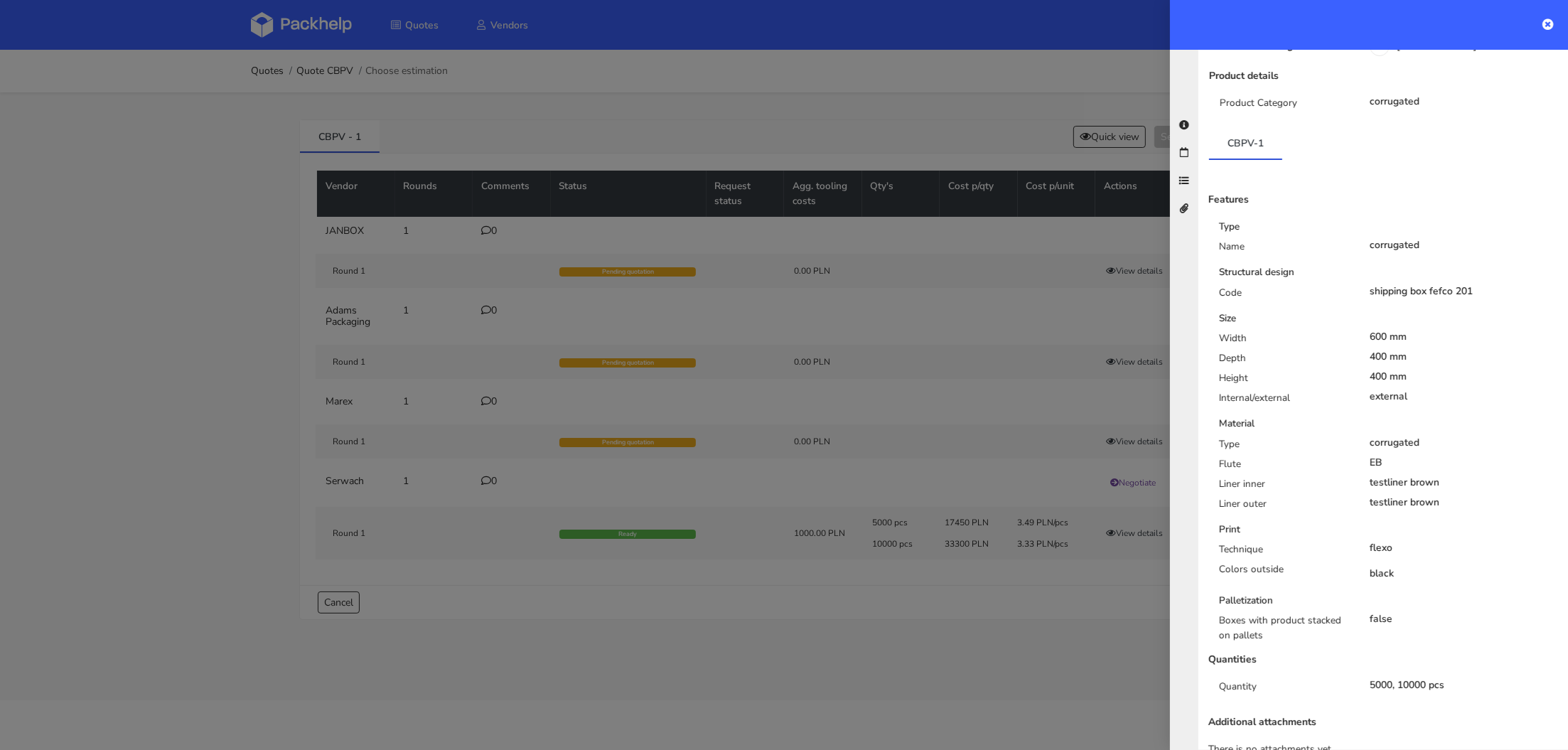
click at [1057, 626] on div at bounding box center [784, 375] width 1568 height 750
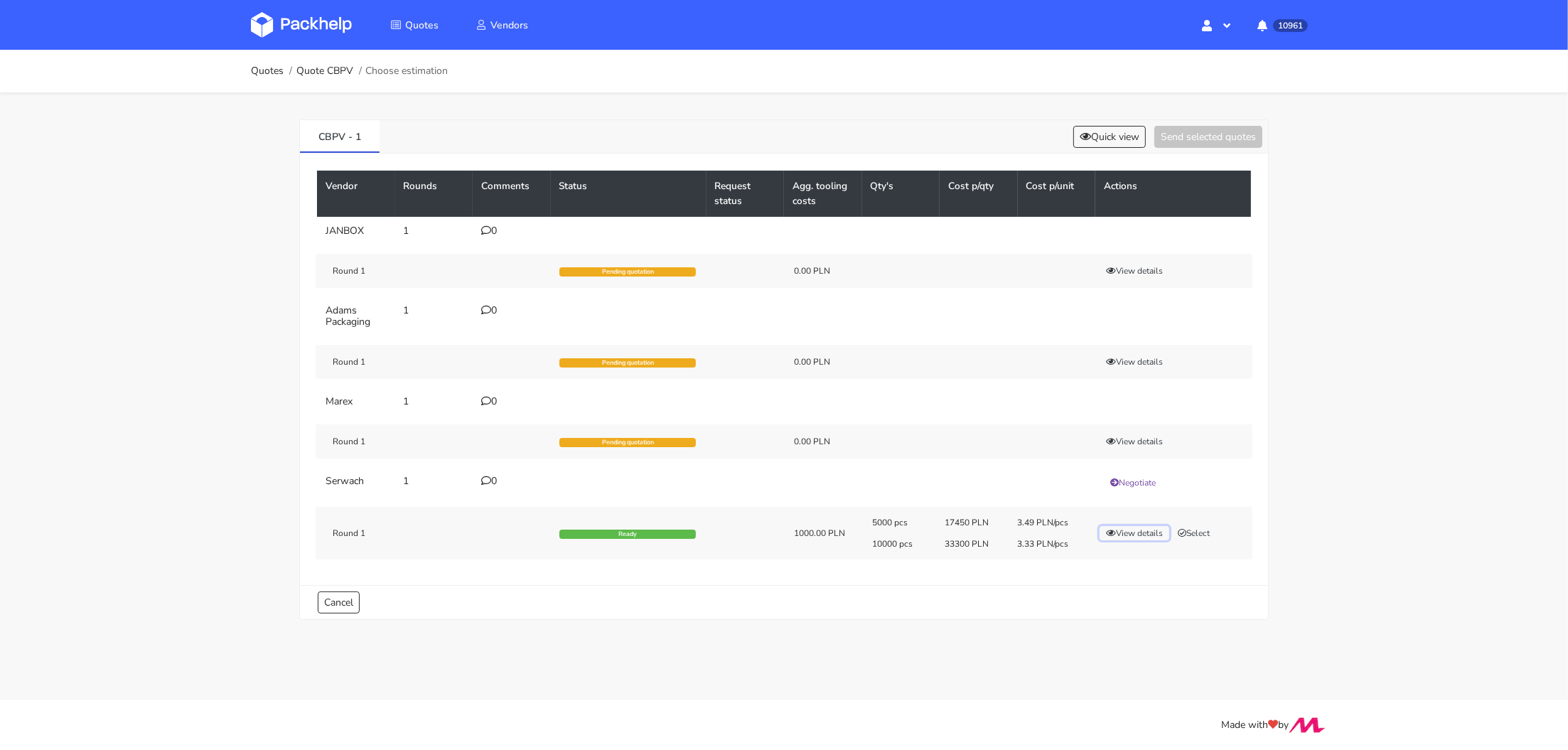
click at [1122, 527] on button "View details" at bounding box center [1134, 533] width 70 height 14
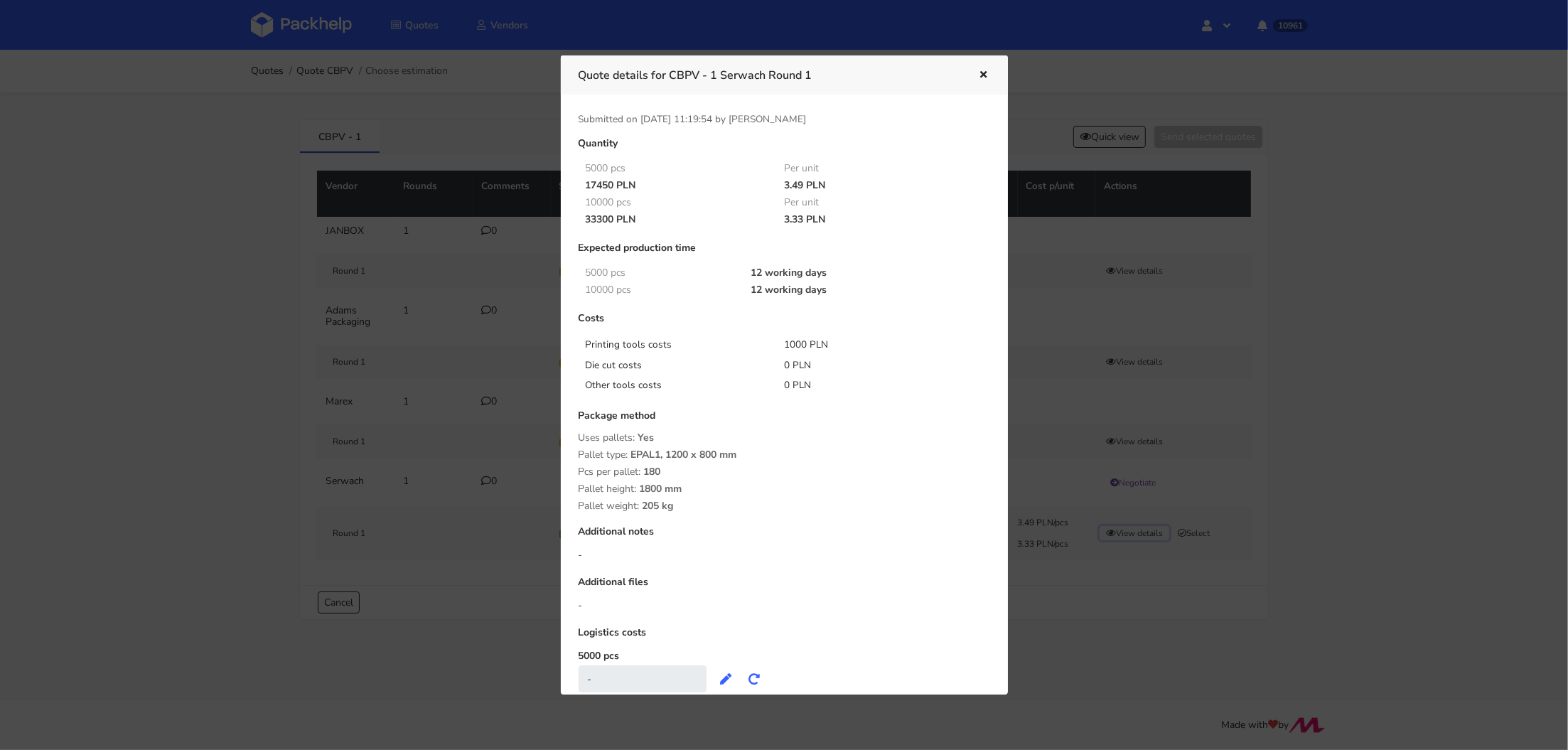
scroll to position [96, 0]
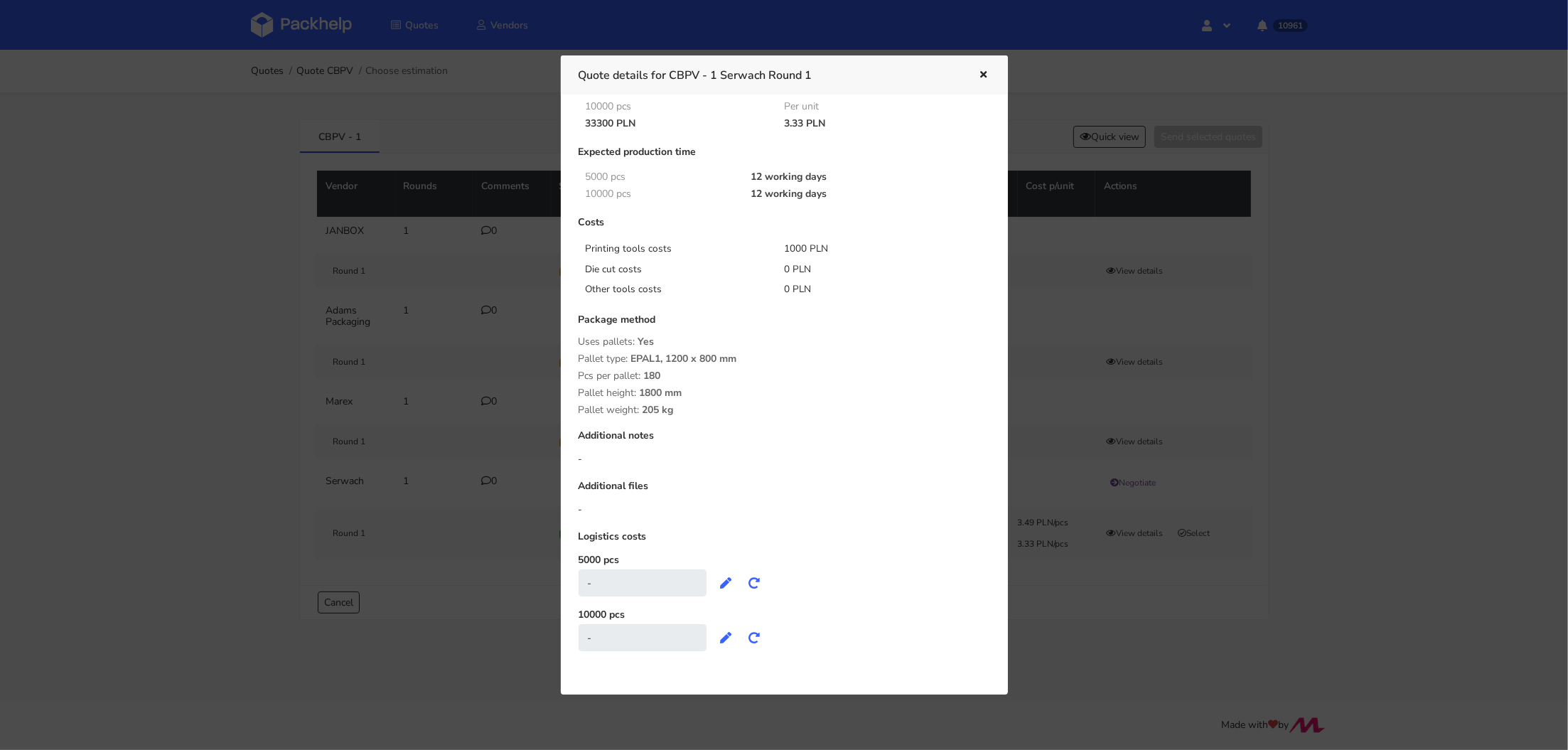
click at [1037, 576] on div at bounding box center [784, 375] width 1568 height 750
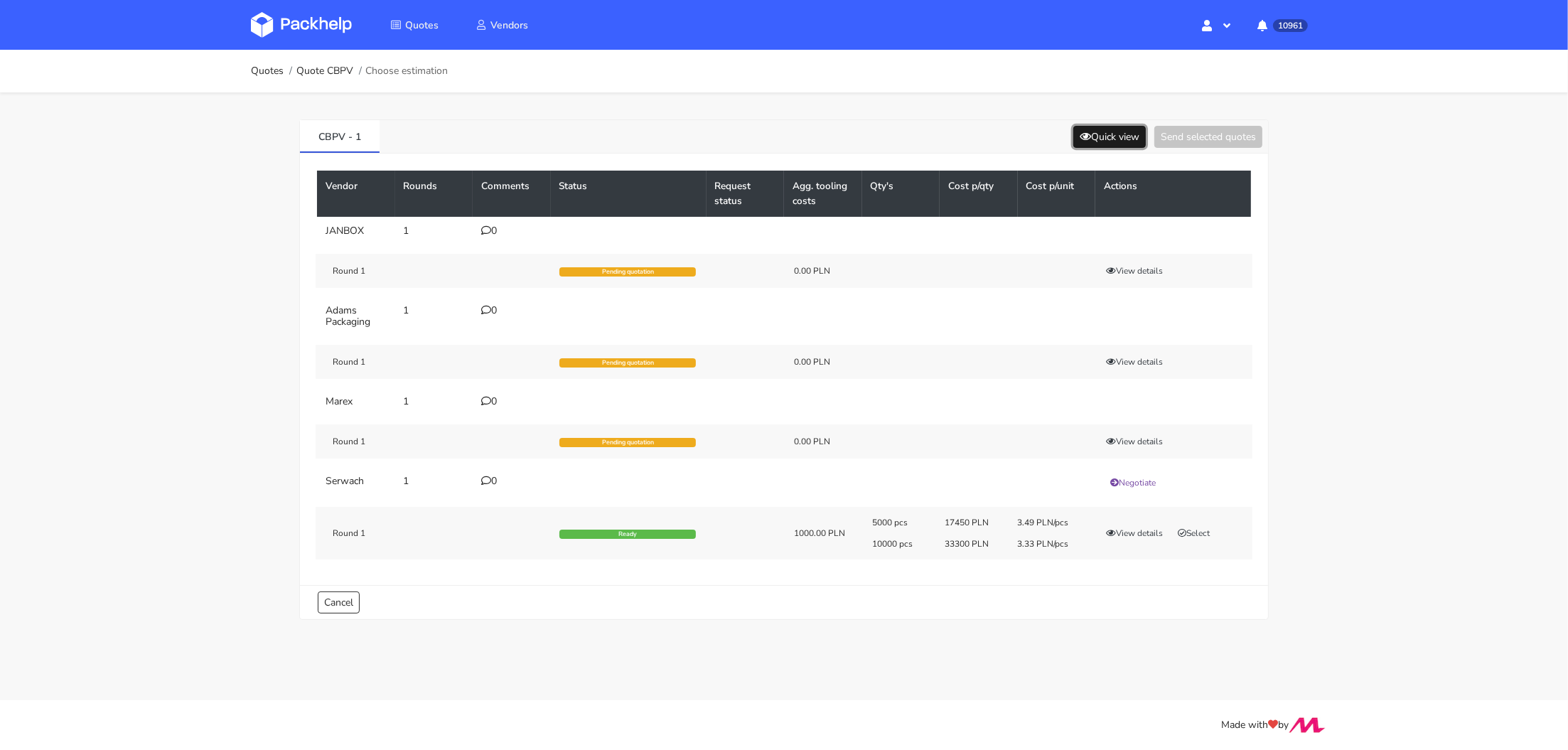
click at [1109, 134] on button "Quick view" at bounding box center [1109, 137] width 72 height 22
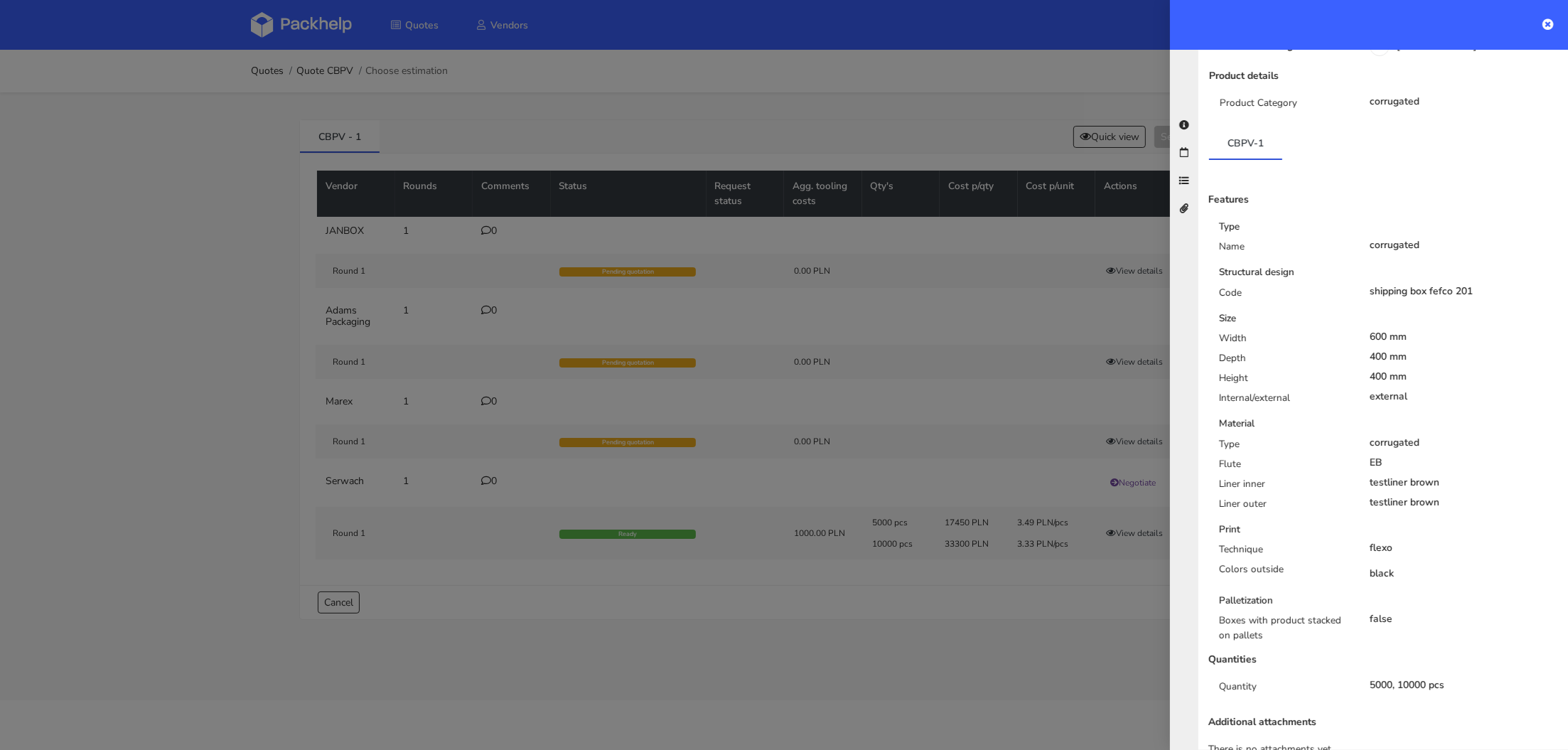
click at [493, 560] on div at bounding box center [784, 375] width 1568 height 750
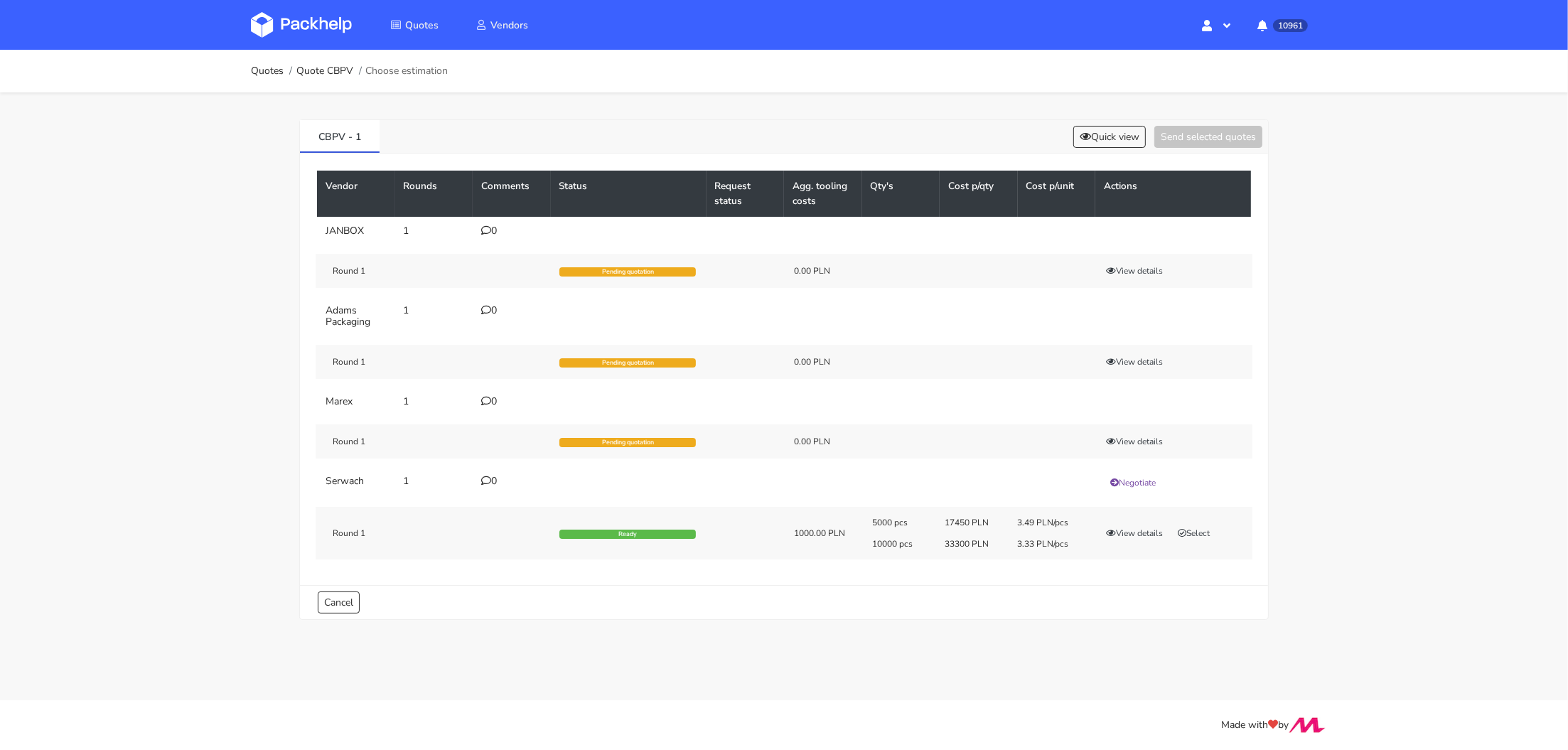
click at [489, 457] on td "Round 1 Pending quotation 0.00 PLN View details" at bounding box center [784, 441] width 934 height 51
click at [489, 478] on icon at bounding box center [486, 480] width 10 height 10
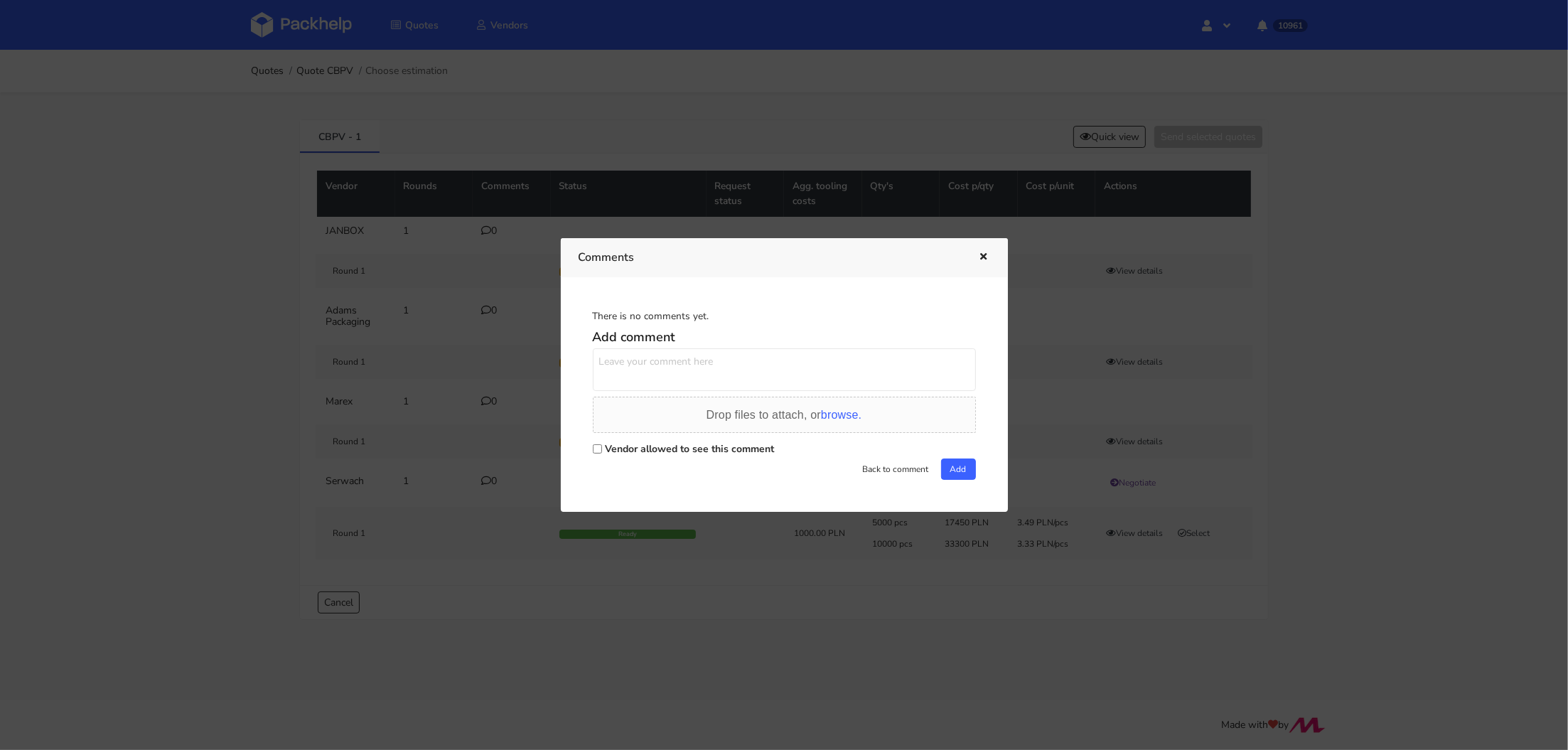
click at [604, 454] on div "Vendor allowed to see this comment" at bounding box center [784, 448] width 383 height 20
click at [590, 444] on div "There is no comments yet. Add comment Drop files to attach, or browse. Vendor a…" at bounding box center [784, 394] width 412 height 199
click at [597, 445] on input "Vendor allowed to see this comment" at bounding box center [597, 448] width 9 height 9
checkbox input "true"
click at [624, 372] on textarea at bounding box center [784, 370] width 383 height 43
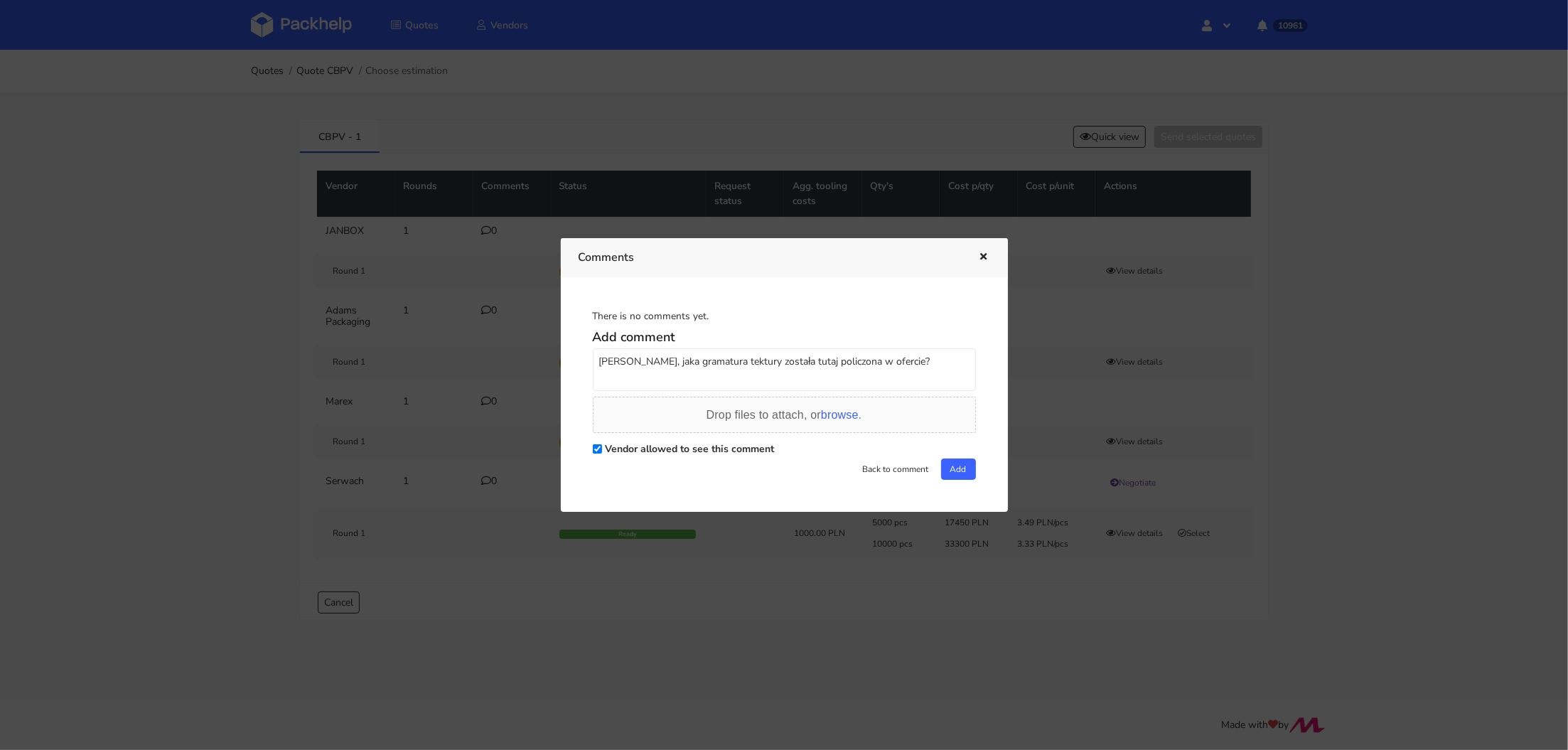
type textarea "Panie Łukaszu, jaka gramatura tektury została tutaj policzona w ofercie?"
click at [960, 457] on div "Vendor allowed to see this comment" at bounding box center [784, 448] width 383 height 20
click at [945, 469] on button "Add" at bounding box center [958, 469] width 35 height 21
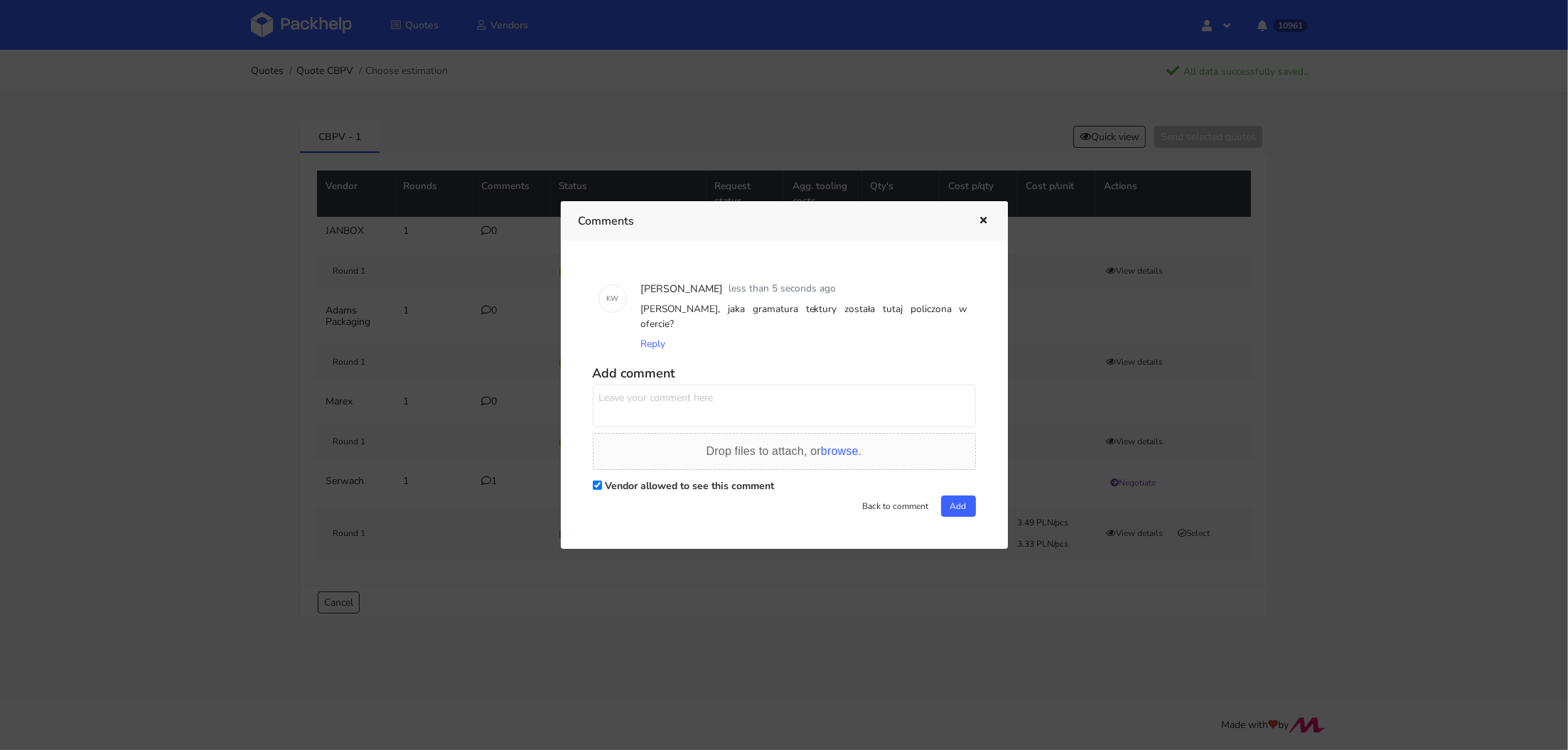
click at [227, 315] on div at bounding box center [784, 375] width 1568 height 750
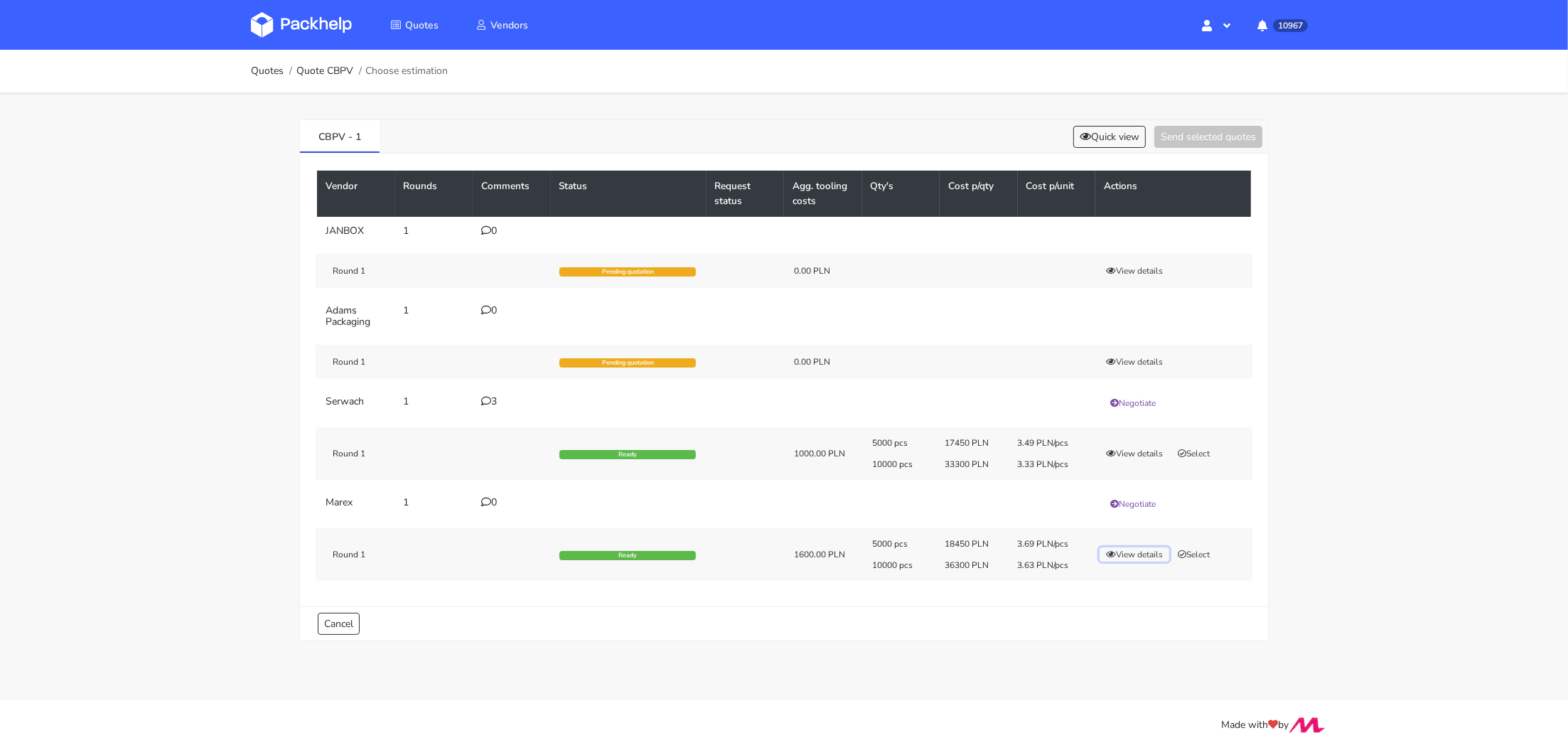
click at [1120, 552] on button "View details" at bounding box center [1134, 554] width 70 height 14
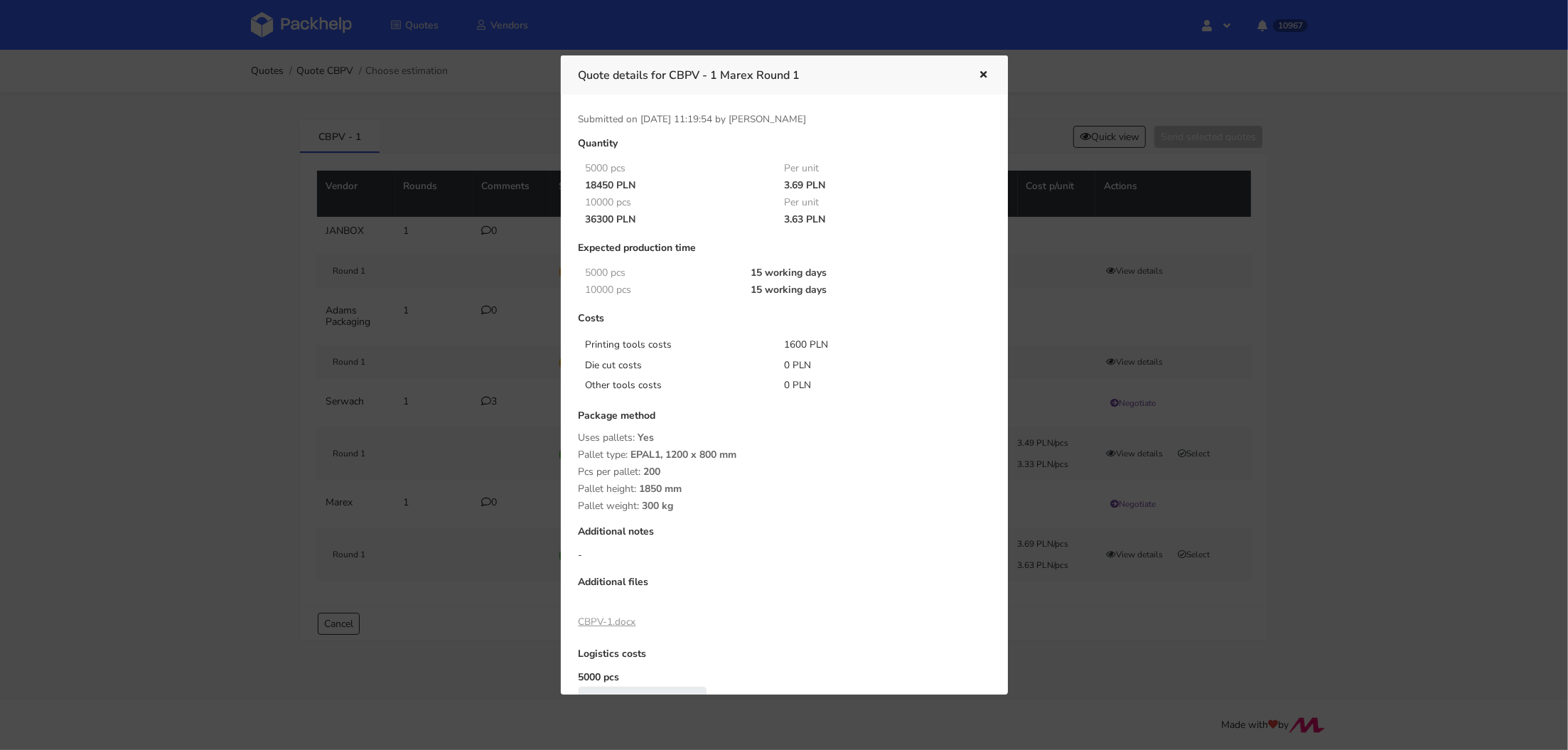
click at [612, 619] on link "CBPV-1.docx" at bounding box center [607, 621] width 57 height 13
click at [483, 409] on div at bounding box center [784, 375] width 1568 height 750
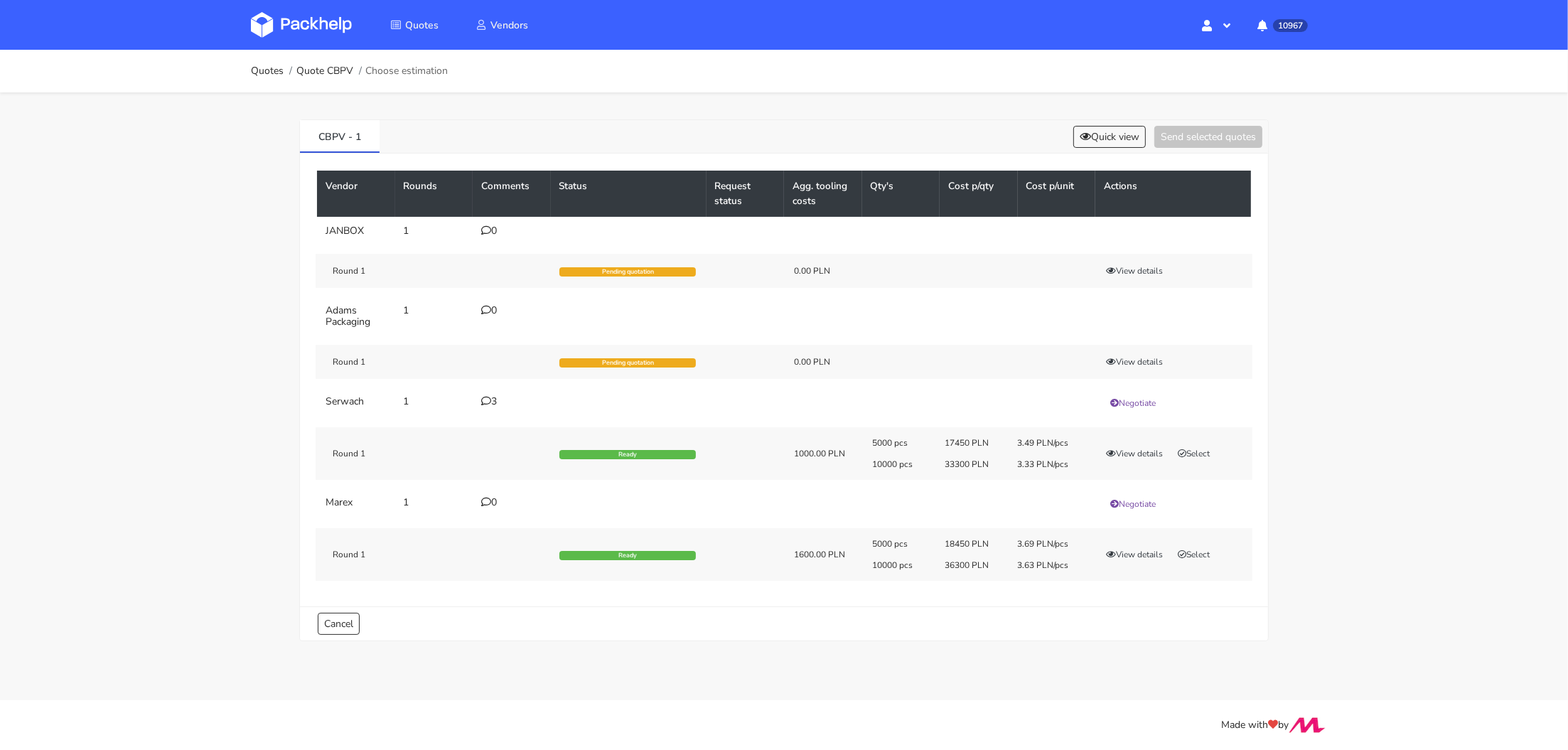
click at [482, 392] on td "3" at bounding box center [512, 403] width 79 height 31
click at [489, 400] on icon at bounding box center [486, 400] width 10 height 10
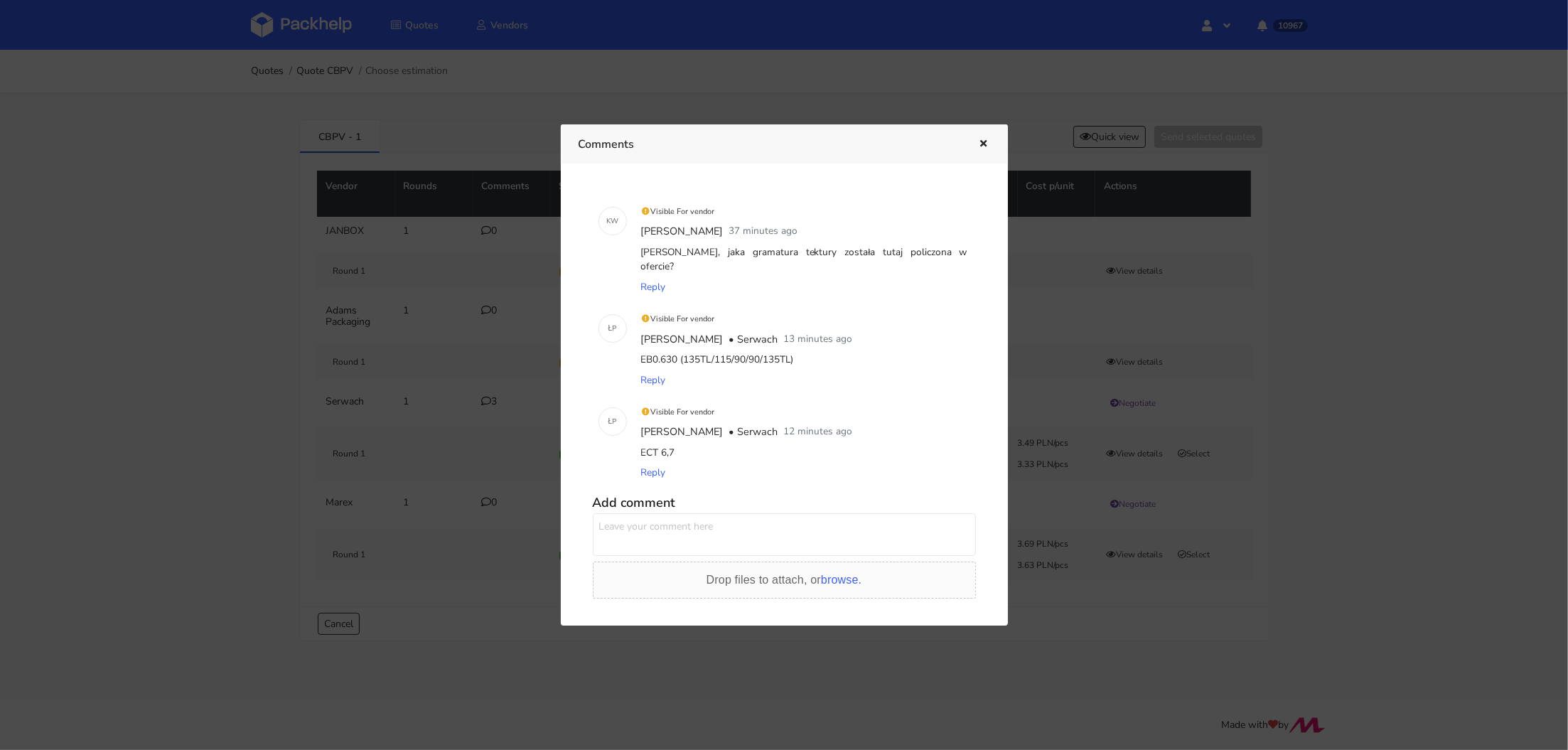
click at [678, 513] on textarea at bounding box center [784, 535] width 383 height 43
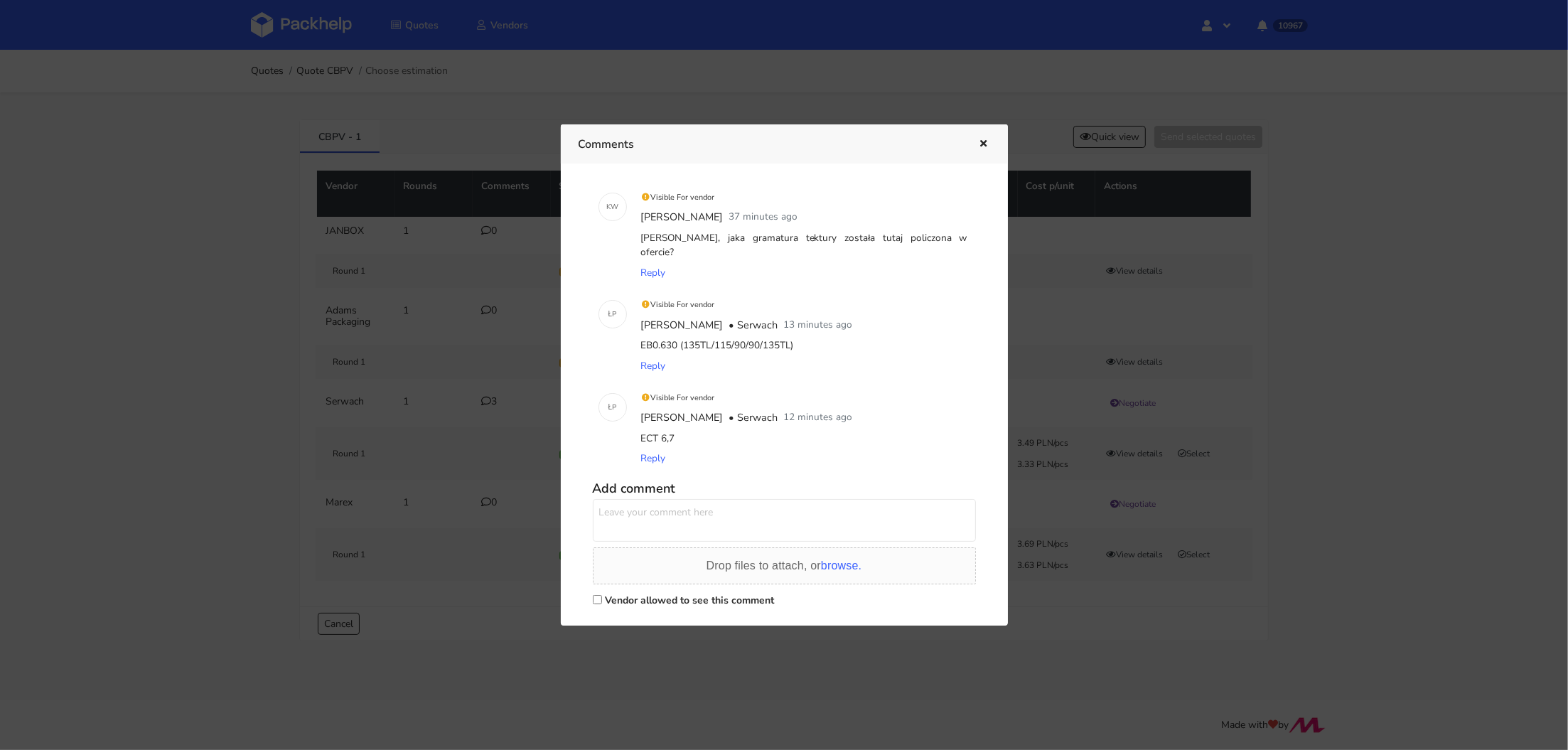
click at [1409, 478] on div at bounding box center [784, 375] width 1568 height 750
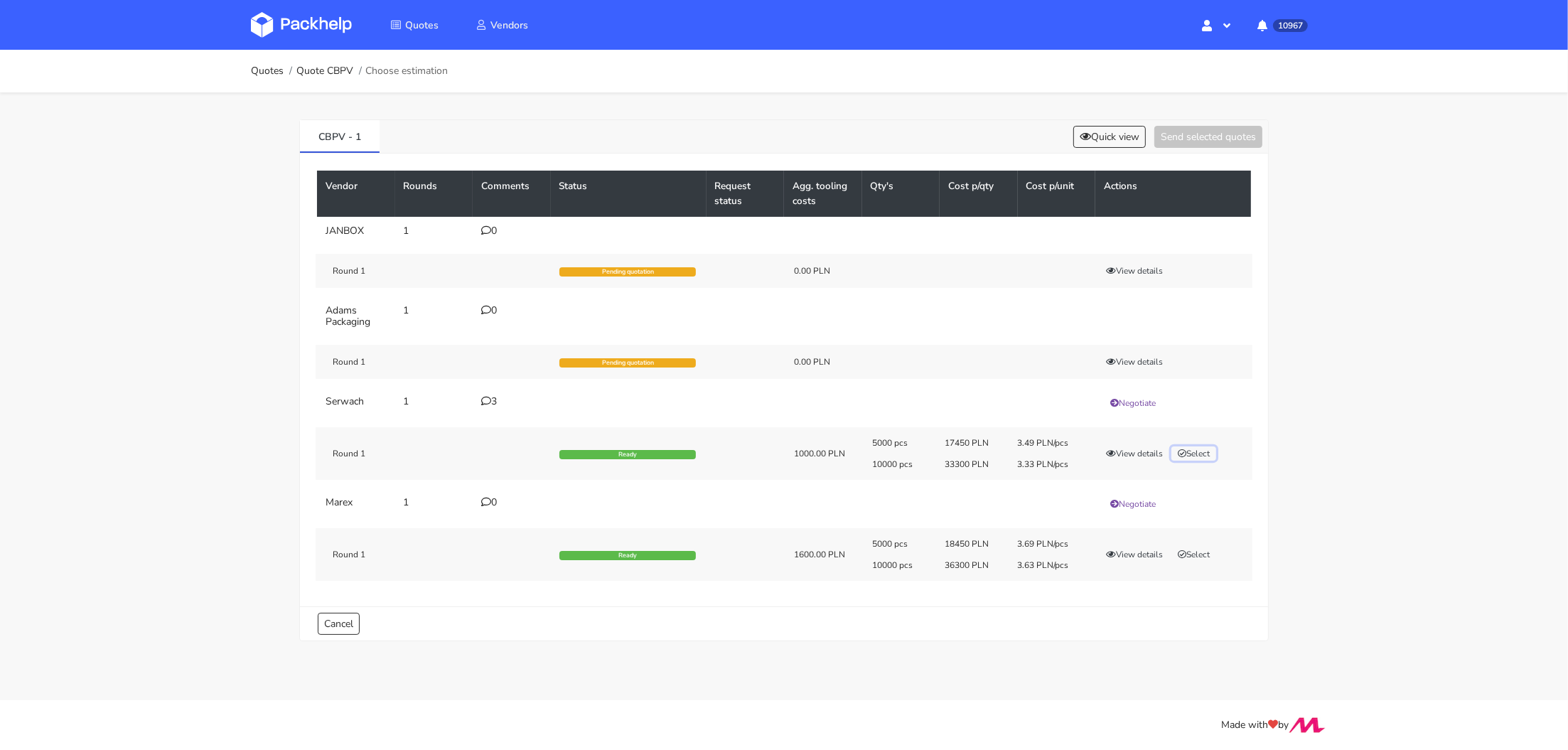
click at [1204, 448] on button "Select" at bounding box center [1194, 454] width 45 height 14
click at [1222, 142] on button "Send selected quotes ( 1 )" at bounding box center [1197, 137] width 128 height 22
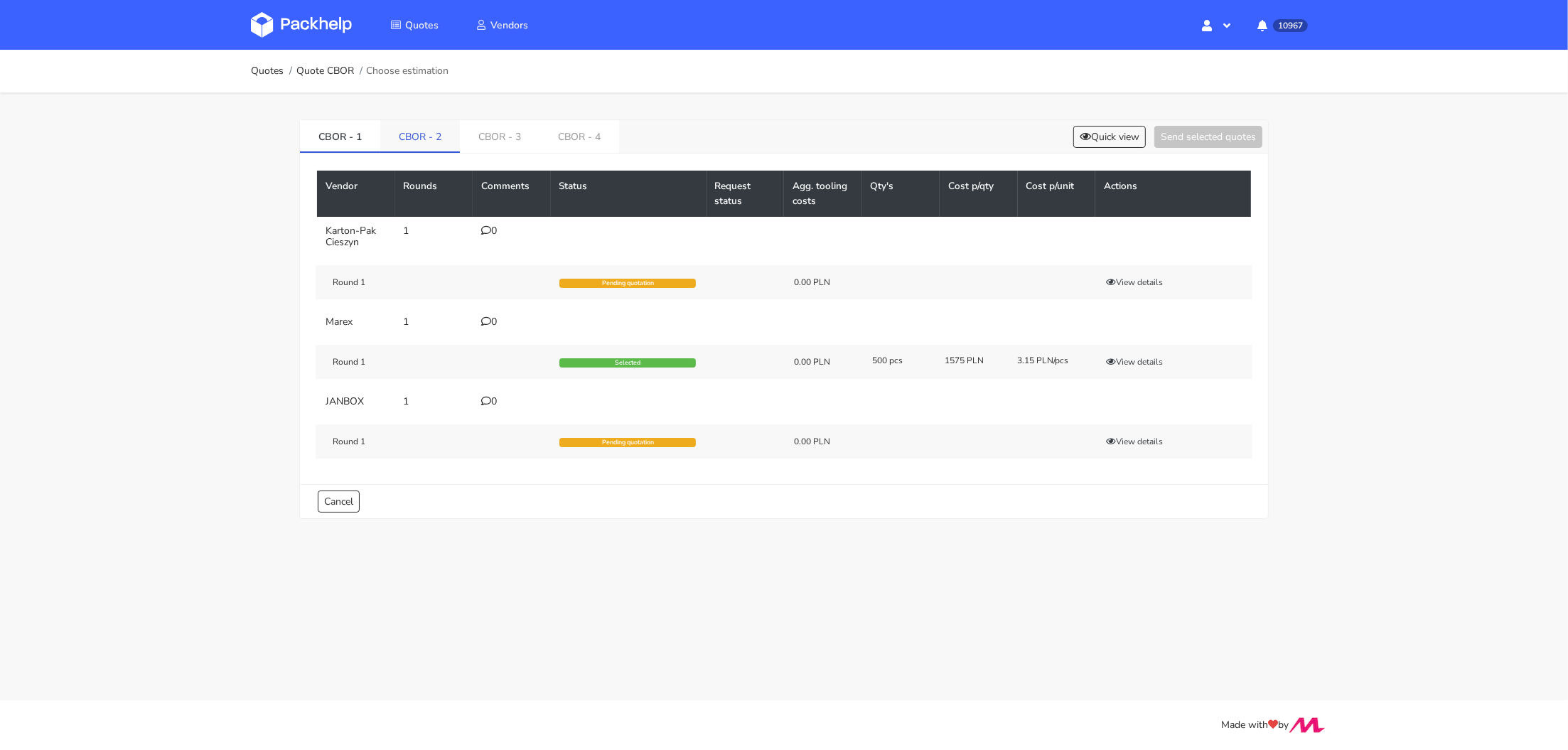
click at [416, 135] on link "CBOR - 2" at bounding box center [420, 136] width 79 height 31
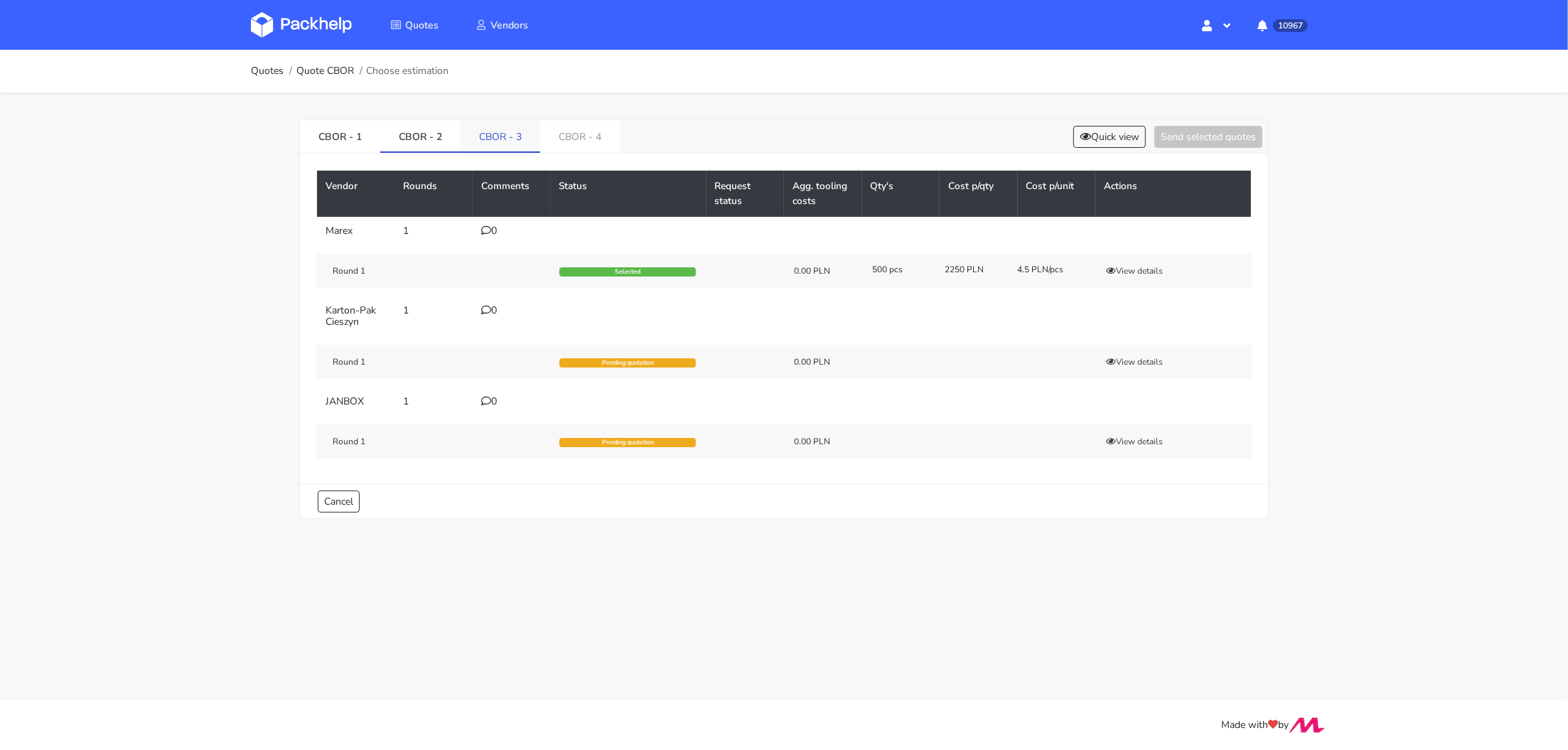
click at [509, 140] on link "CBOR - 3" at bounding box center [500, 136] width 79 height 31
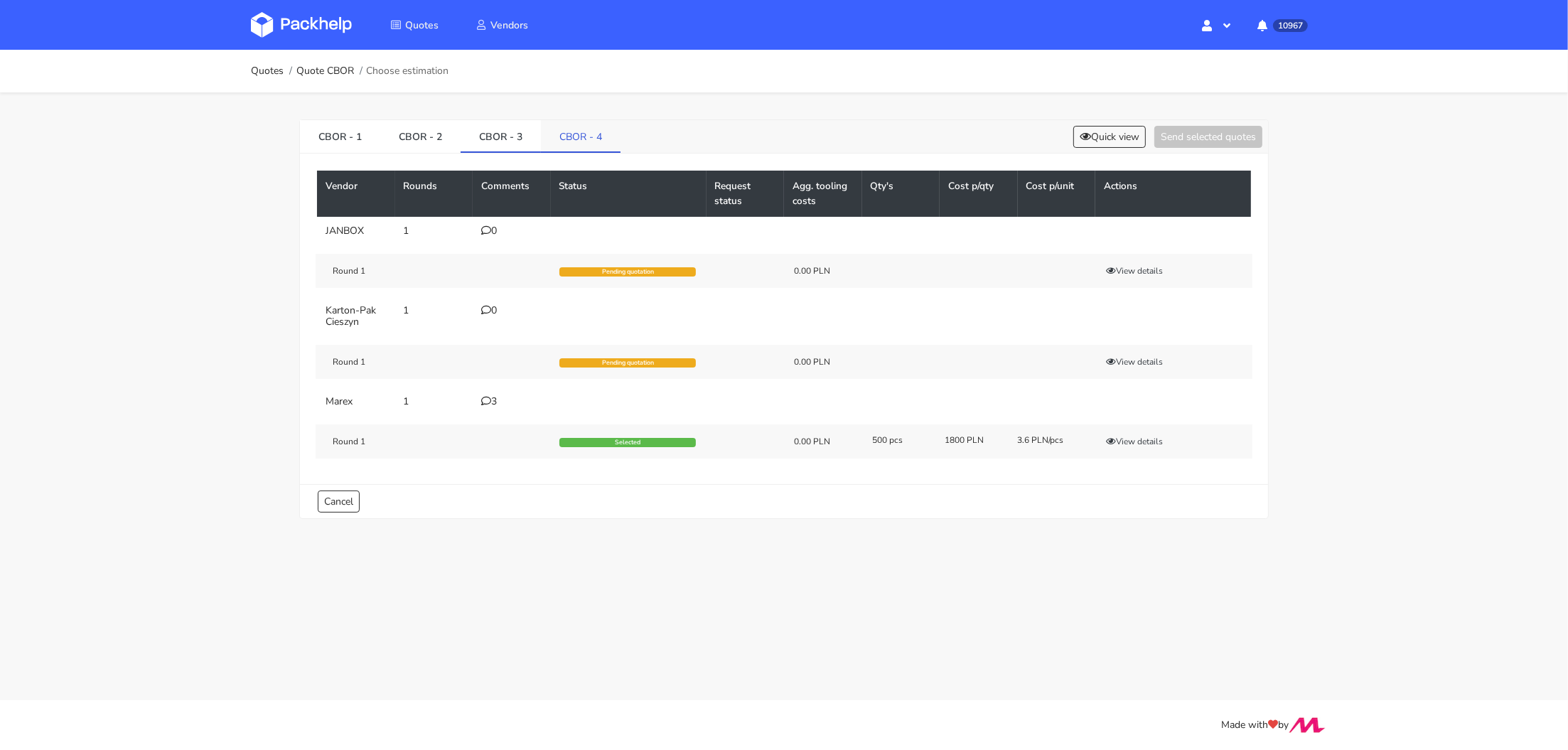
click at [572, 137] on link "CBOR - 4" at bounding box center [580, 136] width 79 height 31
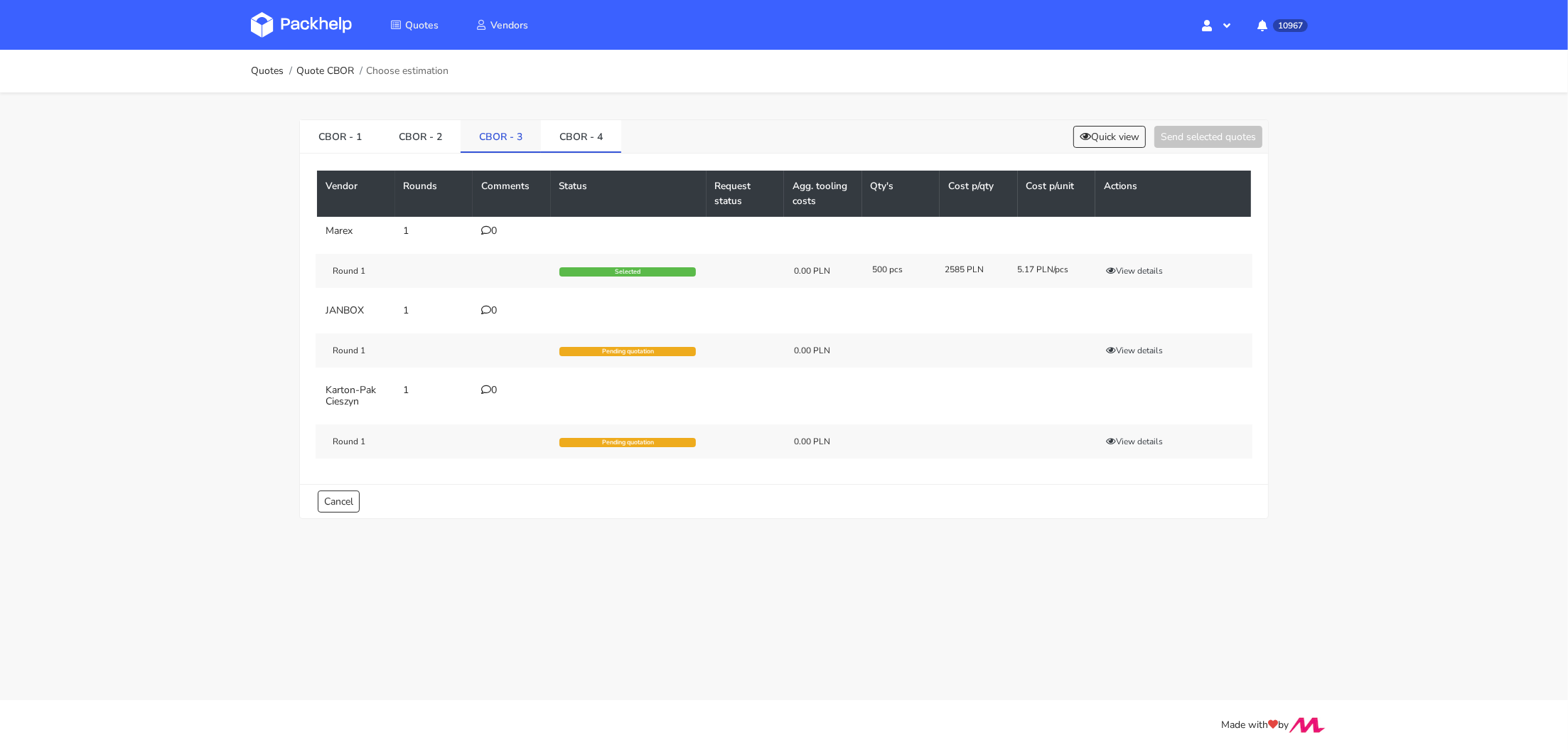
click at [511, 140] on link "CBOR - 3" at bounding box center [501, 136] width 80 height 31
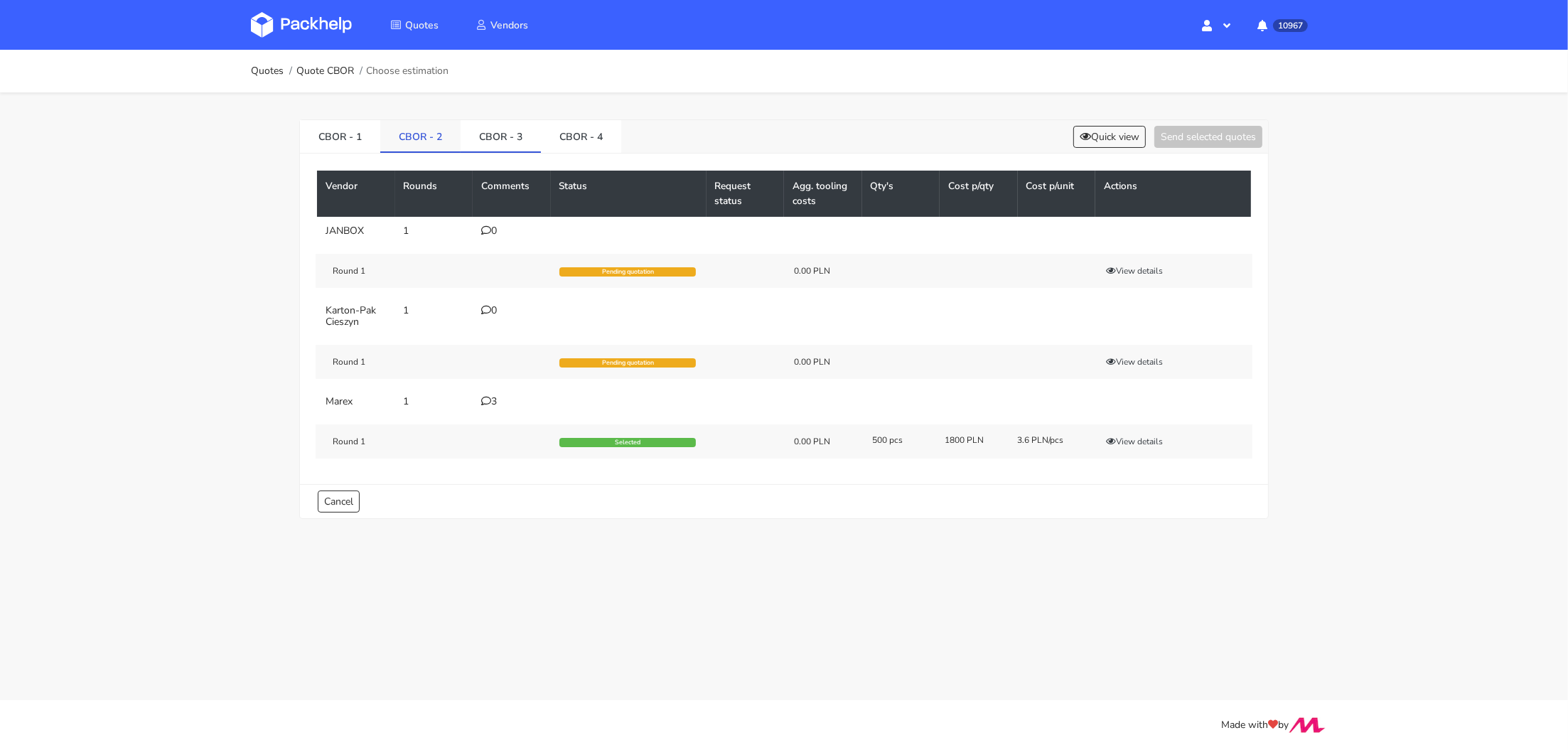
click at [420, 140] on link "CBOR - 2" at bounding box center [421, 136] width 80 height 31
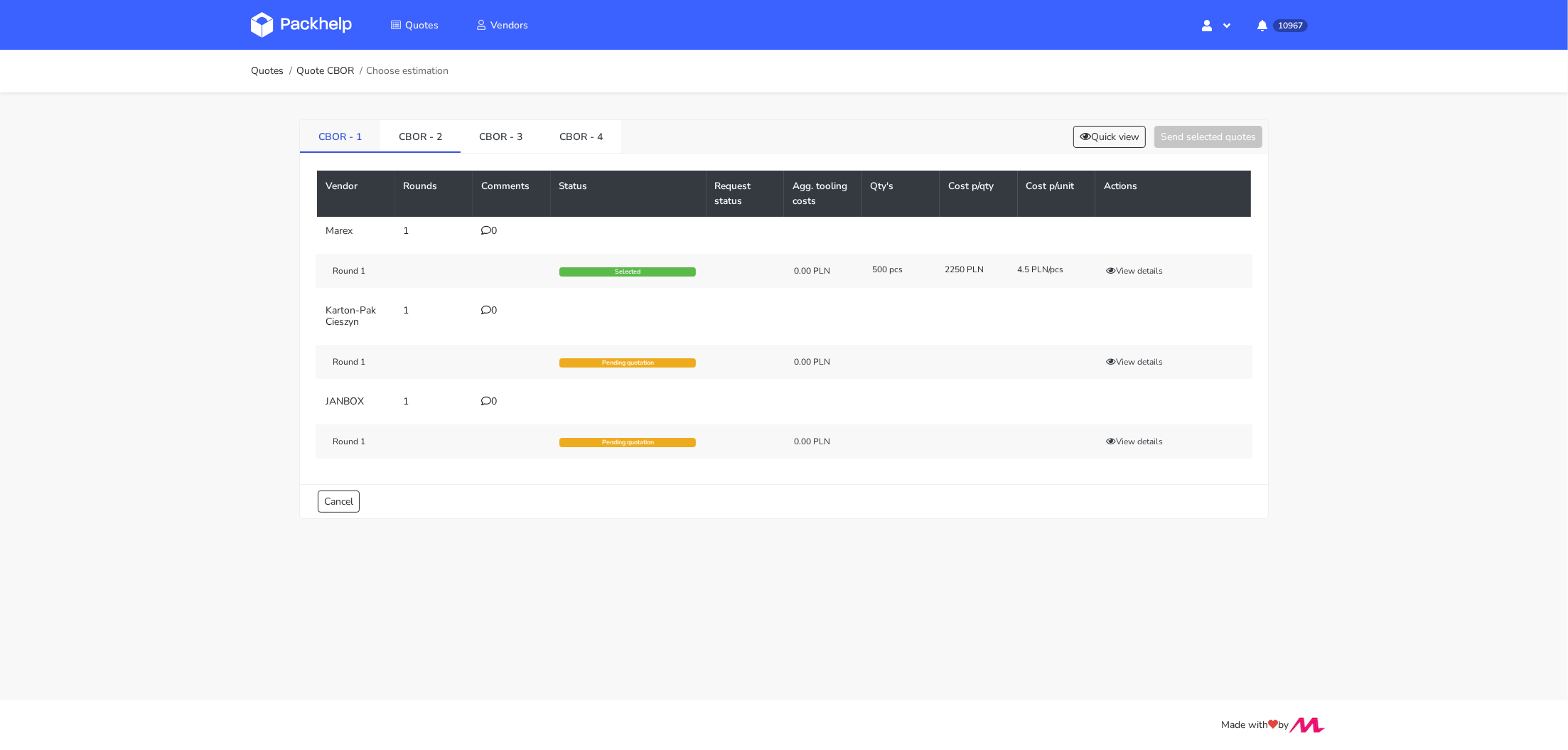
click at [331, 142] on link "CBOR - 1" at bounding box center [340, 136] width 80 height 31
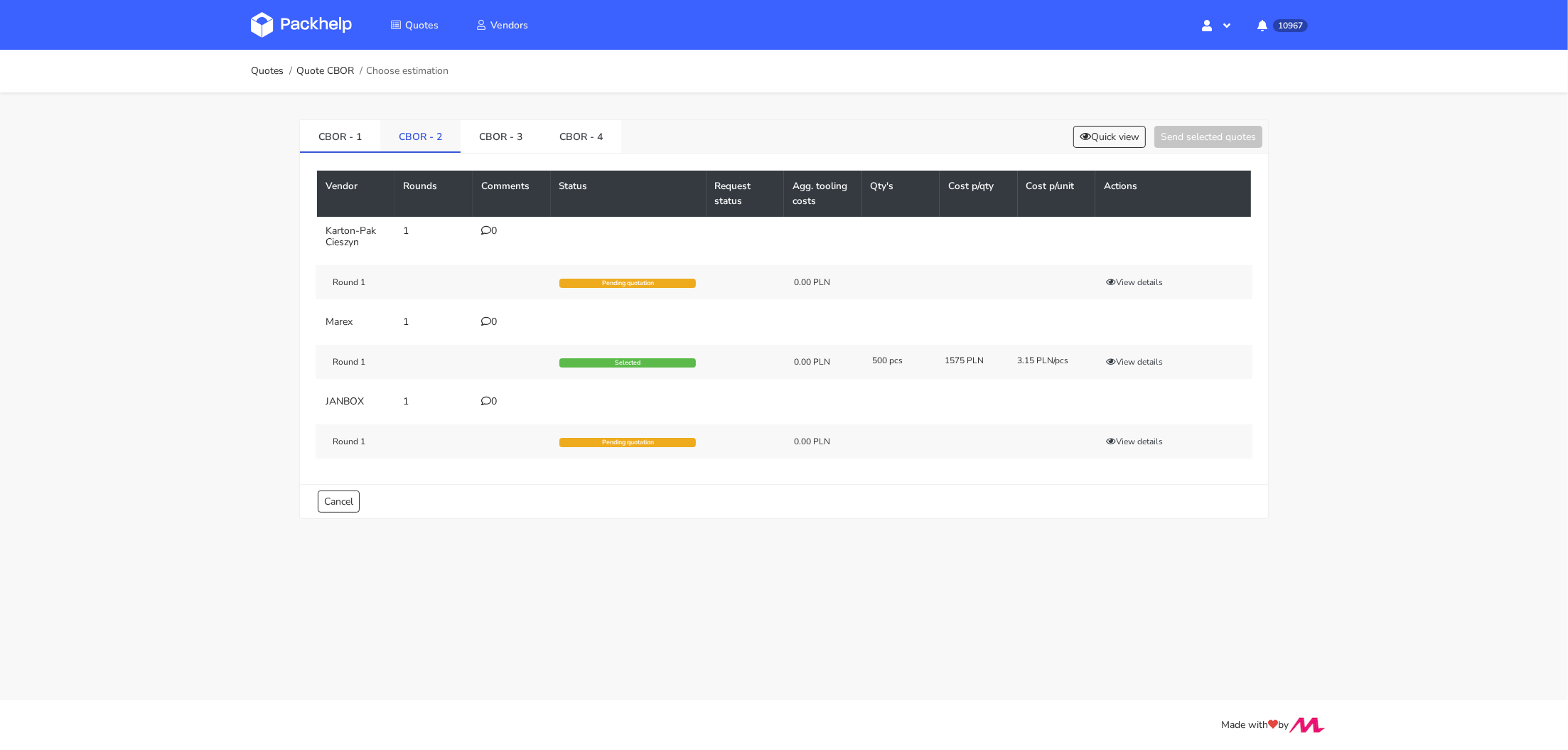
click at [438, 143] on link "CBOR - 2" at bounding box center [421, 136] width 80 height 31
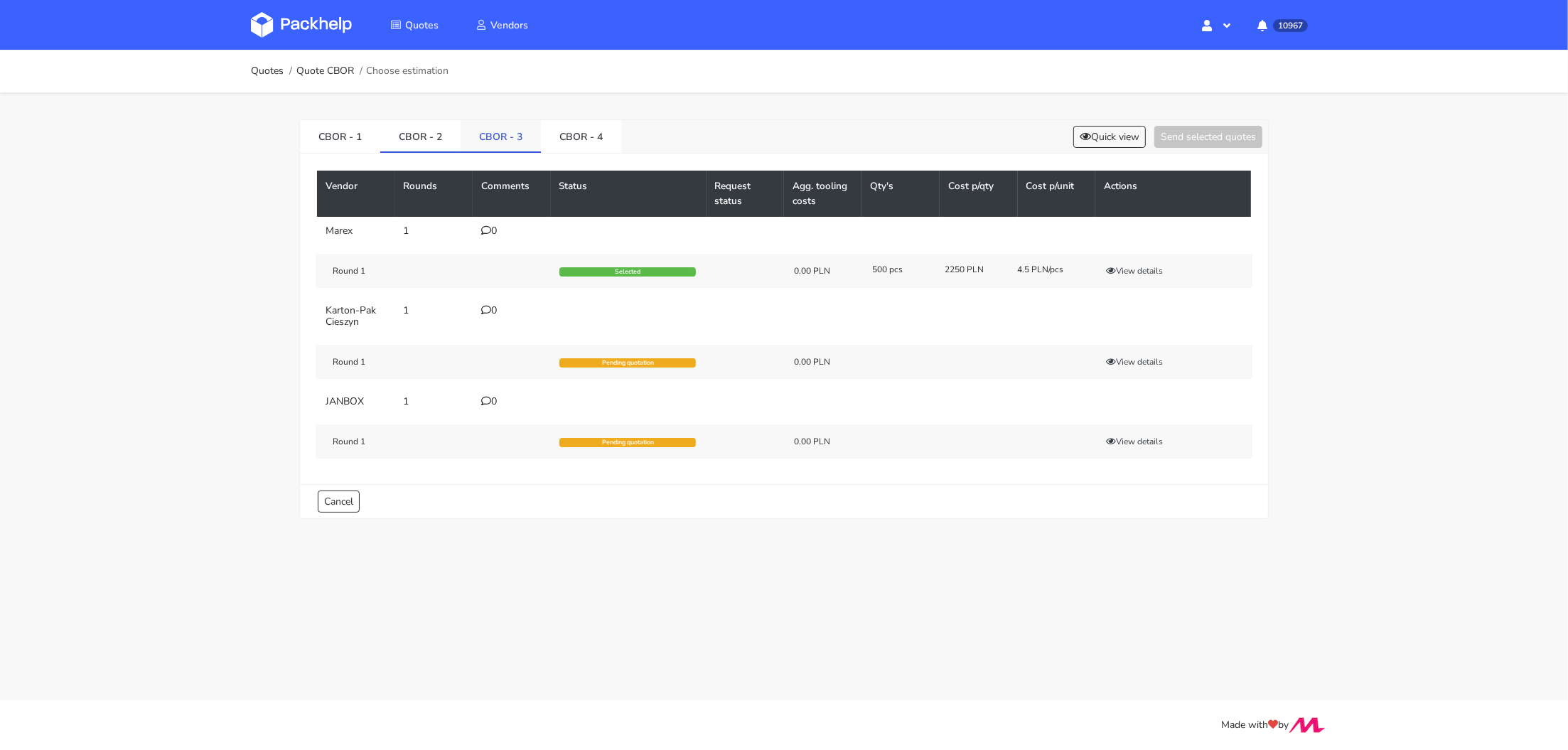
click at [513, 144] on link "CBOR - 3" at bounding box center [501, 136] width 80 height 31
click at [570, 140] on link "CBOR - 4" at bounding box center [581, 136] width 80 height 31
click at [486, 142] on link "CBOR - 3" at bounding box center [501, 136] width 80 height 31
click at [415, 143] on link "CBOR - 2" at bounding box center [421, 136] width 80 height 31
click at [342, 146] on link "CBOR - 1" at bounding box center [340, 136] width 80 height 31
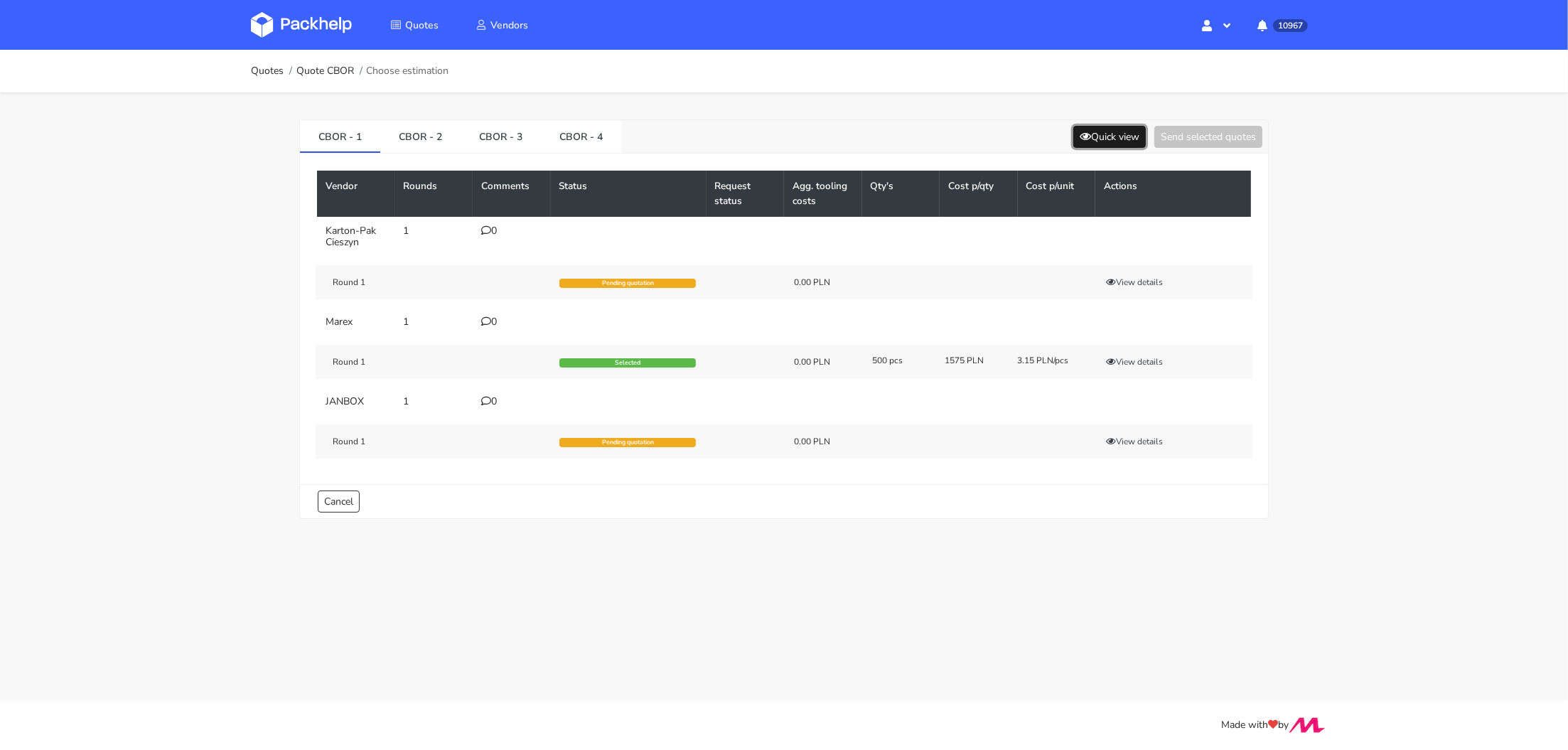
click at [1083, 137] on icon at bounding box center [1085, 136] width 12 height 10
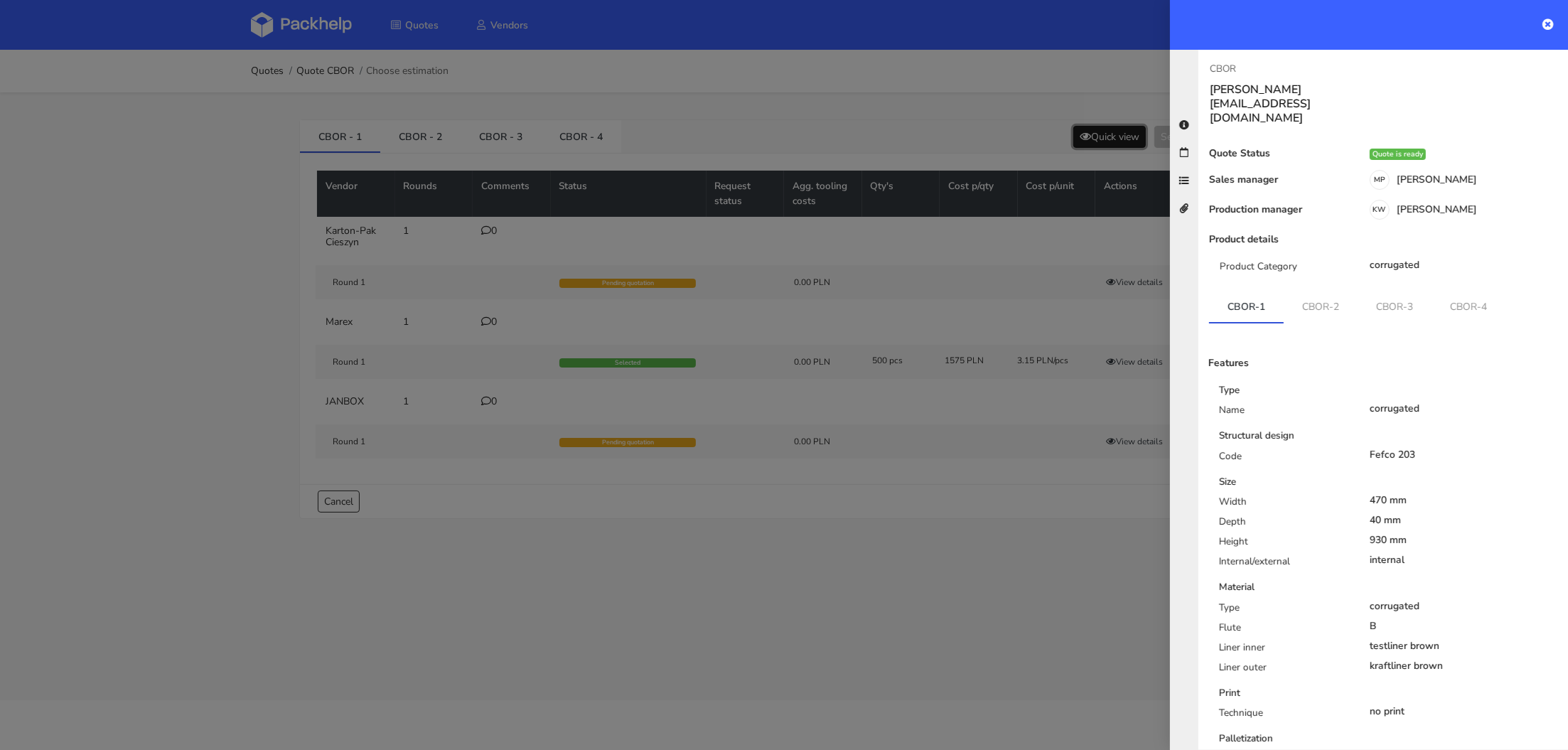
scroll to position [138, 0]
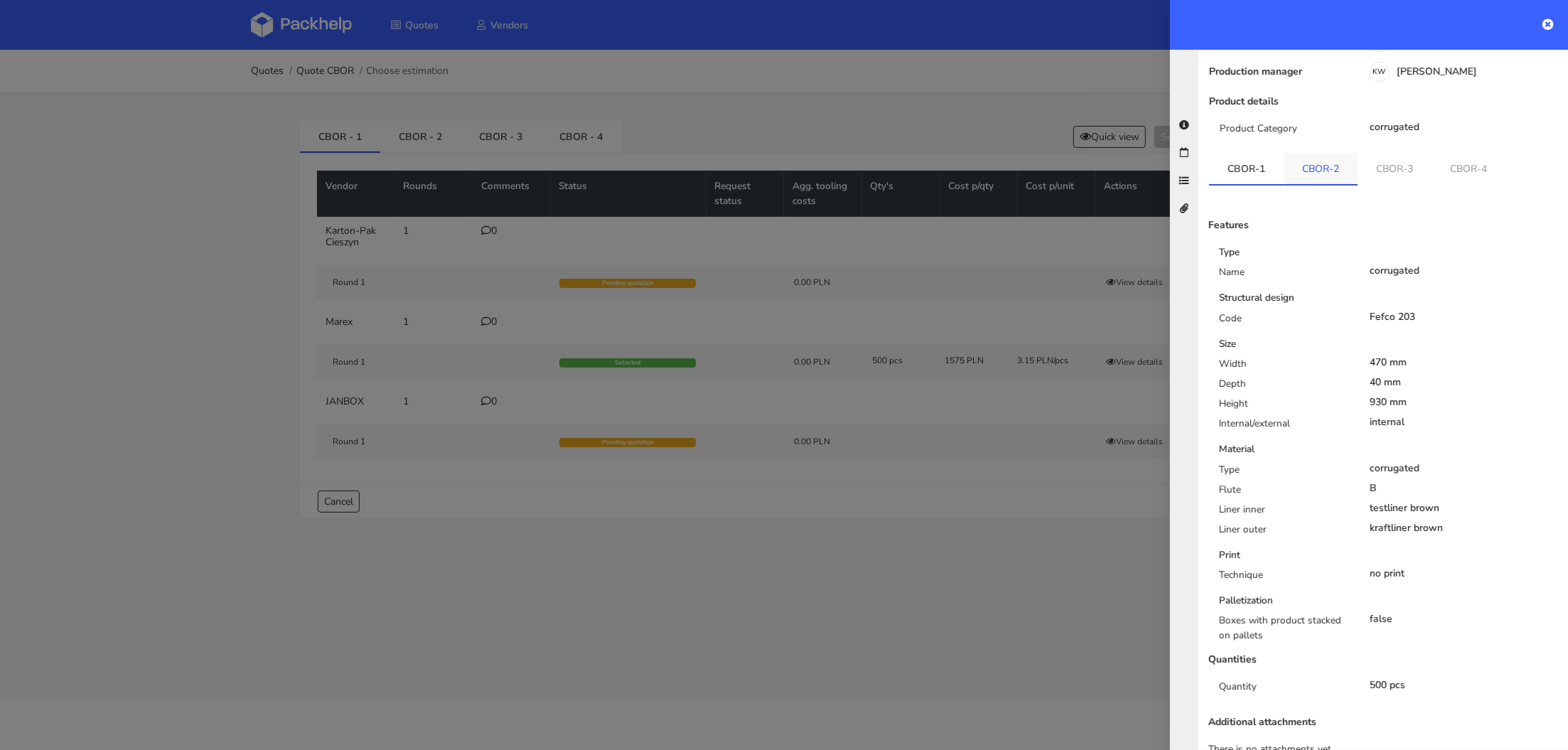
click at [1312, 153] on link "CBOR-2" at bounding box center [1321, 168] width 74 height 31
click at [1384, 153] on link "CBOR-3" at bounding box center [1395, 168] width 74 height 31
click at [1433, 153] on link "CBOR-4" at bounding box center [1470, 168] width 74 height 31
click at [1385, 153] on link "CBOR-3" at bounding box center [1396, 168] width 75 height 31
click at [1334, 153] on link "CBOR-2" at bounding box center [1322, 168] width 75 height 31
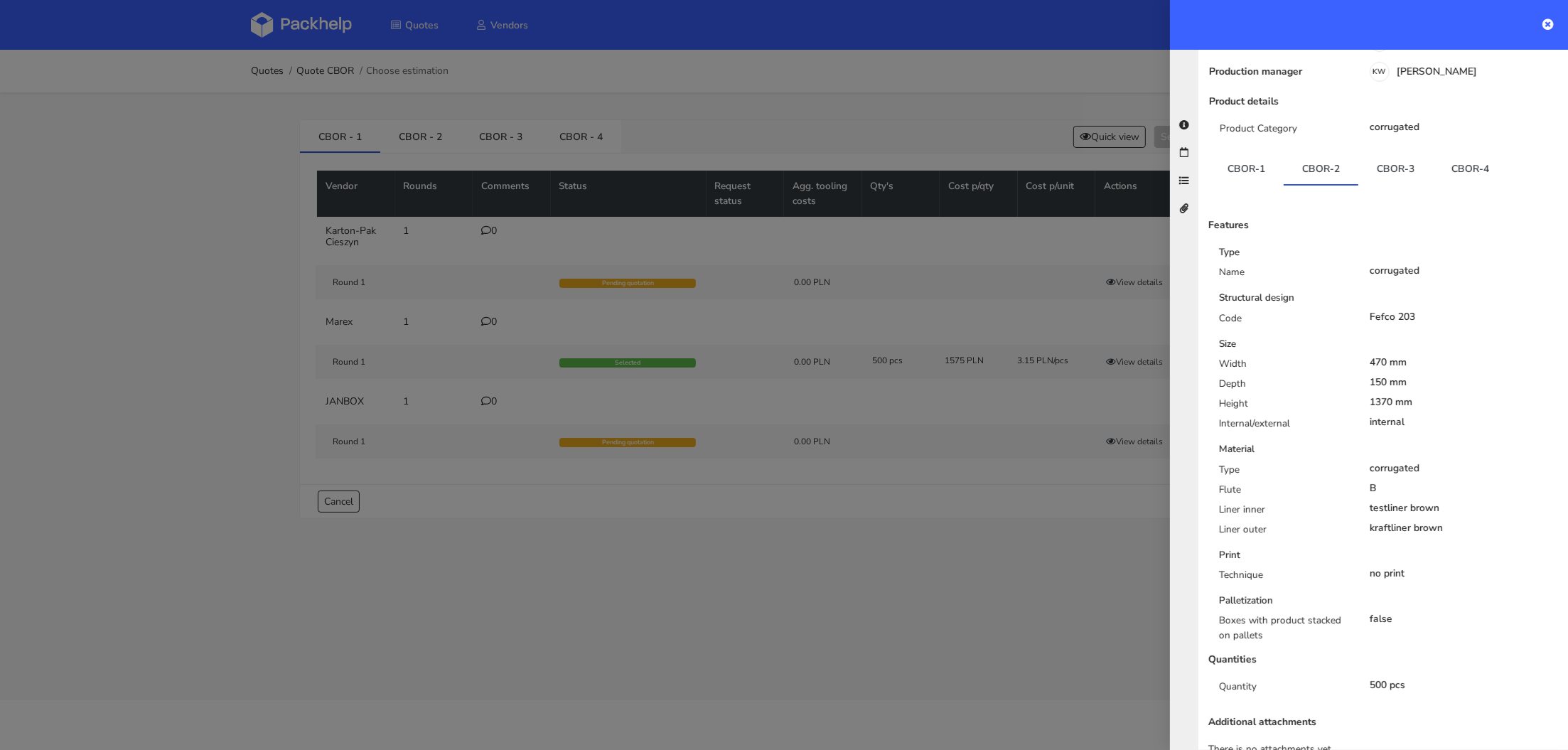
click at [1206, 153] on div "CBOR-1 CBOR-2 CBOR-3 CBOR-4 Features Type Name corrugated Structural design Cod…" at bounding box center [1383, 431] width 370 height 558
click at [1262, 153] on link "CBOR-1" at bounding box center [1247, 168] width 75 height 31
click at [1322, 153] on link "CBOR-2" at bounding box center [1322, 168] width 75 height 31
click at [1388, 153] on link "CBOR-3" at bounding box center [1396, 168] width 75 height 31
click at [1451, 153] on link "CBOR-4" at bounding box center [1471, 168] width 75 height 31
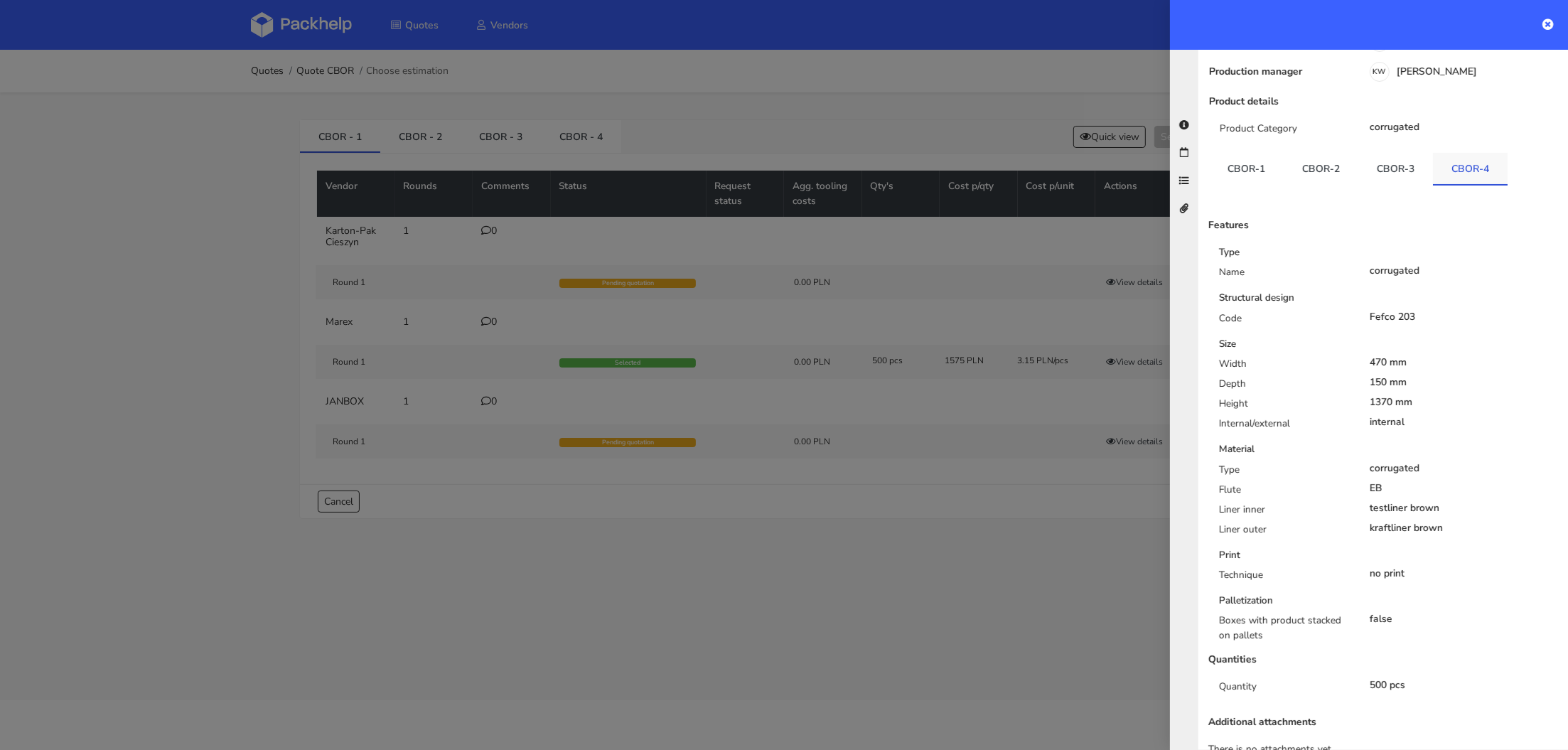
click at [1484, 153] on link "CBOR-4" at bounding box center [1471, 168] width 75 height 31
click at [930, 479] on div at bounding box center [784, 375] width 1568 height 750
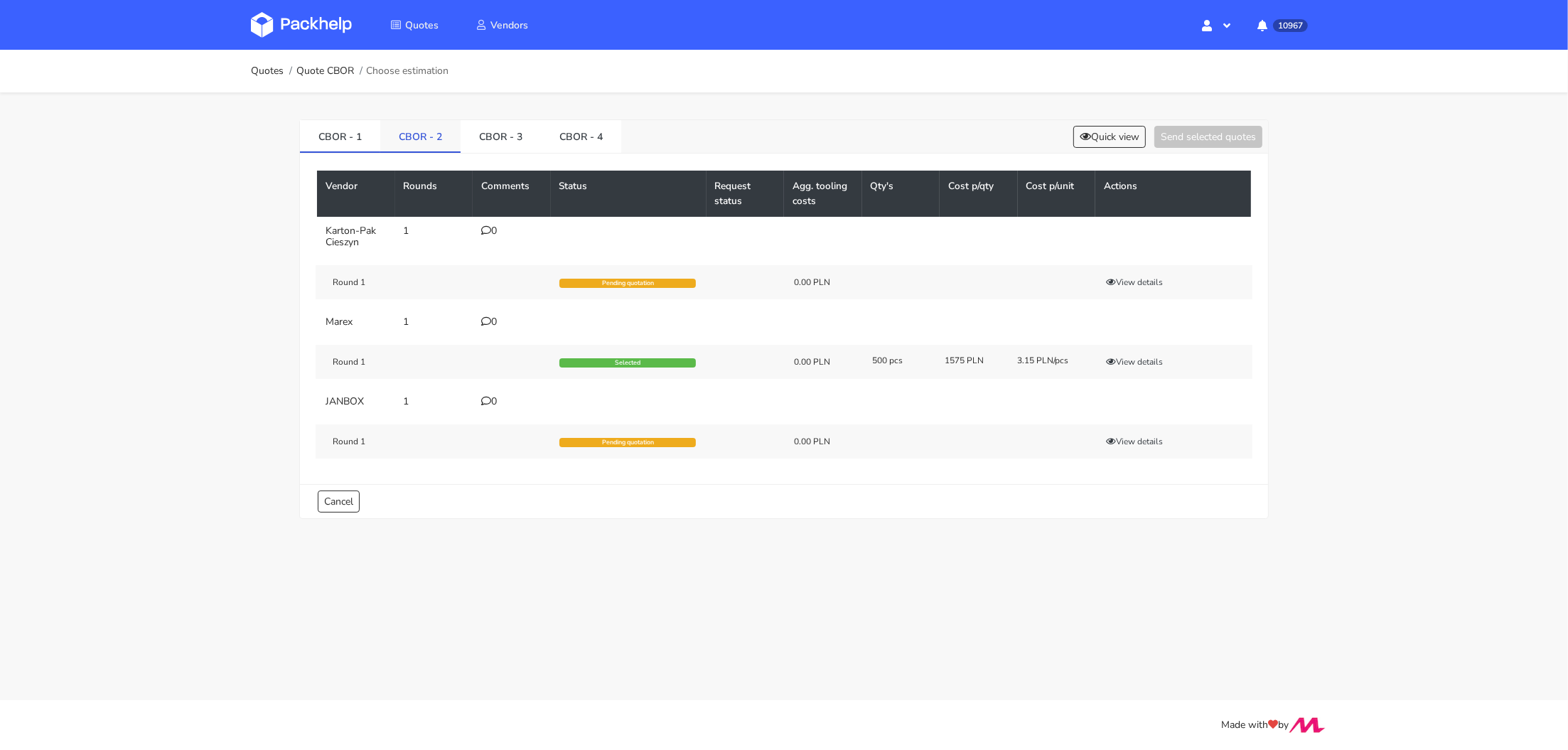
click at [446, 122] on link "CBOR - 2" at bounding box center [421, 136] width 80 height 31
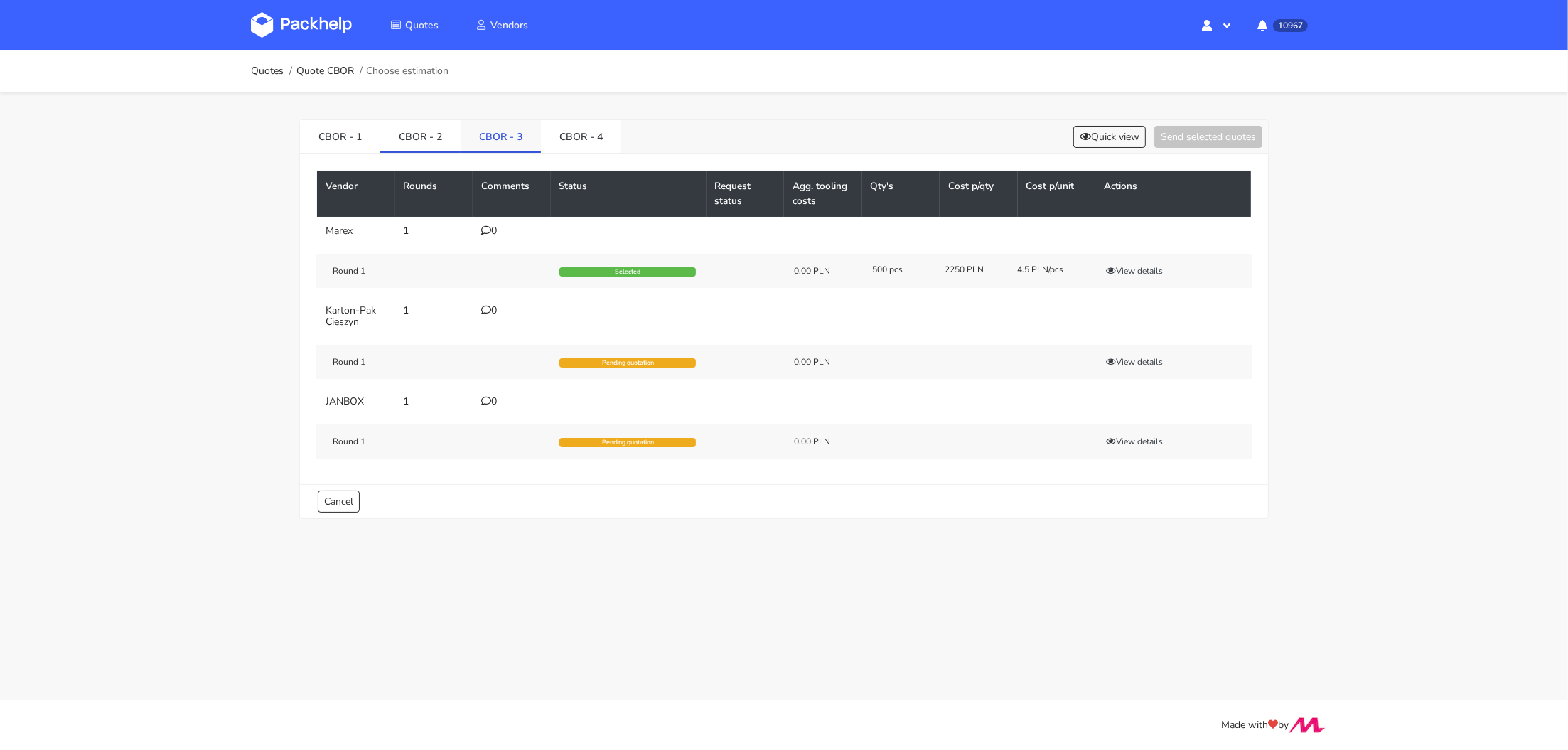
click at [494, 130] on link "CBOR - 3" at bounding box center [501, 136] width 80 height 31
click at [562, 135] on link "CBOR - 4" at bounding box center [581, 136] width 80 height 31
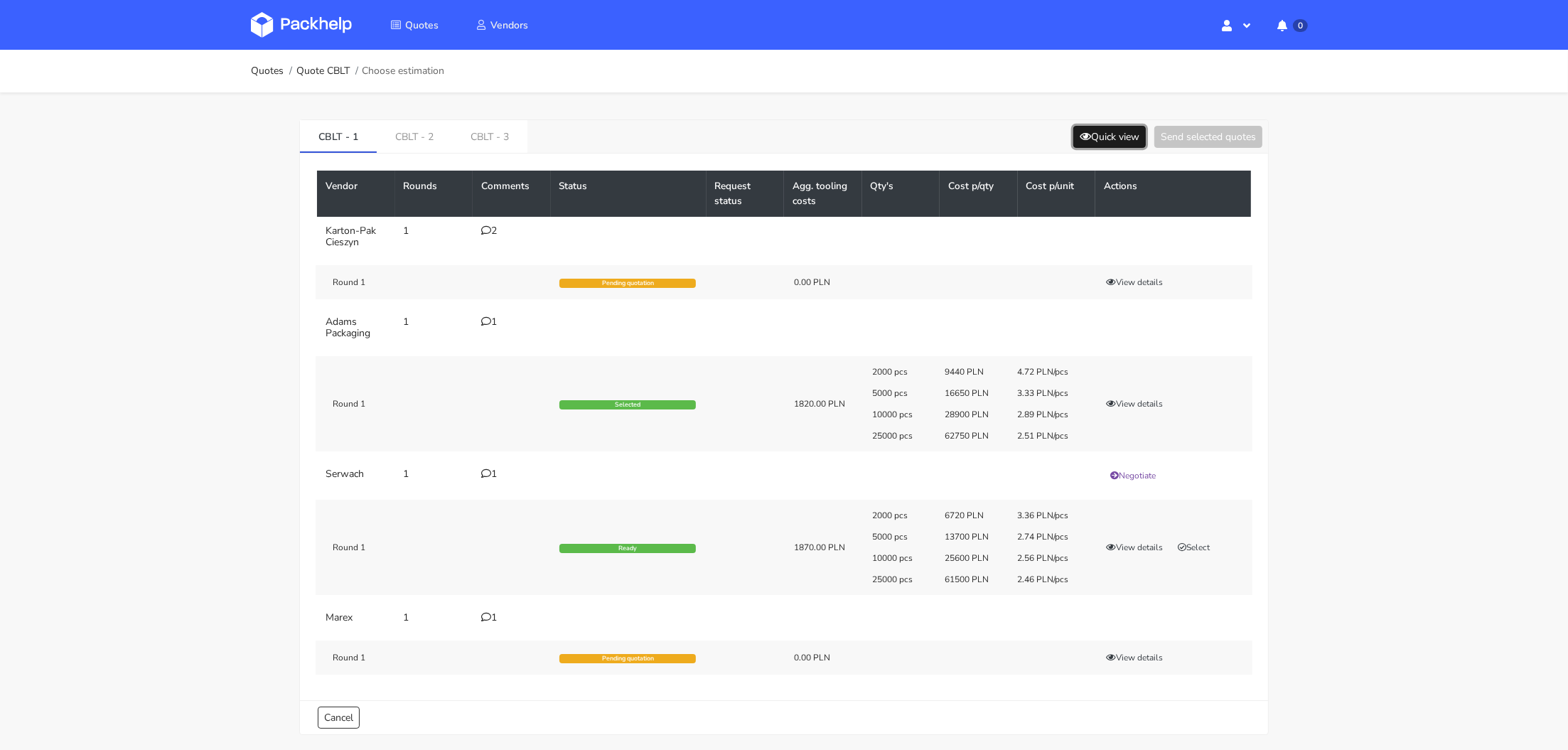
click at [1133, 130] on button "Quick view" at bounding box center [1109, 137] width 72 height 22
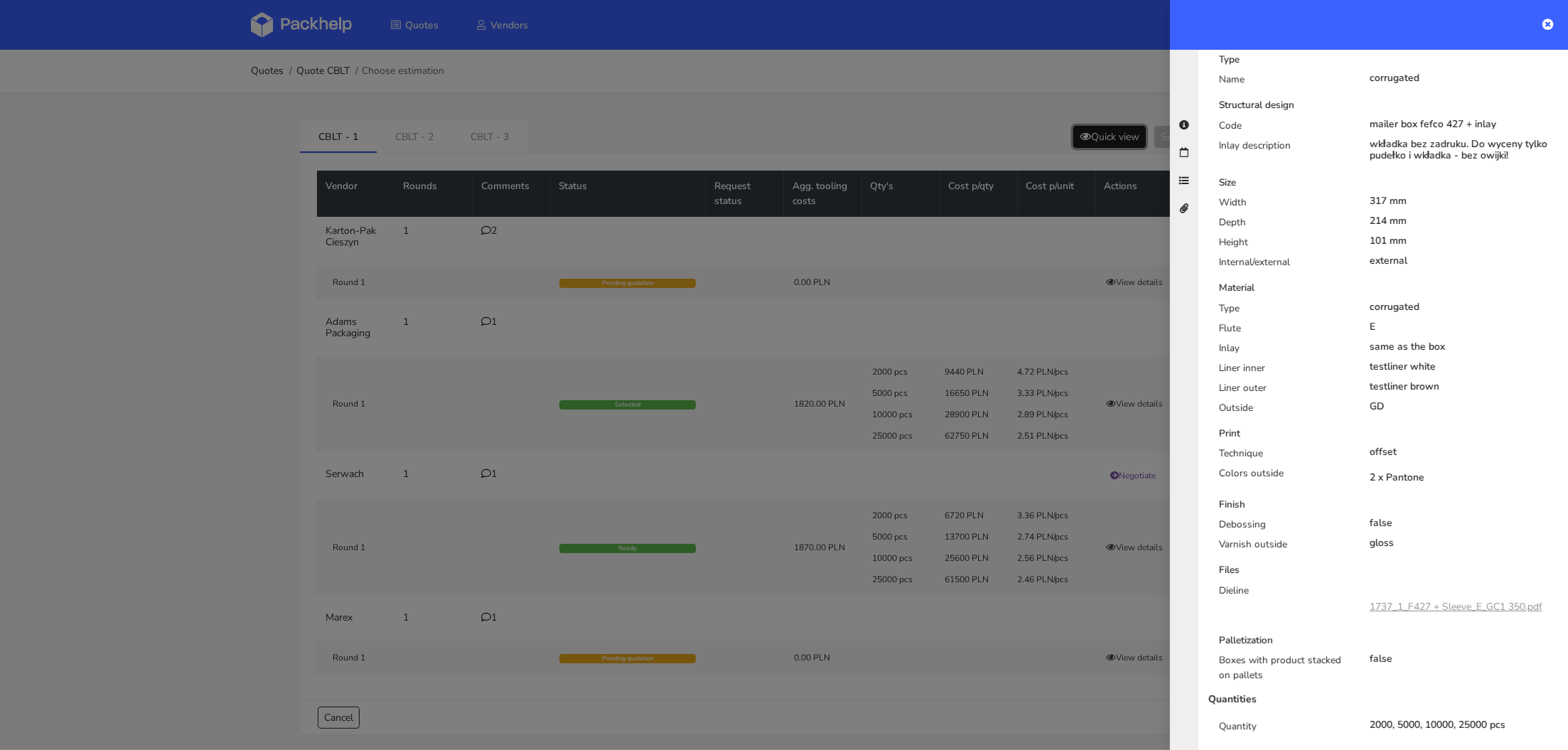
scroll to position [334, 0]
click at [932, 637] on div at bounding box center [784, 375] width 1568 height 750
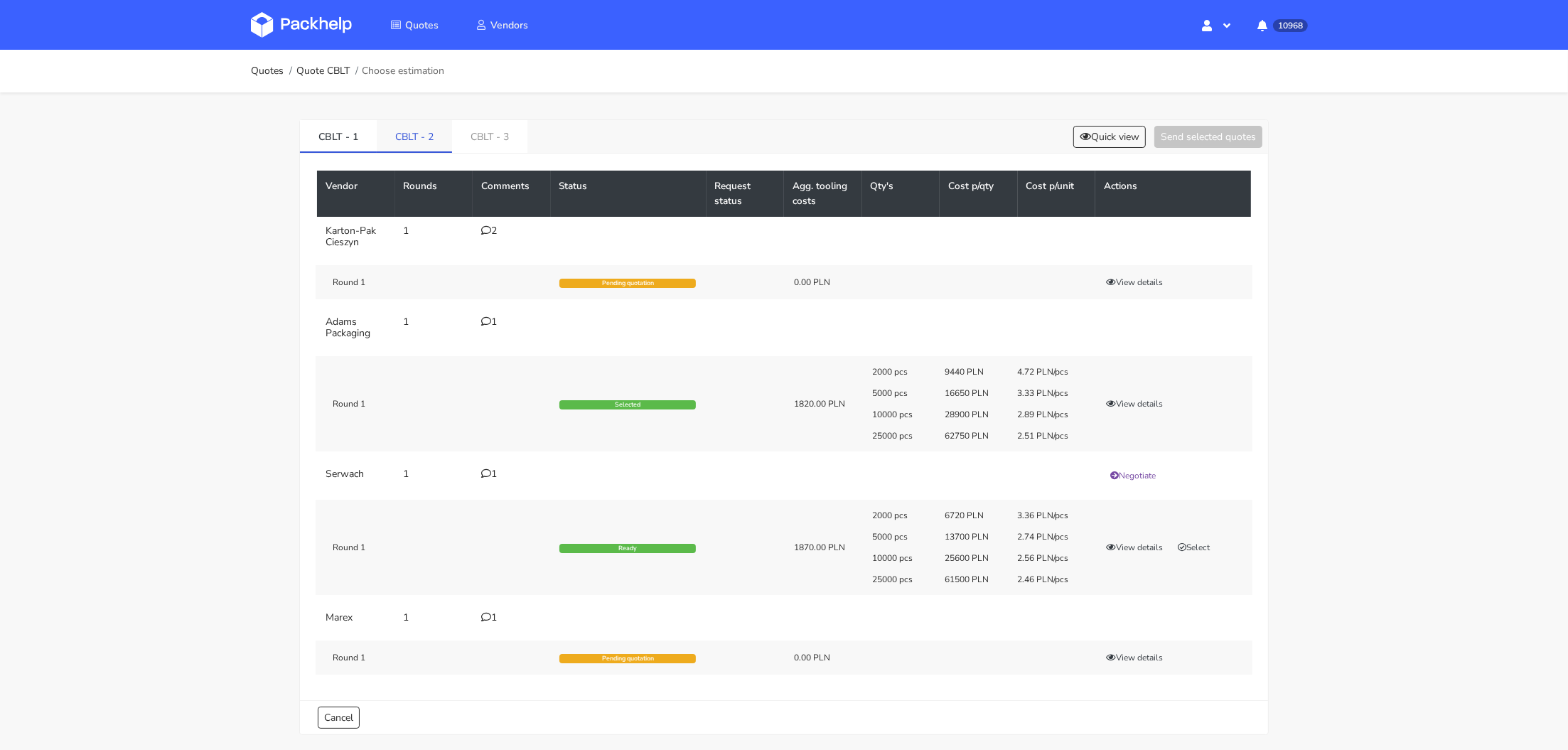
click at [397, 129] on link "CBLT - 2" at bounding box center [414, 136] width 75 height 31
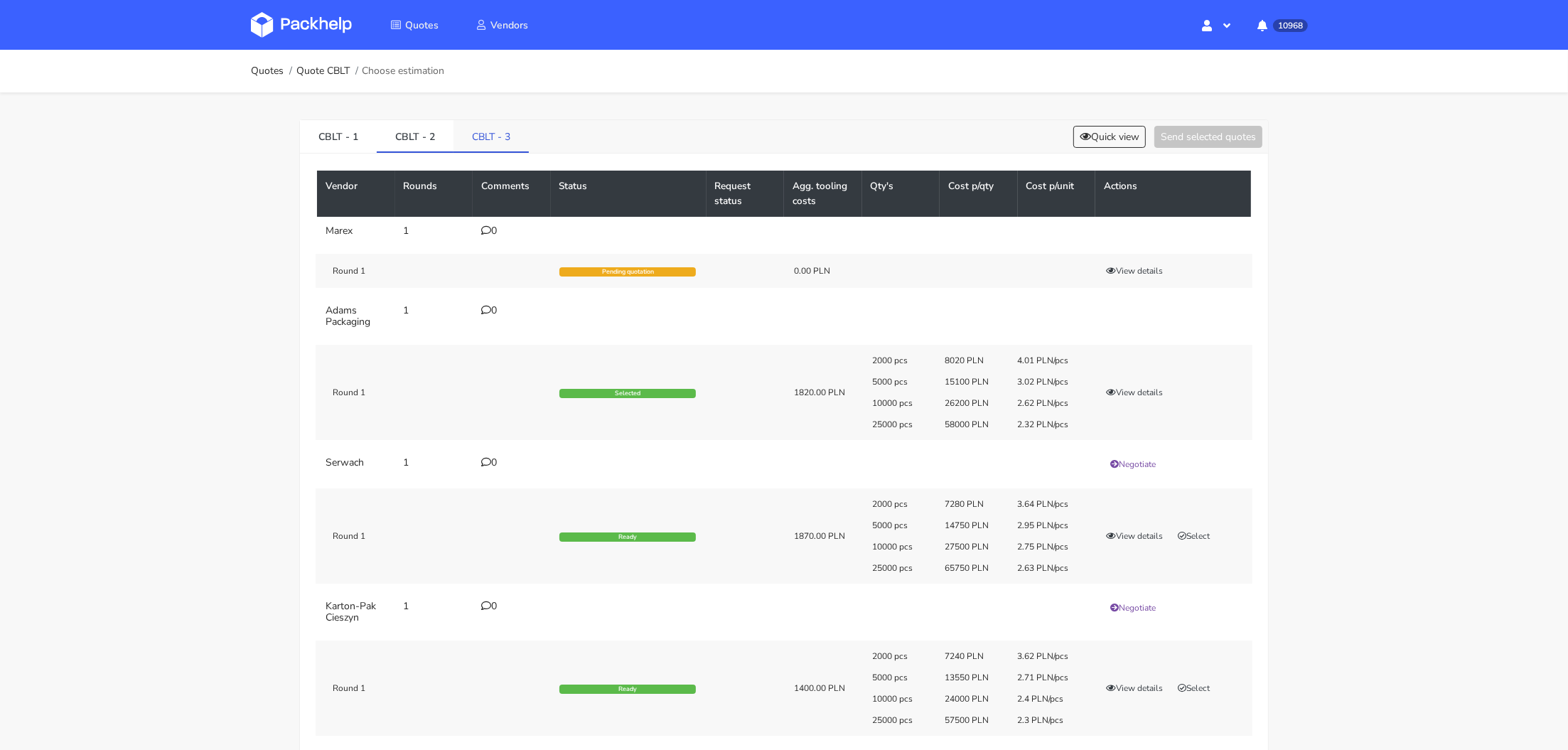
click at [469, 134] on link "CBLT - 3" at bounding box center [491, 136] width 75 height 31
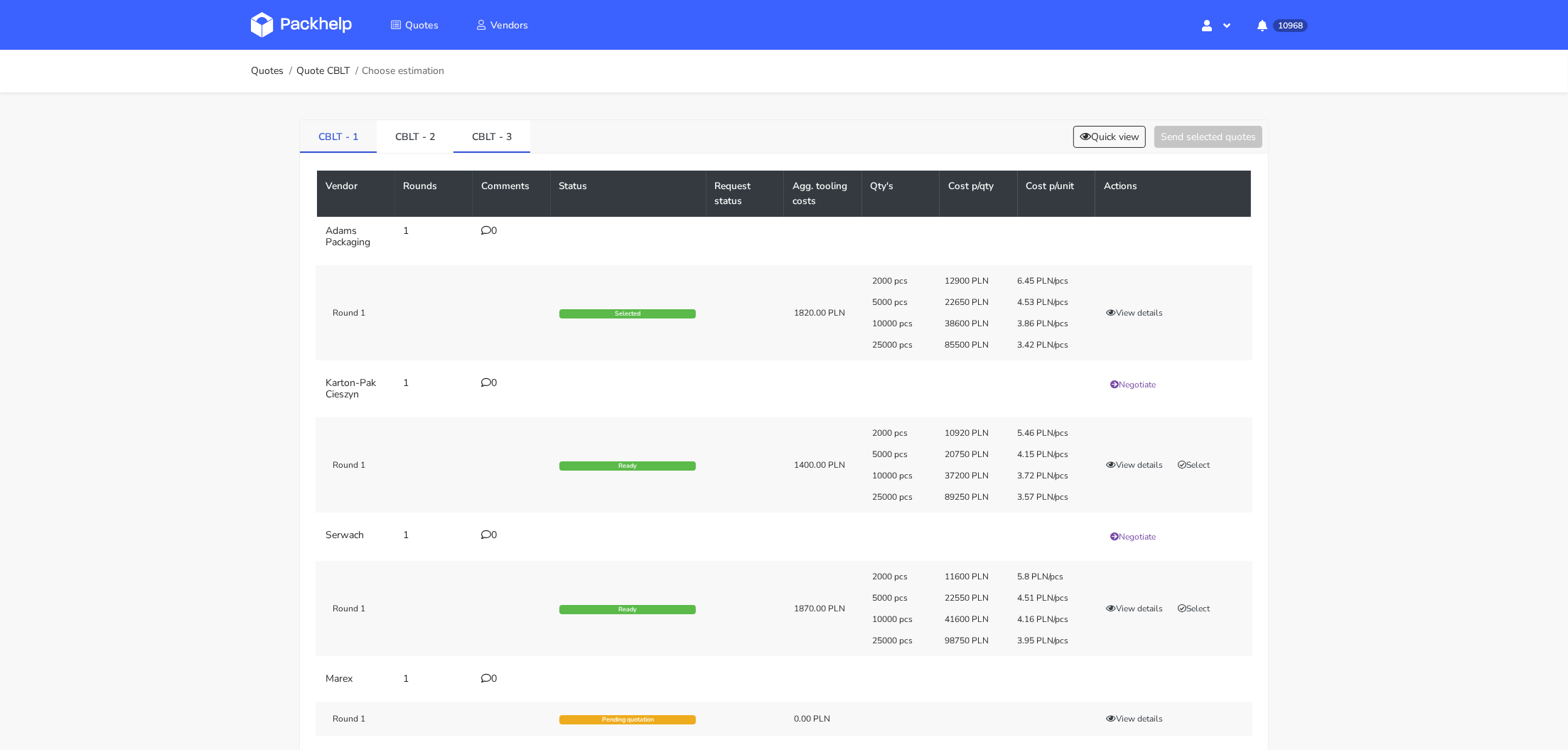
click at [350, 133] on link "CBLT - 1" at bounding box center [338, 136] width 77 height 31
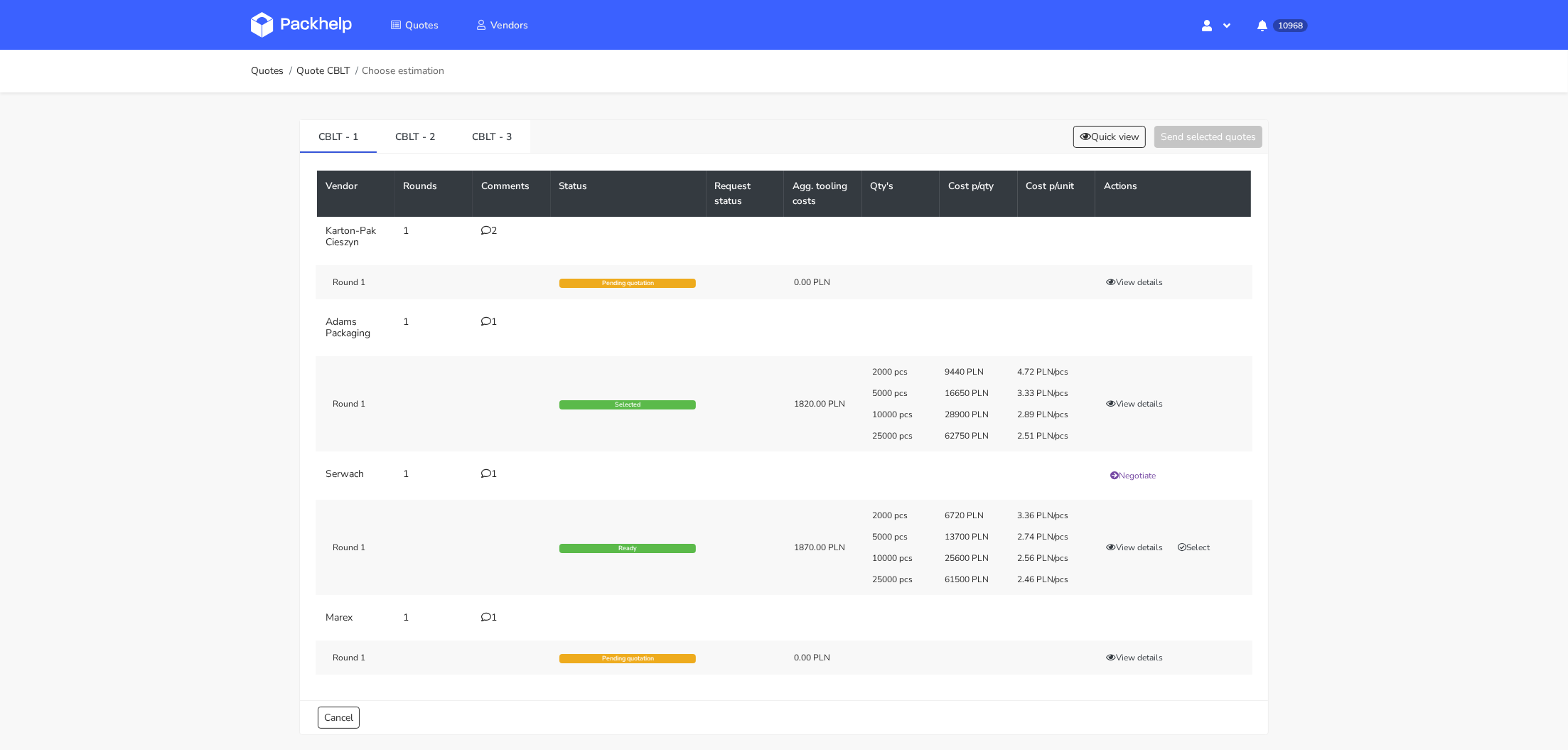
click at [485, 226] on icon at bounding box center [486, 229] width 10 height 10
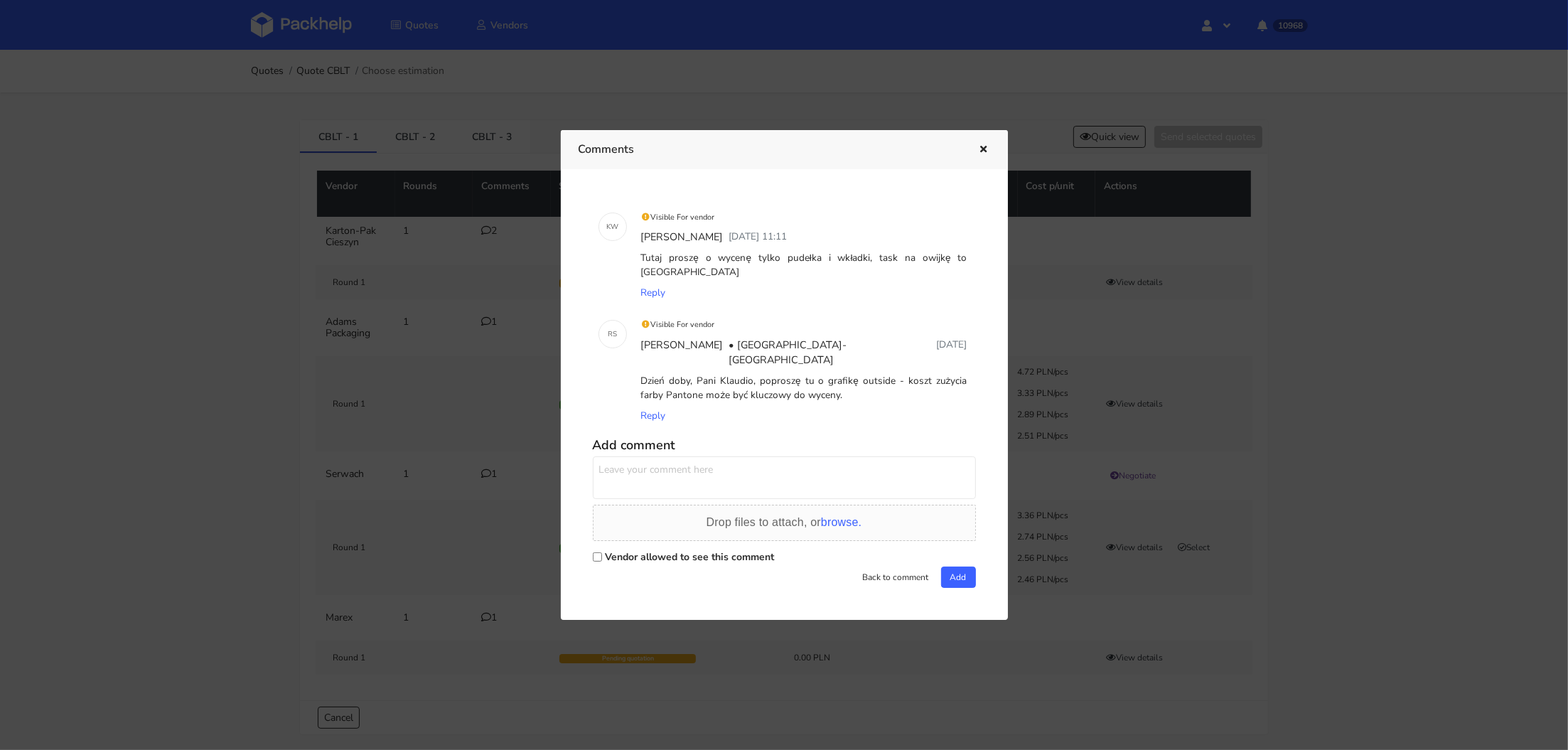
click at [472, 229] on div at bounding box center [784, 375] width 1568 height 750
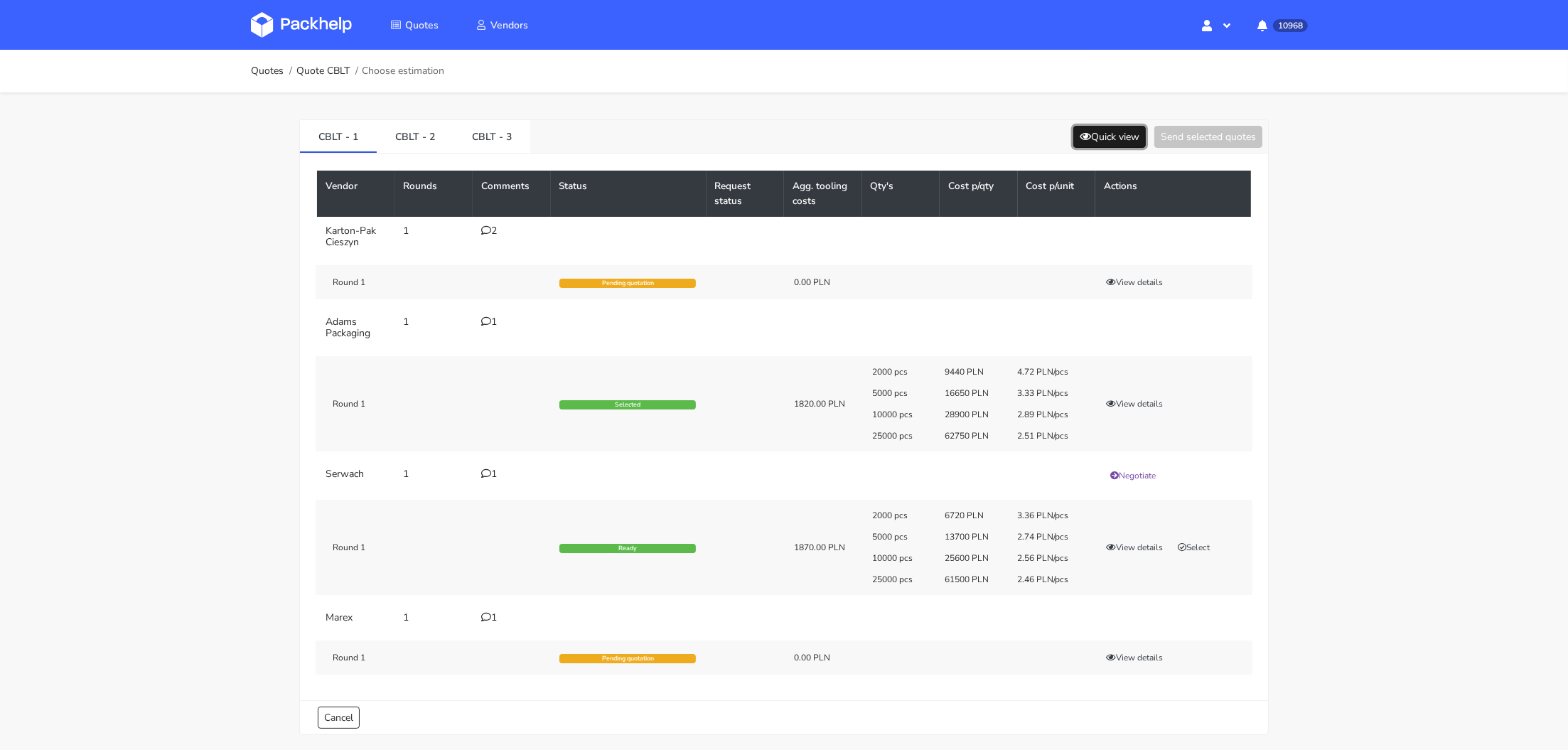
click at [1092, 130] on button "Quick view" at bounding box center [1109, 137] width 72 height 22
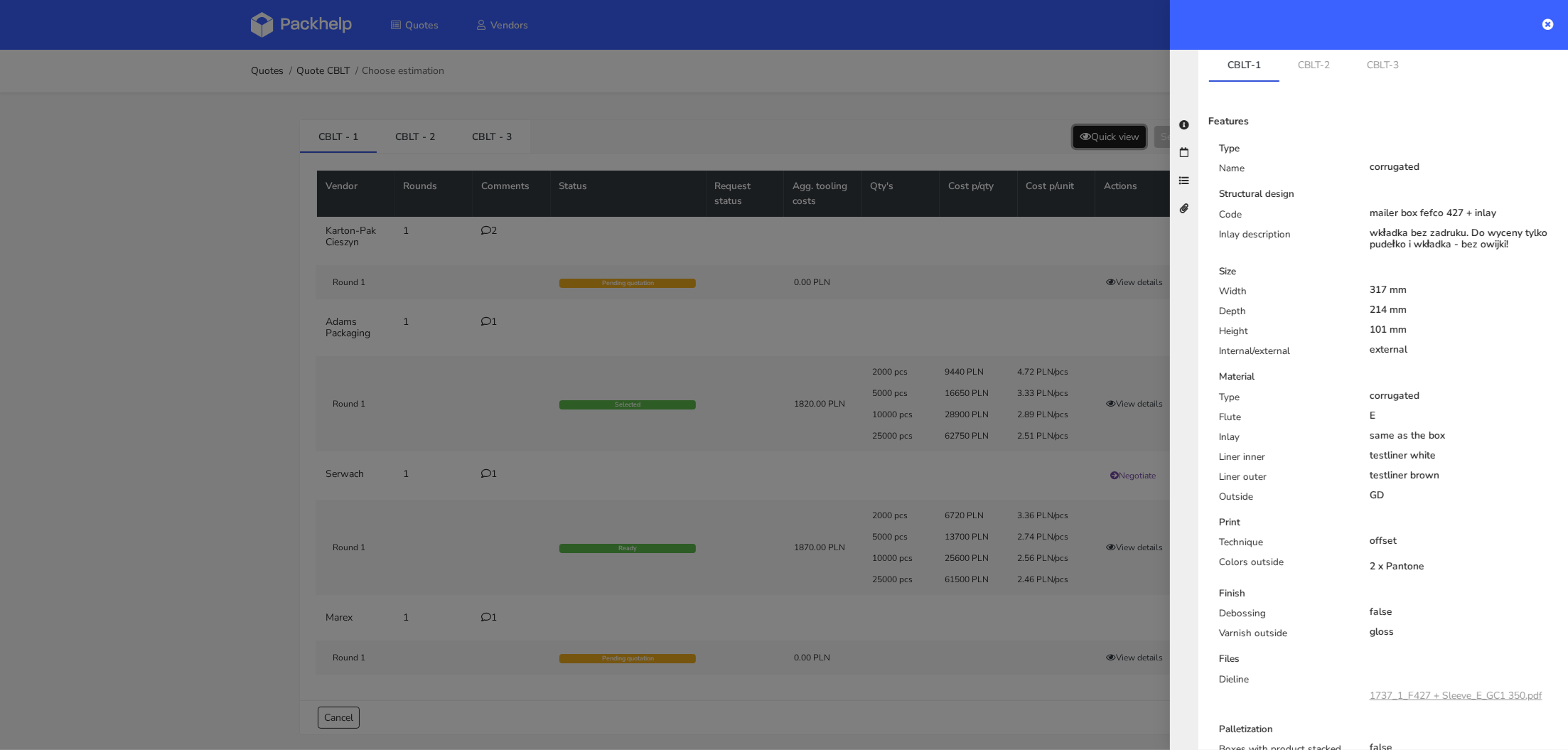
scroll to position [200, 0]
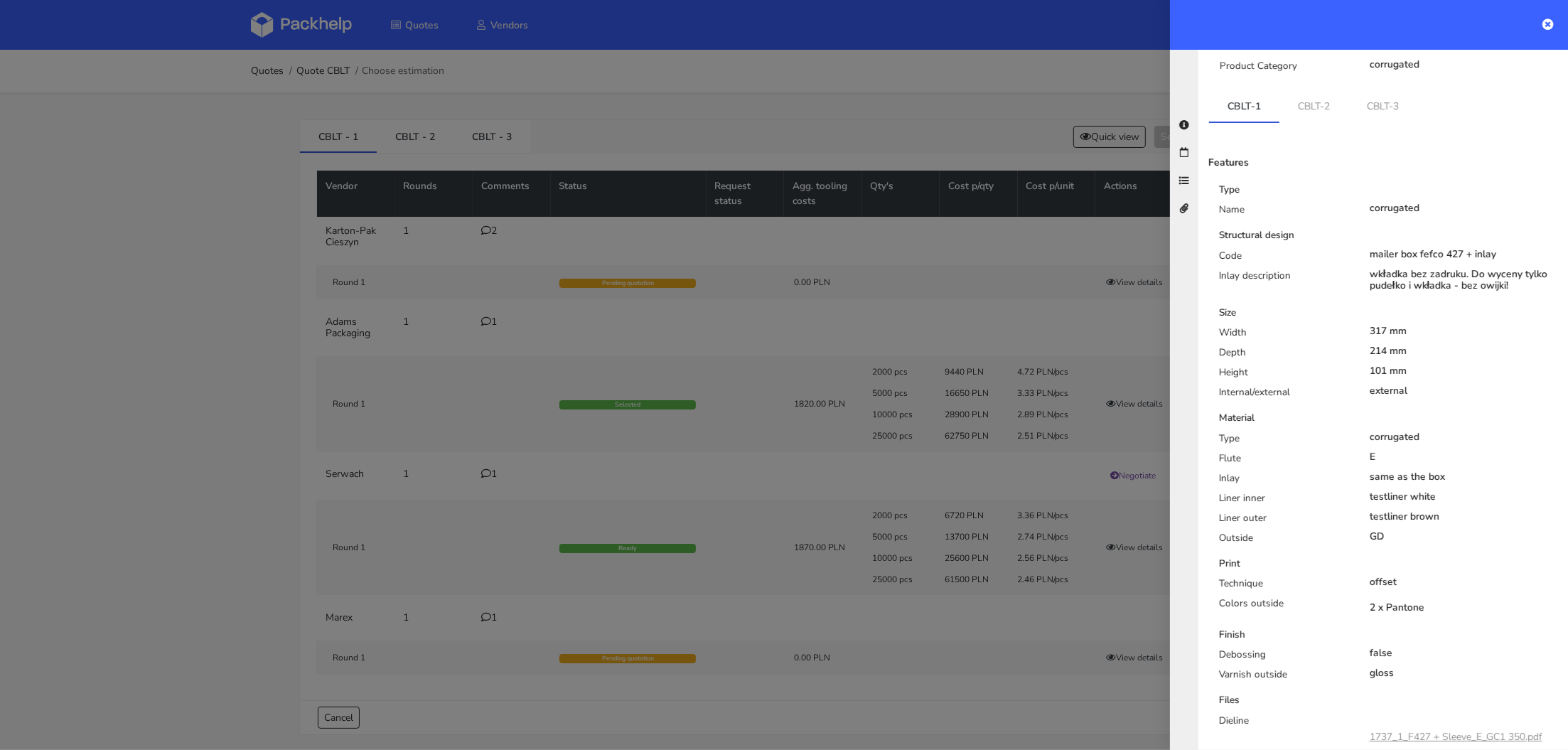
click at [486, 243] on div at bounding box center [784, 375] width 1568 height 750
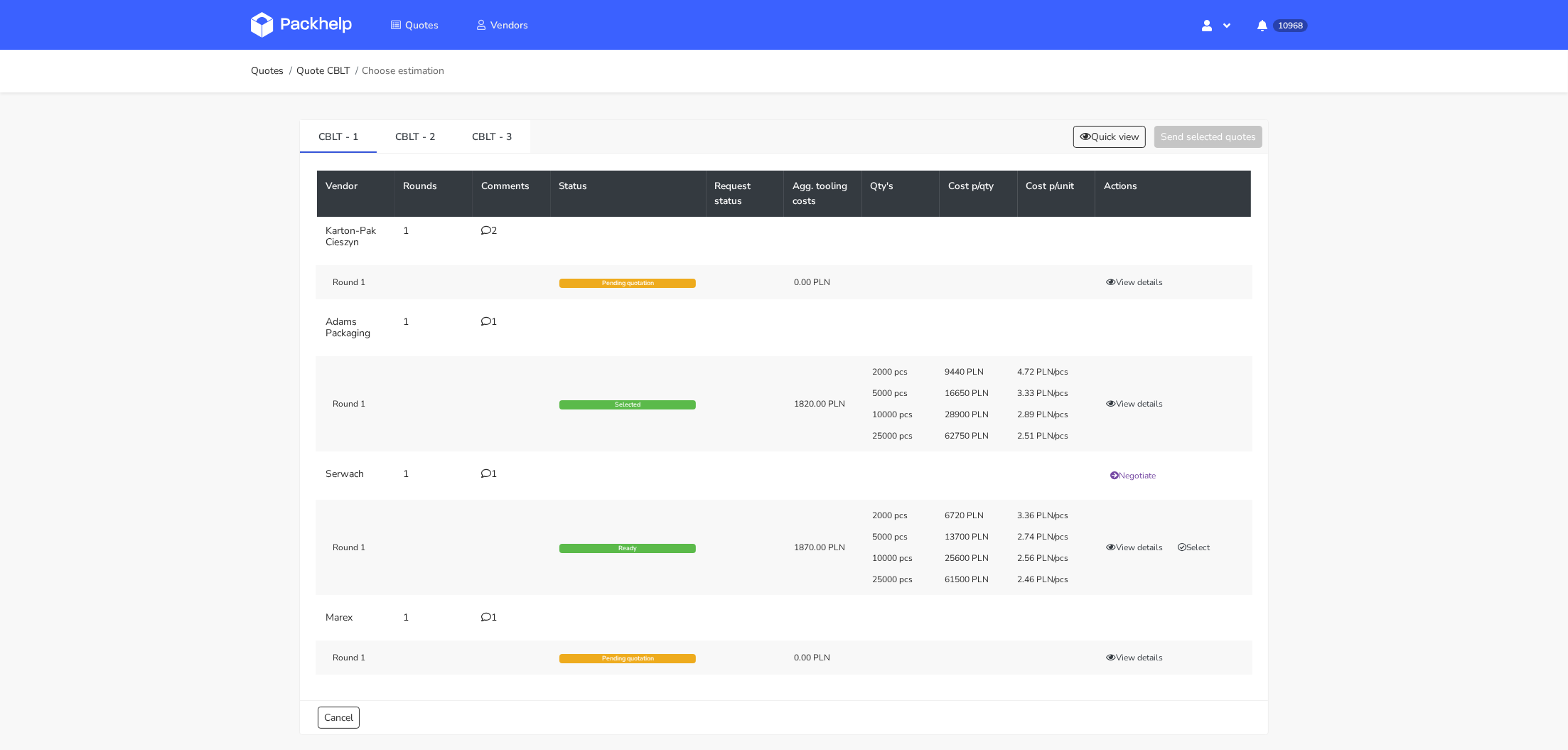
click at [486, 236] on td "2" at bounding box center [512, 237] width 79 height 40
click at [489, 231] on icon at bounding box center [486, 229] width 10 height 10
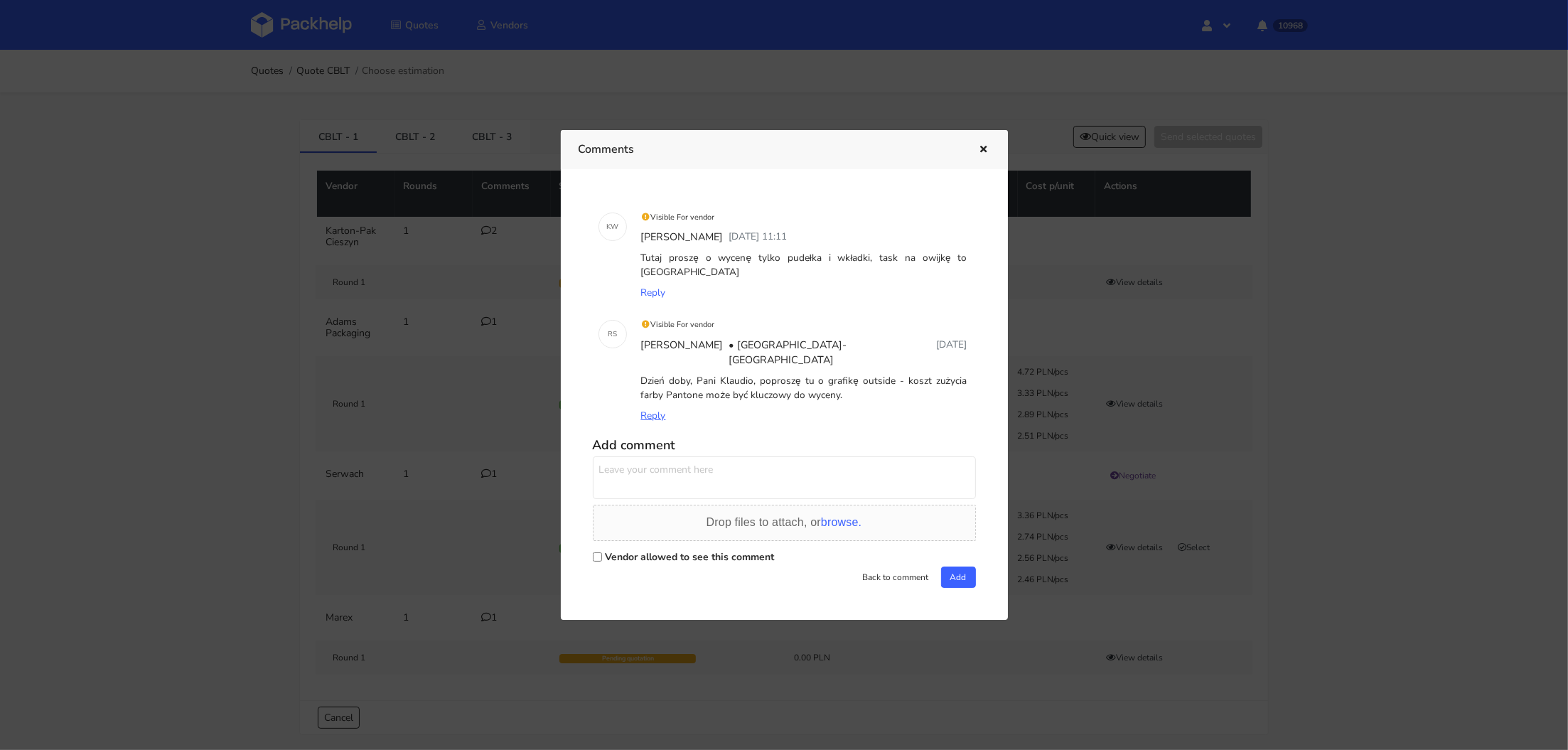
click at [647, 409] on span "Reply" at bounding box center [654, 415] width 25 height 13
click at [597, 552] on input "Vendor allowed to see this comment" at bounding box center [597, 556] width 9 height 9
checkbox input "true"
click at [638, 456] on textarea at bounding box center [784, 478] width 383 height 43
type textarea "Dzień dobry Panie Rafale, klient nie przesłał nam jeszcze grafiki"
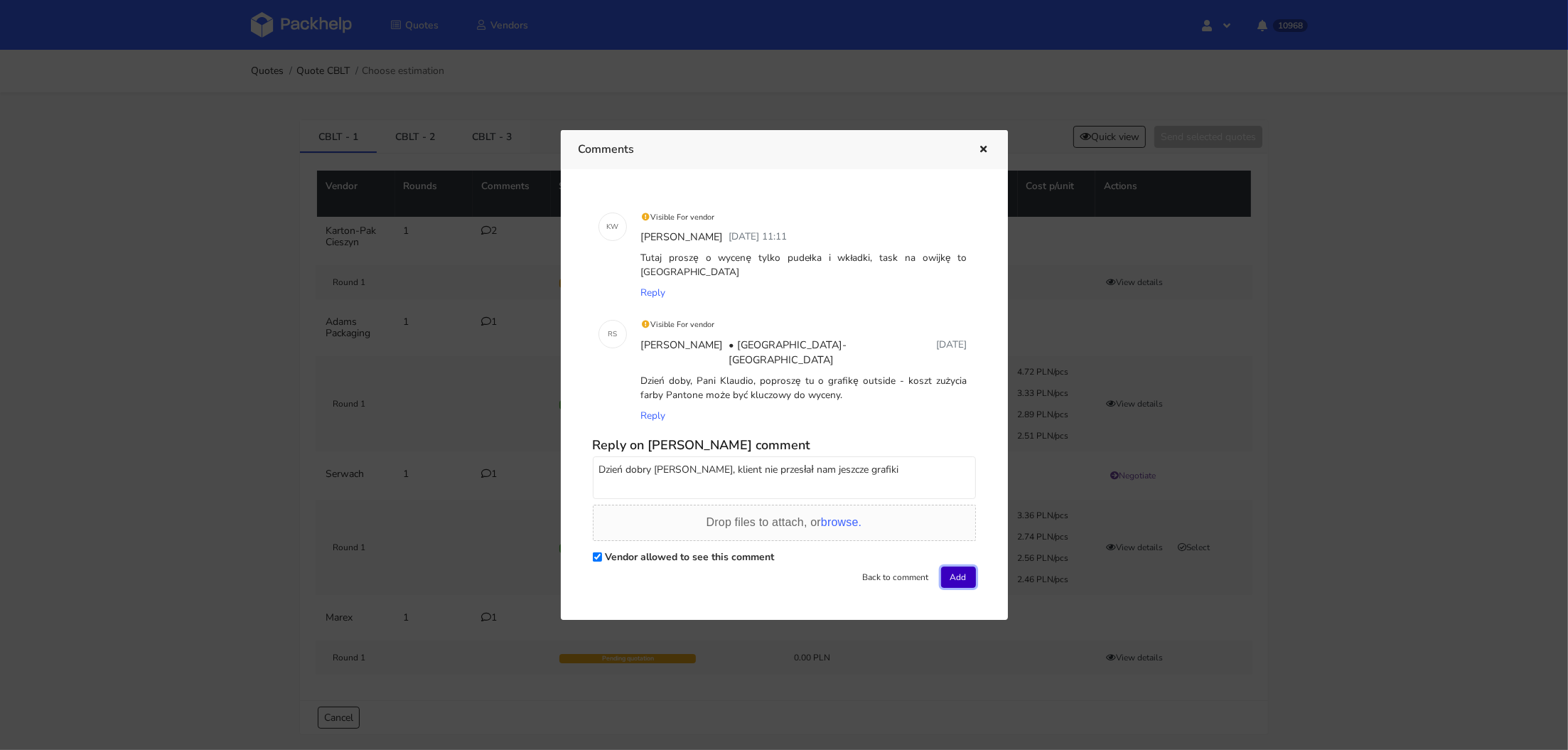
click at [966, 570] on button "Add" at bounding box center [958, 577] width 35 height 21
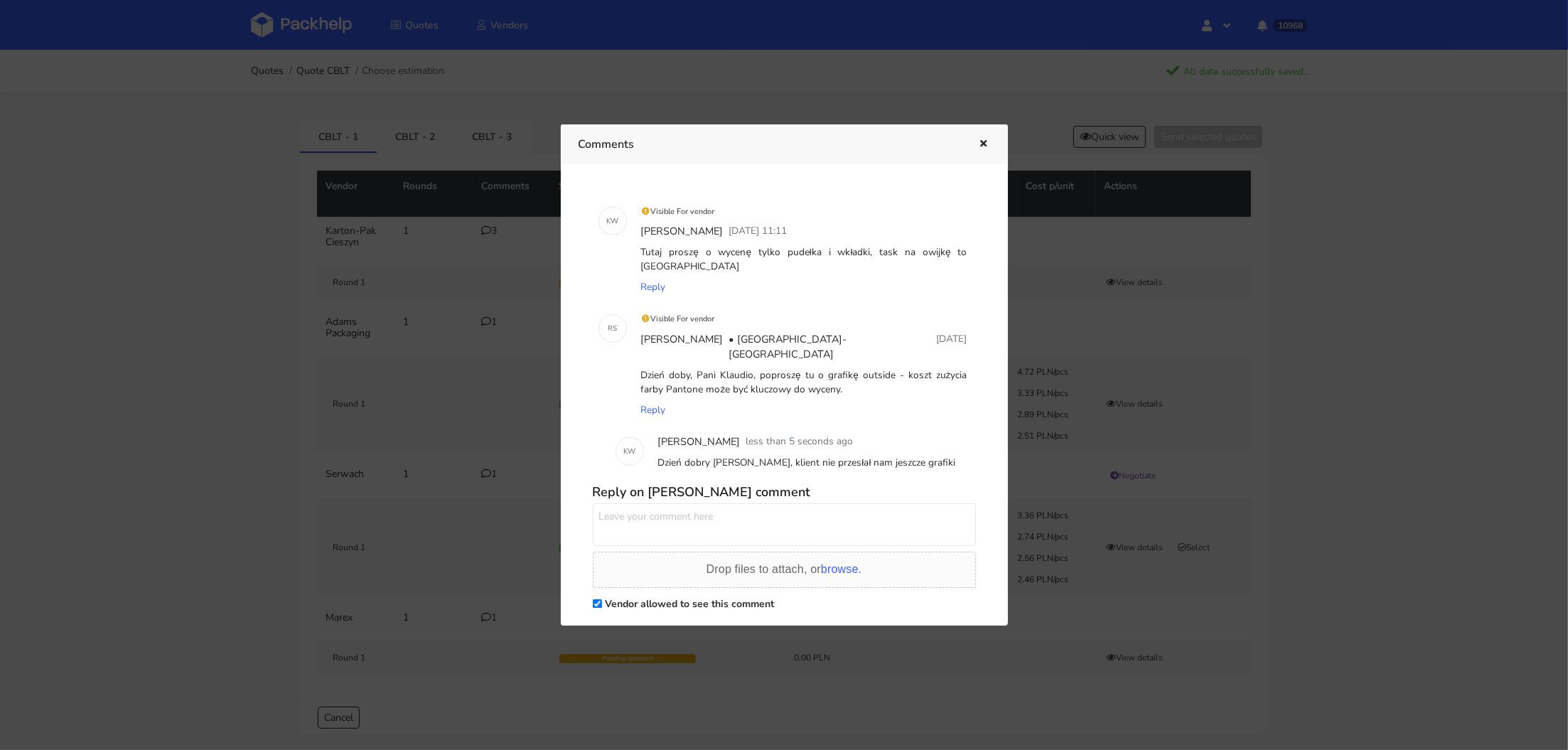
click at [232, 372] on div at bounding box center [784, 375] width 1568 height 750
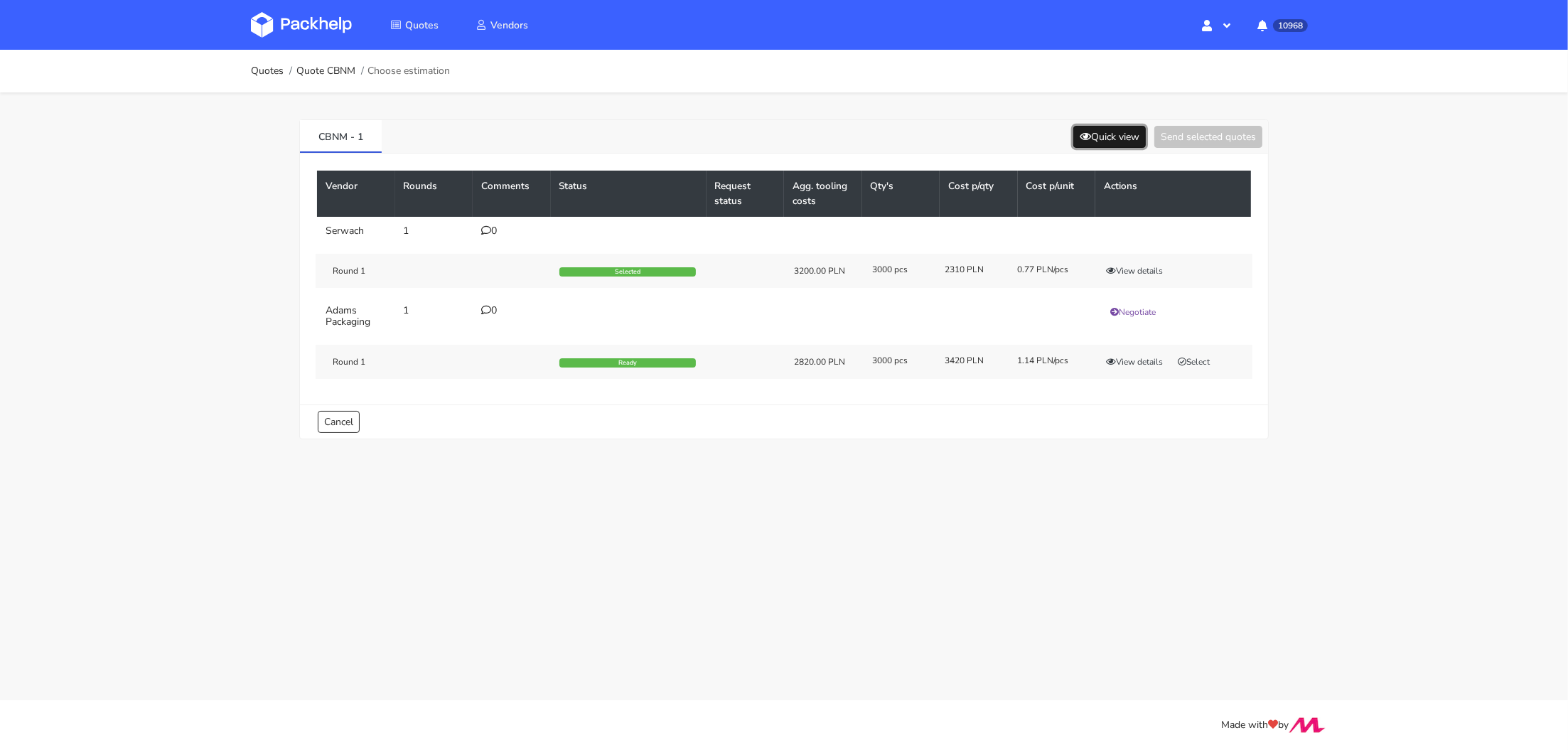
click at [1103, 141] on button "Quick view" at bounding box center [1109, 137] width 72 height 22
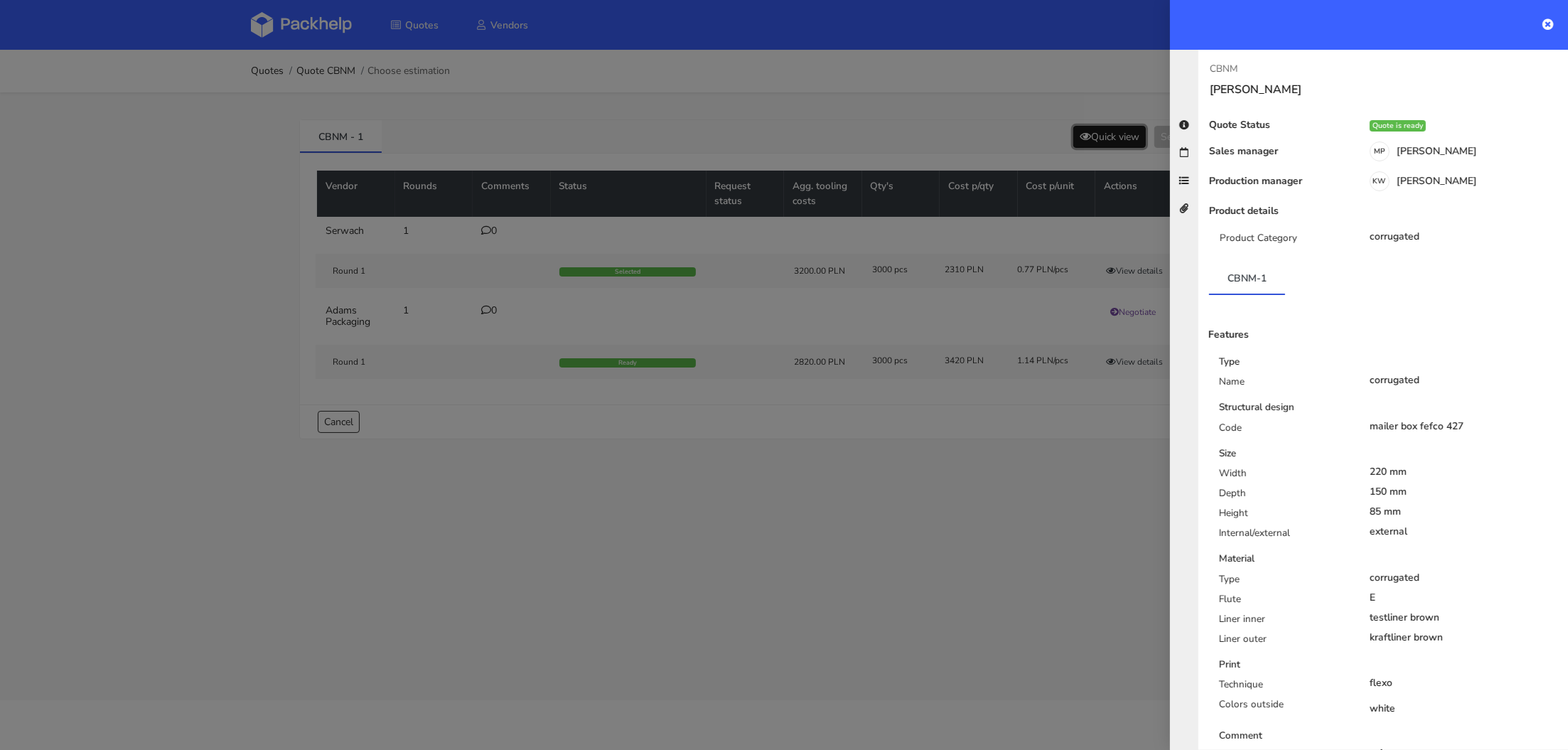
scroll to position [235, 0]
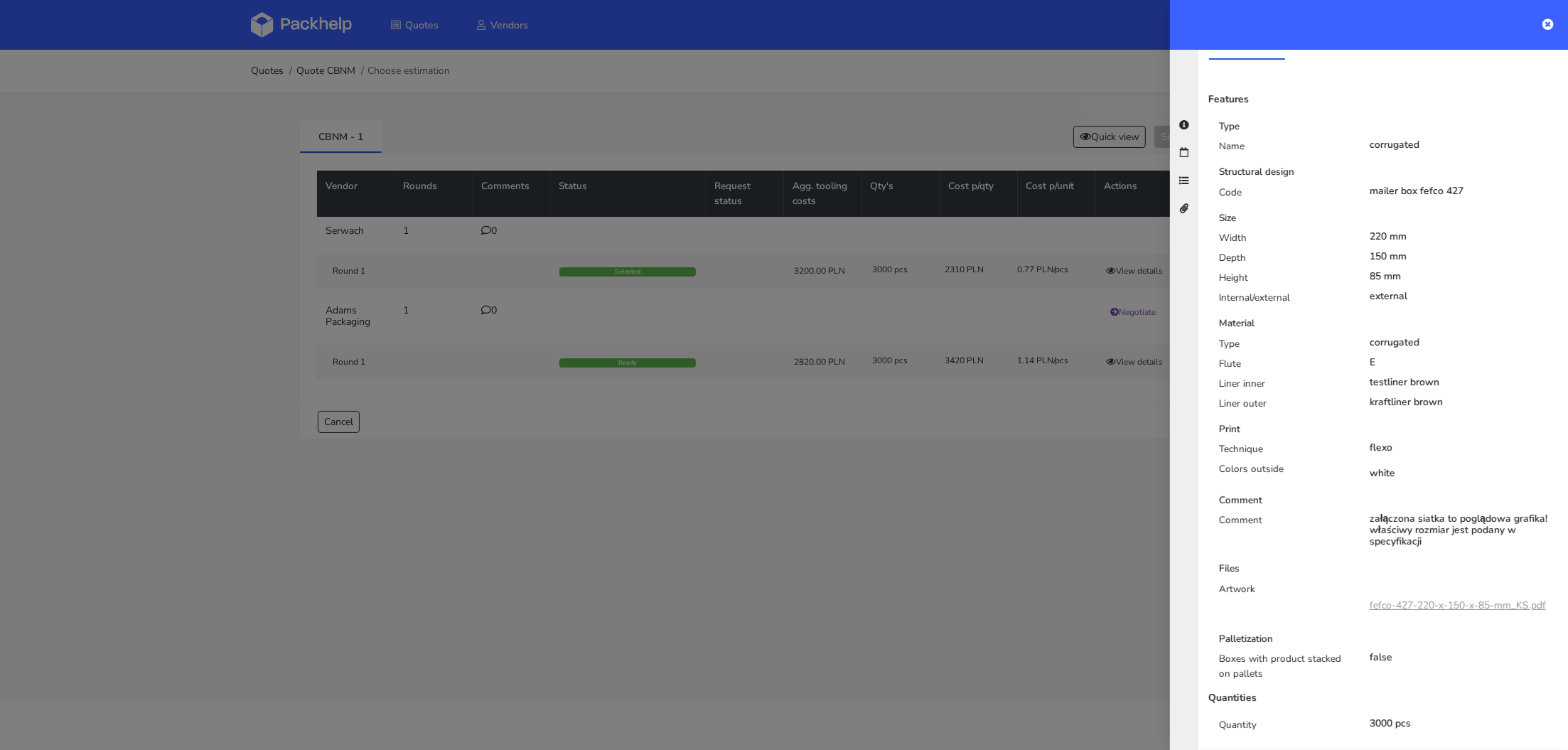
click at [834, 520] on div at bounding box center [784, 375] width 1568 height 750
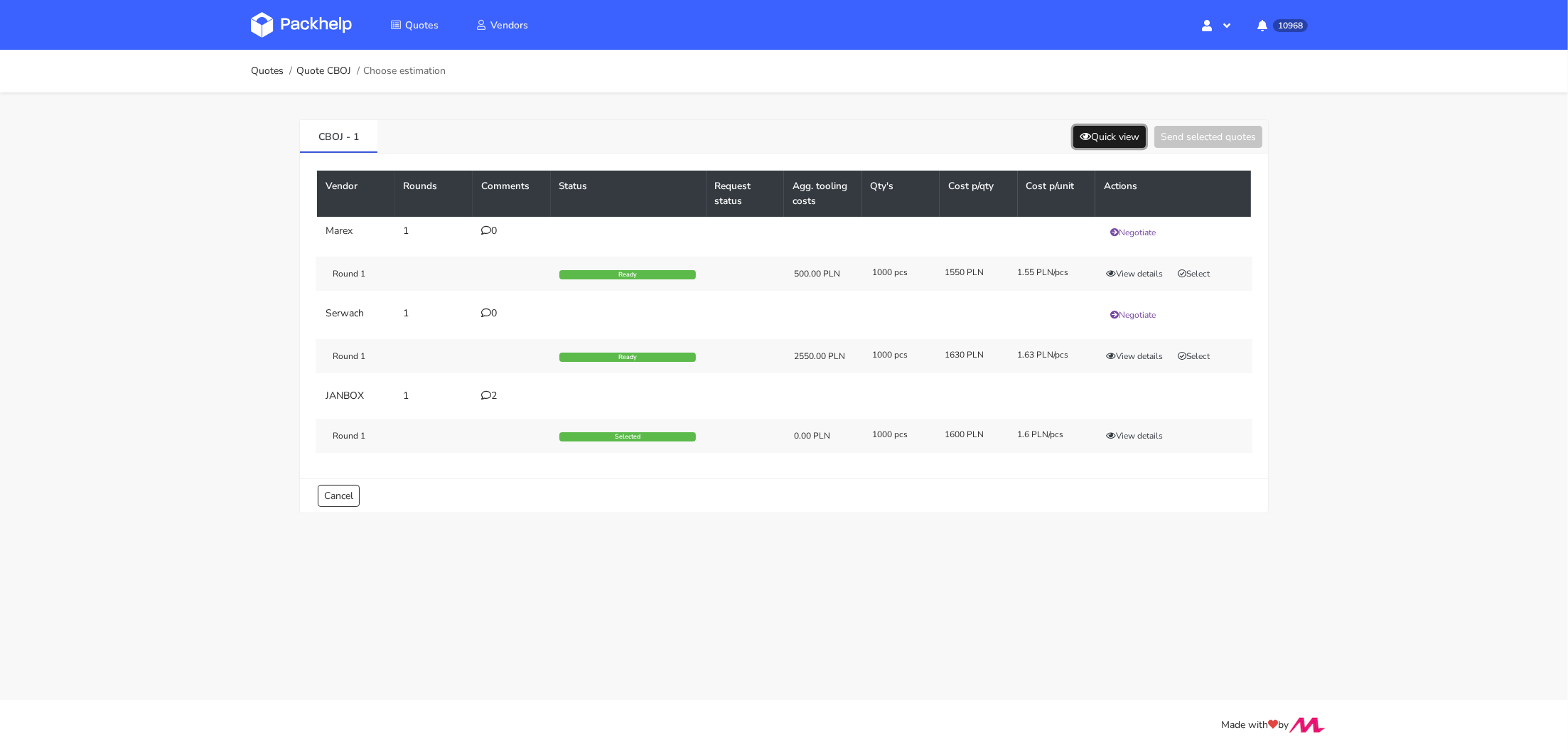
click at [1080, 138] on icon at bounding box center [1085, 136] width 12 height 10
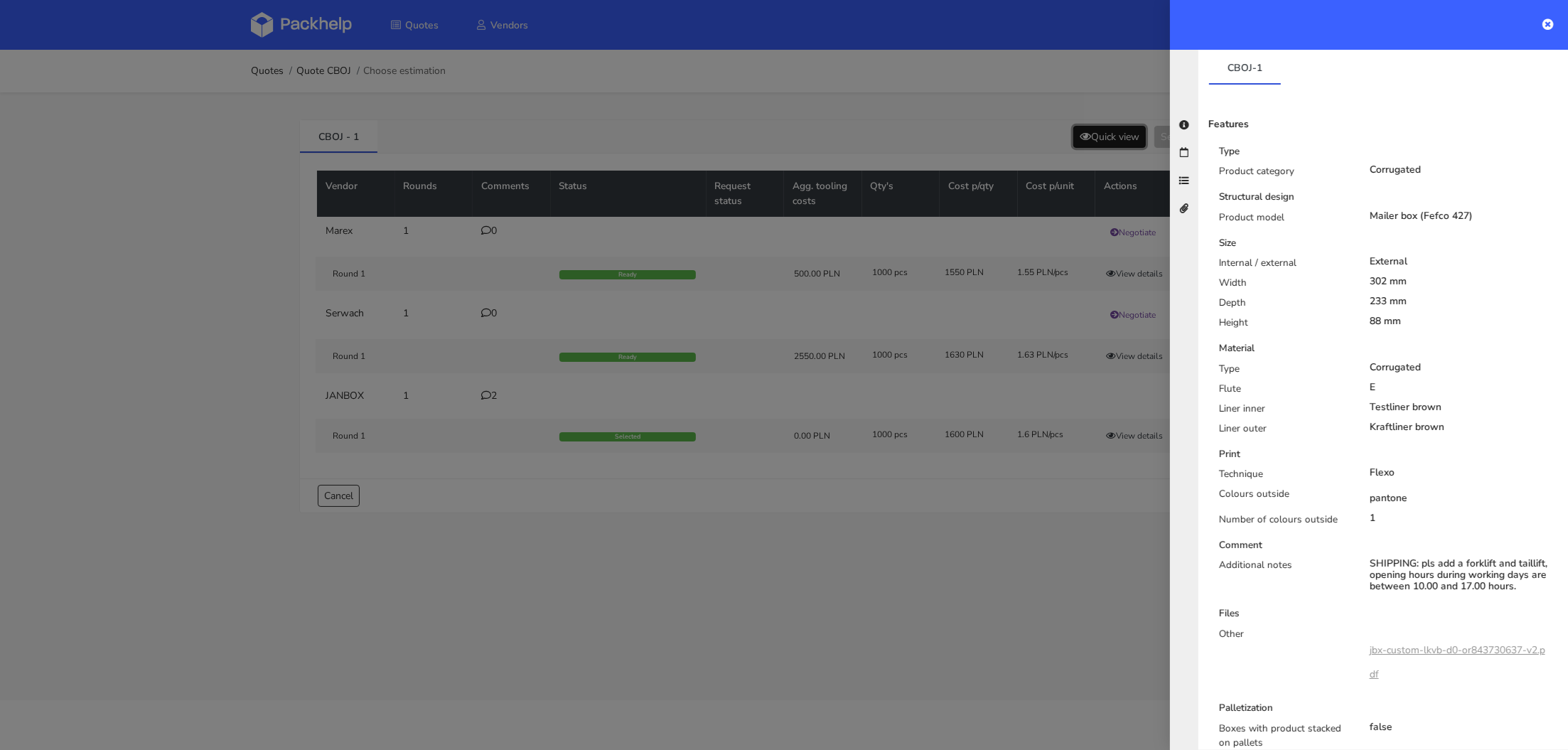
scroll to position [322, 0]
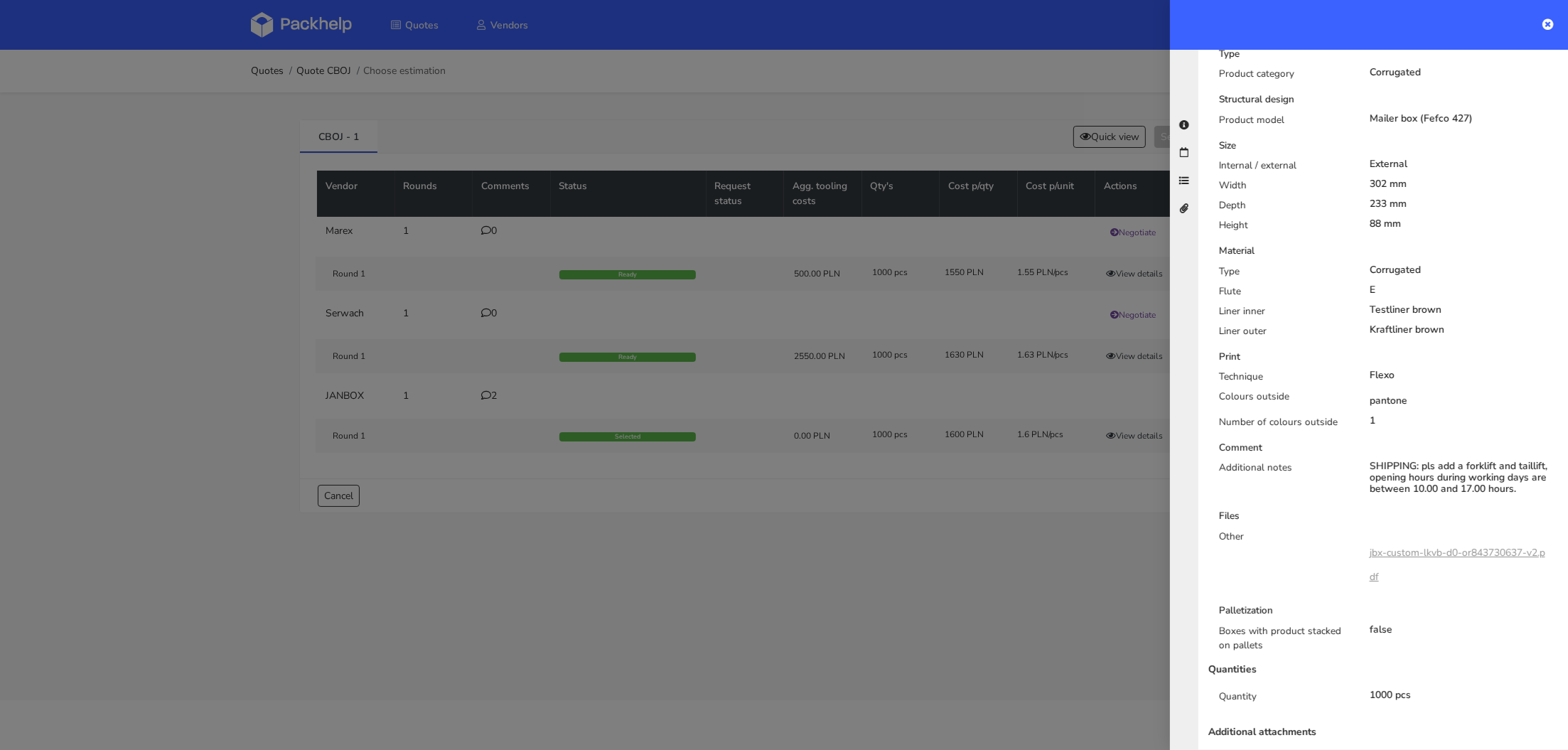
click at [489, 388] on div at bounding box center [784, 375] width 1568 height 750
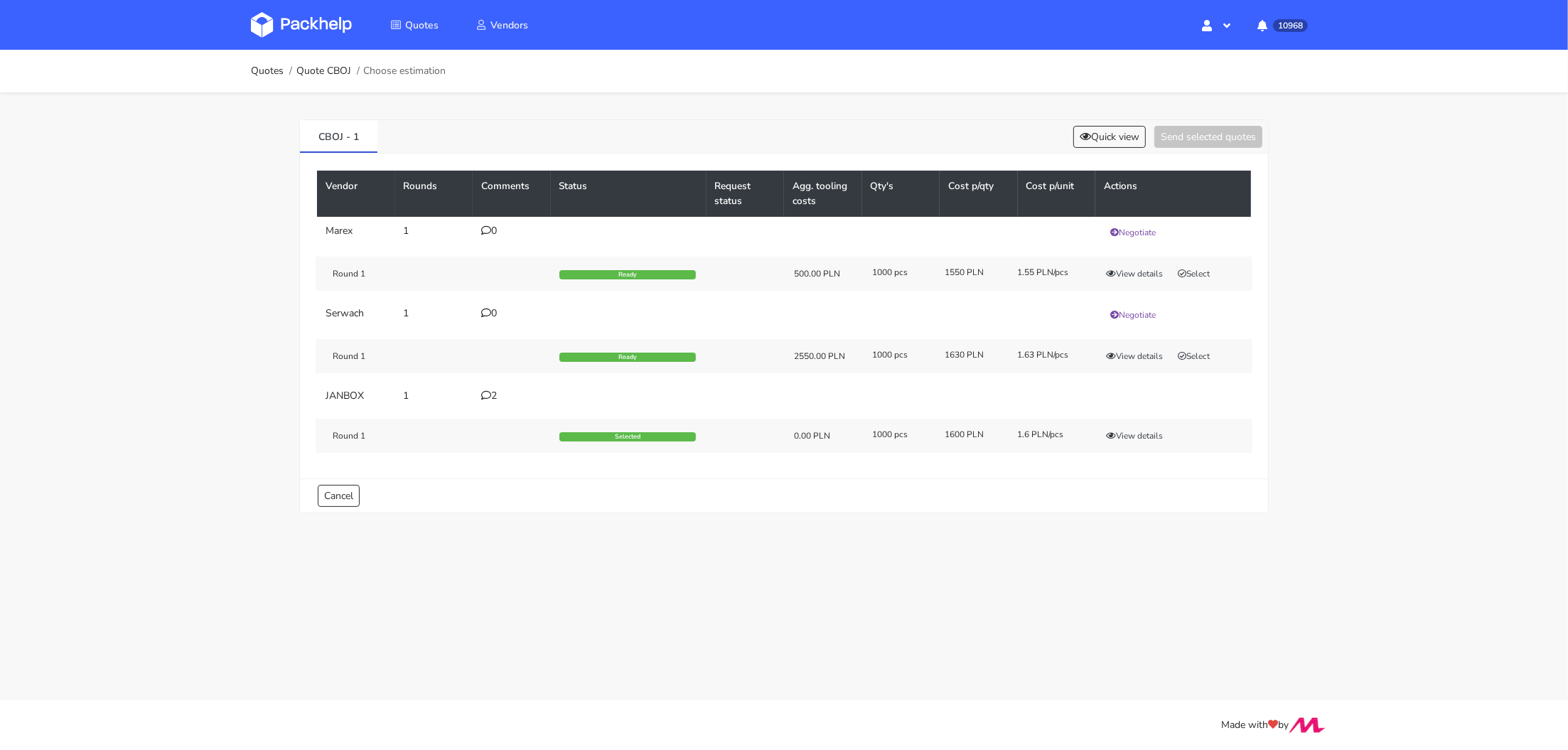
click at [487, 391] on icon at bounding box center [486, 395] width 10 height 10
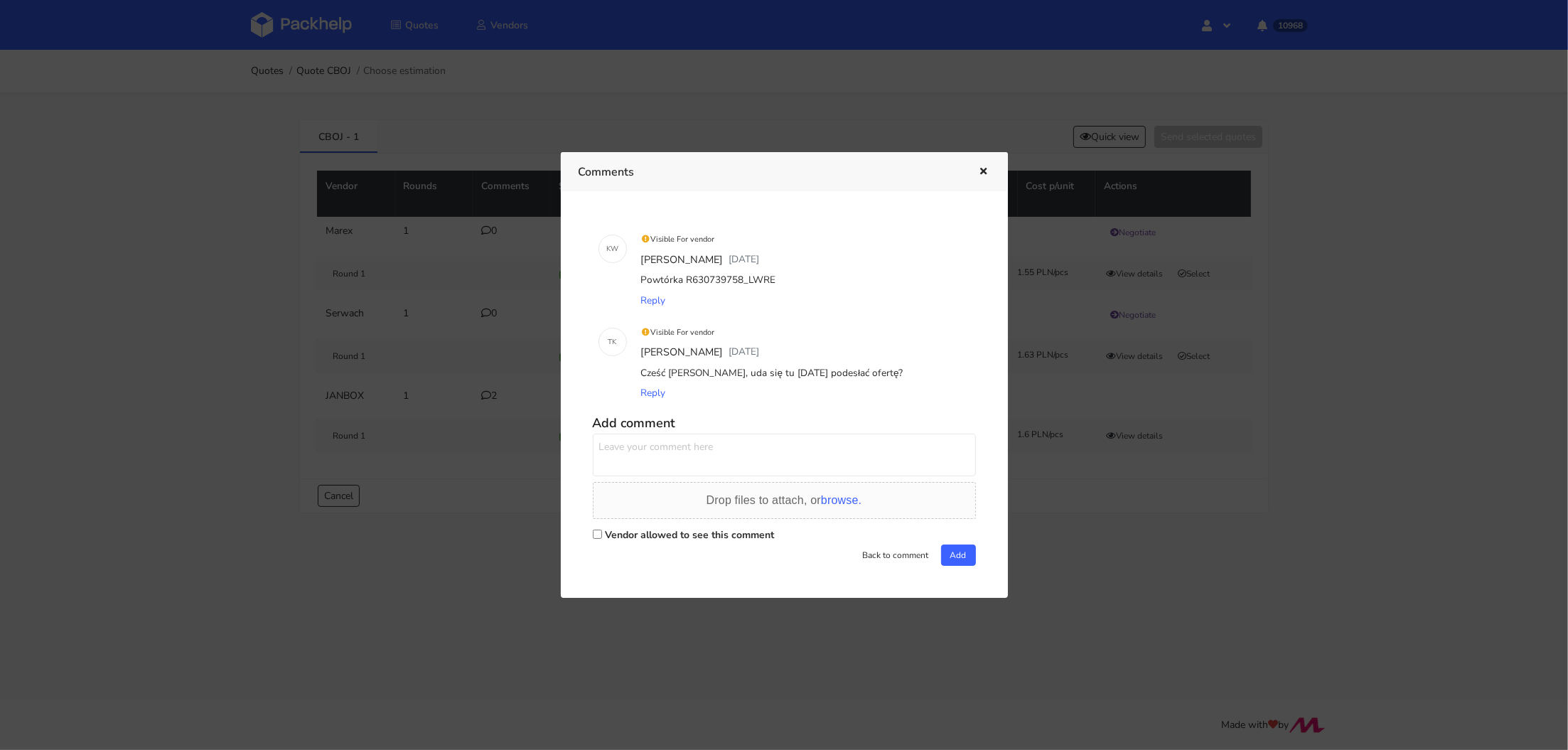
click at [483, 524] on div at bounding box center [784, 375] width 1568 height 750
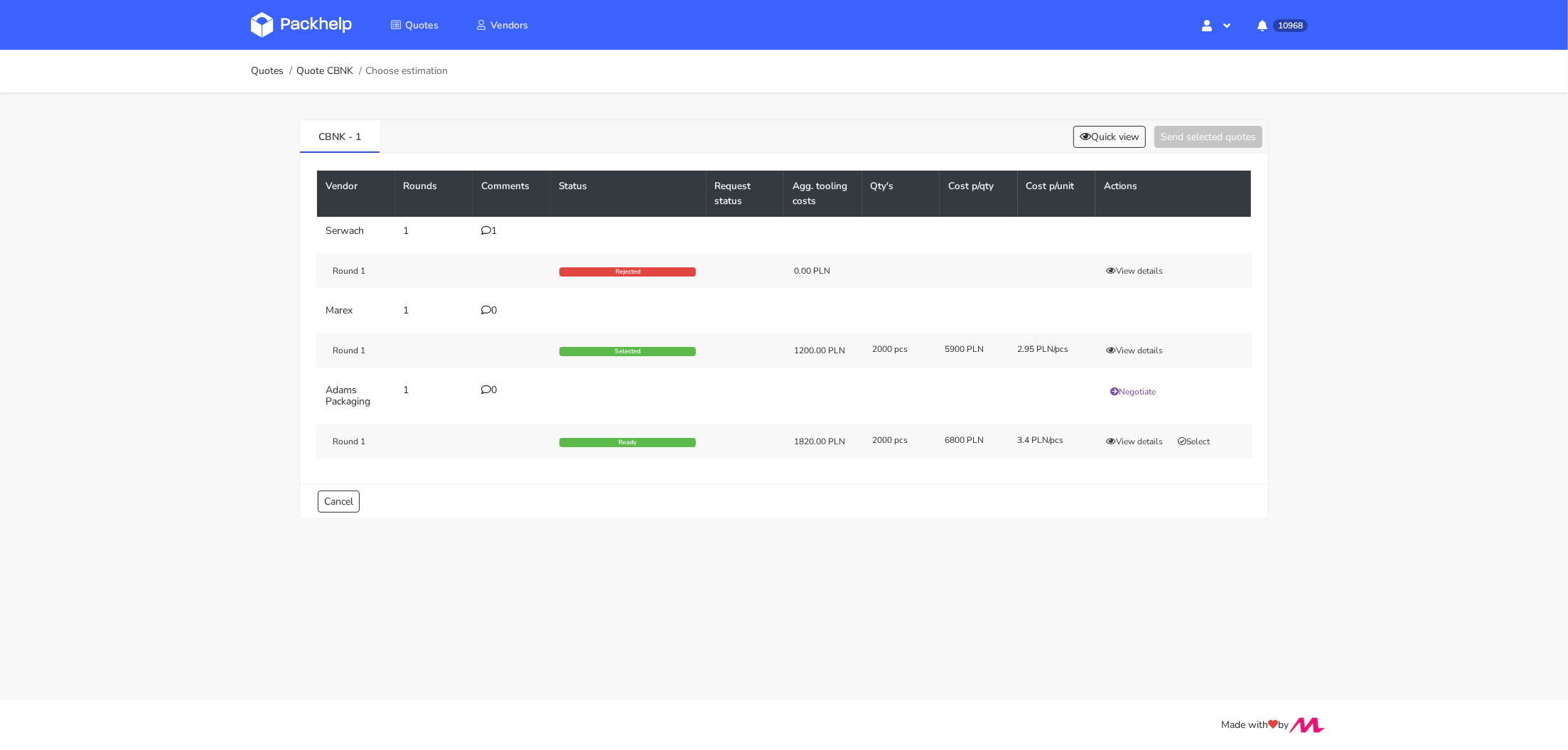
click at [675, 531] on div "CBNK - 1 Quick view Send selected quotes Vendor Rounds Comments Status Request …" at bounding box center [784, 315] width 1023 height 447
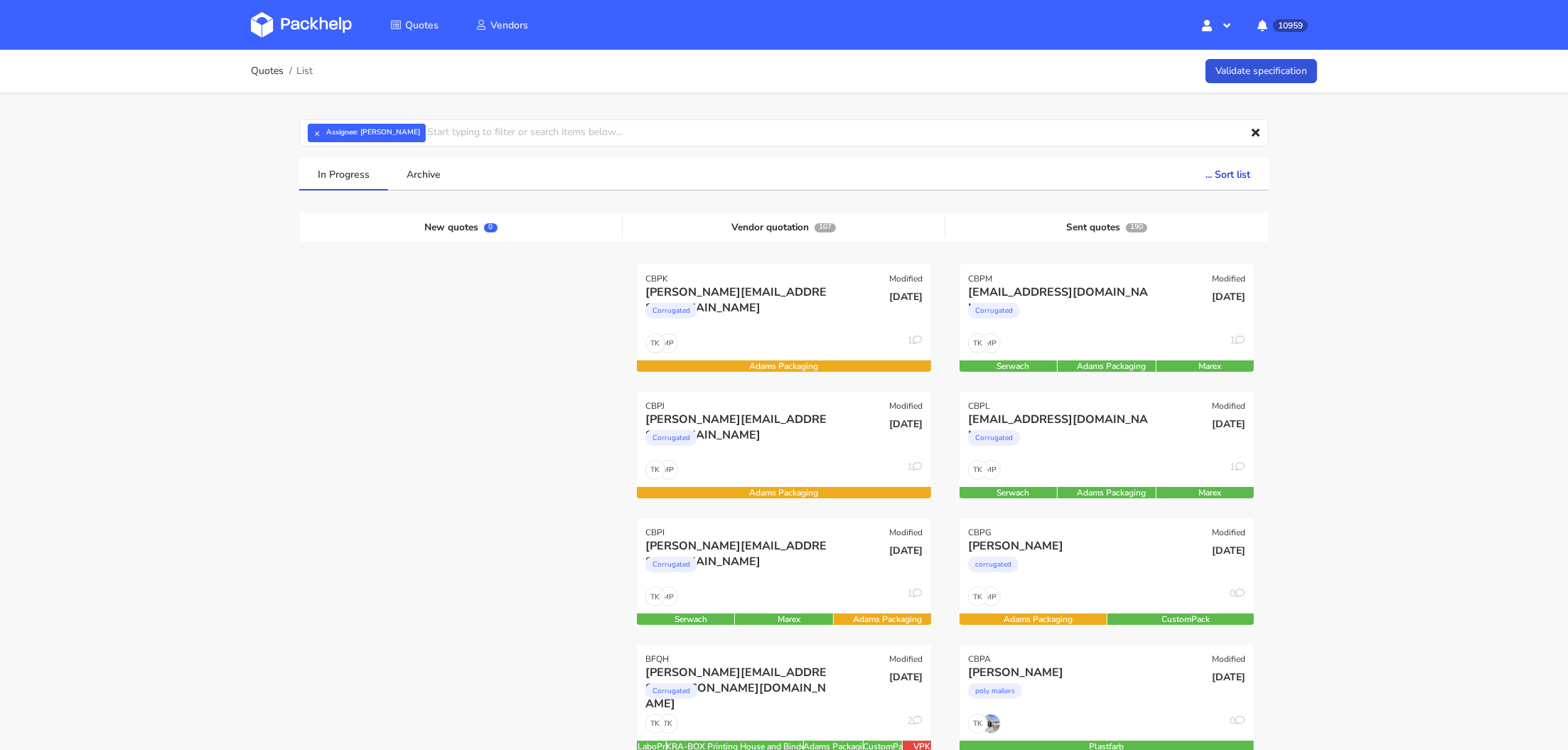
scroll to position [111, 0]
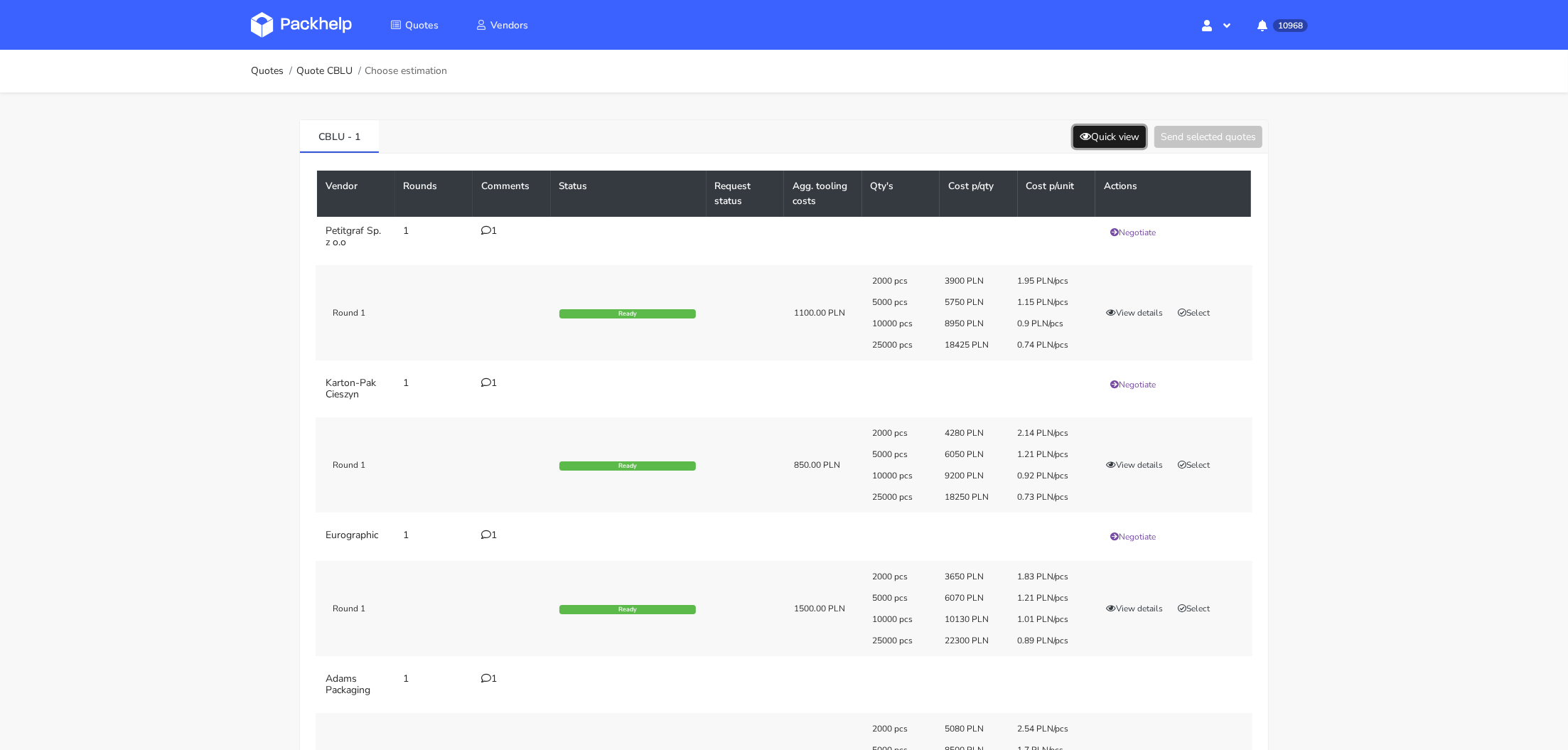
click at [1111, 130] on button "Quick view" at bounding box center [1109, 137] width 72 height 22
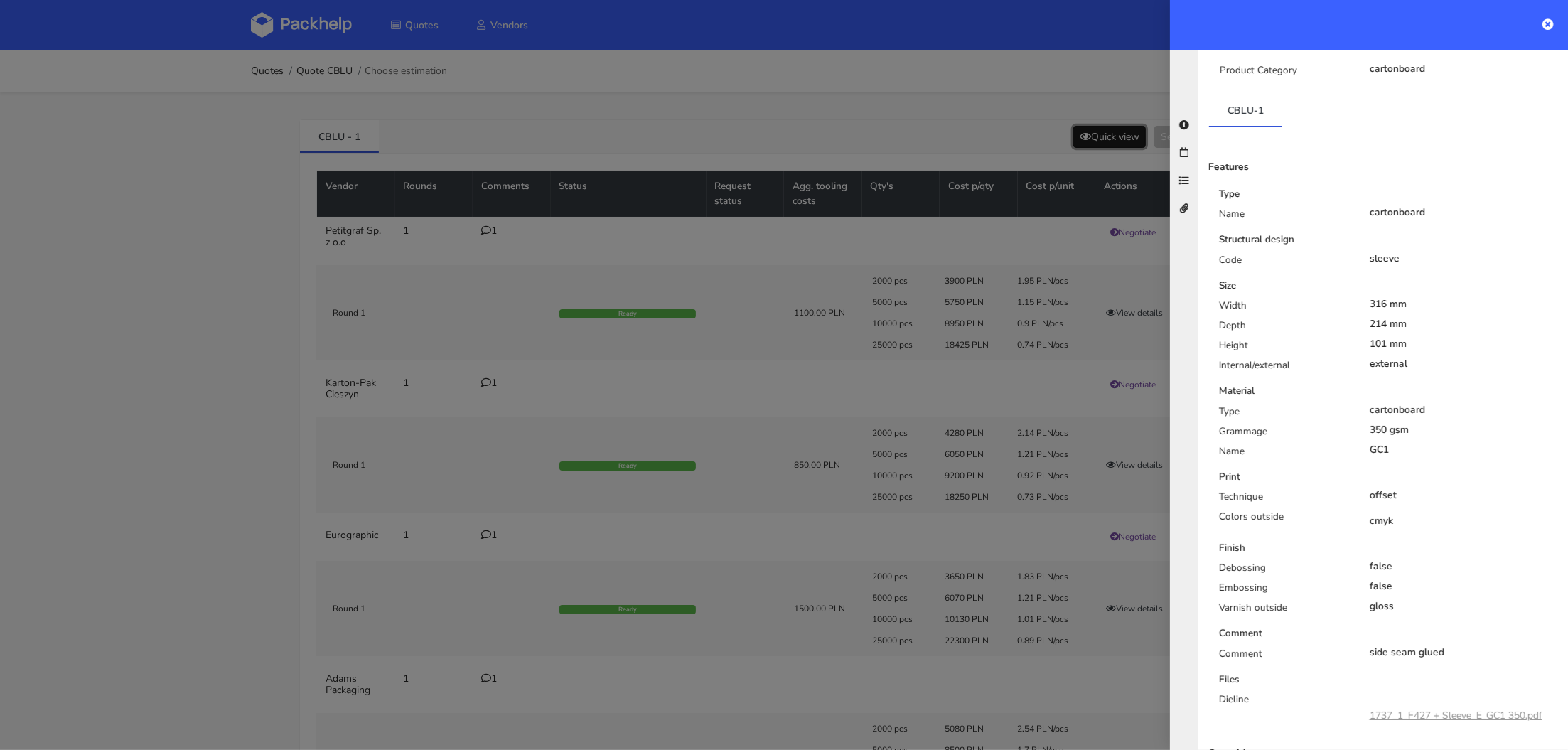
scroll to position [290, 0]
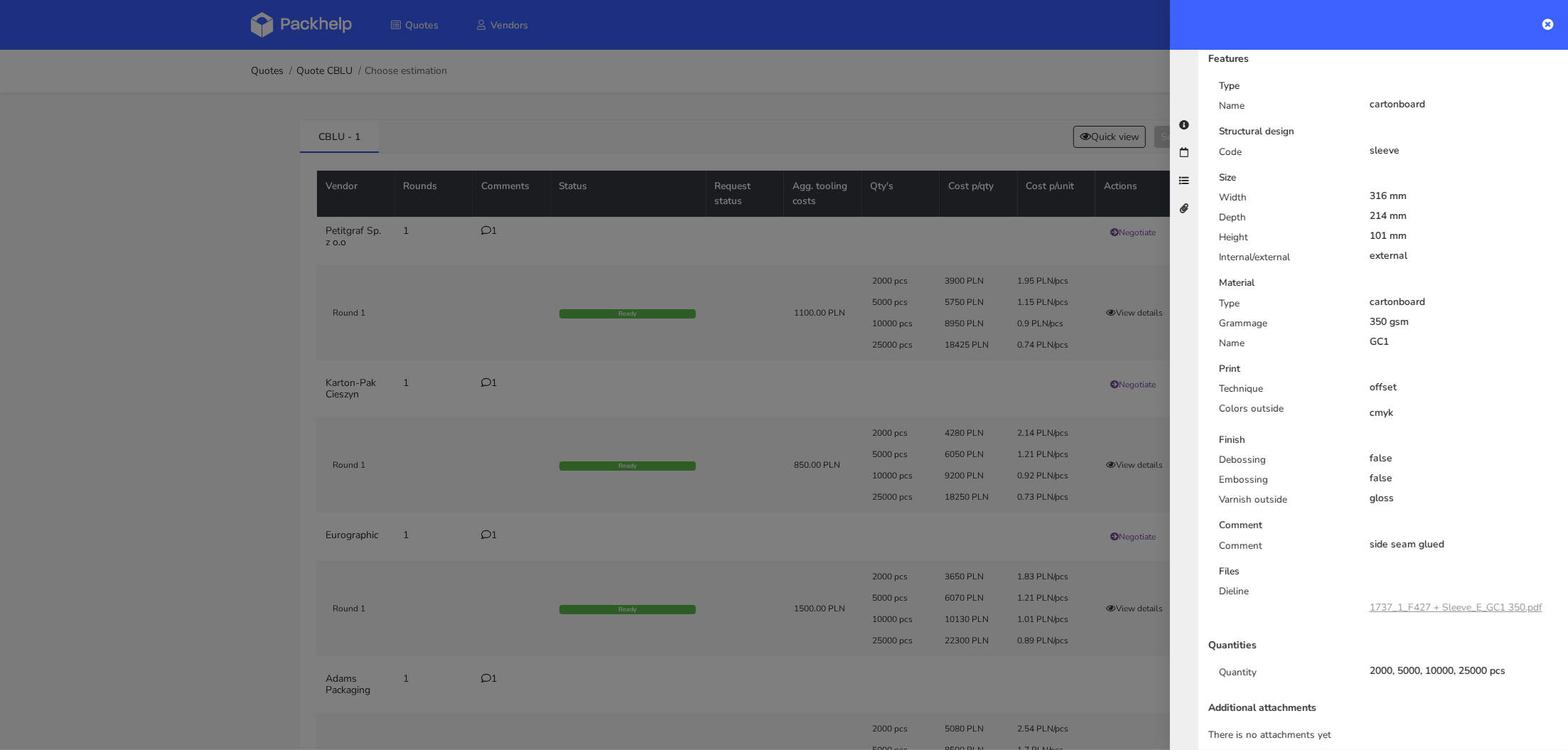
click at [566, 369] on div at bounding box center [784, 375] width 1568 height 750
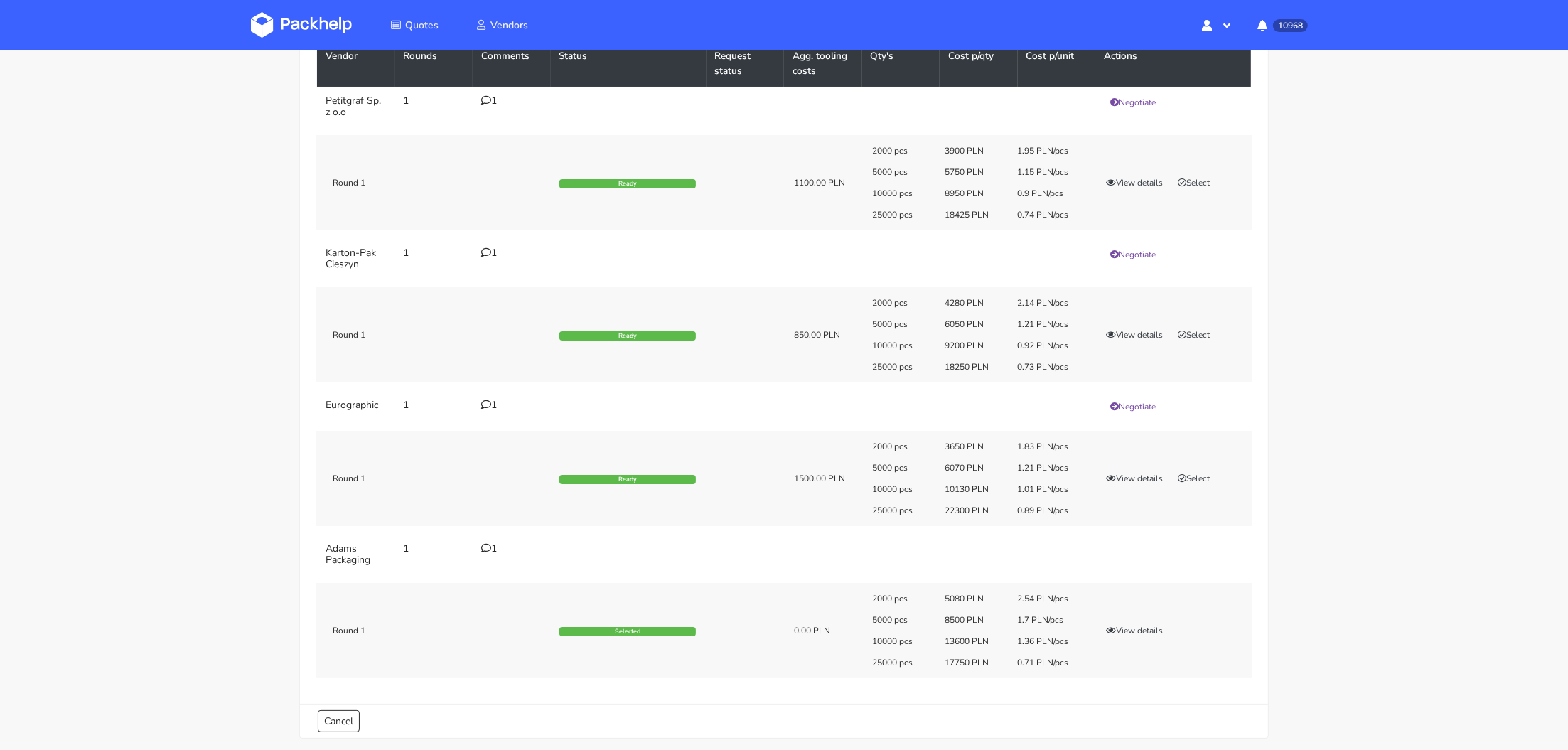
scroll to position [50, 0]
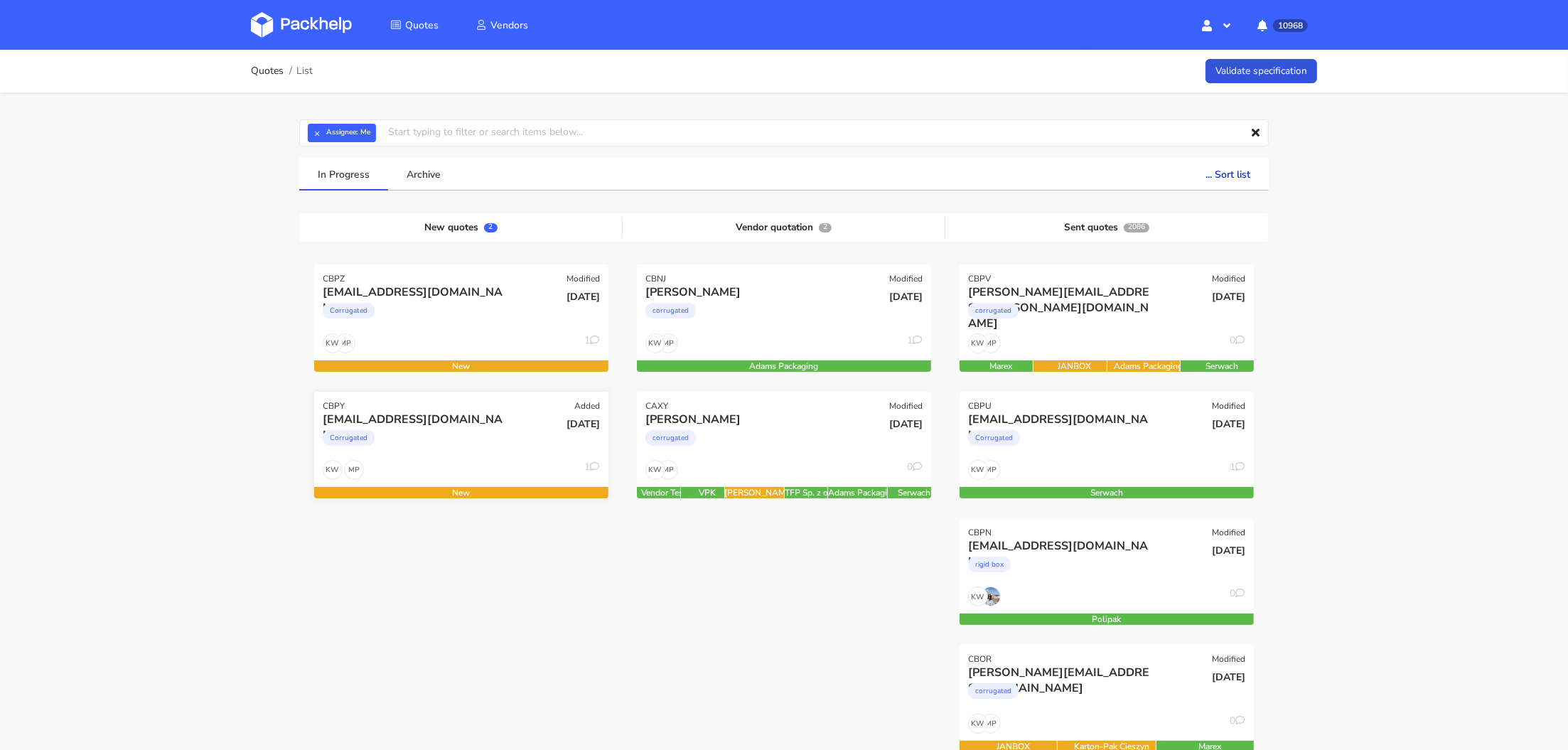
click at [429, 436] on div "Corrugated" at bounding box center [416, 441] width 188 height 29
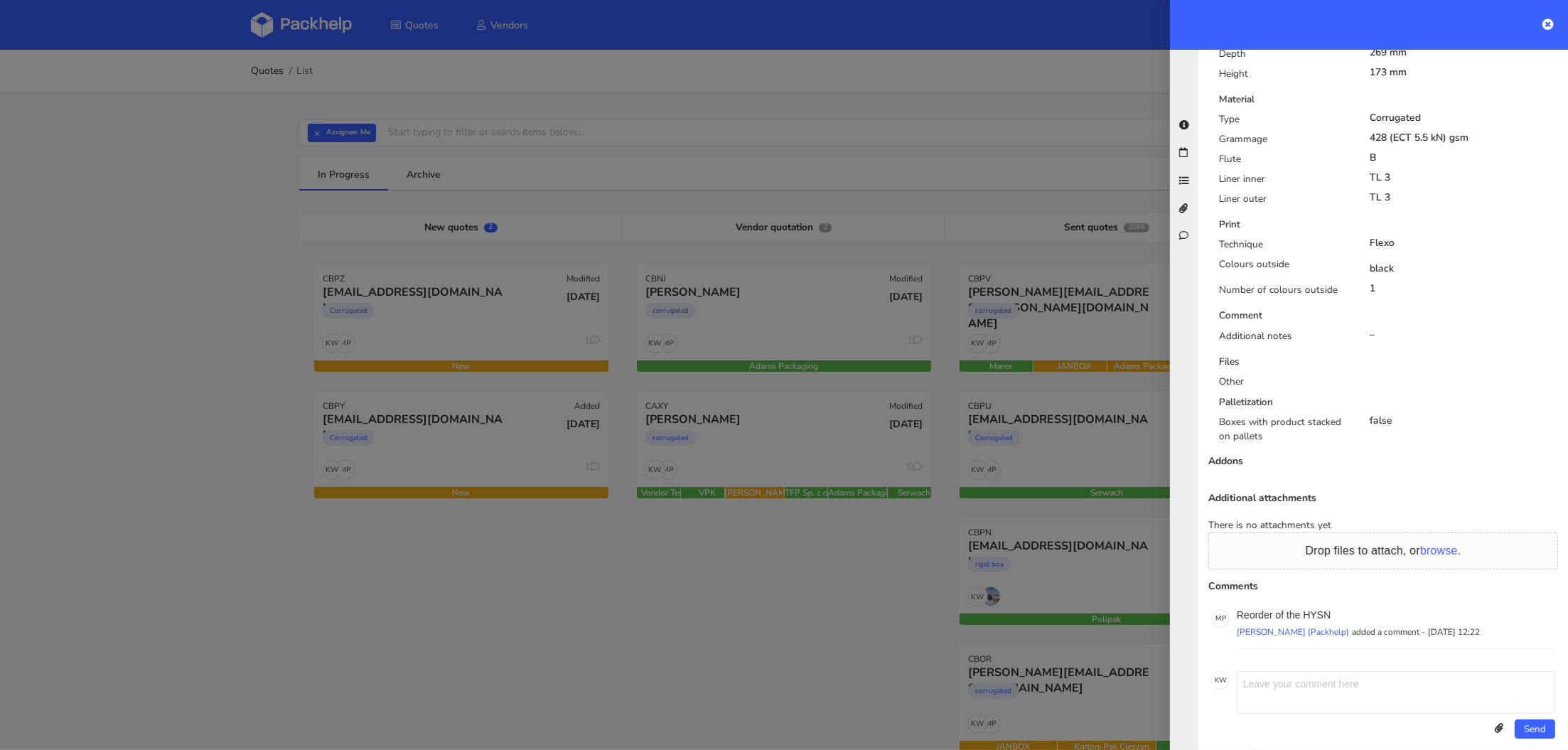
scroll to position [704, 0]
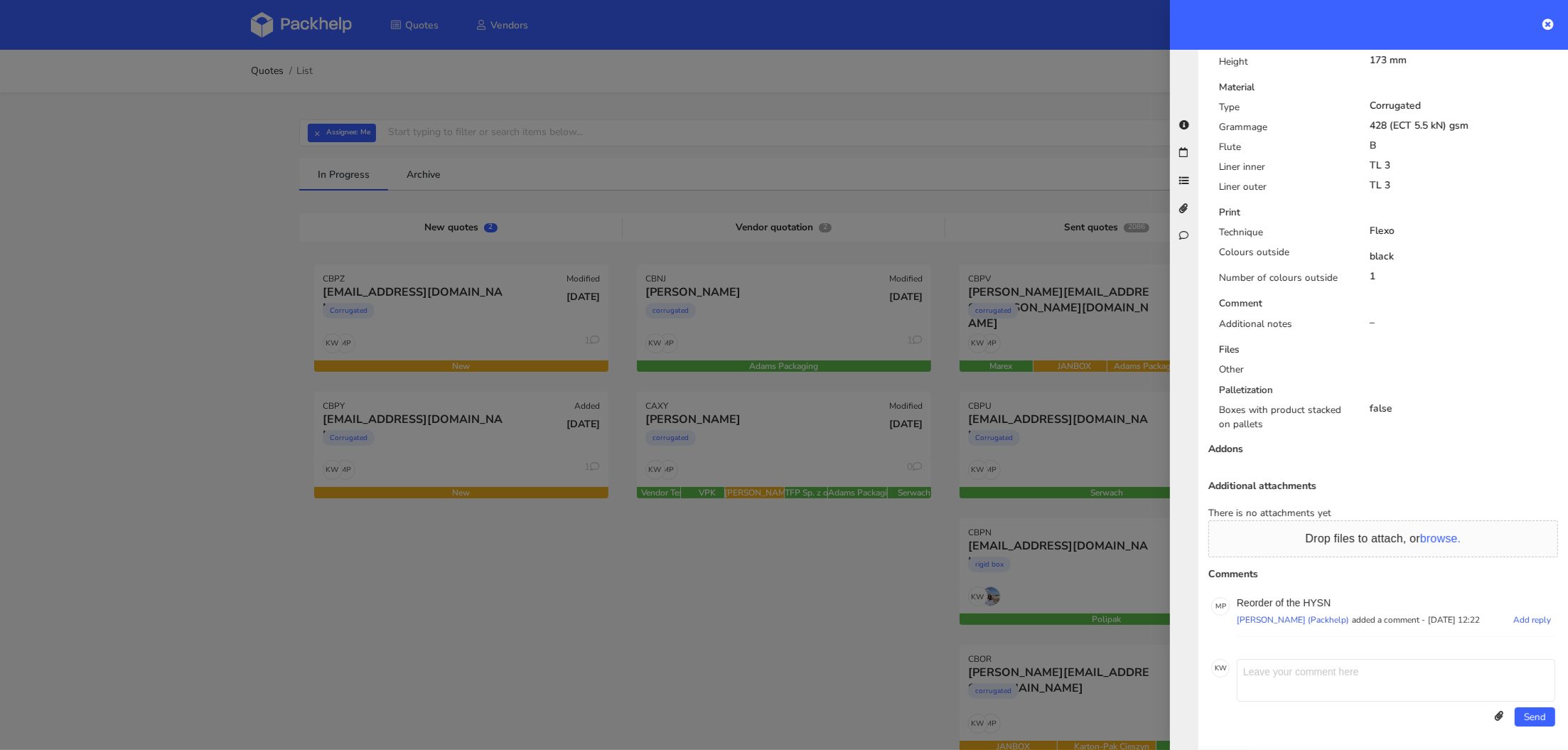
click at [1319, 600] on p "Reorder of the HYSN" at bounding box center [1396, 603] width 319 height 12
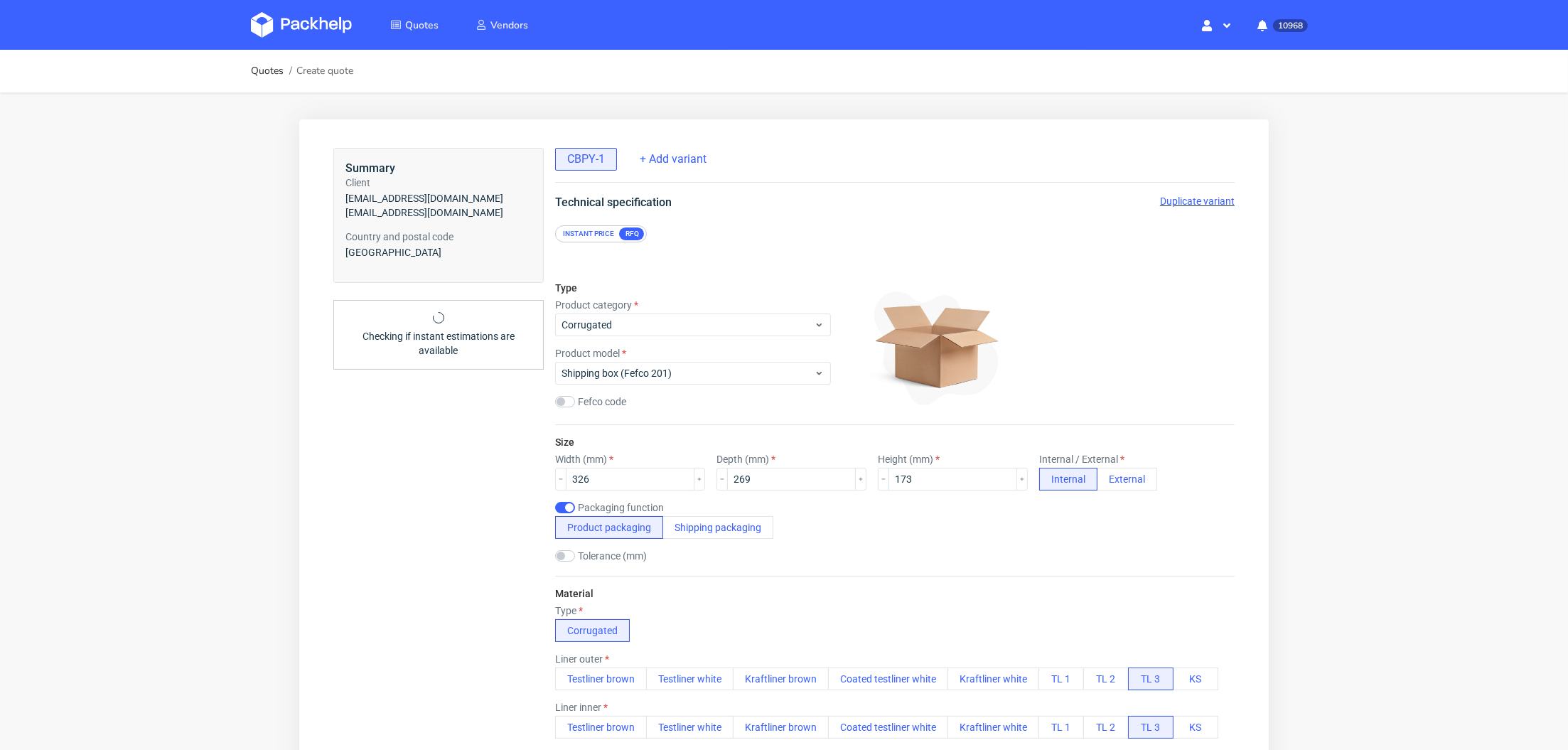
click at [333, 28] on img at bounding box center [301, 25] width 101 height 26
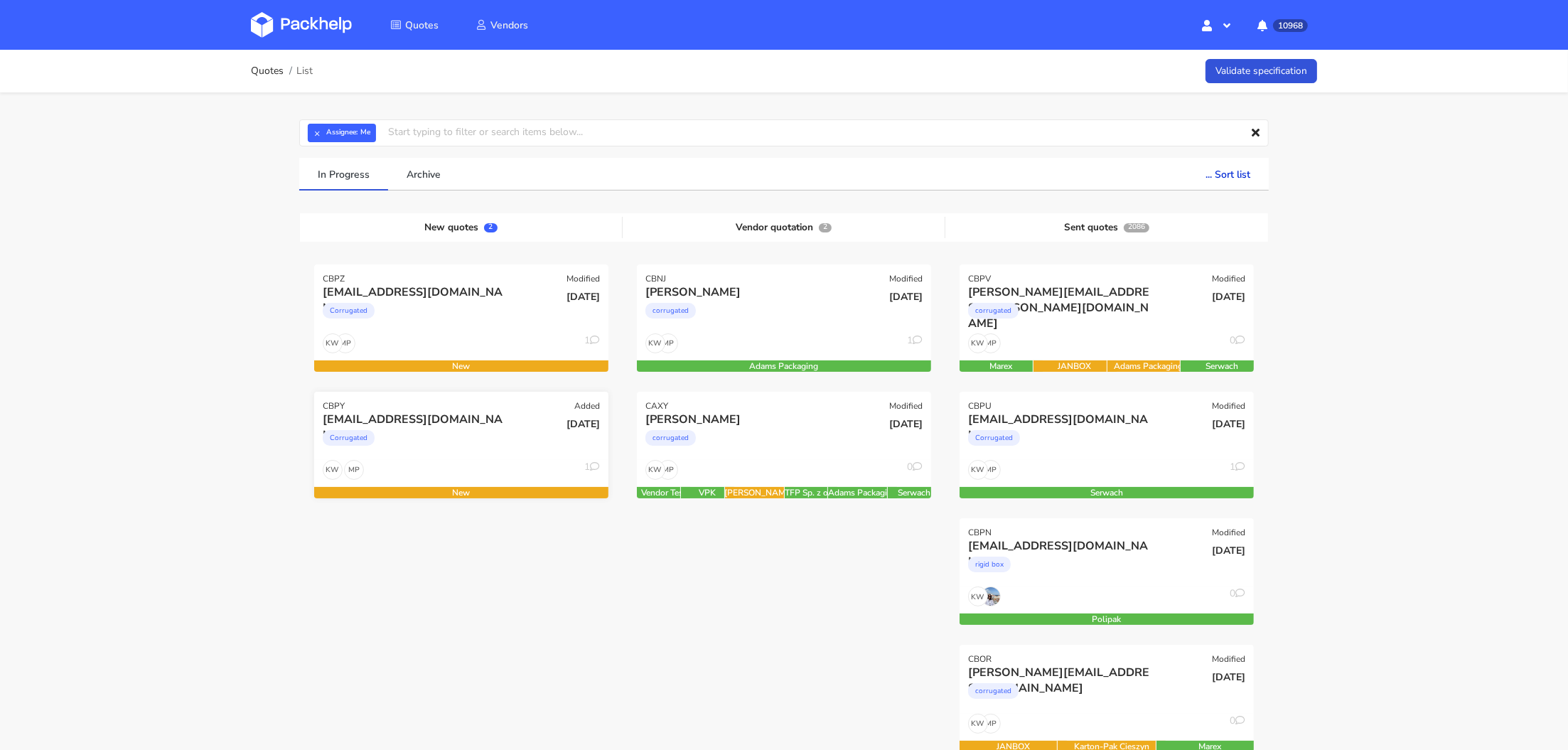
click at [473, 466] on div "MP KW 1" at bounding box center [462, 473] width 295 height 27
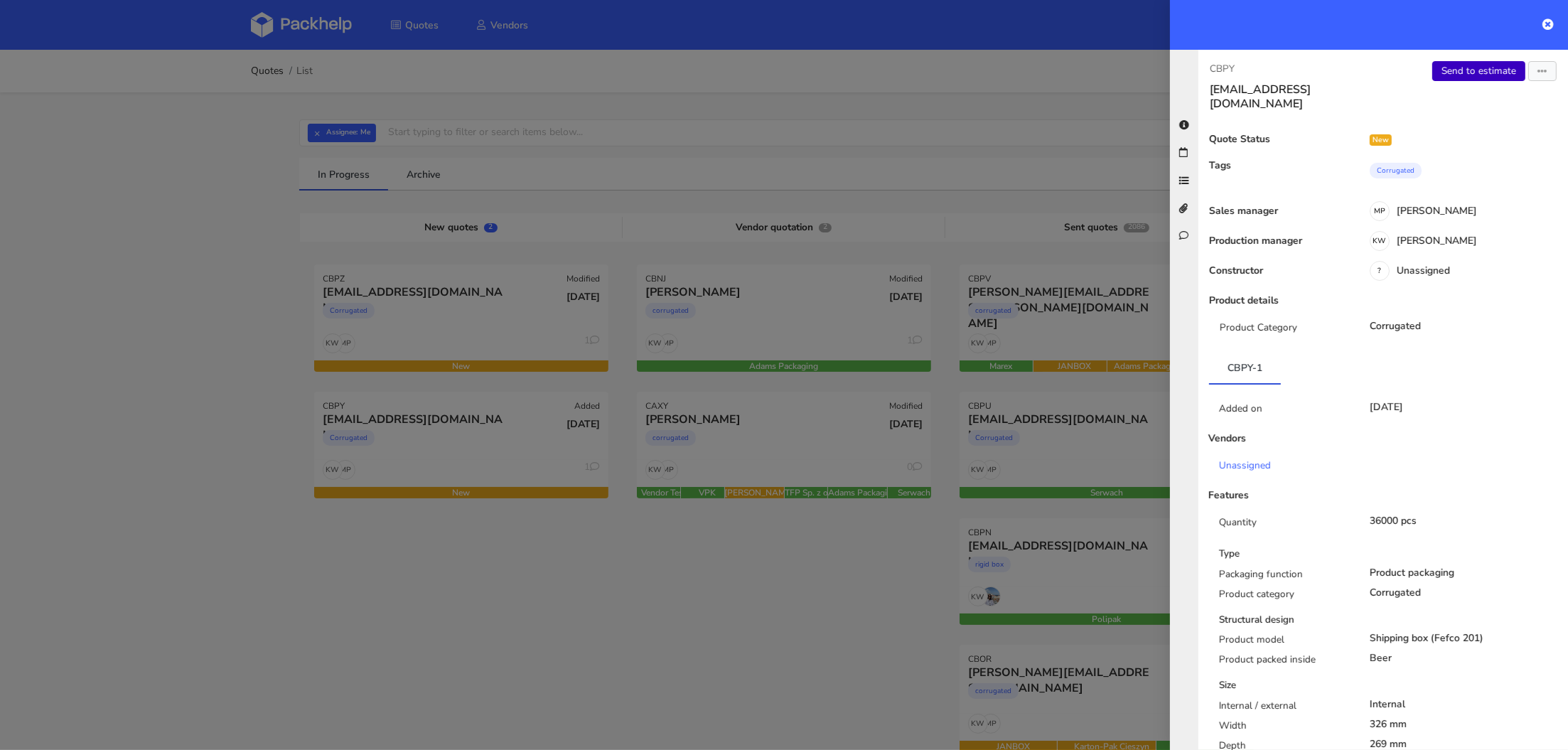
click at [1479, 73] on link "Send to estimate" at bounding box center [1479, 71] width 93 height 20
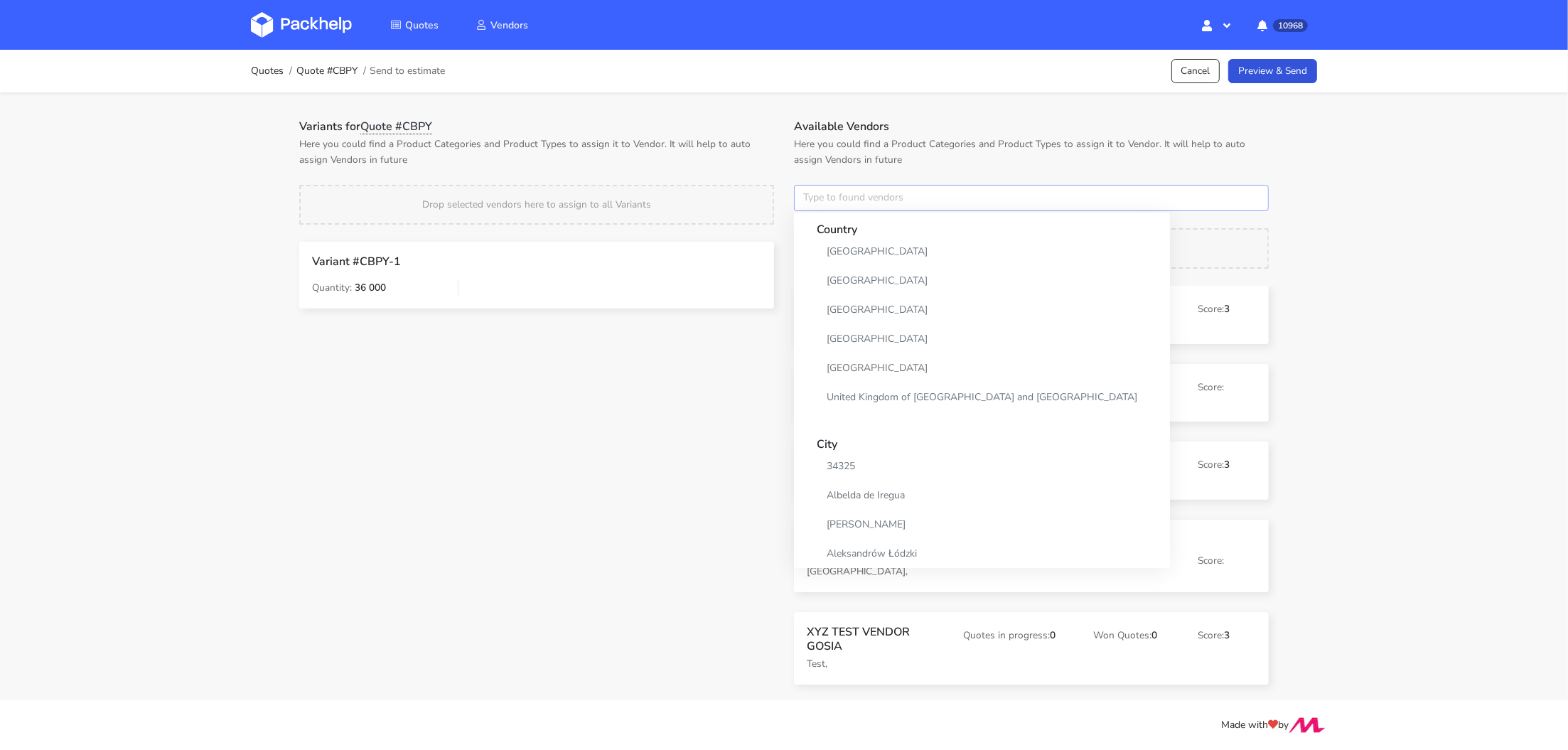
click at [821, 198] on input "text" at bounding box center [1031, 198] width 475 height 27
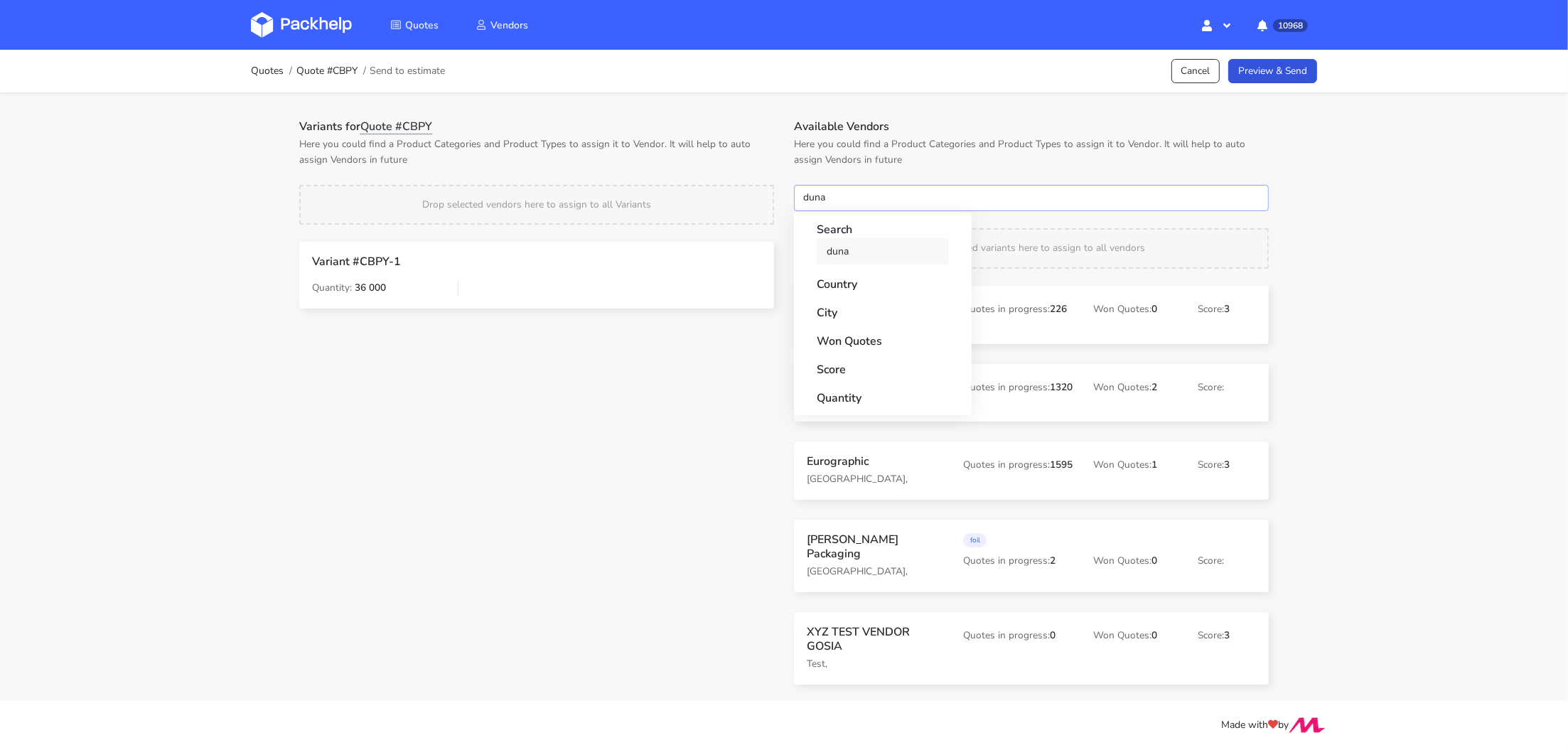
type input "duna"
click at [836, 249] on link "duna" at bounding box center [883, 251] width 132 height 26
click at [726, 121] on h1 "Variants for Quote #CBPY" at bounding box center [537, 127] width 475 height 14
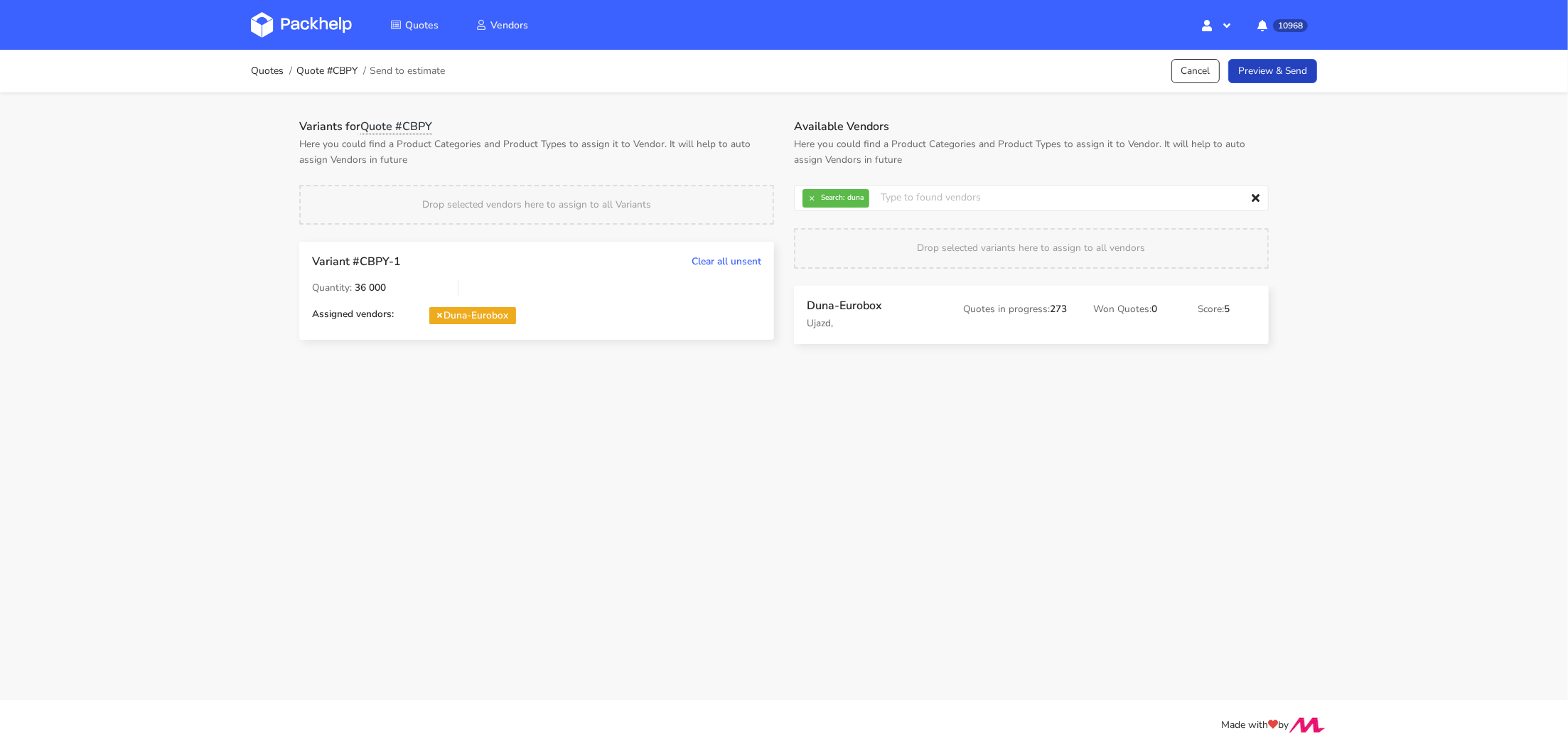
click at [1264, 61] on link "Preview & Send" at bounding box center [1272, 71] width 88 height 25
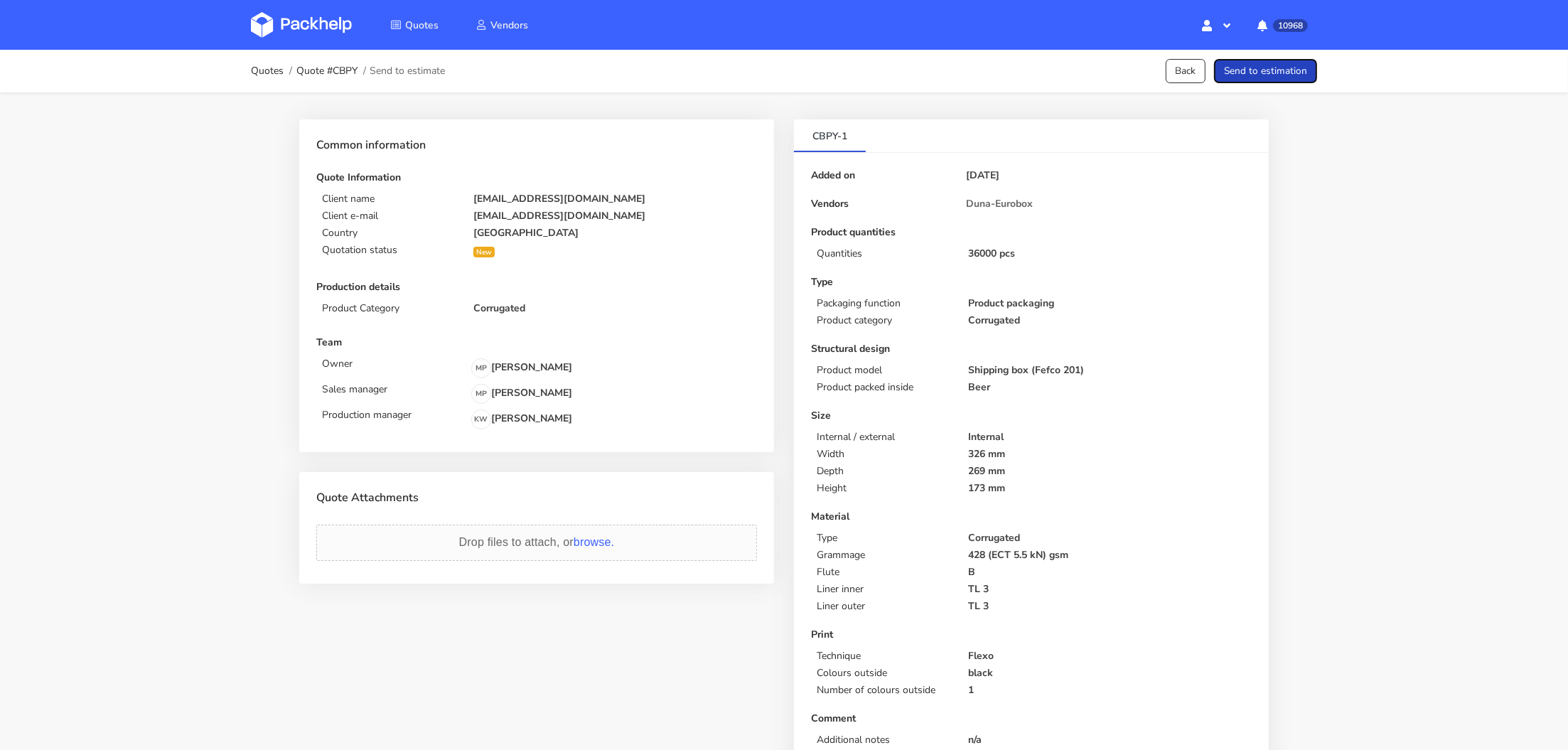
click at [1285, 68] on button "Send to estimation" at bounding box center [1265, 71] width 103 height 25
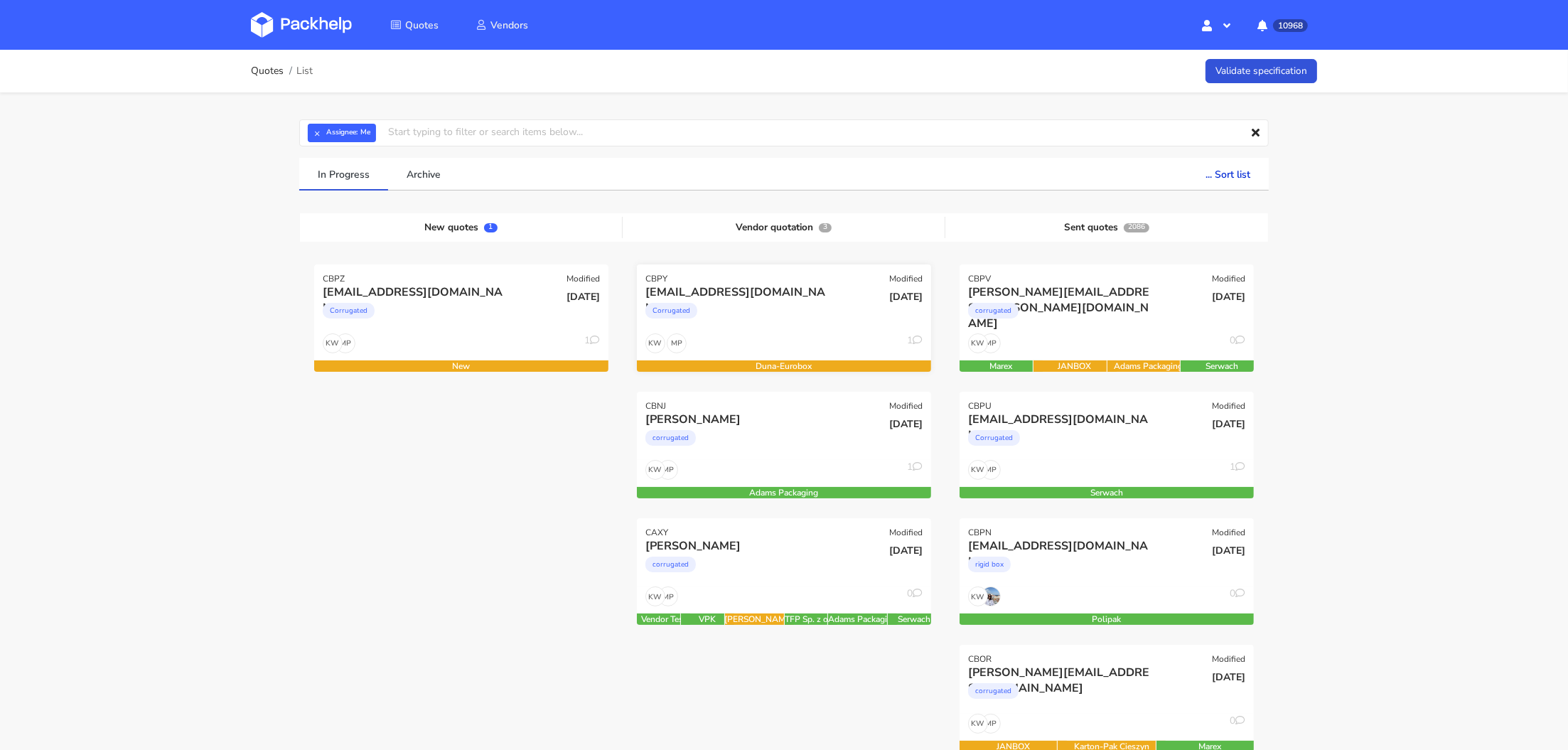
click at [780, 321] on div "Corrugated" at bounding box center [739, 314] width 188 height 29
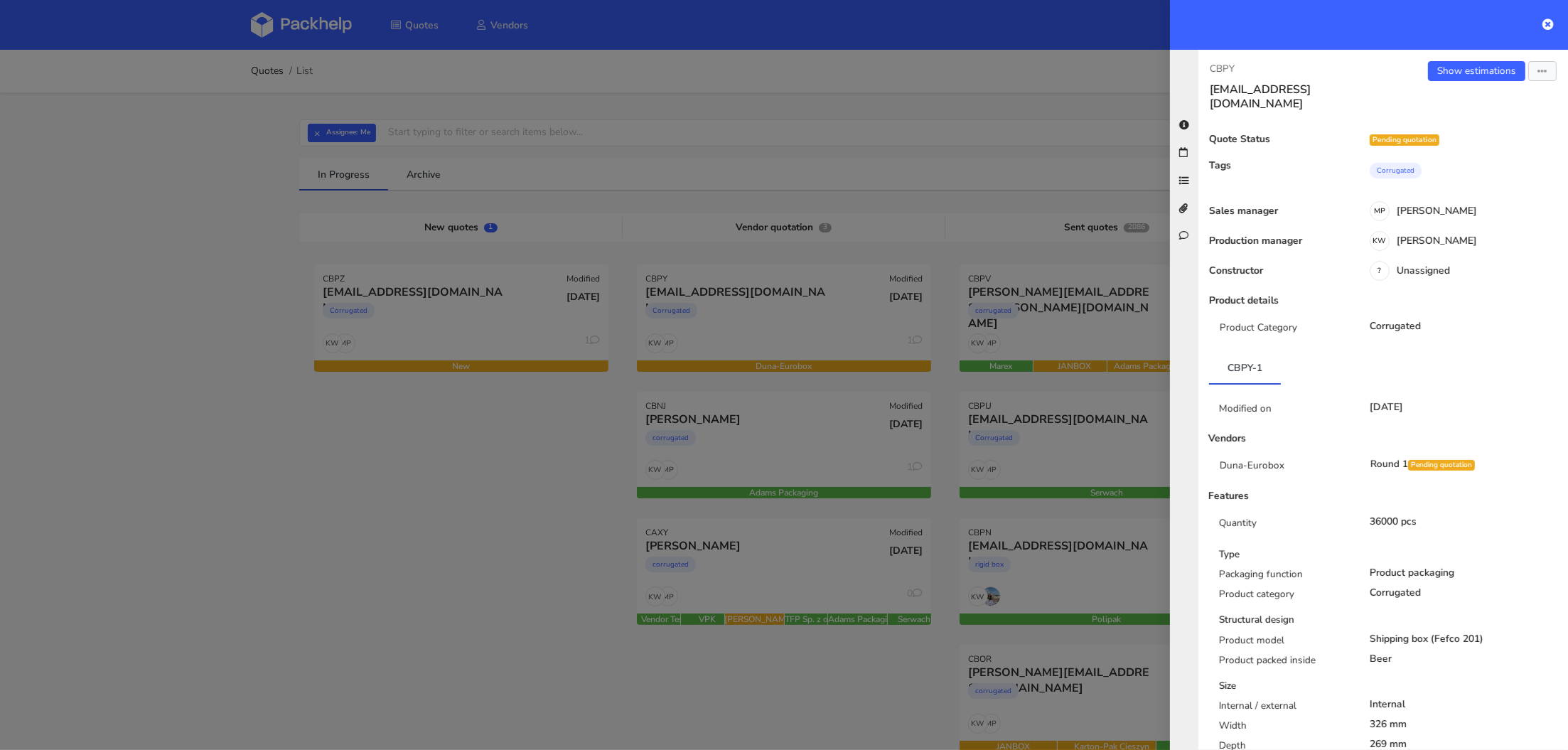
click at [1482, 81] on div "Show estimations Send to estimate View quote Edit quote Missing data Reject quo…" at bounding box center [1475, 86] width 185 height 50
click at [1482, 74] on link "Show estimations" at bounding box center [1476, 71] width 97 height 20
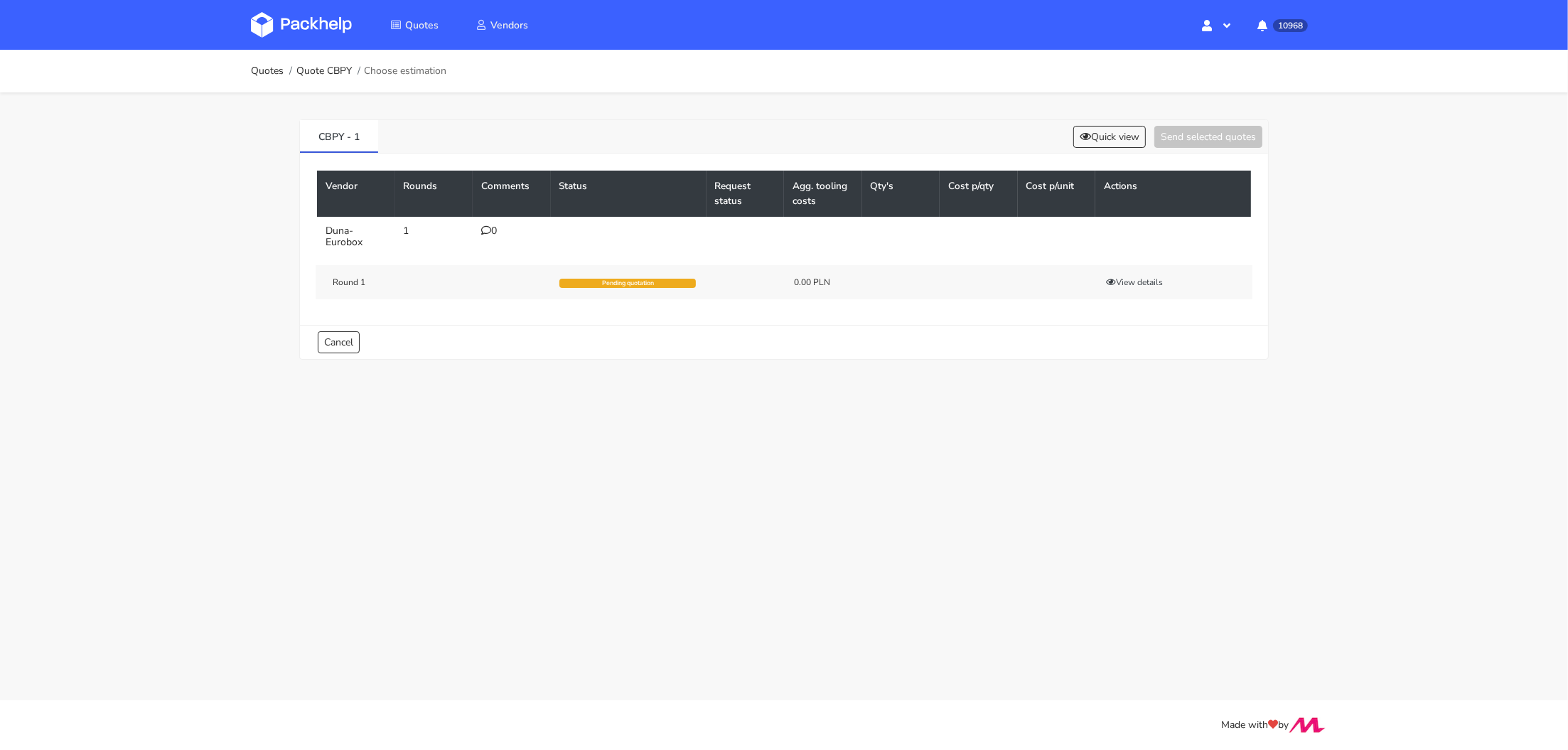
click at [486, 225] on icon at bounding box center [486, 229] width 10 height 10
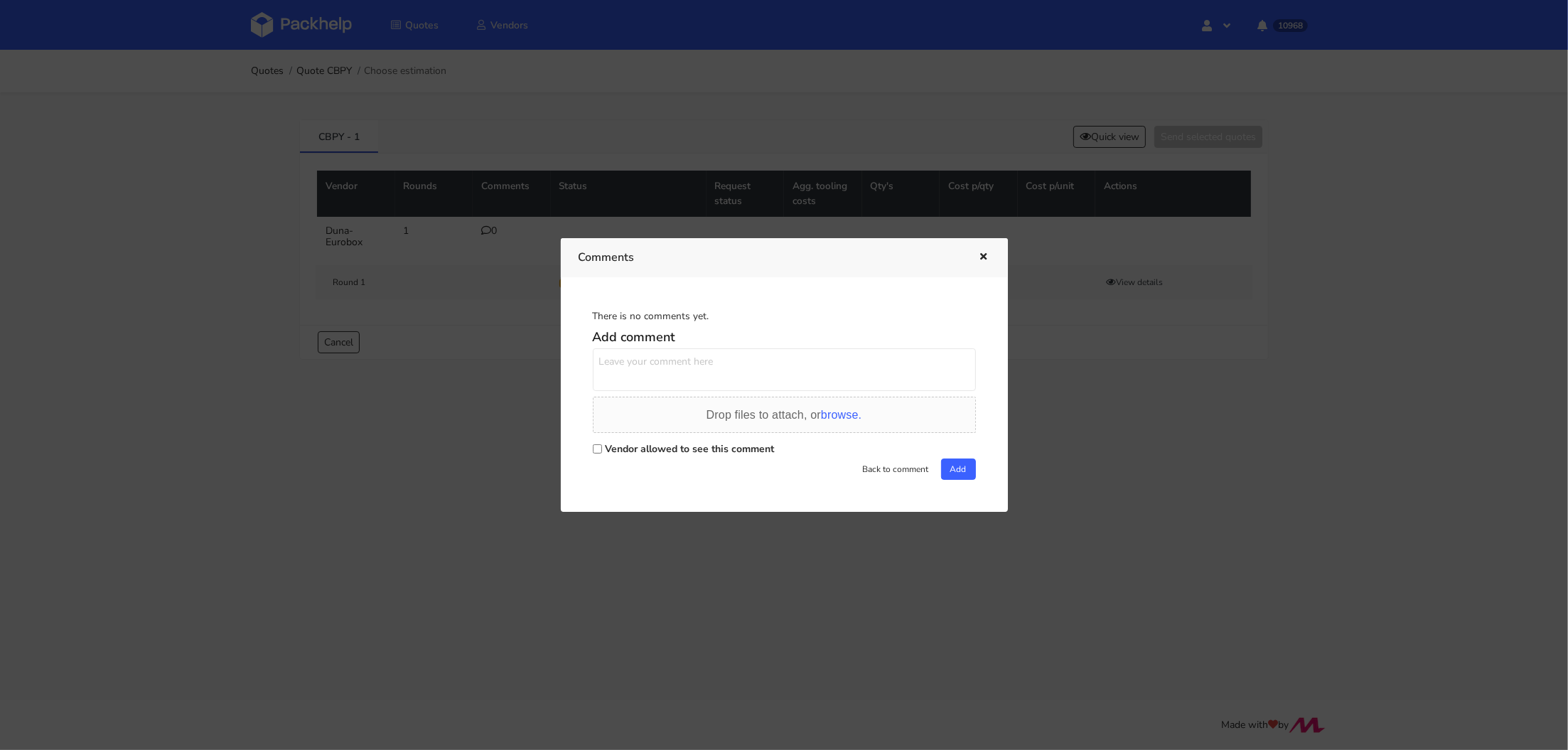
click at [619, 448] on label "Vendor allowed to see this comment" at bounding box center [689, 448] width 169 height 13
click at [602, 448] on input "Vendor allowed to see this comment" at bounding box center [597, 448] width 9 height 9
checkbox input "true"
click at [624, 372] on textarea at bounding box center [784, 370] width 383 height 43
paste textarea "R843749832_HYSN"
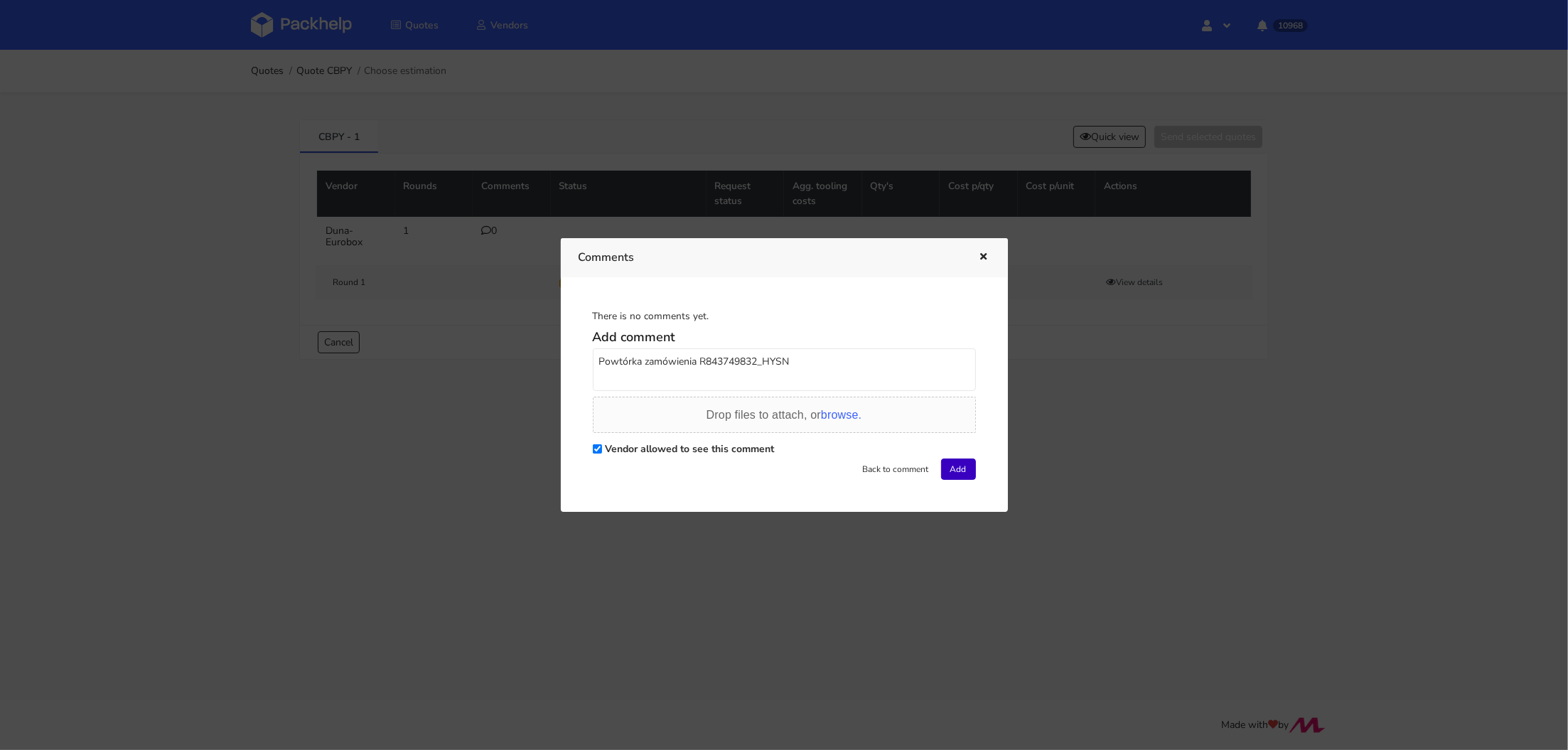
type textarea "Powtórka zamówienia R843749832_HYSN"
click at [951, 467] on button "Add" at bounding box center [958, 469] width 35 height 21
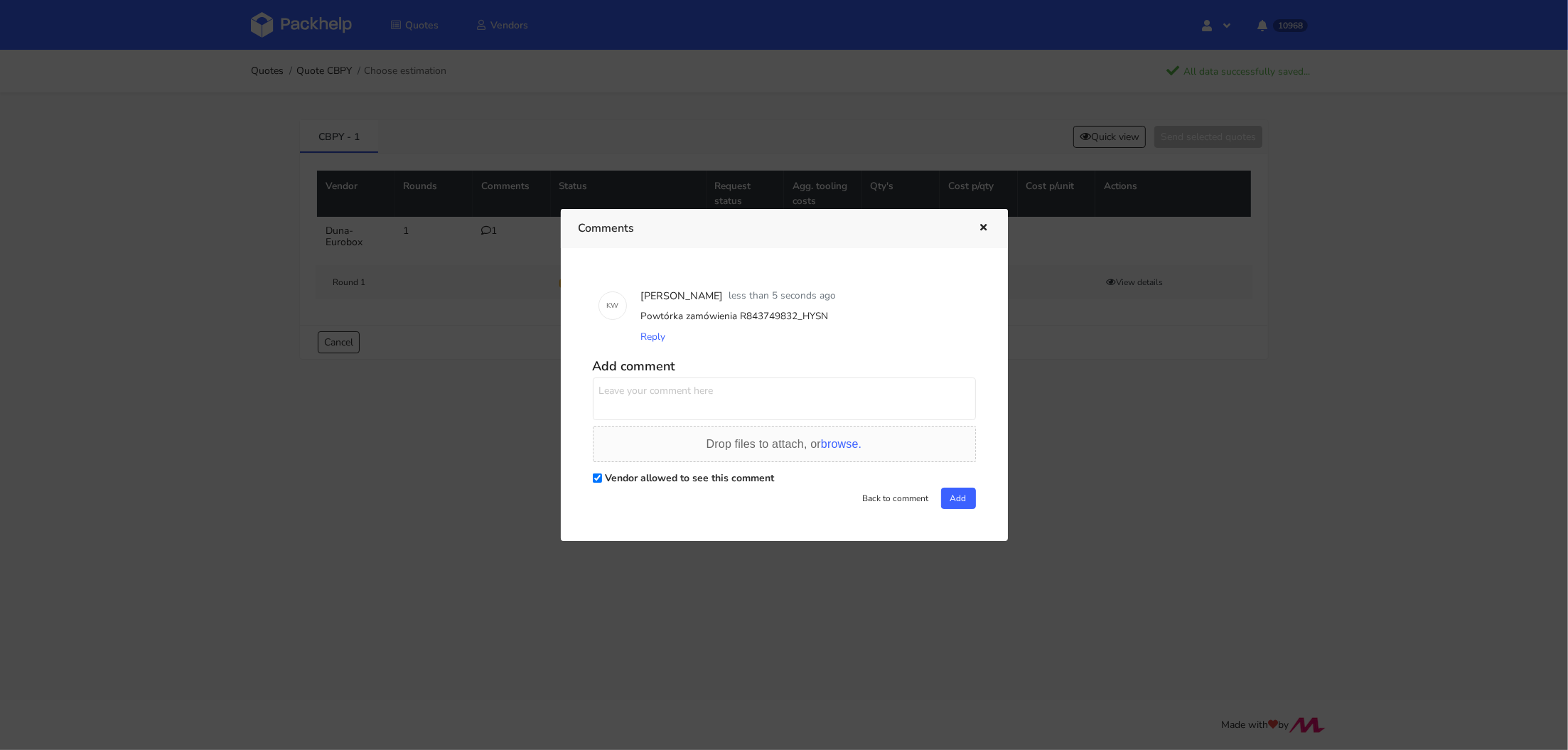
click at [1096, 128] on div at bounding box center [784, 375] width 1568 height 750
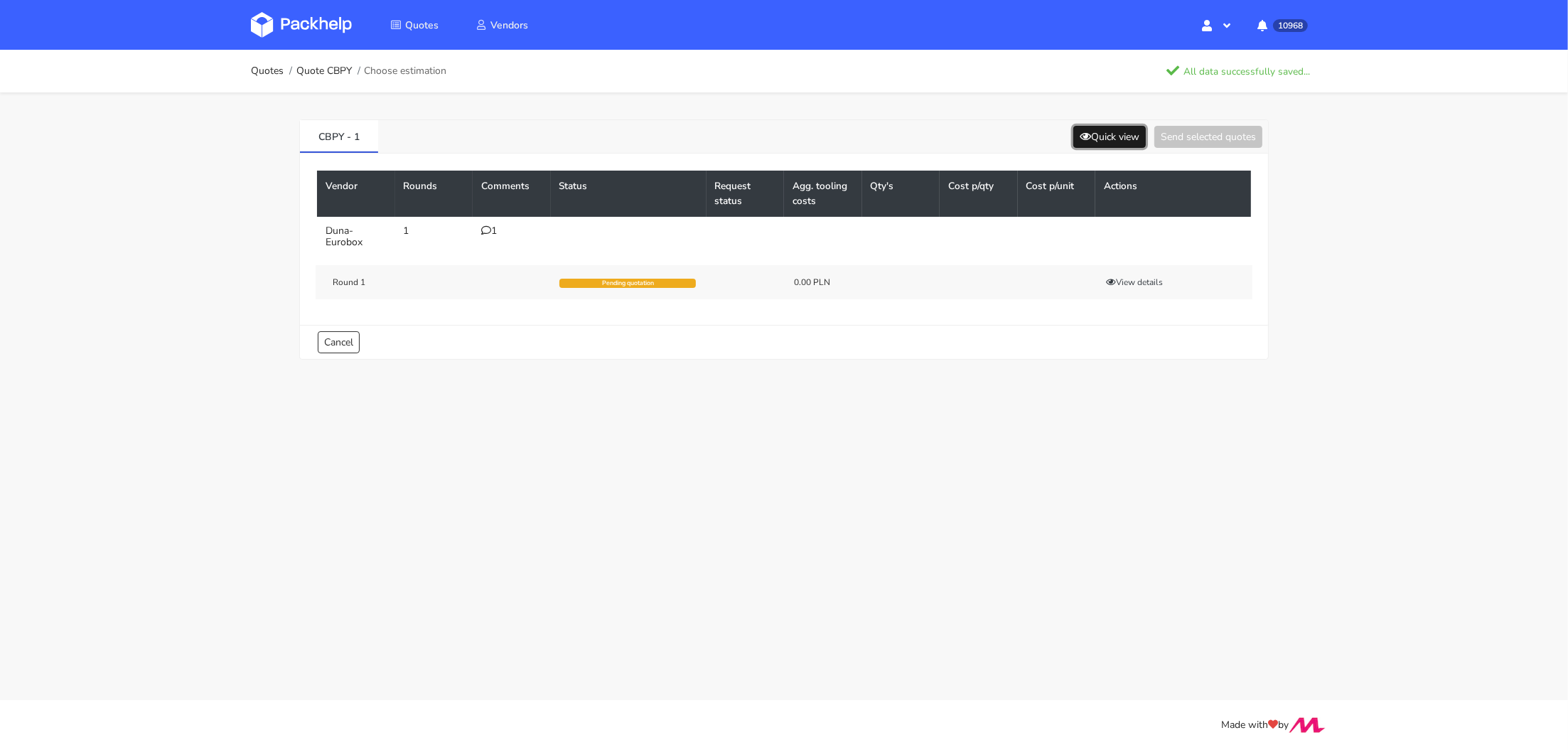
click at [1099, 136] on button "Quick view" at bounding box center [1109, 137] width 72 height 22
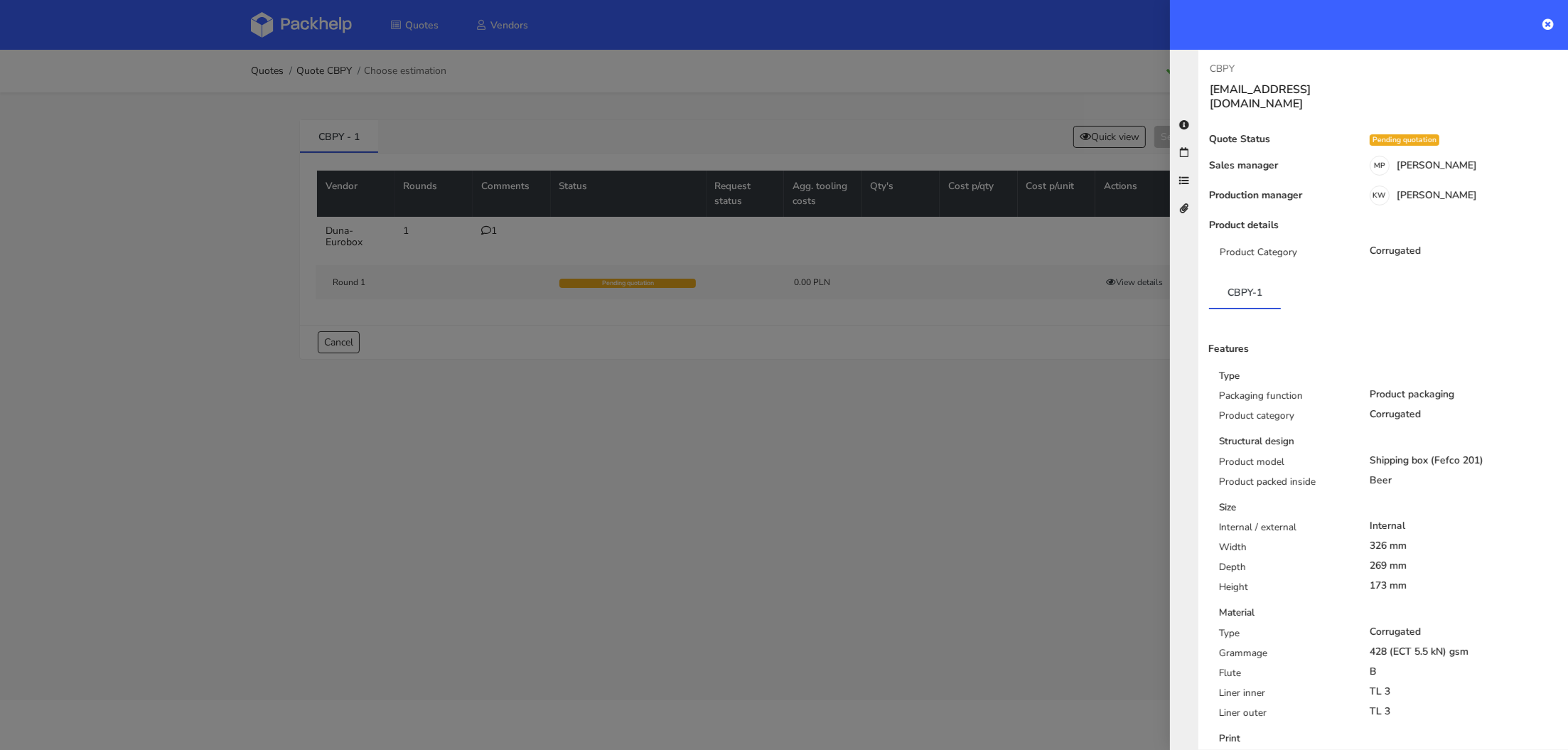
click at [828, 537] on div at bounding box center [784, 375] width 1568 height 750
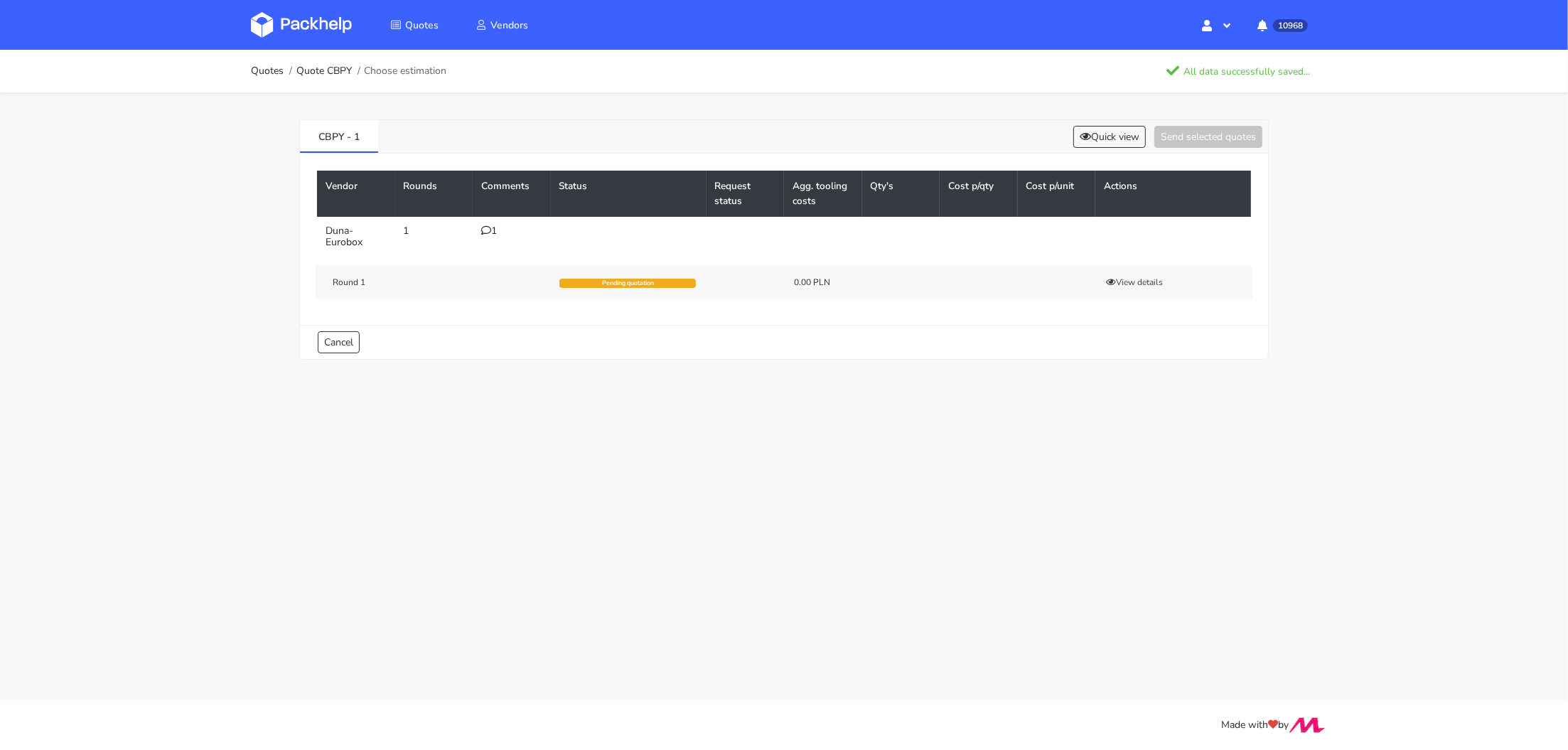
click at [319, 29] on img at bounding box center [301, 25] width 101 height 26
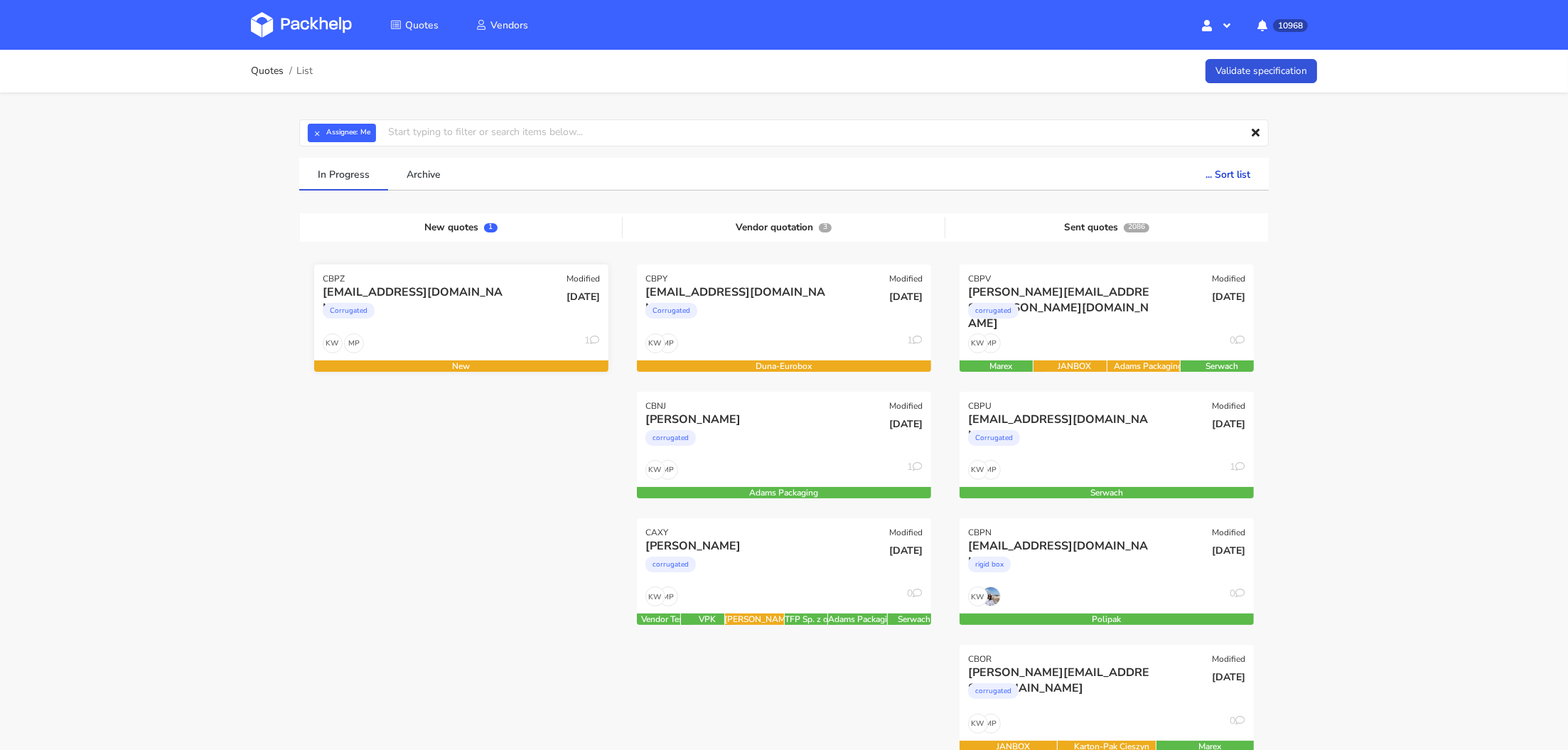
click at [430, 306] on div "Corrugated" at bounding box center [416, 314] width 188 height 29
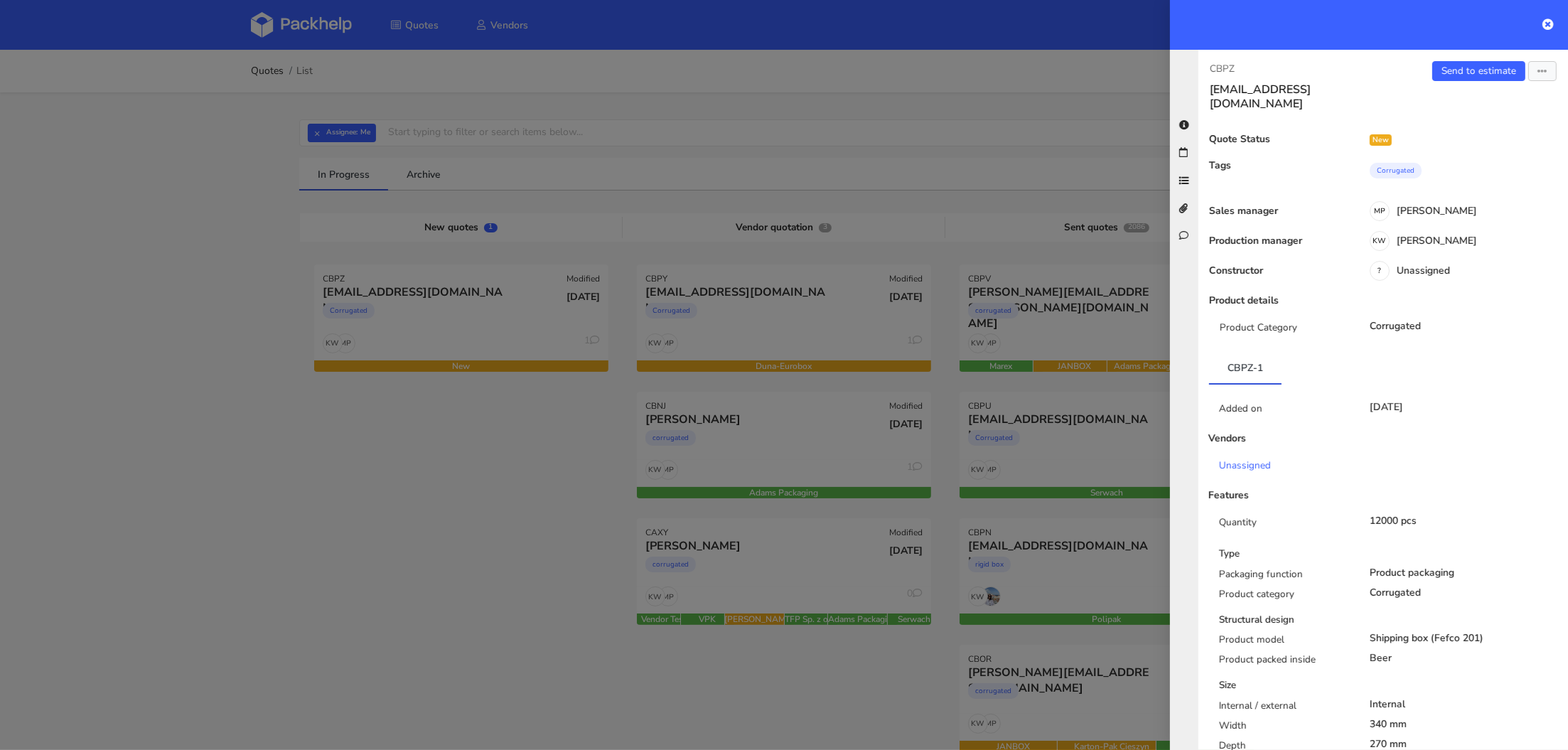
click at [1410, 515] on div "12000 pcs" at bounding box center [1464, 521] width 211 height 12
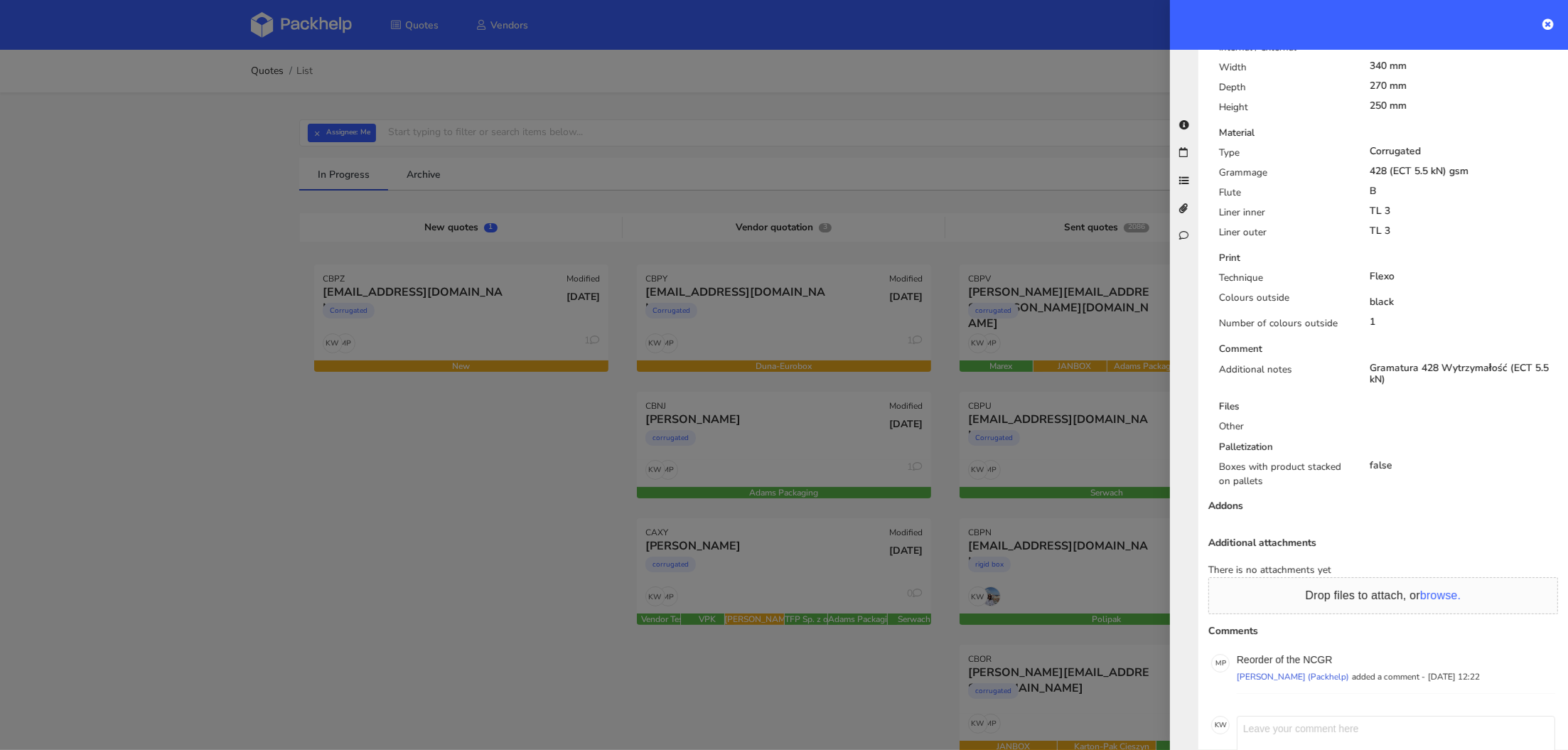
scroll to position [715, 0]
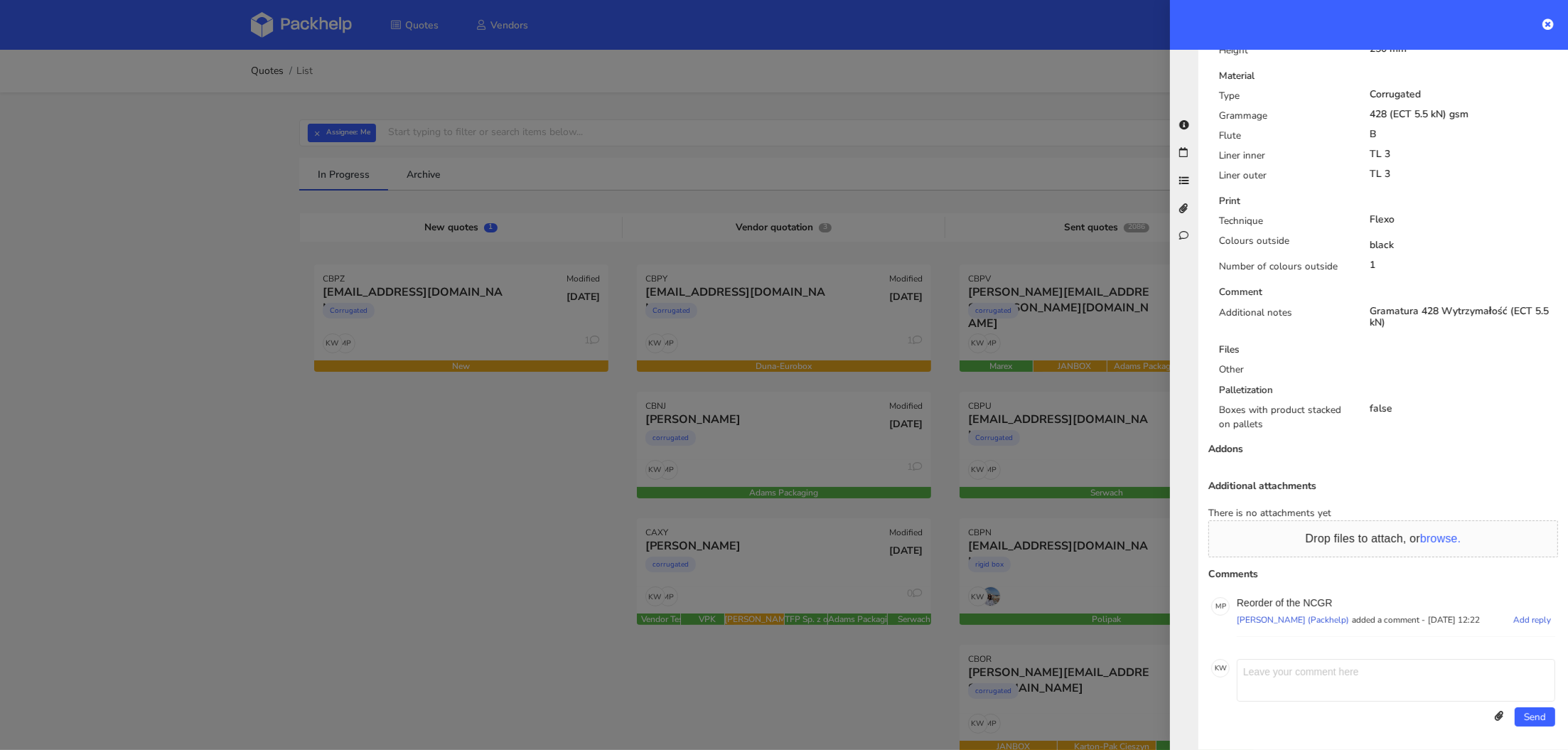
click at [1318, 601] on p "Reorder of the NCGR" at bounding box center [1396, 603] width 319 height 12
copy p "NCGR"
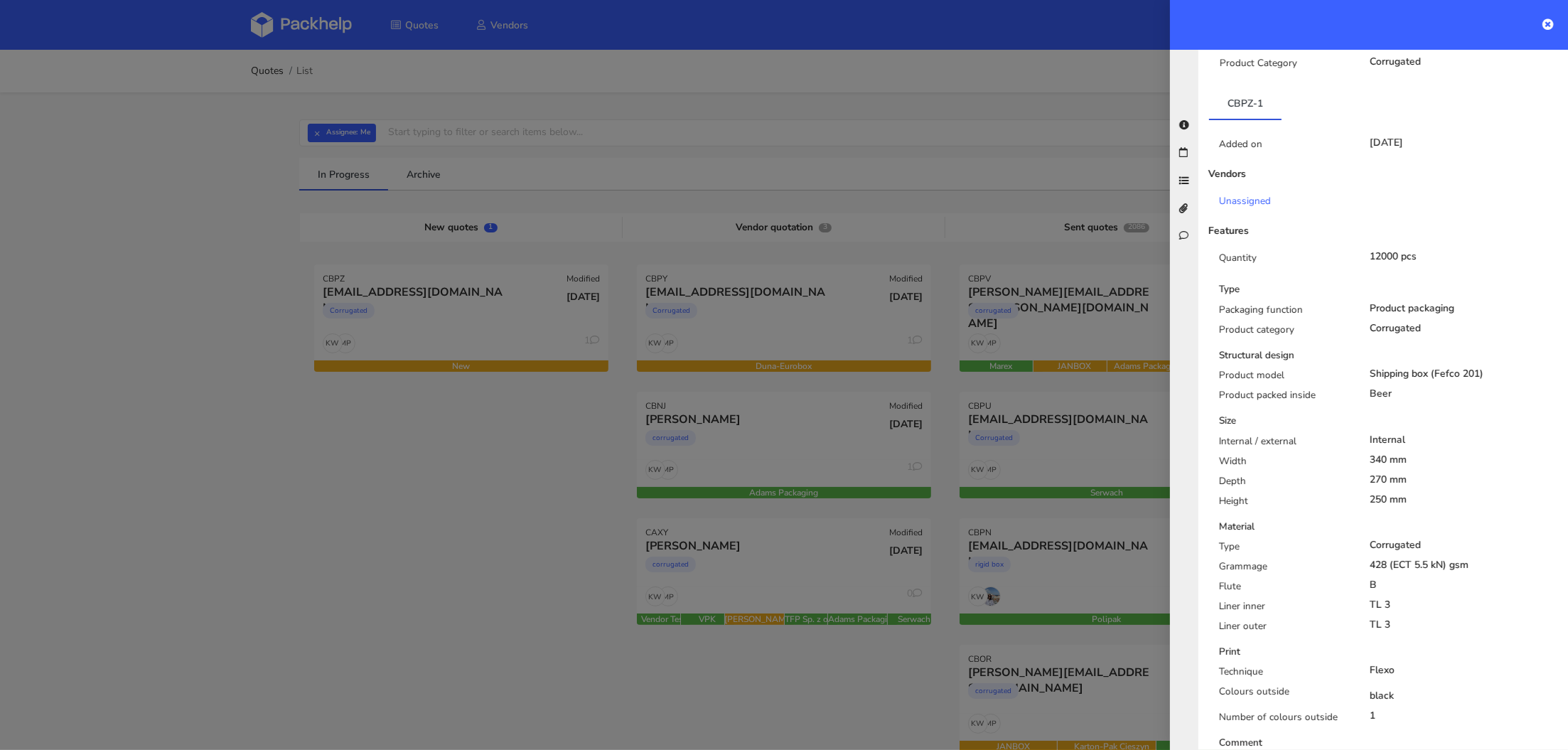
scroll to position [0, 0]
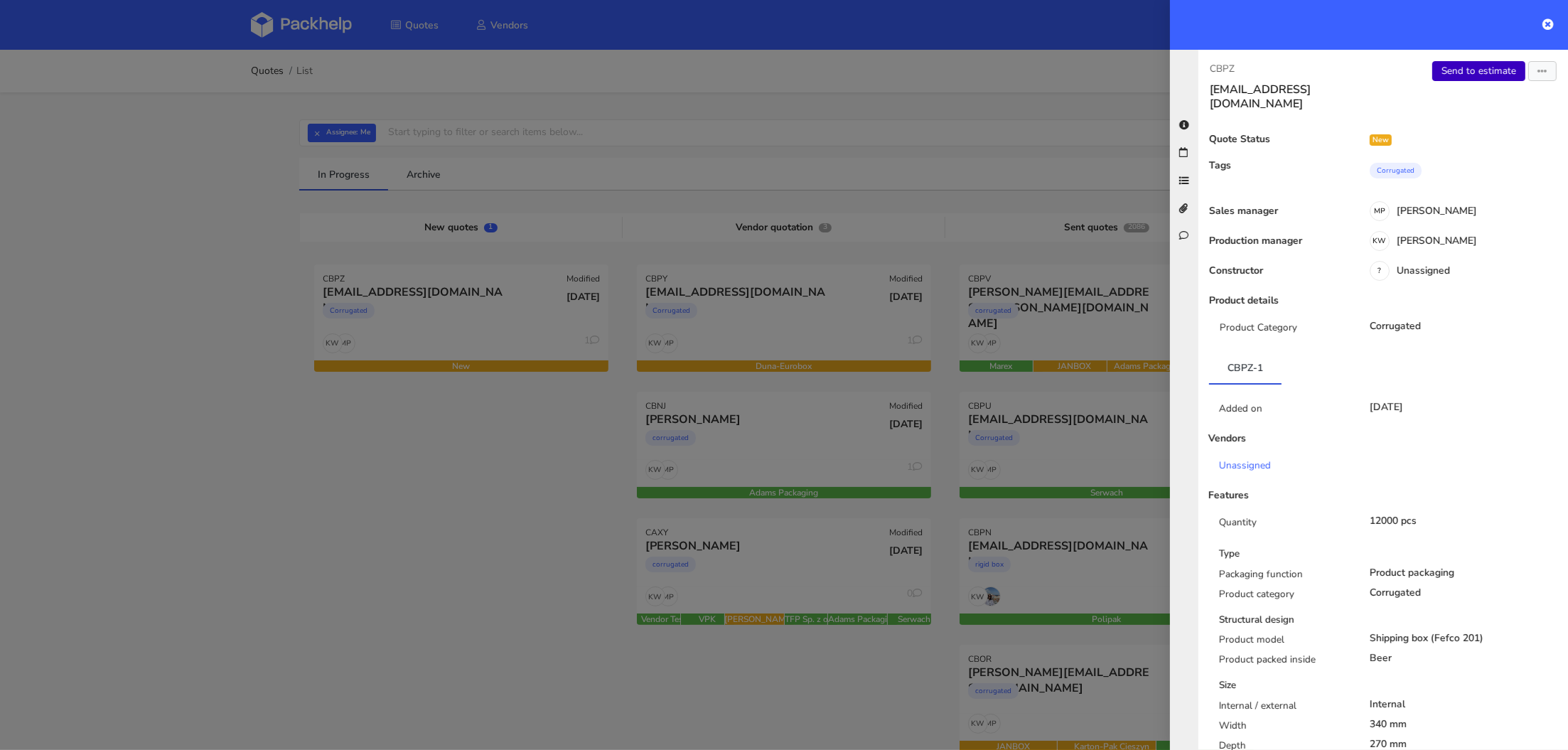
click at [1480, 71] on link "Send to estimate" at bounding box center [1479, 71] width 93 height 20
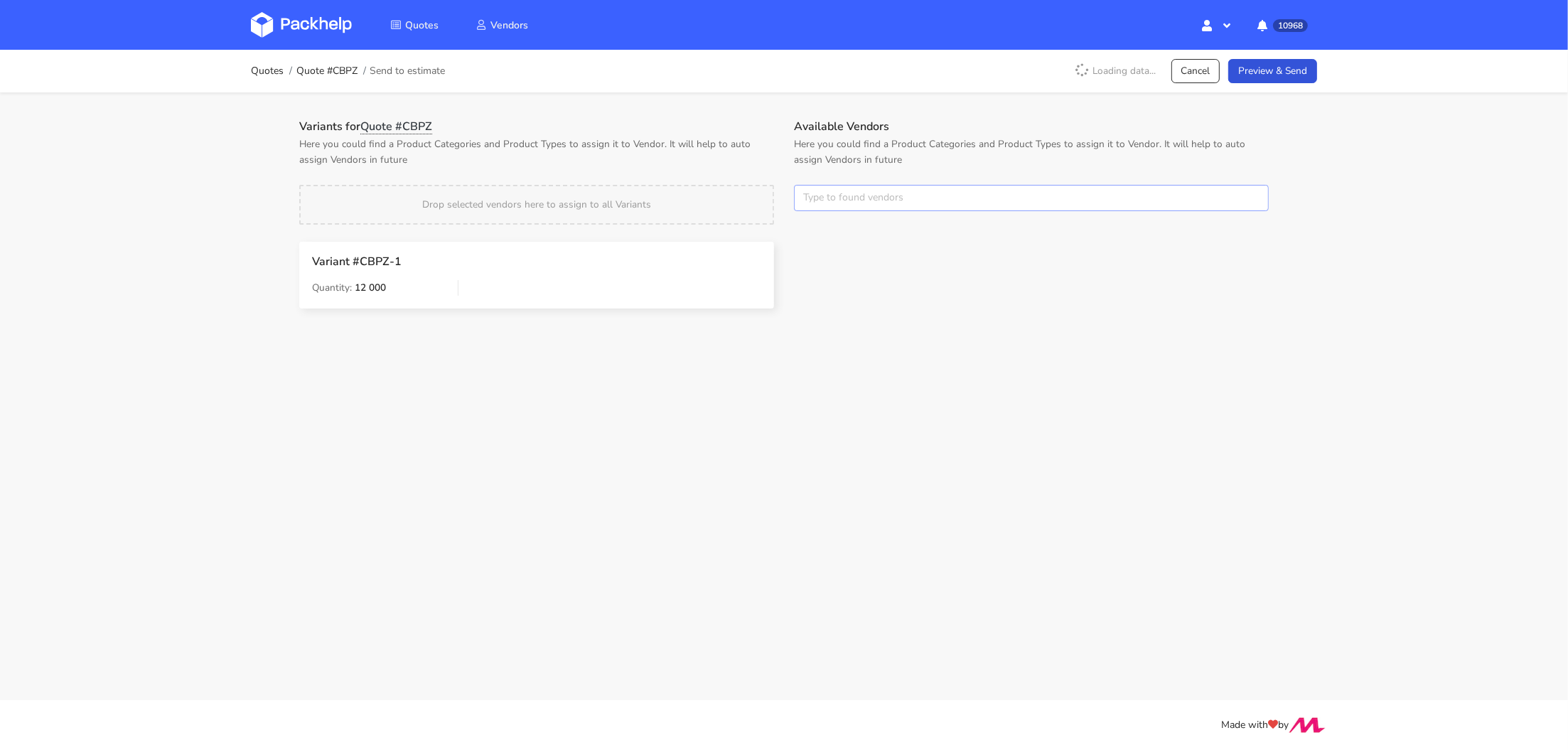
click at [838, 201] on input "text" at bounding box center [1031, 198] width 475 height 27
type input "duna"
click at [821, 243] on link "duna" at bounding box center [883, 251] width 132 height 26
click at [775, 174] on div "Variants for Quote #CBPZ Here you could find a Product Categories and Product T…" at bounding box center [537, 224] width 495 height 209
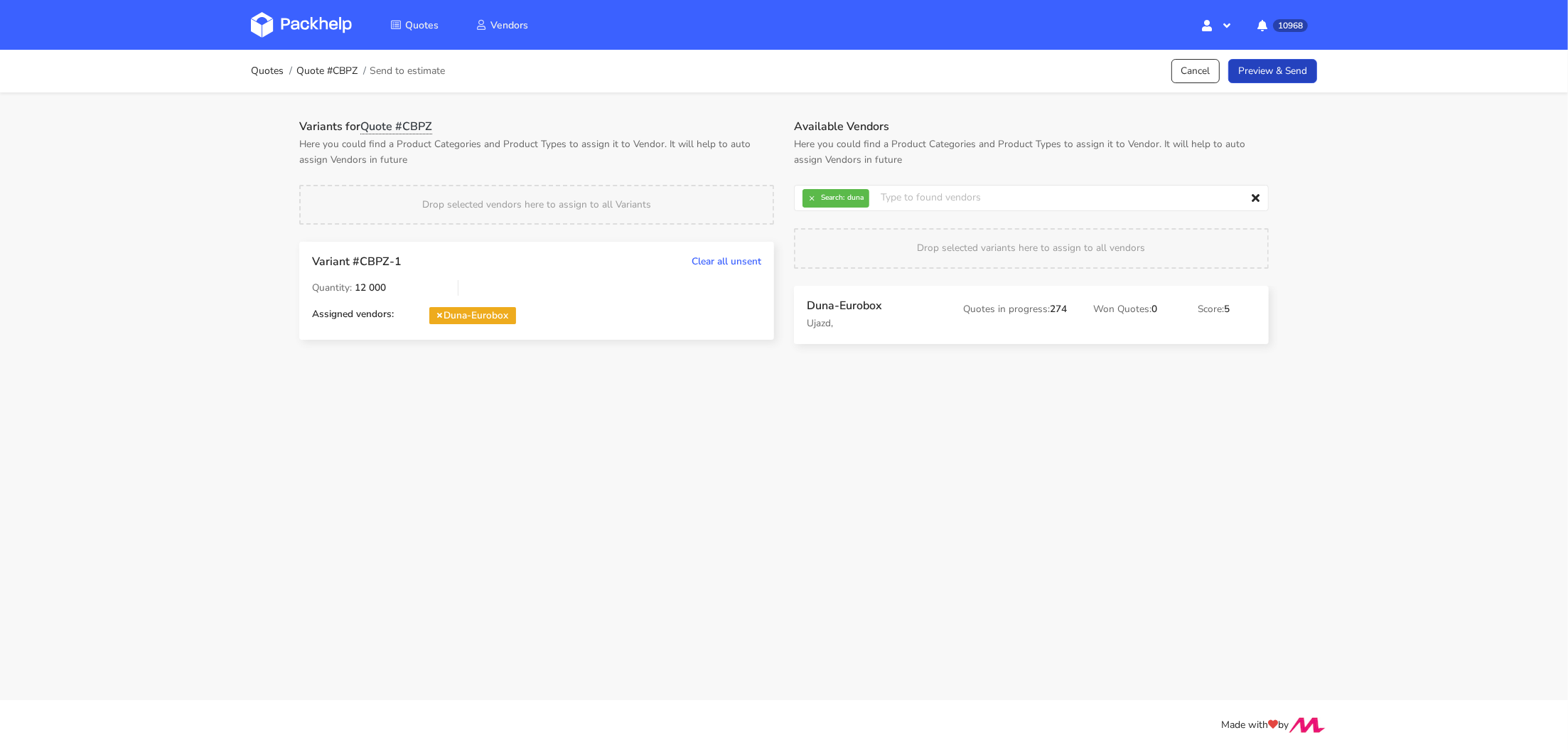
click at [1262, 78] on link "Preview & Send" at bounding box center [1272, 71] width 88 height 25
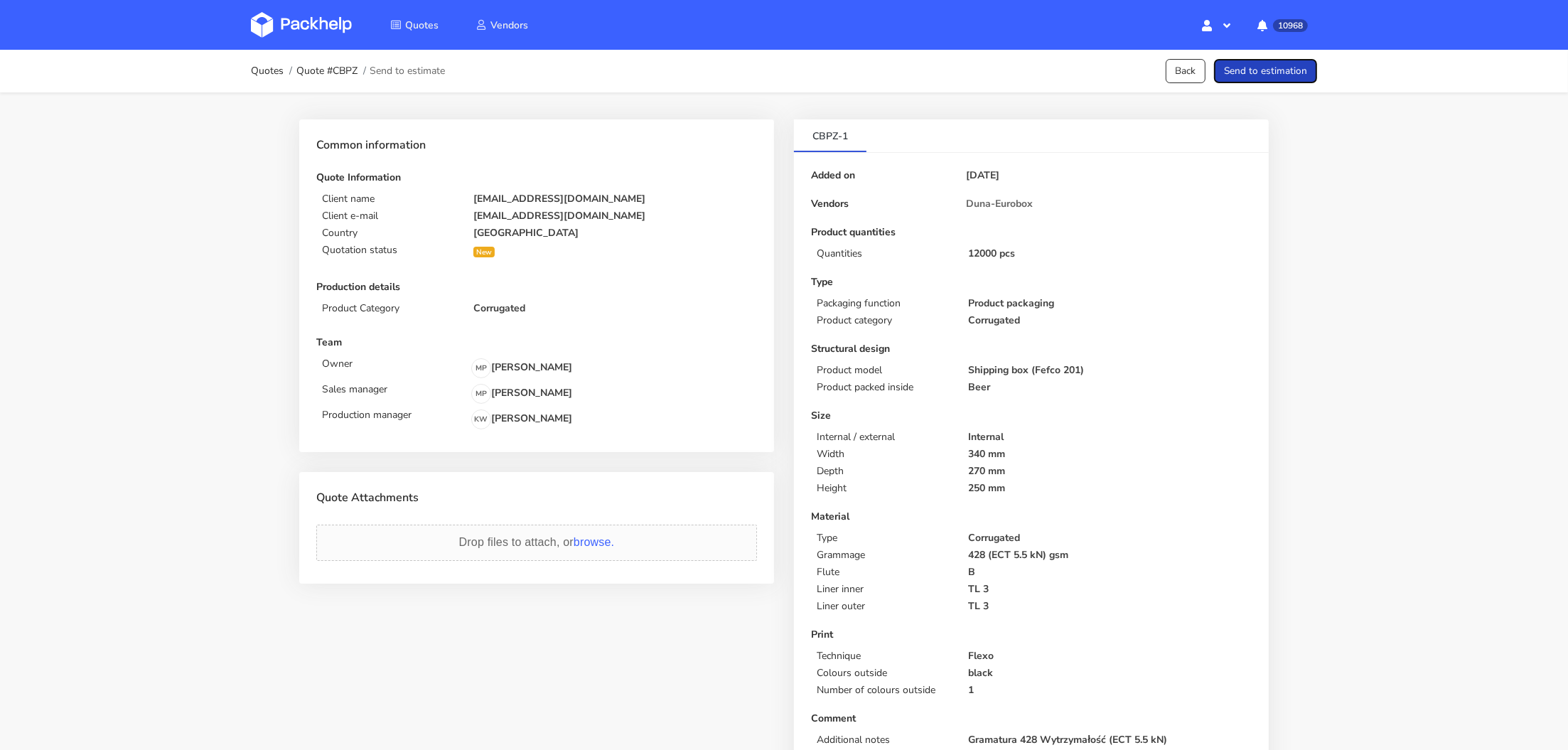
click at [1272, 75] on button "Send to estimation" at bounding box center [1265, 71] width 103 height 25
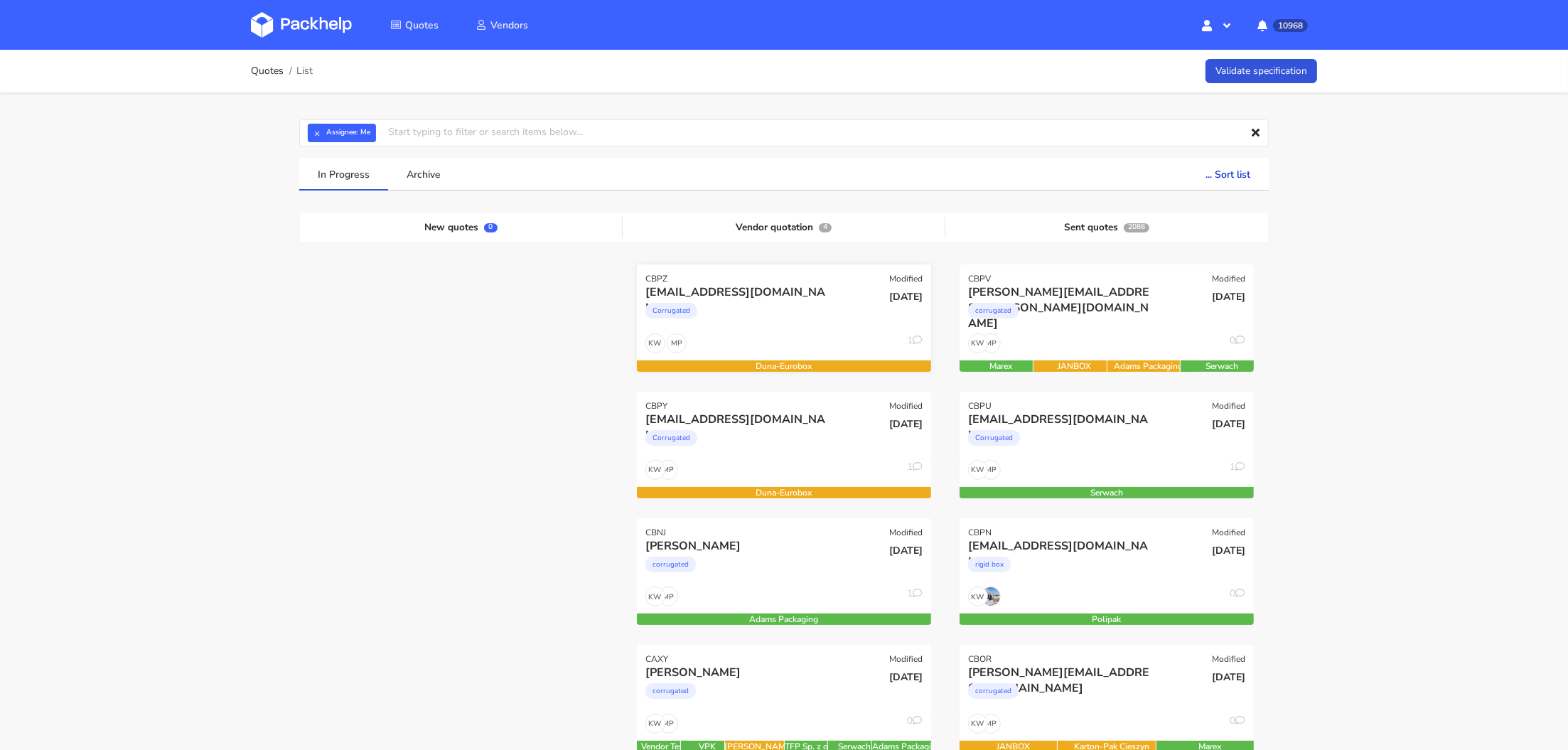
click at [740, 321] on div "Corrugated" at bounding box center [739, 314] width 188 height 29
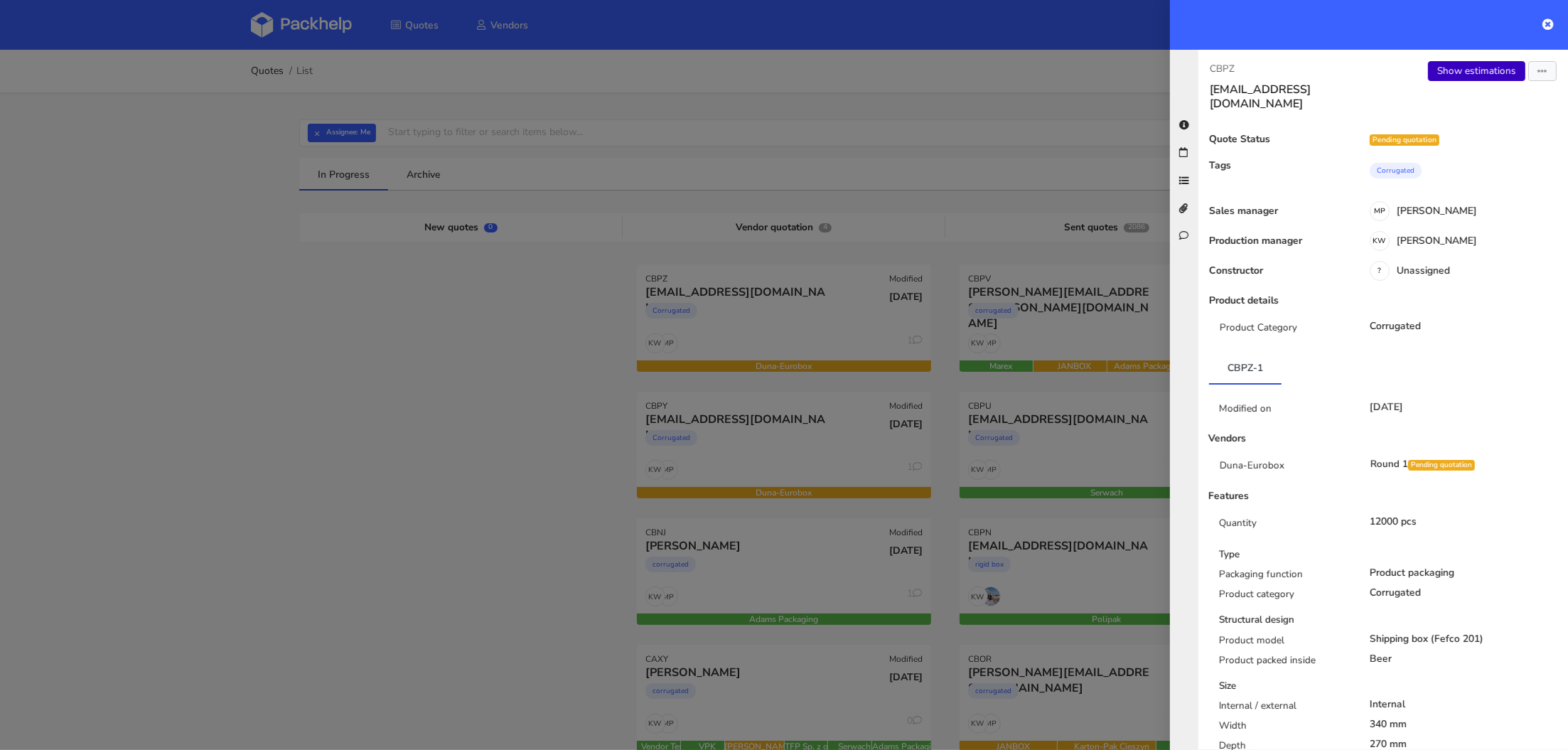
click at [1482, 74] on link "Show estimations" at bounding box center [1476, 71] width 97 height 20
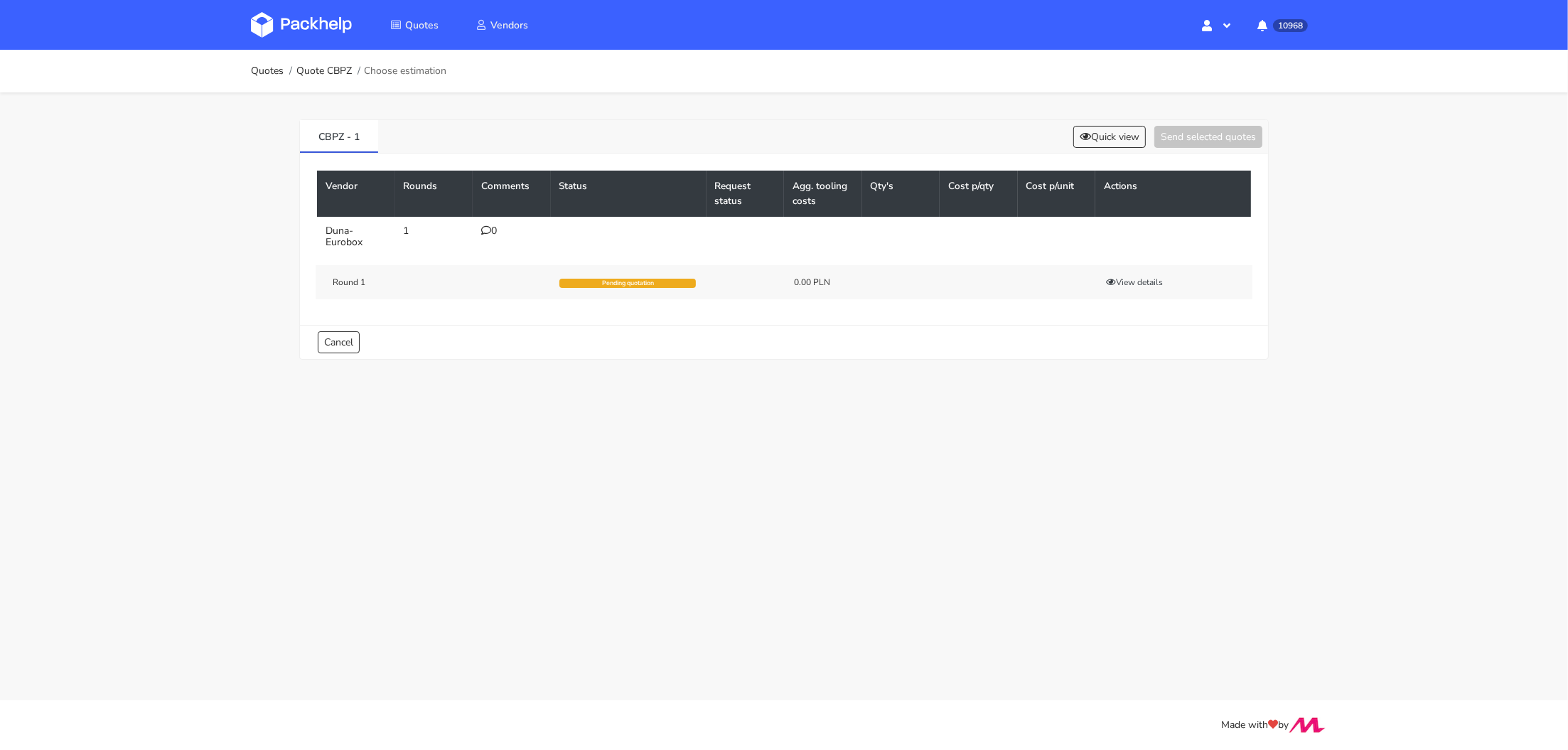
click at [488, 229] on icon at bounding box center [486, 229] width 10 height 10
click at [0, 0] on div at bounding box center [0, 0] width 0 height 0
click at [480, 221] on td "0" at bounding box center [512, 237] width 79 height 40
click at [500, 235] on td "0" at bounding box center [512, 237] width 79 height 40
click at [486, 229] on icon at bounding box center [486, 229] width 10 height 10
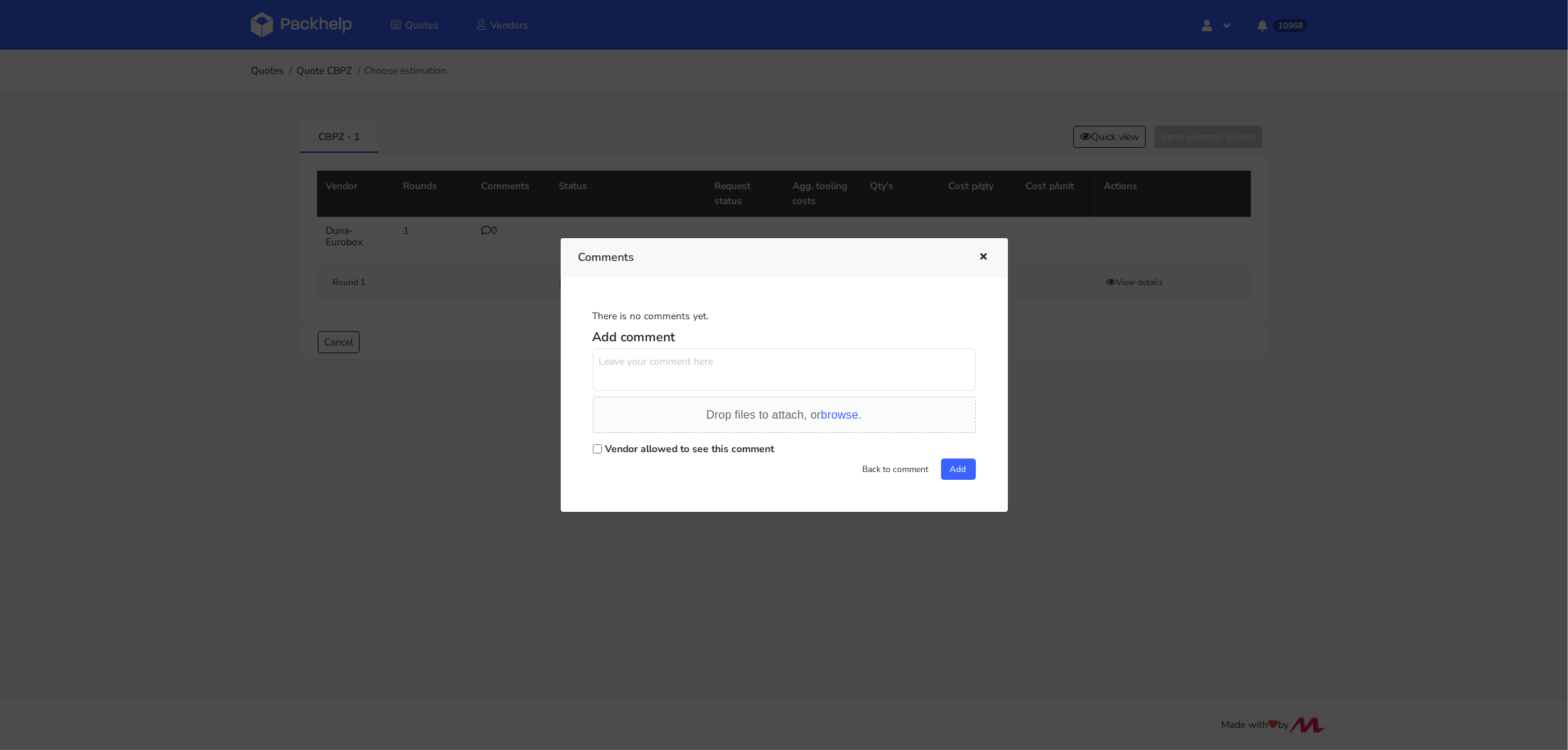
click at [595, 447] on input "Vendor allowed to see this comment" at bounding box center [597, 448] width 9 height 9
checkbox input "true"
click at [625, 380] on textarea at bounding box center [784, 370] width 383 height 43
paste textarea "R411507979_NCGR"
type textarea "Powtórka zamówienia R411507979_NCGR"
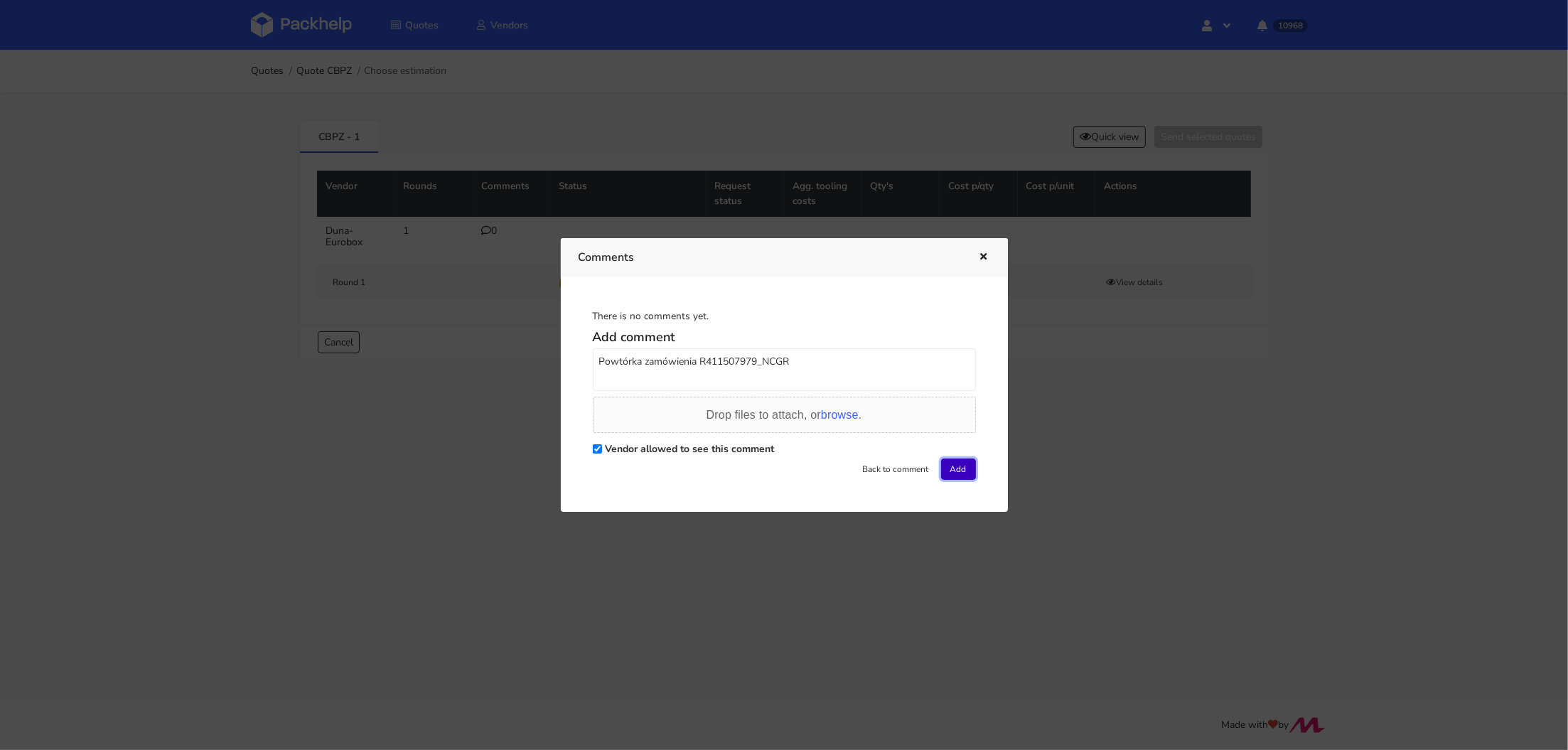
click at [956, 474] on button "Add" at bounding box center [958, 469] width 35 height 21
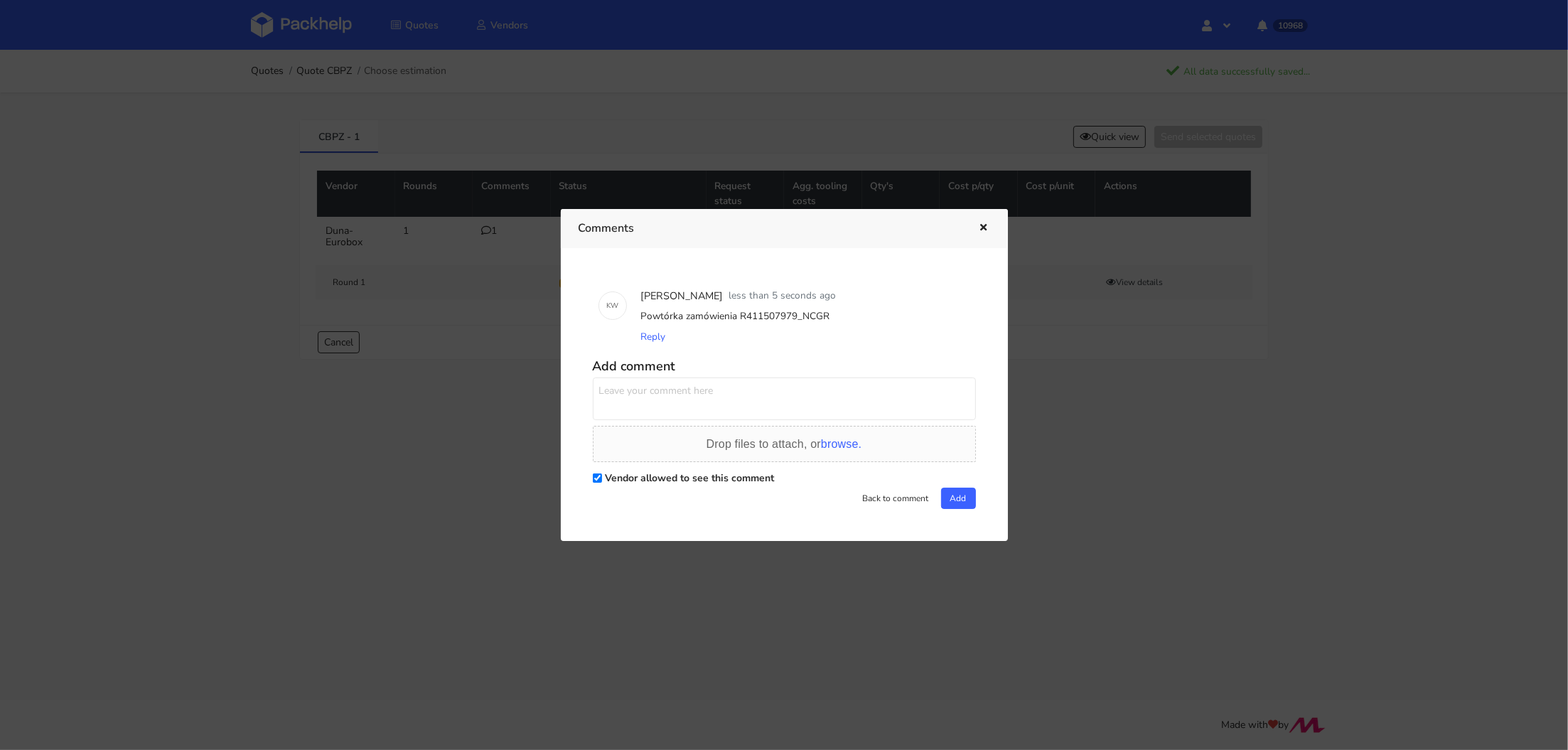
click at [406, 277] on div at bounding box center [784, 375] width 1568 height 750
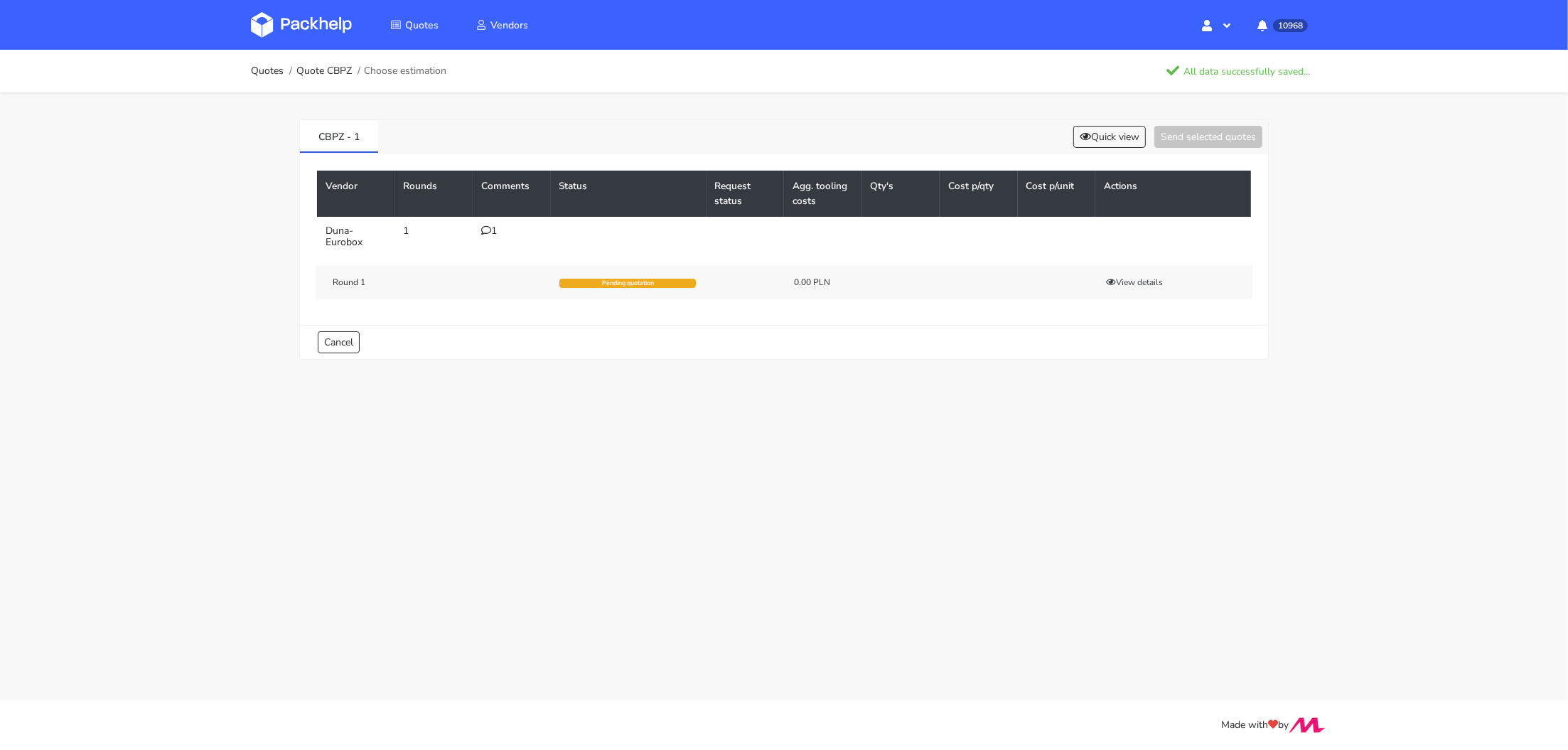
click at [320, 19] on img at bounding box center [301, 25] width 101 height 26
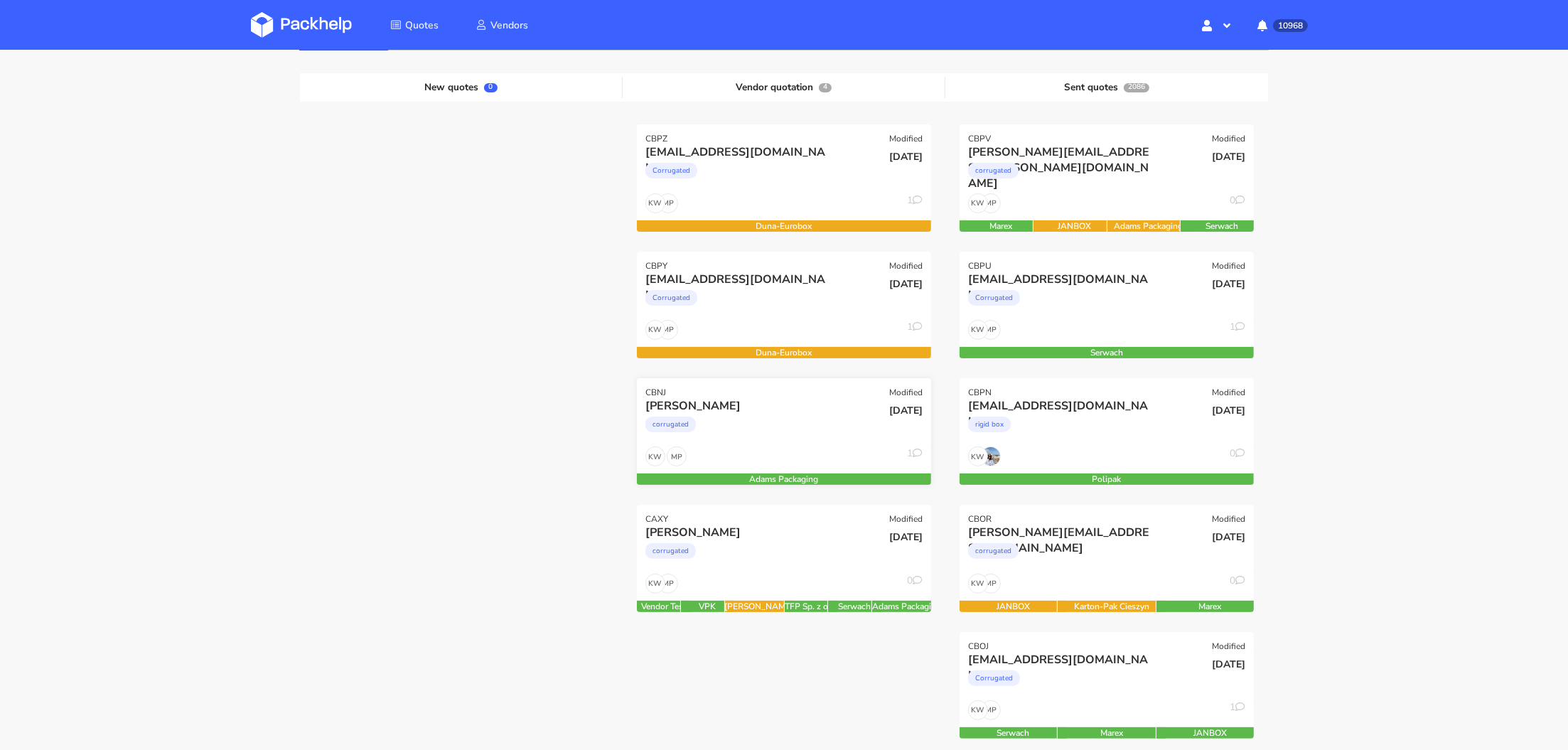
scroll to position [157, 0]
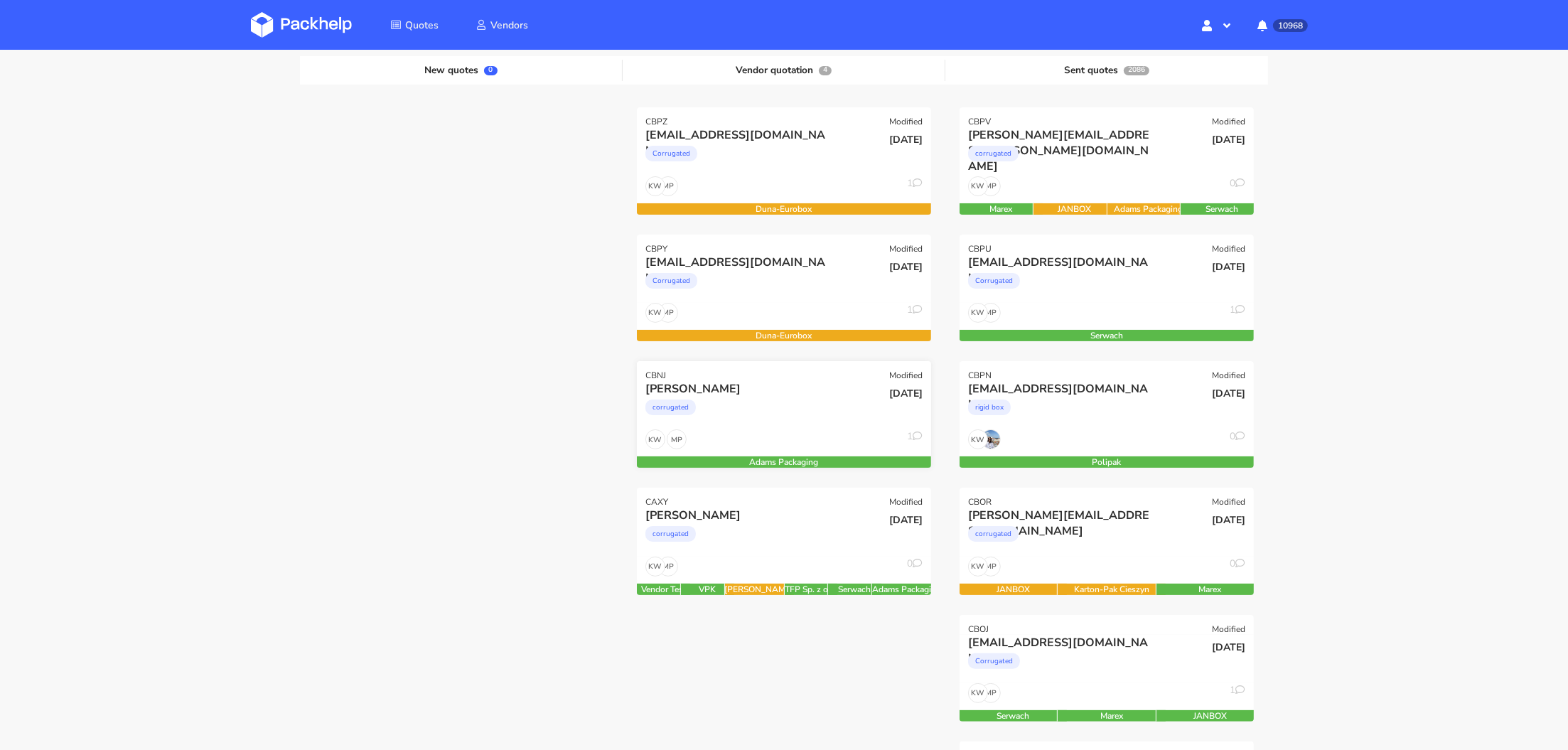
click at [768, 392] on div "[PERSON_NAME]" at bounding box center [739, 389] width 188 height 16
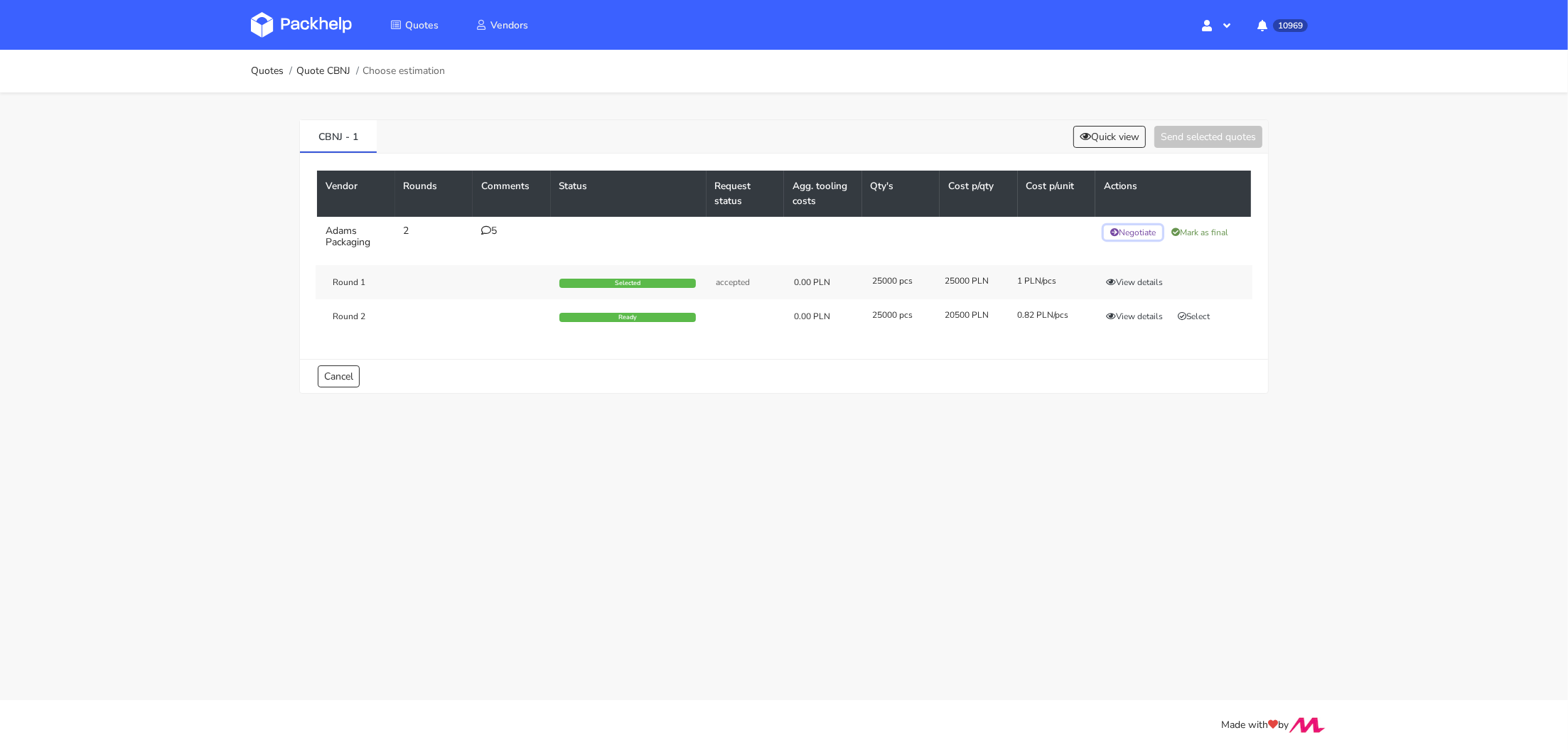
click at [1132, 235] on button "Negotiate" at bounding box center [1132, 232] width 58 height 14
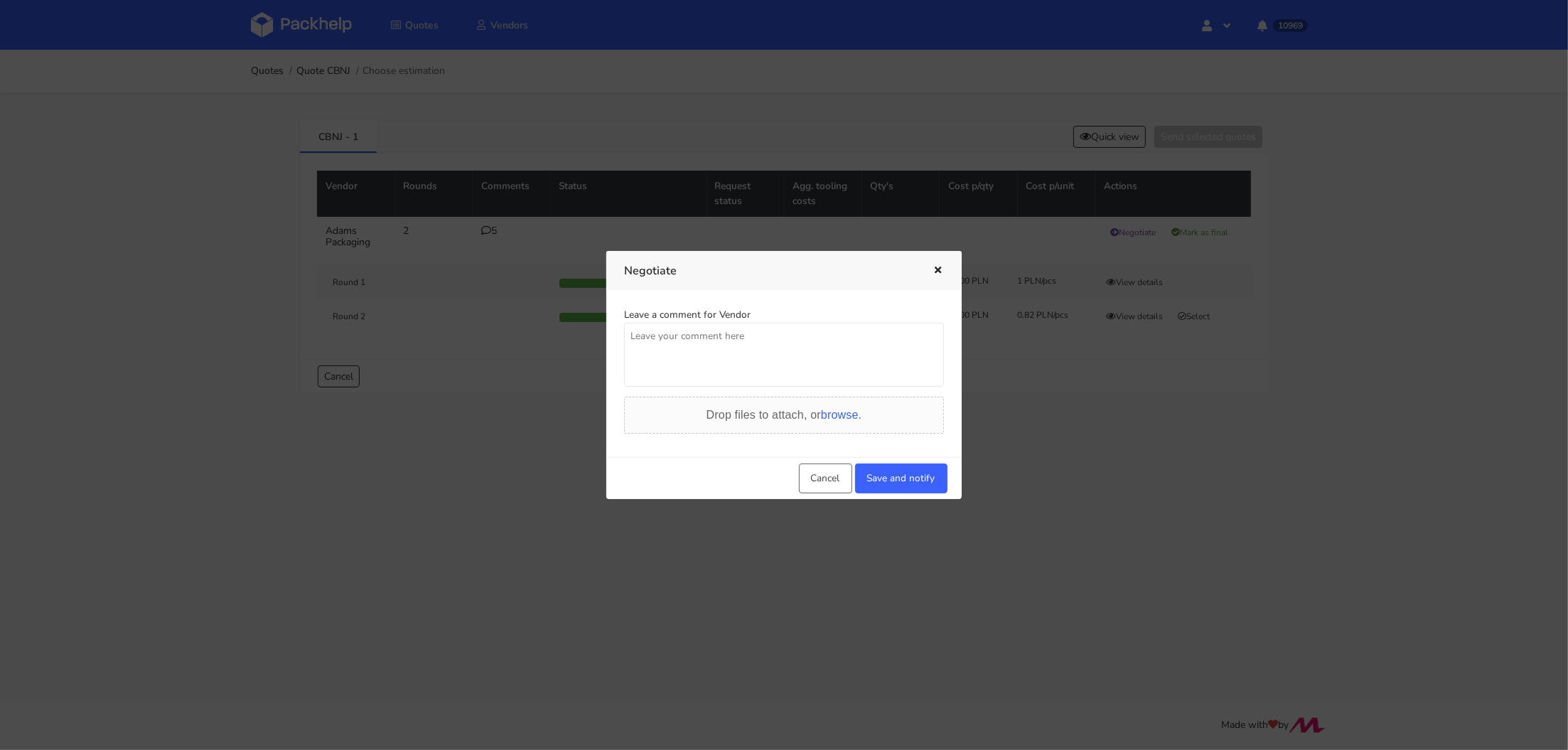
click at [724, 362] on textarea at bounding box center [784, 354] width 320 height 64
type textarea "."
click at [900, 476] on button "Save and notify" at bounding box center [901, 478] width 92 height 29
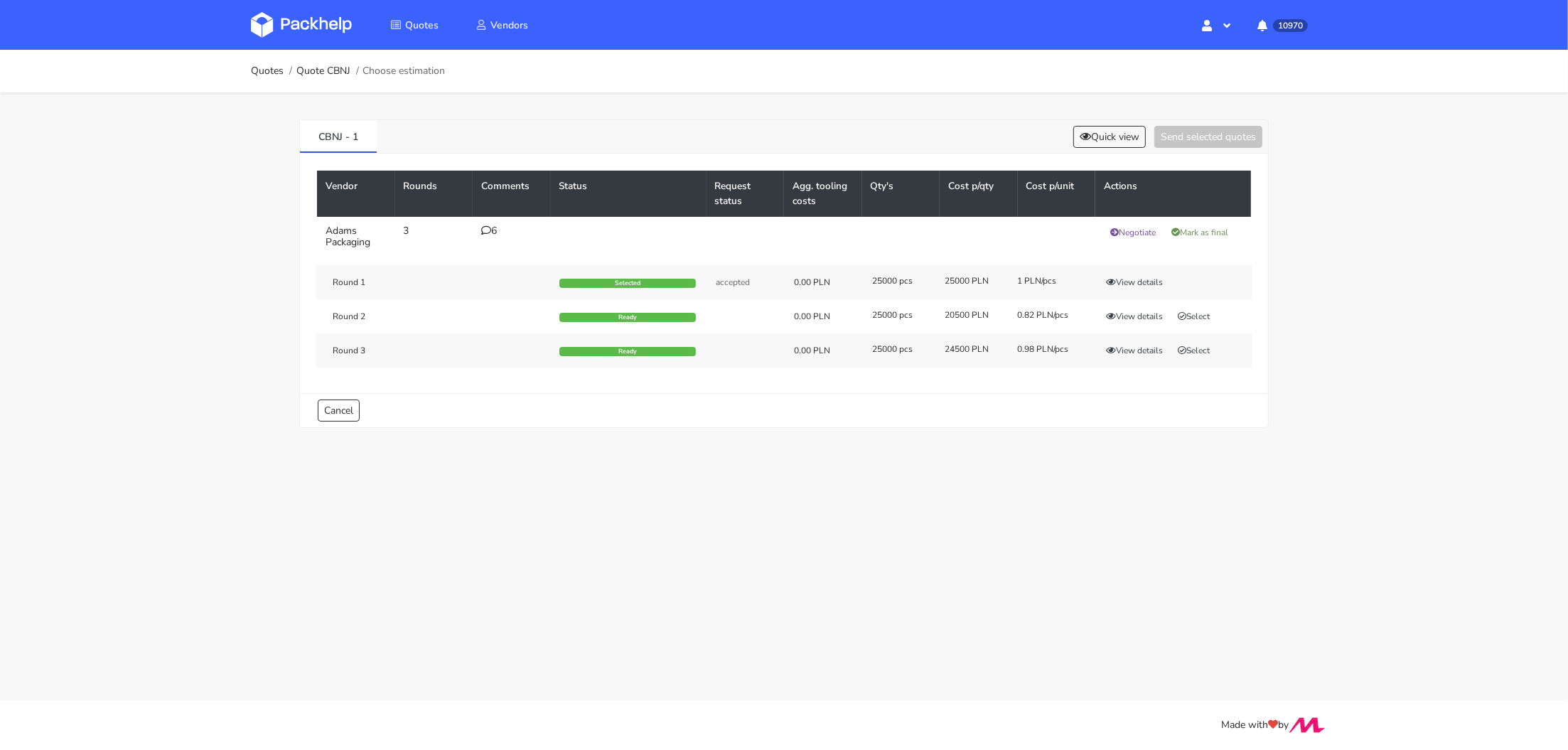
click at [577, 427] on div "CBNJ - 1 Quick view Send selected quotes Vendor Rounds Comments Status Request …" at bounding box center [784, 270] width 1023 height 356
click at [1207, 349] on button "Select" at bounding box center [1194, 350] width 45 height 14
click at [1199, 136] on button "Send selected quotes ( 1 )" at bounding box center [1197, 137] width 128 height 22
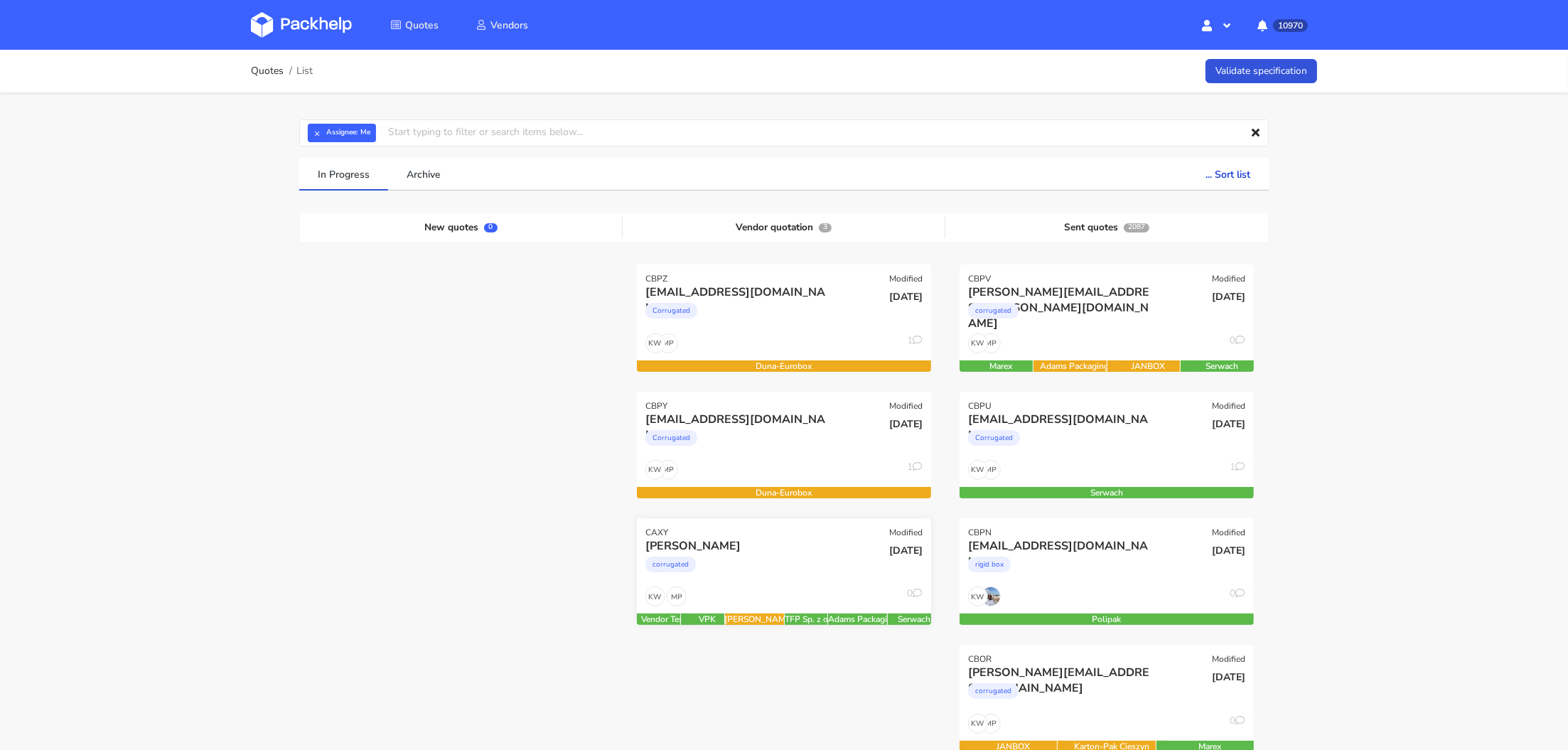
click at [834, 577] on div "[DATE]" at bounding box center [883, 562] width 99 height 48
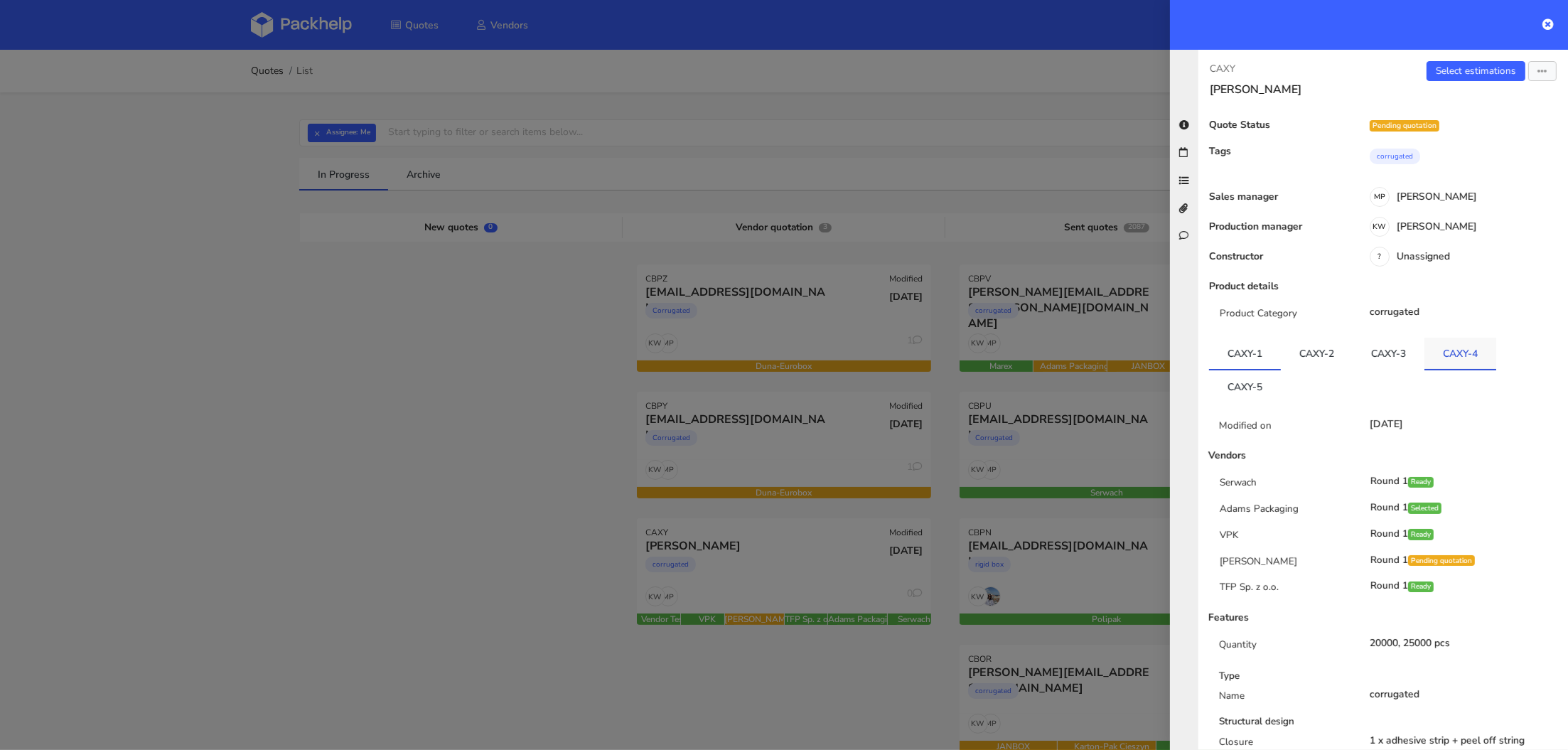
click at [1447, 347] on link "CAXY-4" at bounding box center [1460, 353] width 71 height 31
click at [1362, 349] on link "CAXY-3" at bounding box center [1389, 353] width 71 height 31
click at [1255, 355] on link "CAXY-1" at bounding box center [1245, 353] width 71 height 31
click at [1255, 388] on link "CAXY-5" at bounding box center [1245, 386] width 71 height 31
click at [1547, 27] on icon at bounding box center [1547, 24] width 12 height 12
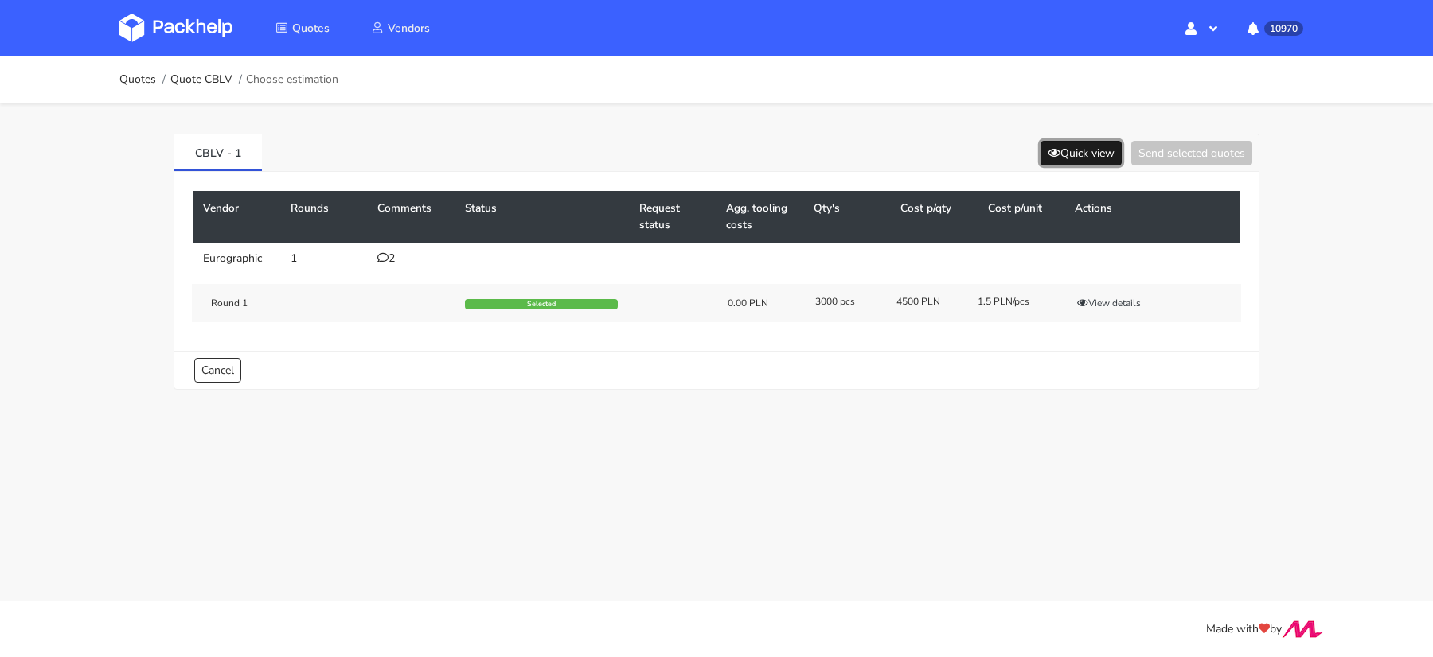
click at [1072, 157] on button "Quick view" at bounding box center [1080, 153] width 81 height 25
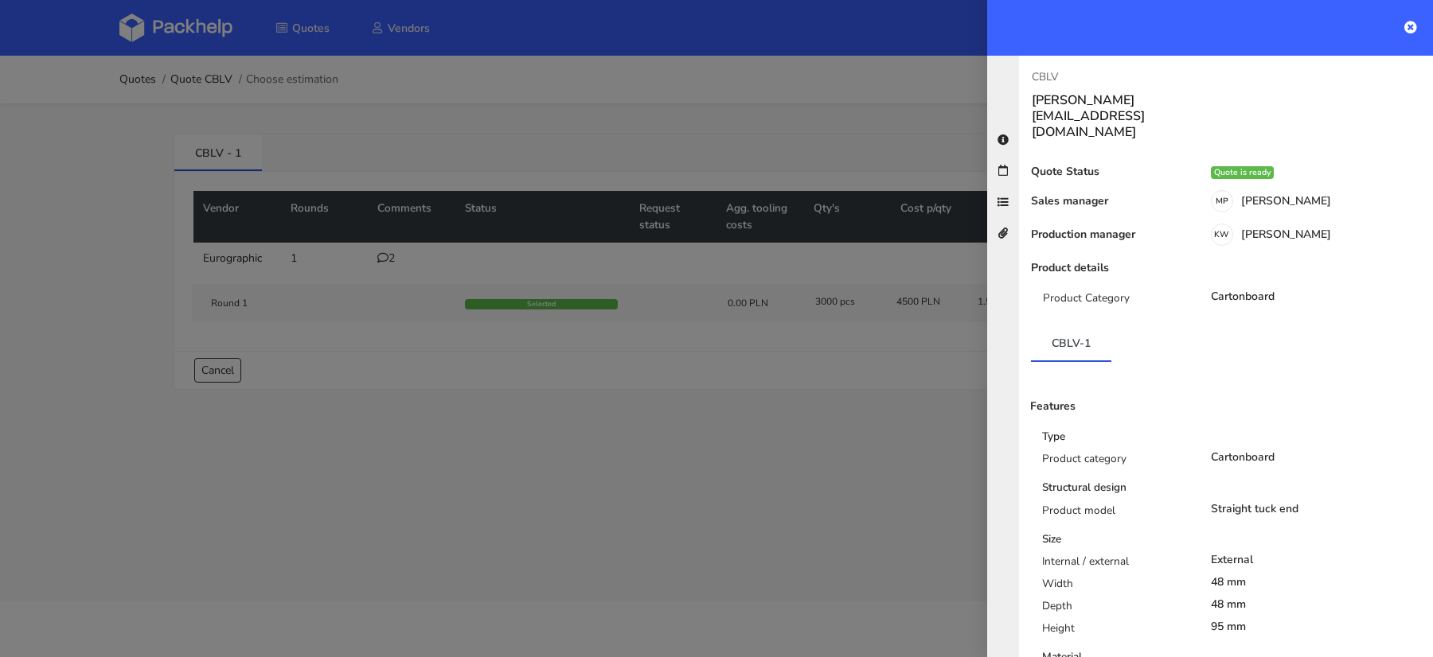
click at [805, 361] on div at bounding box center [716, 328] width 1433 height 657
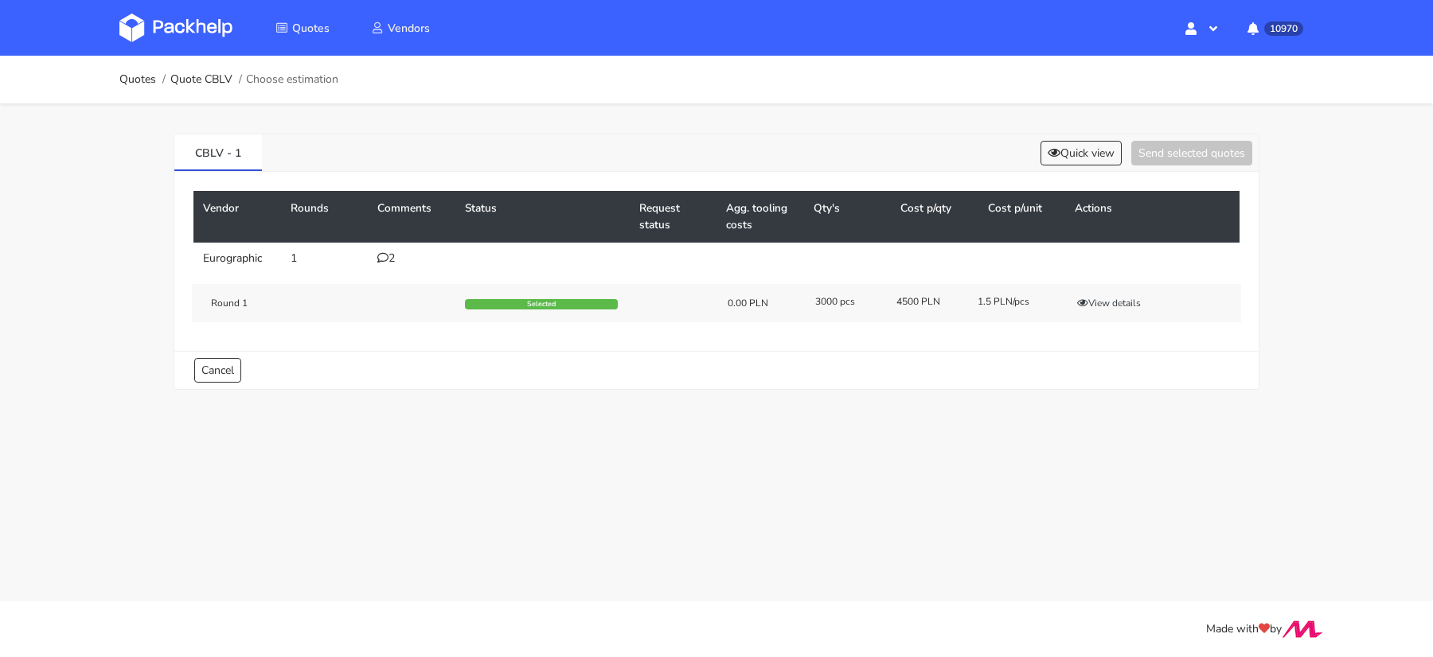
click at [396, 264] on td "2" at bounding box center [412, 259] width 88 height 32
click at [380, 261] on icon at bounding box center [382, 257] width 11 height 11
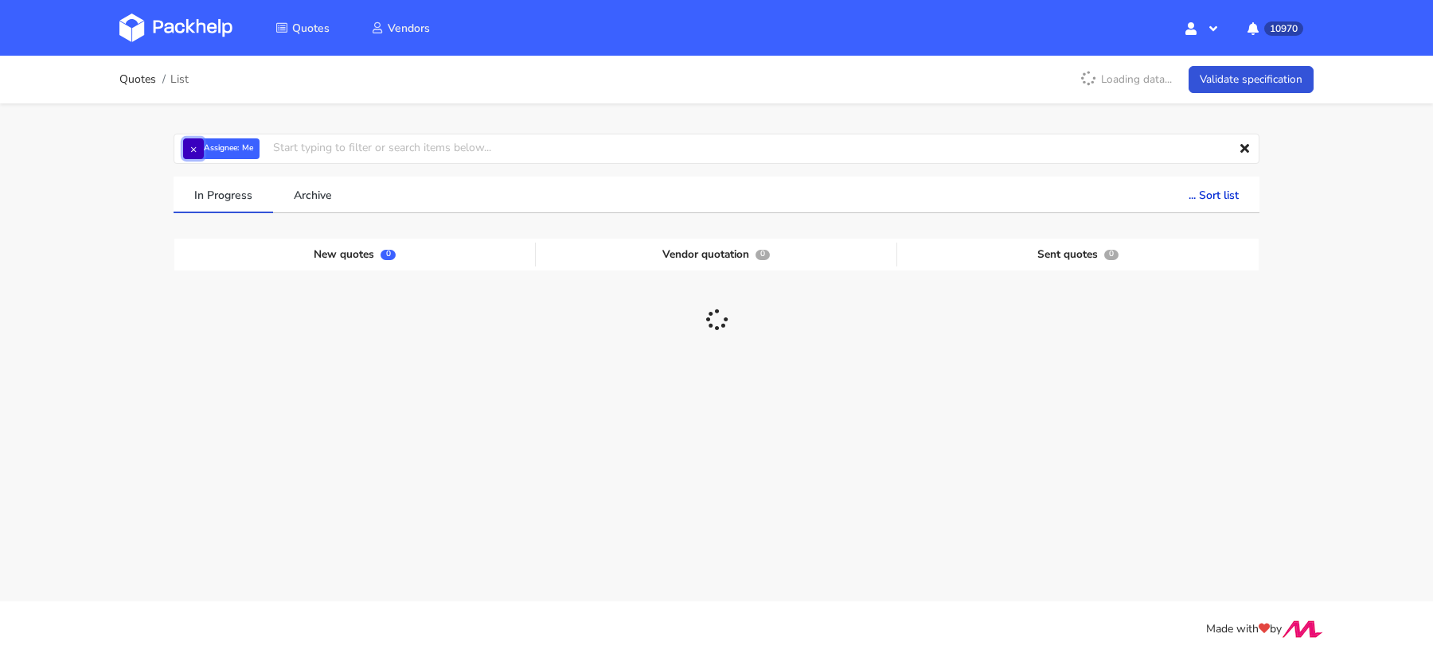
click at [193, 146] on button "×" at bounding box center [193, 148] width 21 height 21
click at [192, 147] on input "text" at bounding box center [717, 149] width 1086 height 30
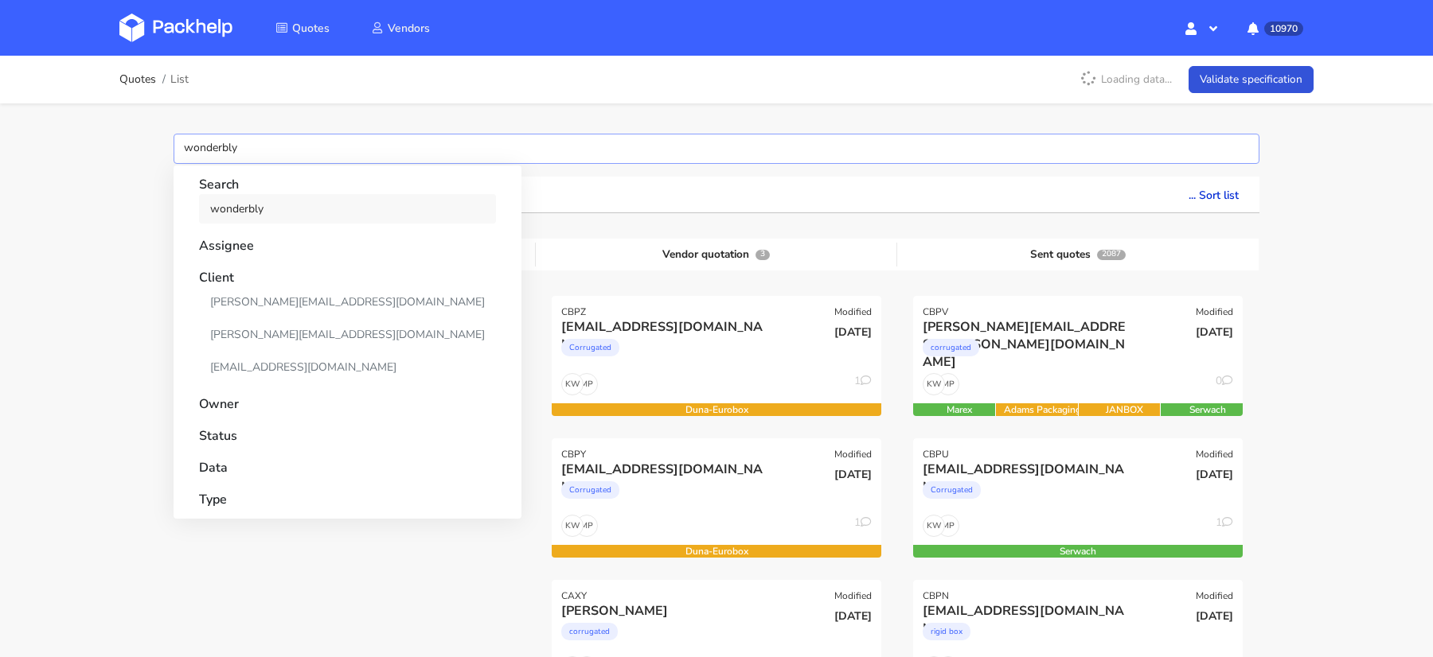
type input "wonderbly"
click at [226, 209] on link "wonderbly" at bounding box center [347, 208] width 297 height 29
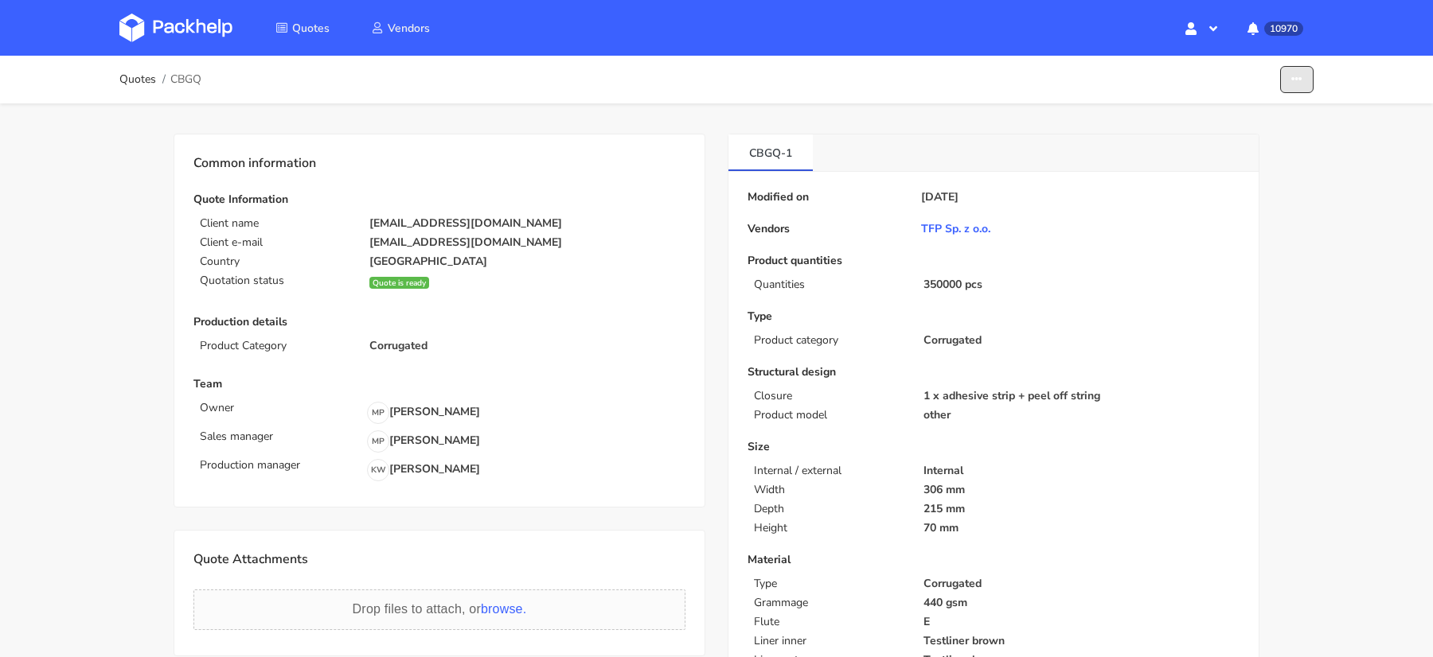
click at [1290, 78] on button "button" at bounding box center [1296, 80] width 33 height 28
click at [1211, 173] on link "Show estimations" at bounding box center [1236, 173] width 140 height 26
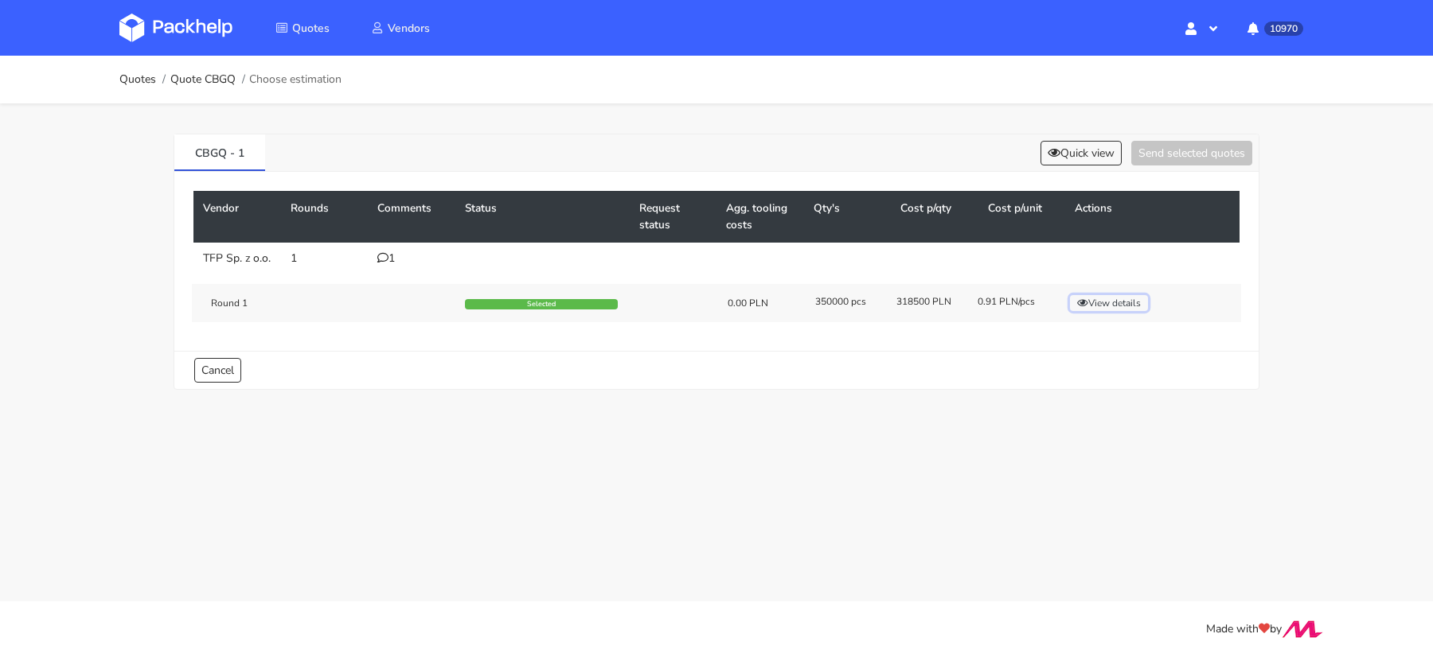
click at [1102, 310] on button "View details" at bounding box center [1109, 303] width 78 height 16
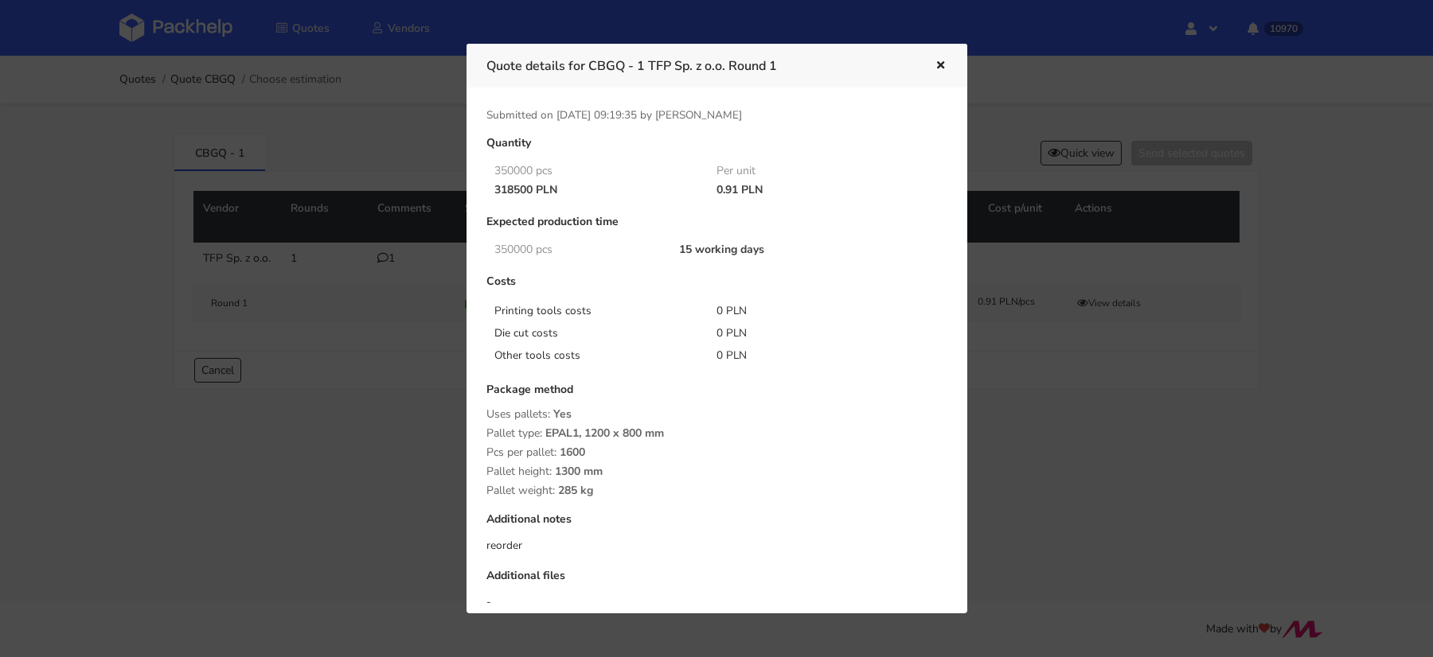
click at [1083, 451] on div at bounding box center [716, 328] width 1433 height 657
